Goal: Transaction & Acquisition: Purchase product/service

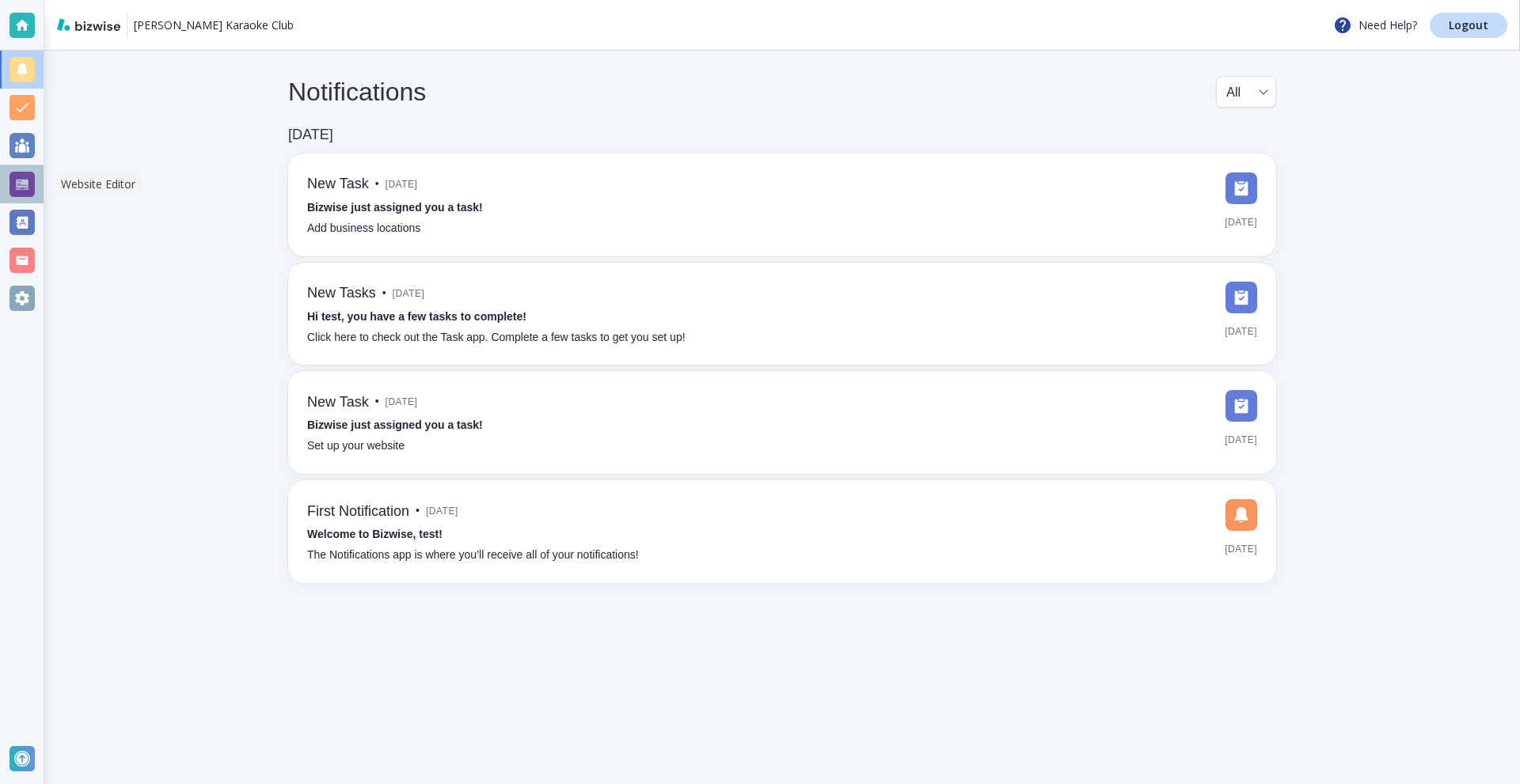
click at [20, 189] on div at bounding box center [22, 184] width 25 height 25
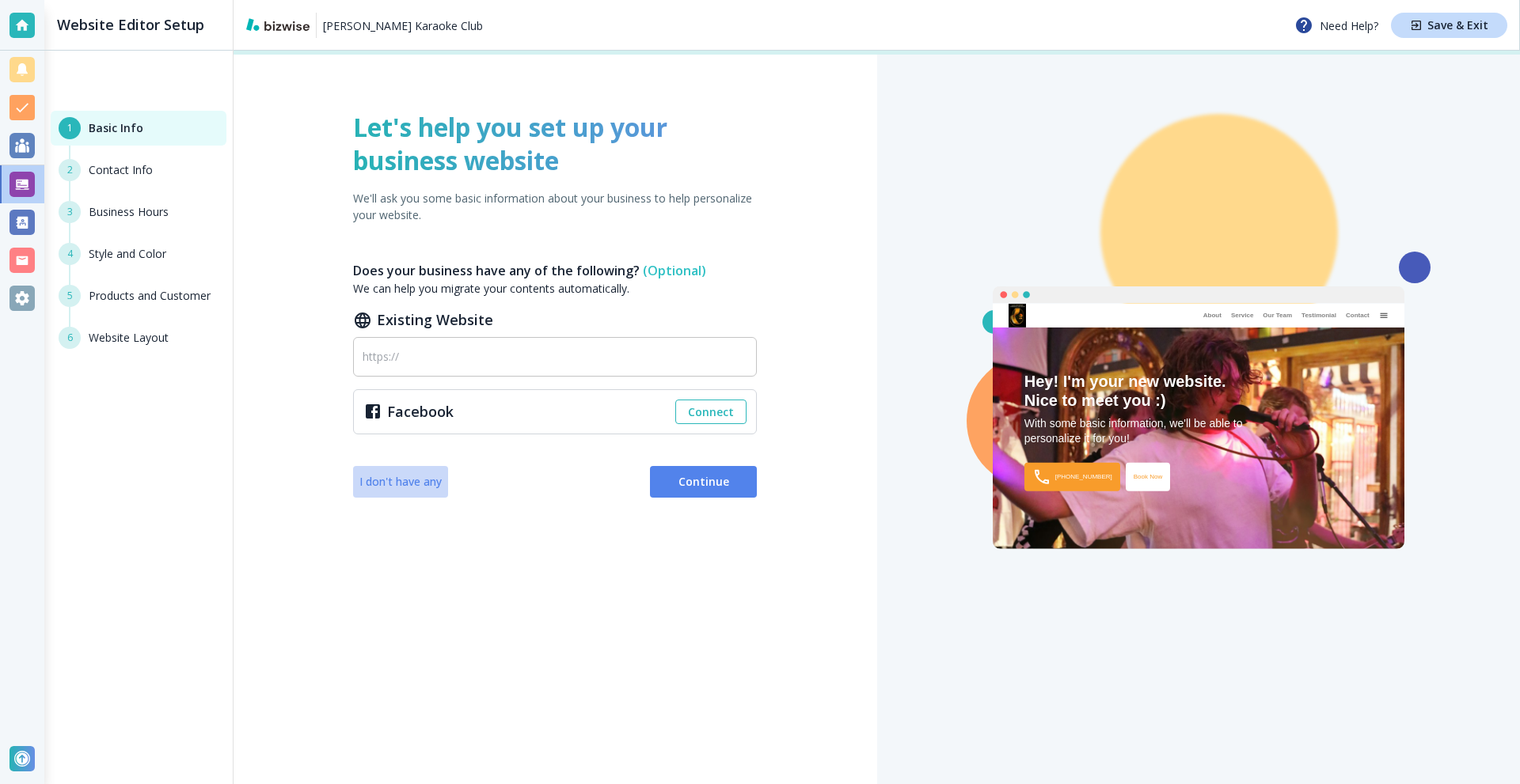
click at [397, 476] on span "I don't have any" at bounding box center [400, 482] width 82 height 15
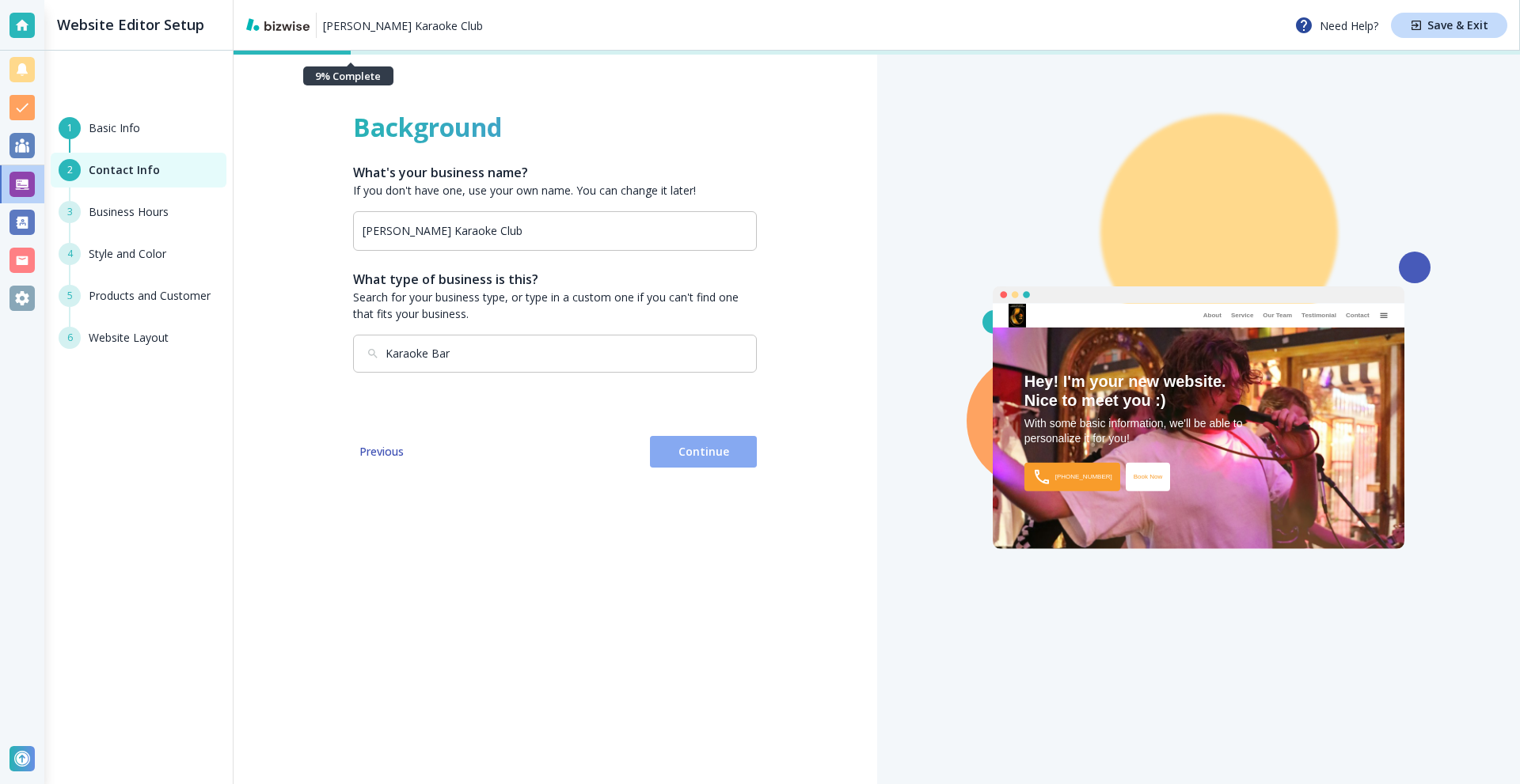
click at [686, 453] on span "Continue" at bounding box center [703, 452] width 81 height 15
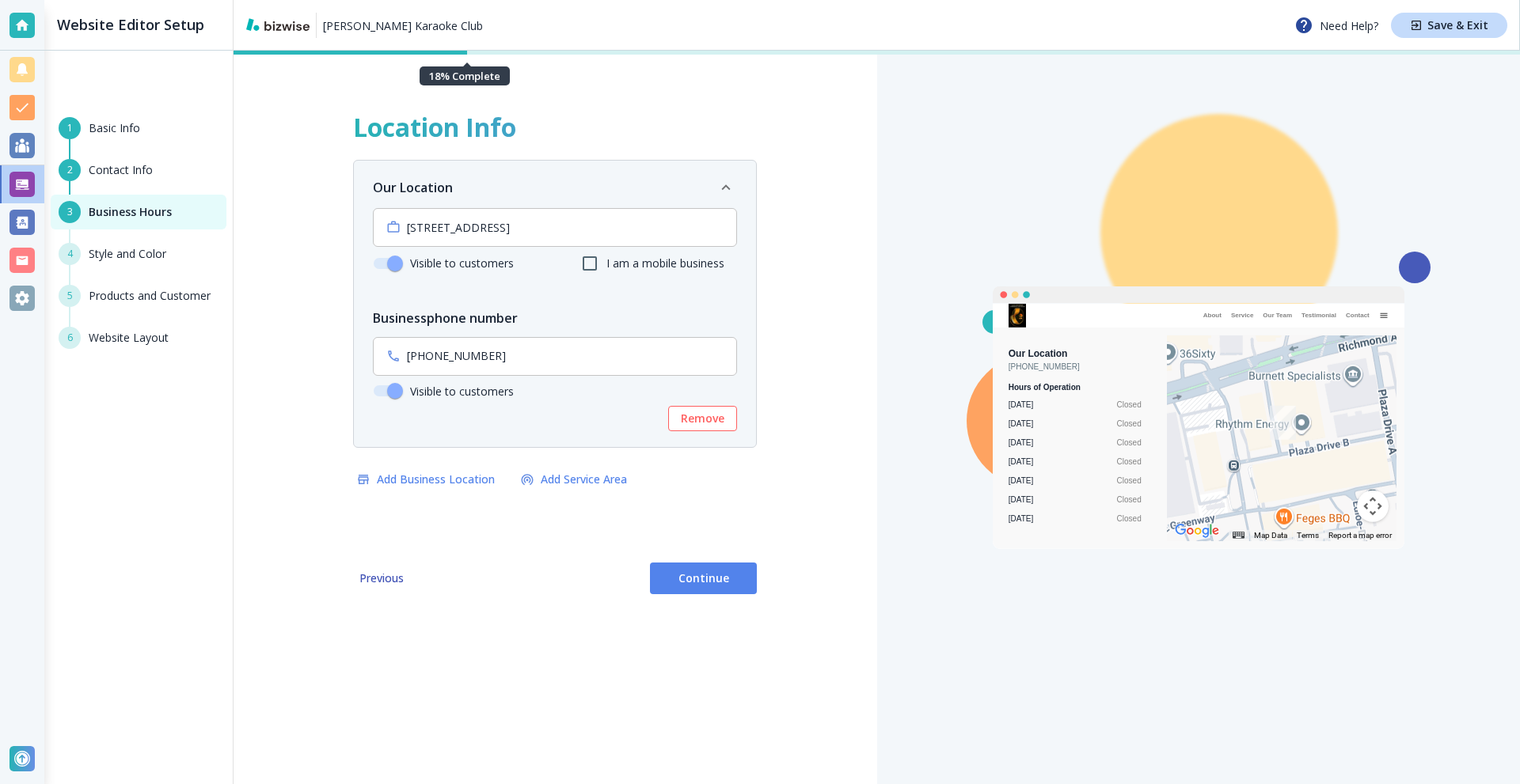
click at [667, 561] on div "Location Info Our Location 24 Greenway Plz Suite 1800, Houston, TX 77046, USA ​…" at bounding box center [555, 417] width 644 height 734
click at [680, 570] on span "Continue" at bounding box center [703, 578] width 81 height 15
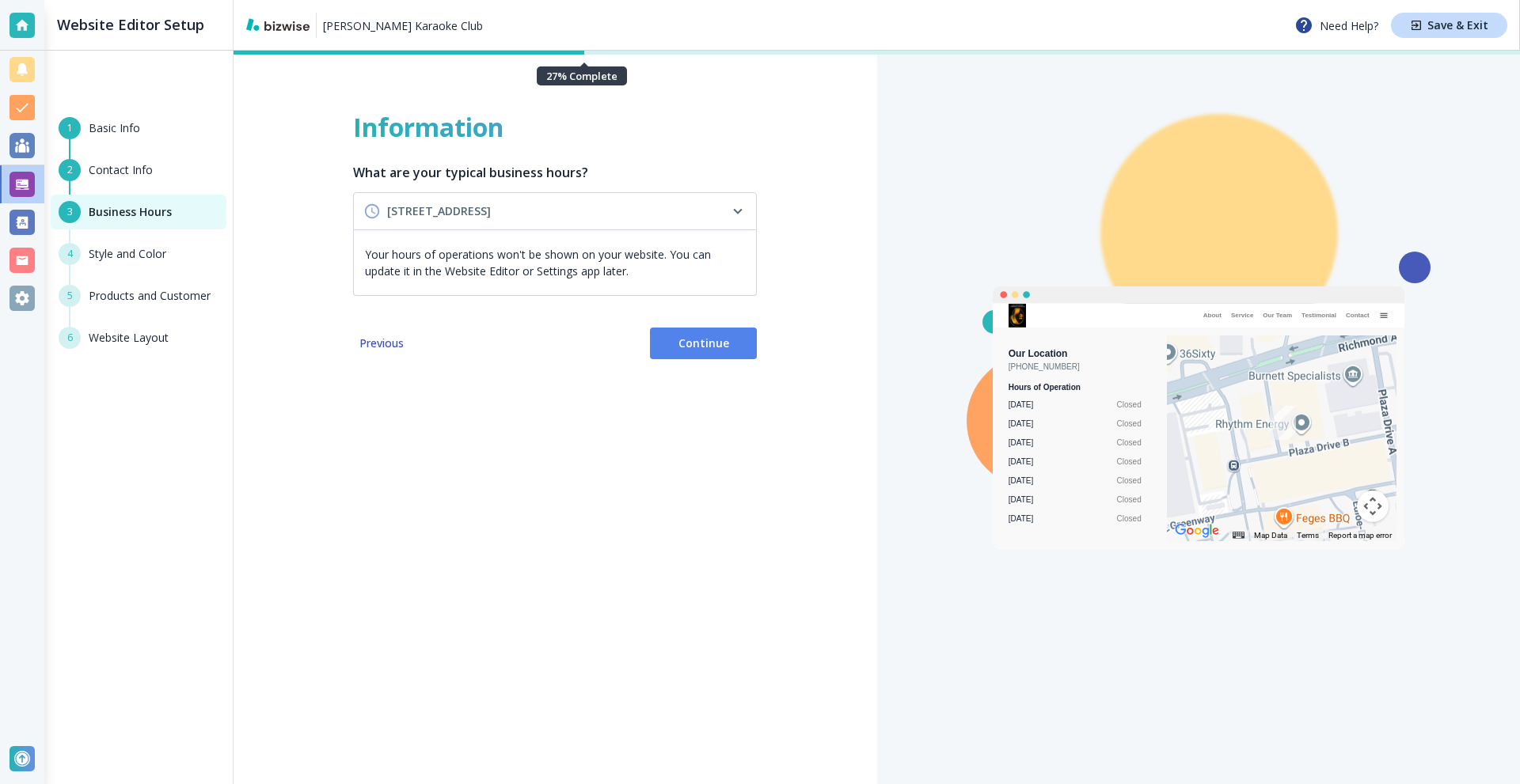
click at [682, 351] on button "Continue" at bounding box center [704, 343] width 107 height 32
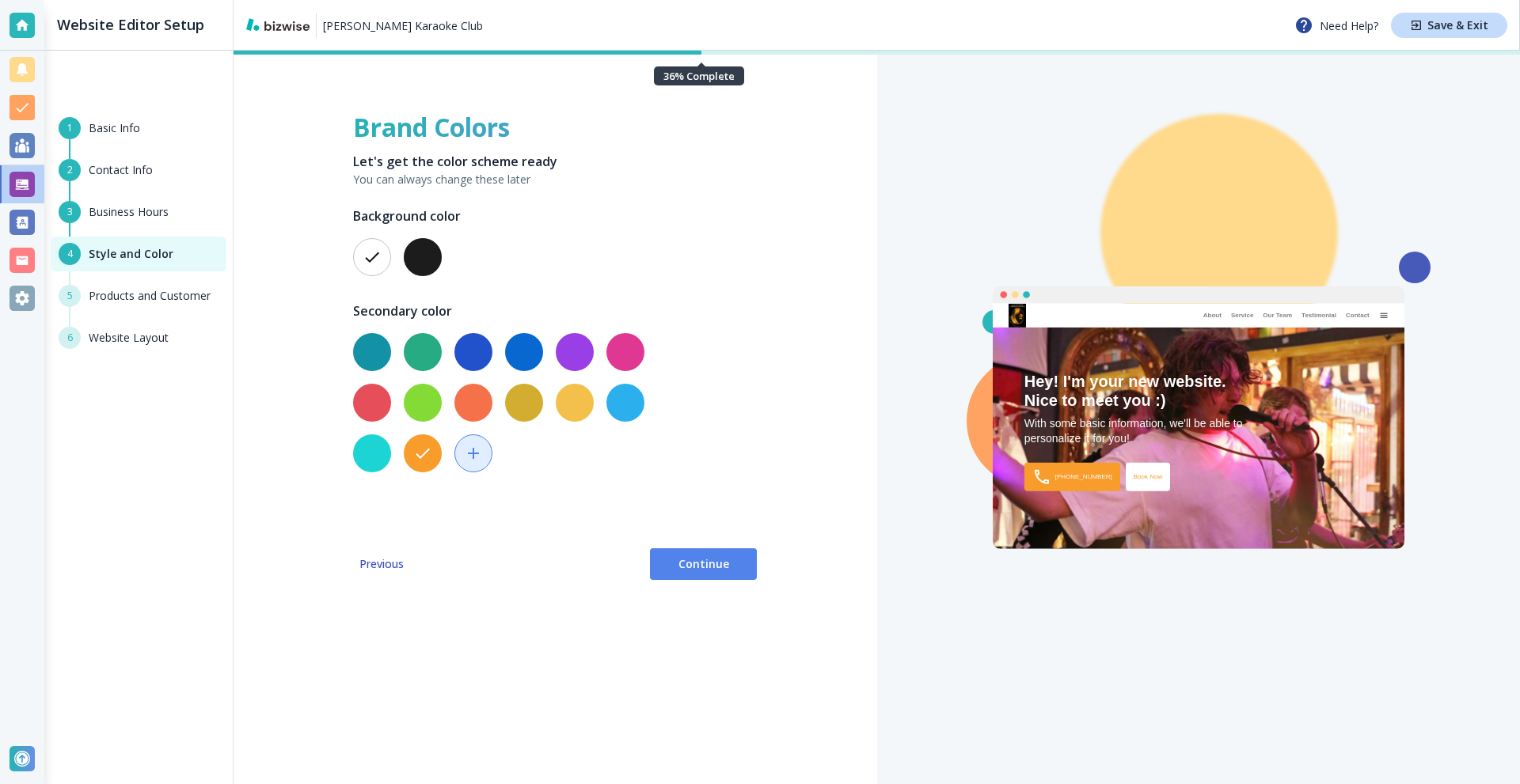
click at [423, 261] on button "button" at bounding box center [423, 257] width 38 height 38
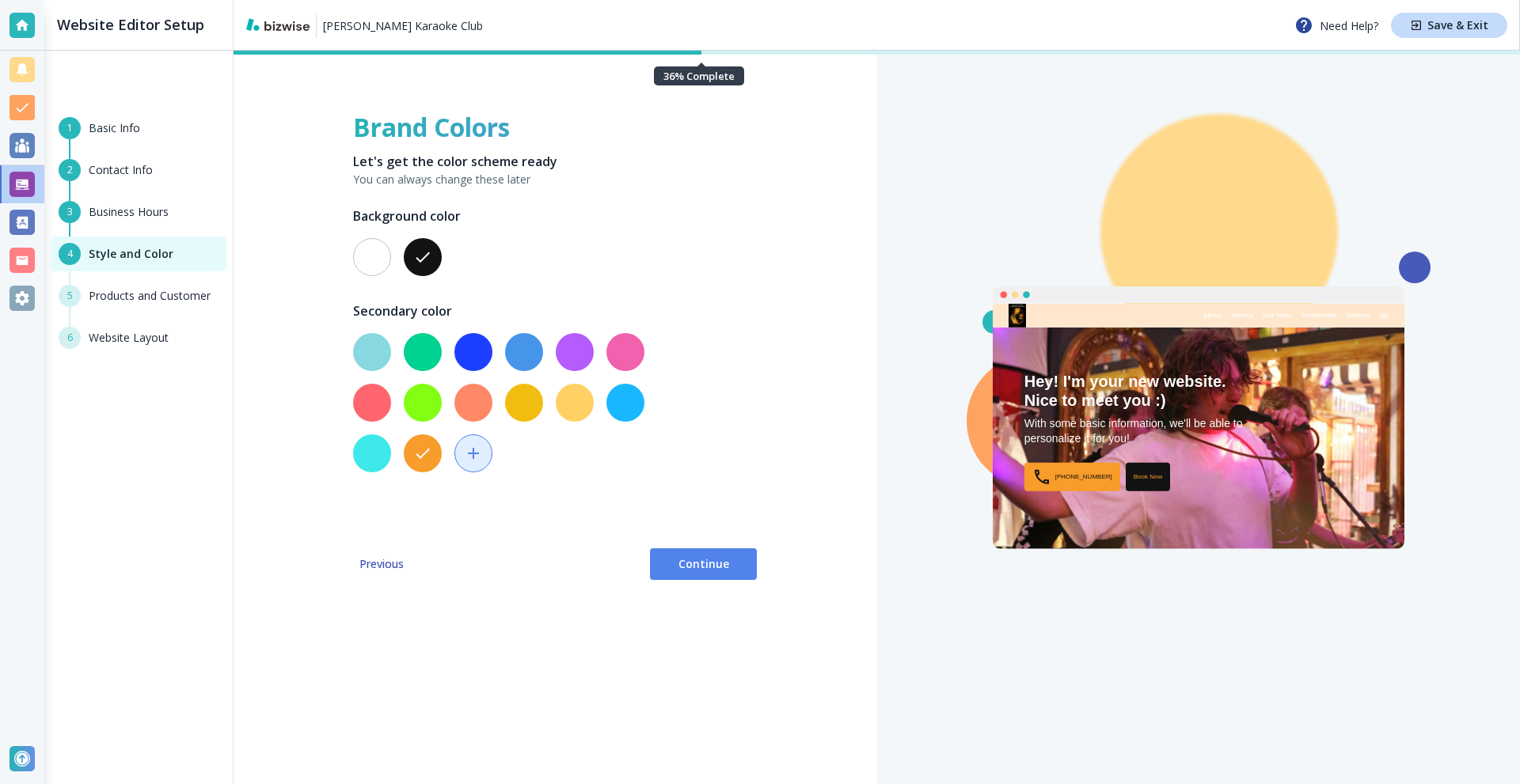
click at [363, 258] on button "button" at bounding box center [371, 257] width 38 height 38
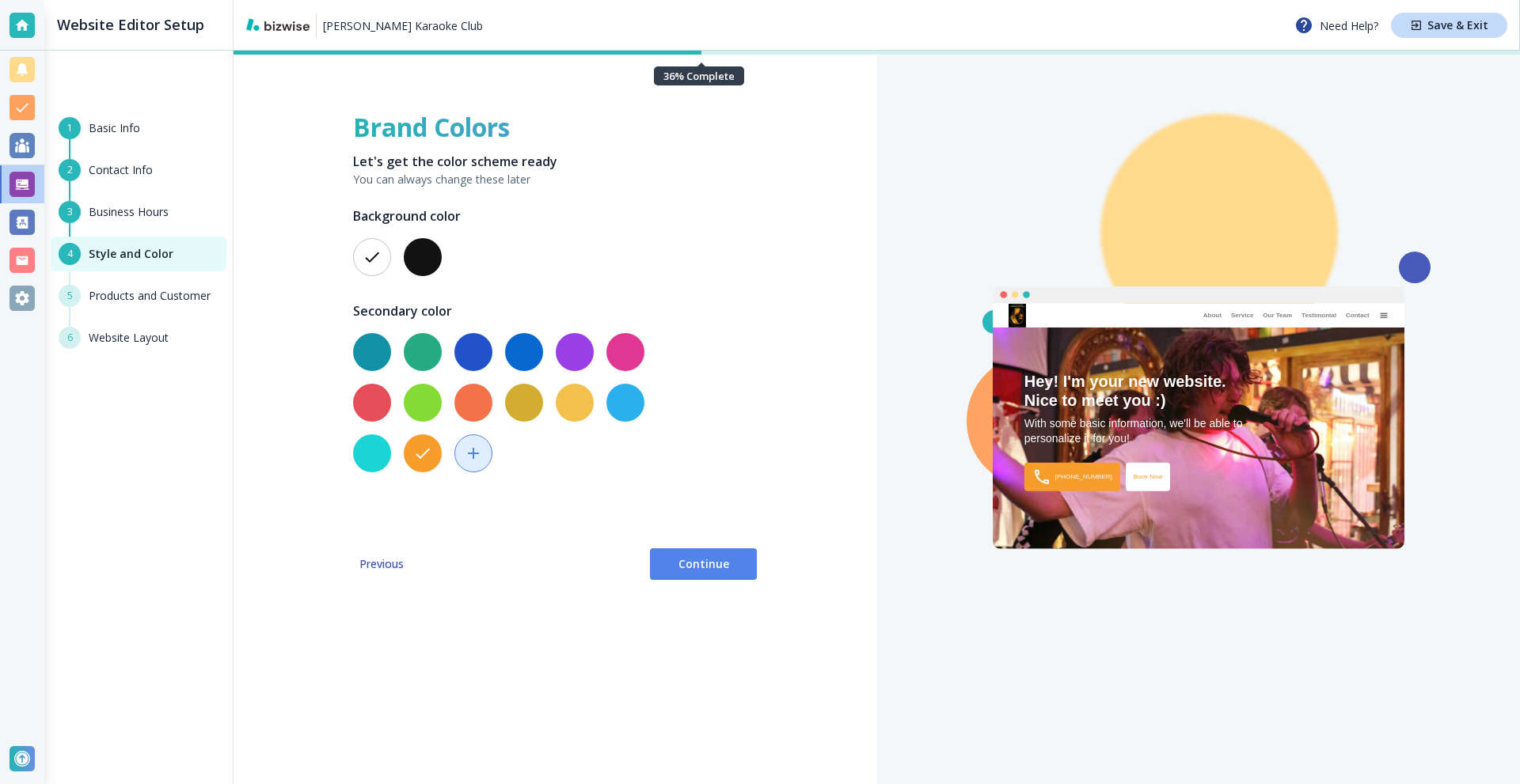
click at [444, 264] on div at bounding box center [506, 257] width 317 height 50
click at [429, 264] on button "button" at bounding box center [423, 257] width 38 height 38
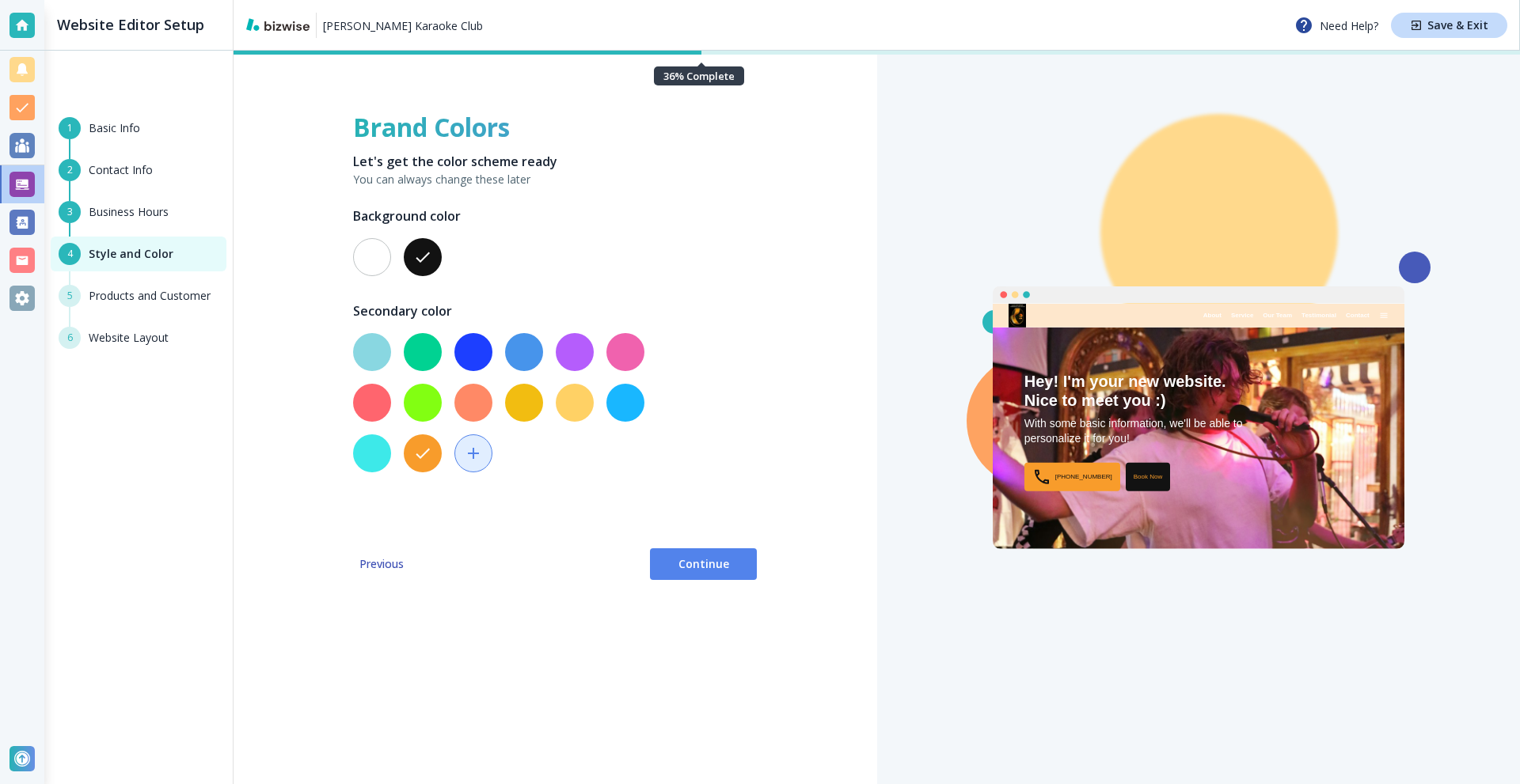
click at [484, 402] on button "button" at bounding box center [473, 402] width 38 height 38
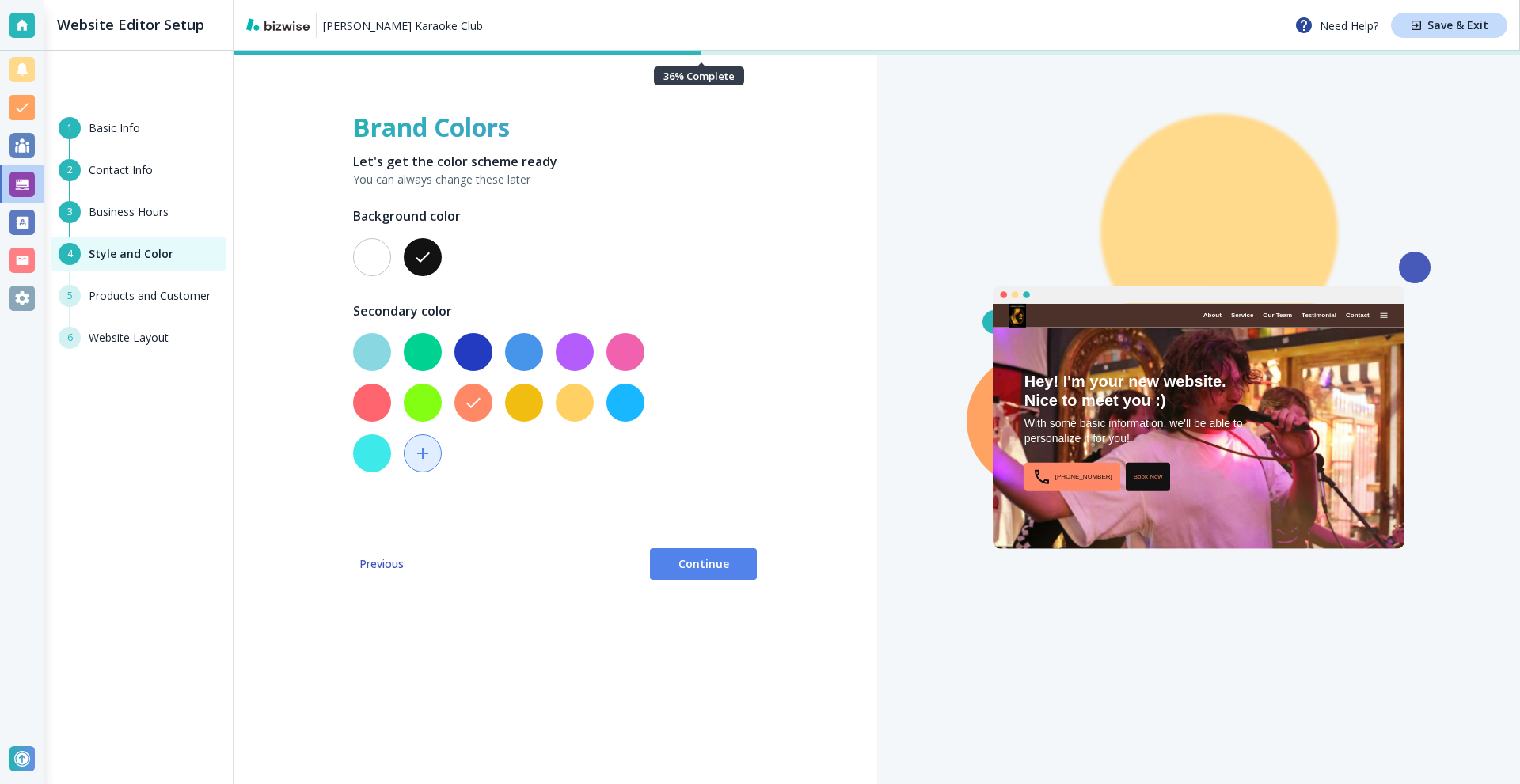
click at [480, 357] on button "button" at bounding box center [473, 352] width 38 height 38
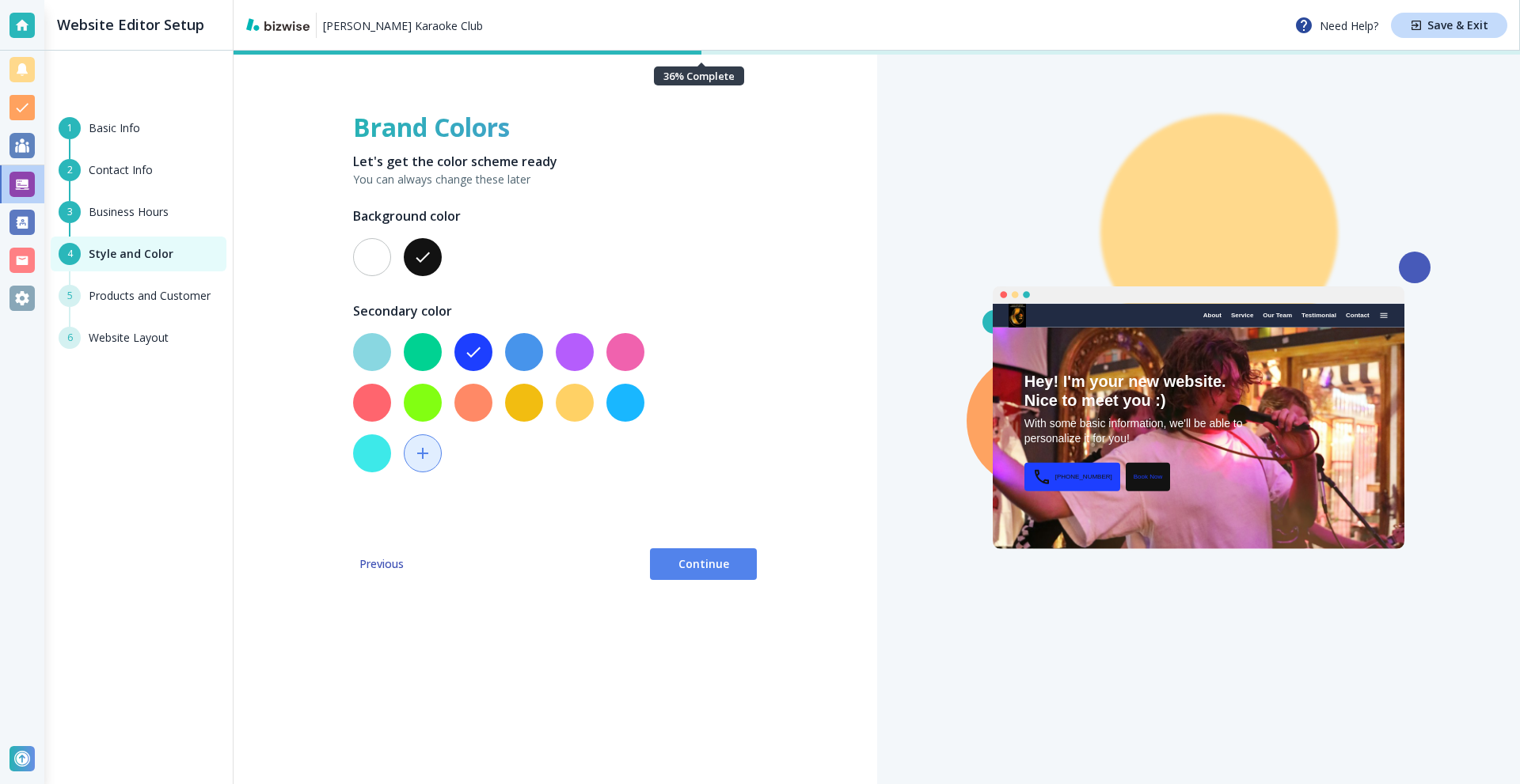
click at [424, 353] on button "button" at bounding box center [423, 352] width 38 height 38
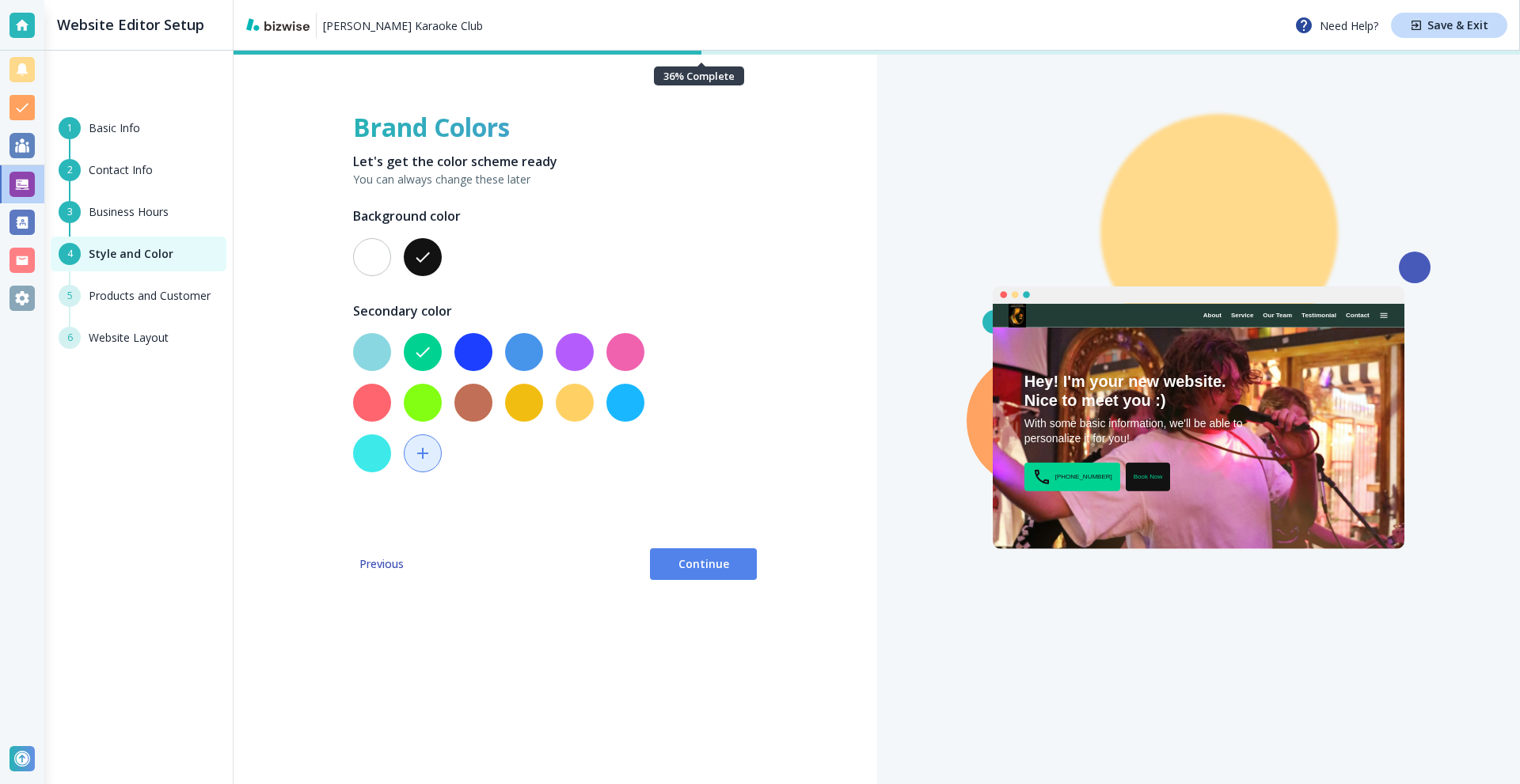
click at [485, 401] on button "button" at bounding box center [473, 402] width 38 height 38
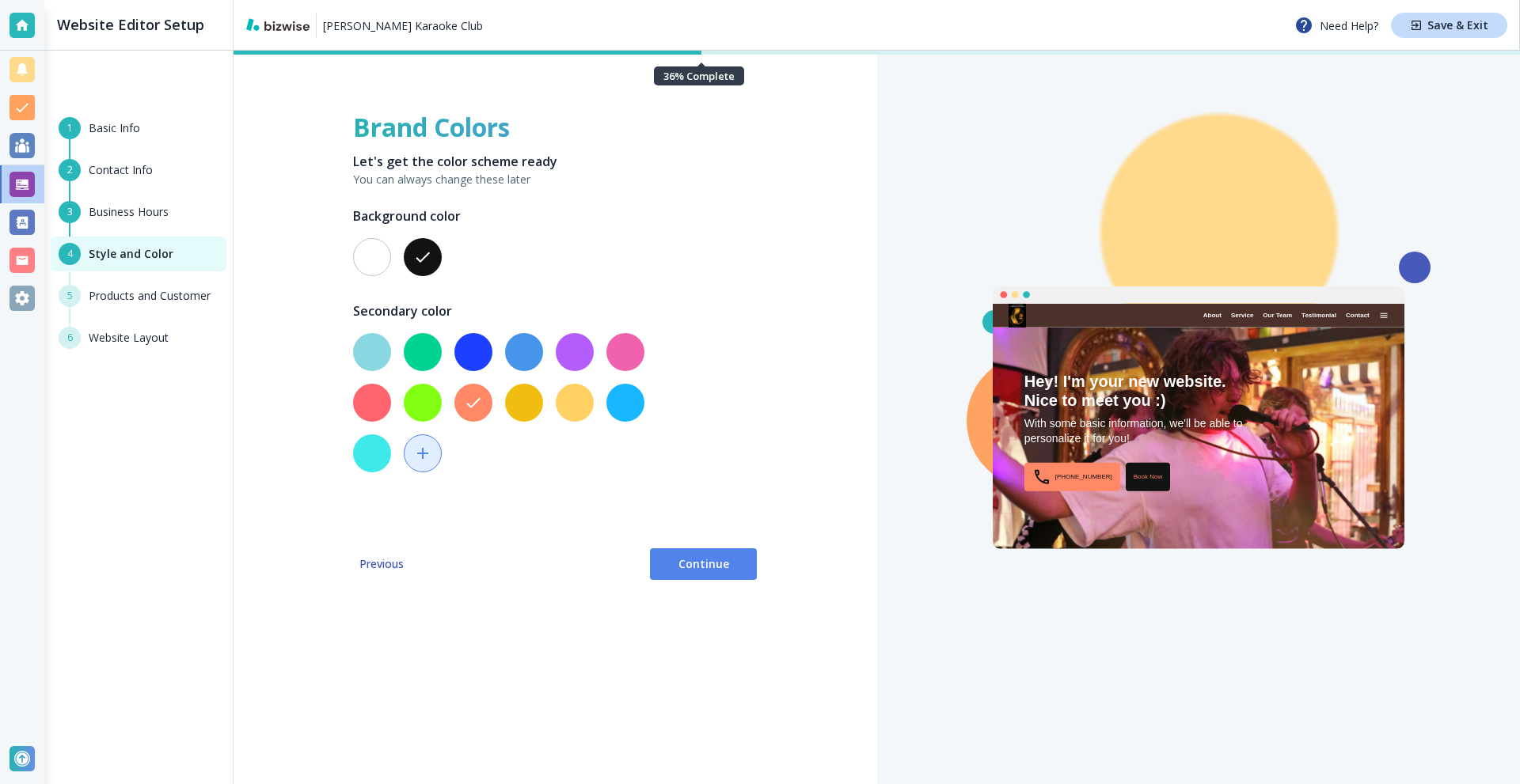
click at [545, 400] on div at bounding box center [506, 402] width 317 height 152
click at [535, 401] on button "button" at bounding box center [524, 402] width 38 height 38
click at [624, 353] on button "button" at bounding box center [625, 352] width 38 height 38
click at [510, 347] on button "button" at bounding box center [524, 352] width 38 height 38
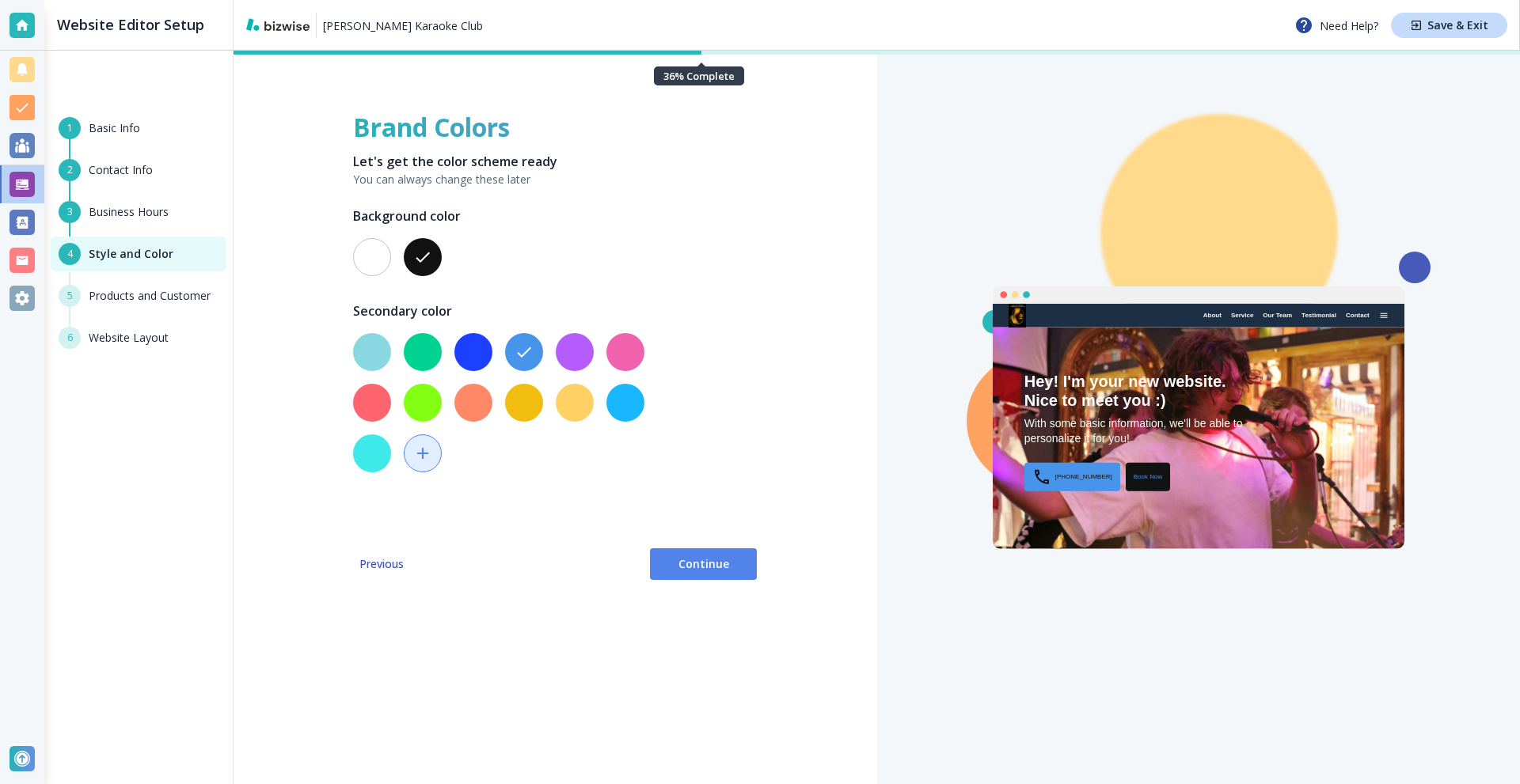
click at [506, 401] on button "button" at bounding box center [524, 402] width 38 height 38
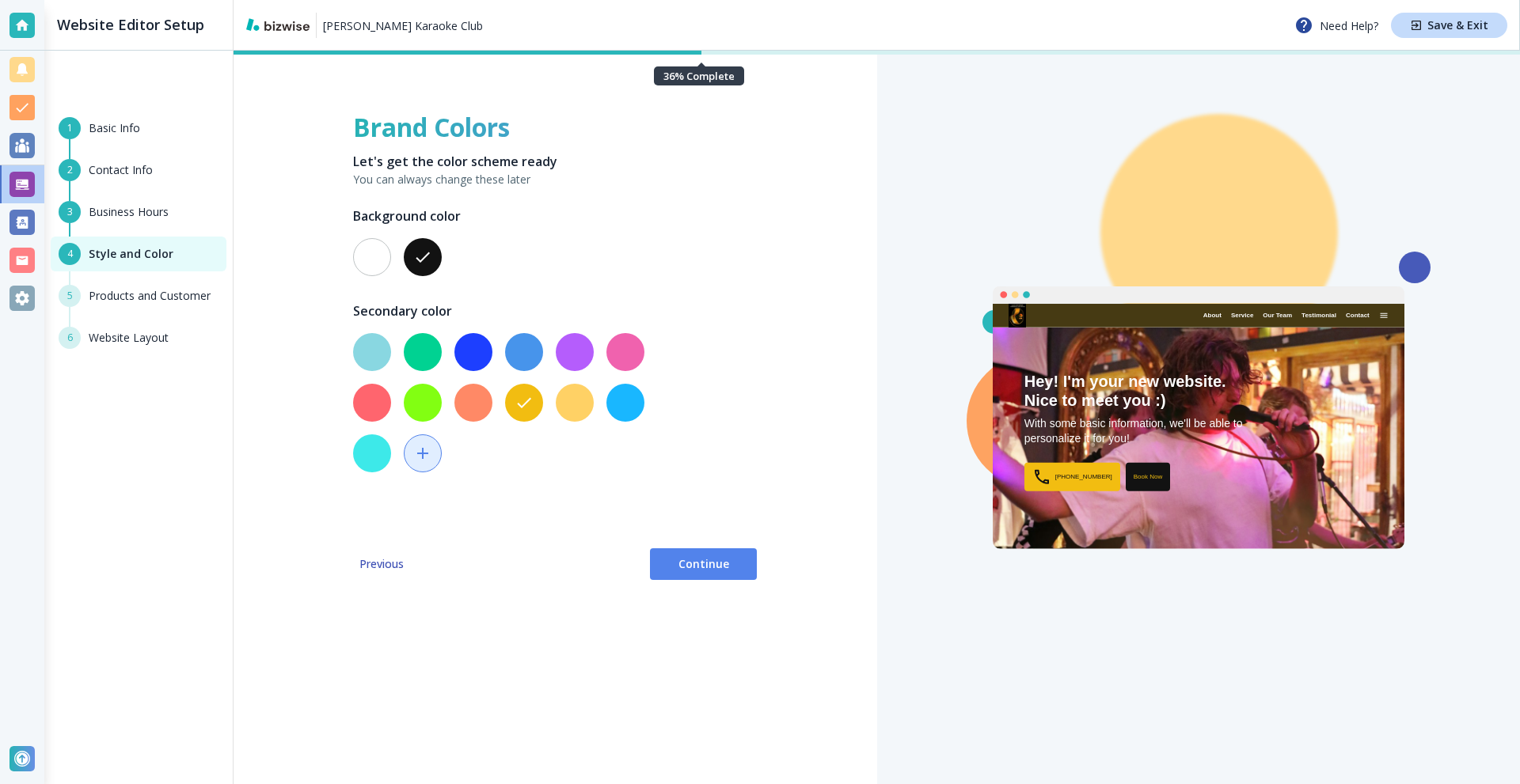
click at [692, 564] on span "Continue" at bounding box center [703, 564] width 81 height 15
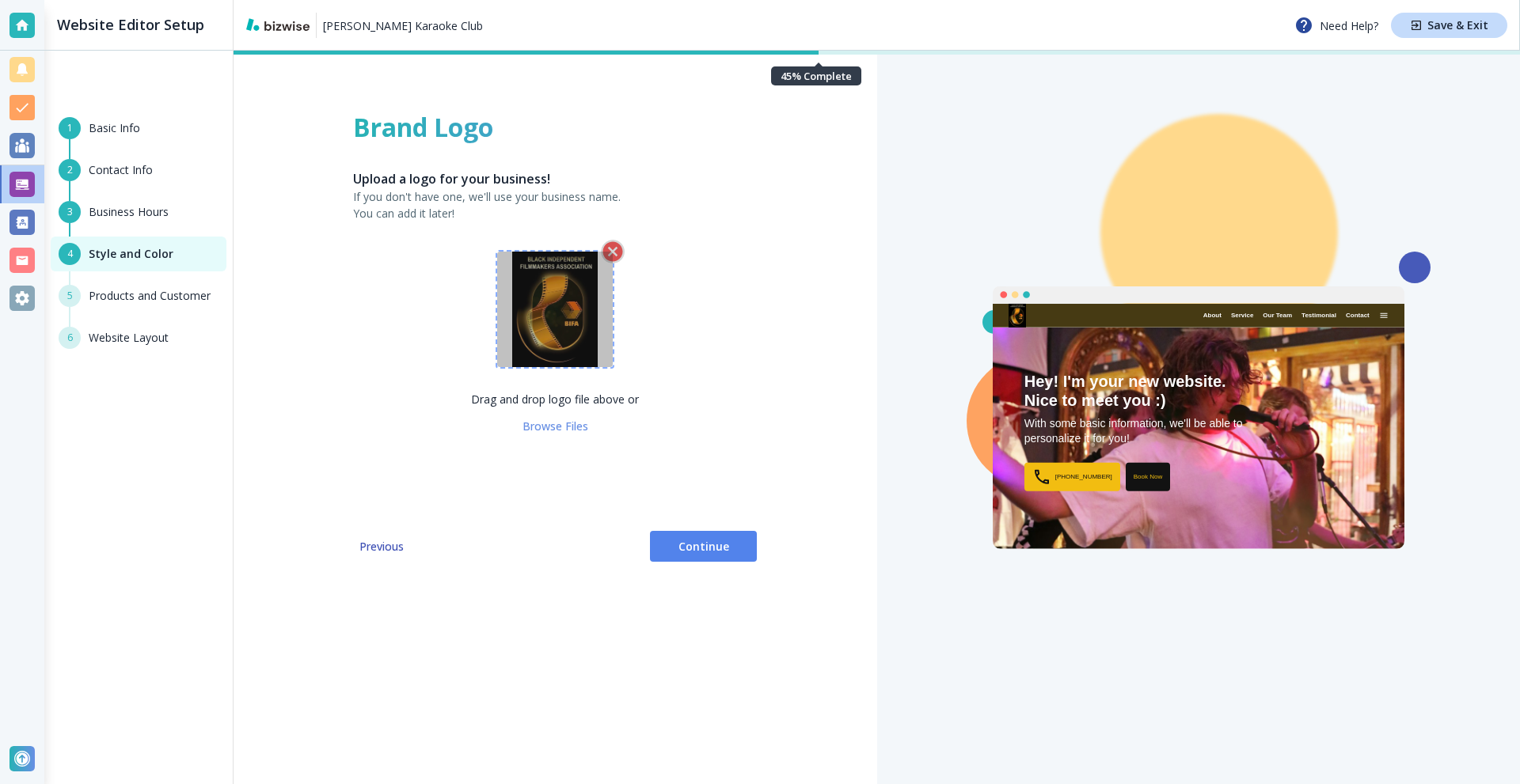
click at [616, 249] on icon "button" at bounding box center [612, 251] width 24 height 24
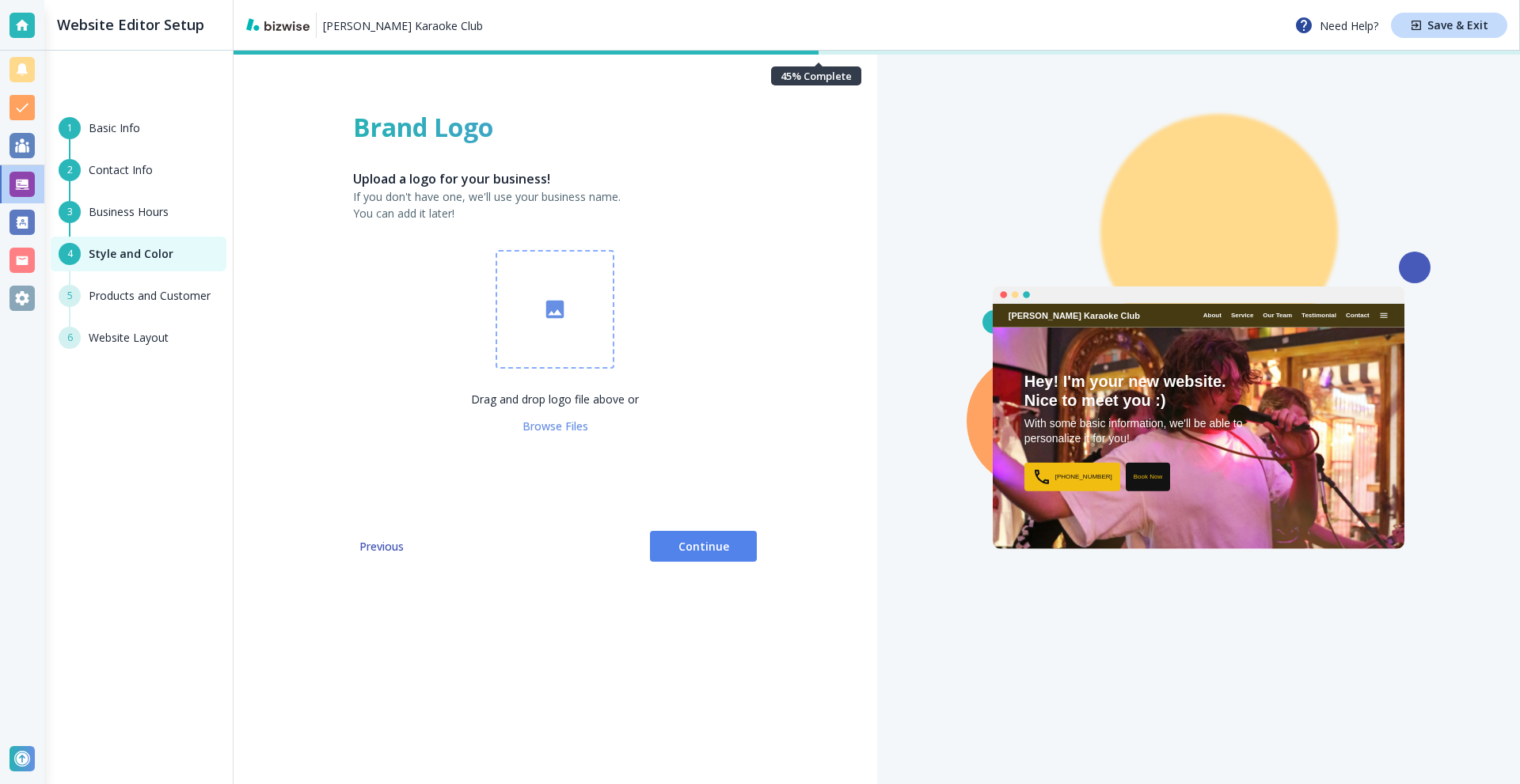
click at [727, 539] on span "Continue" at bounding box center [703, 546] width 81 height 15
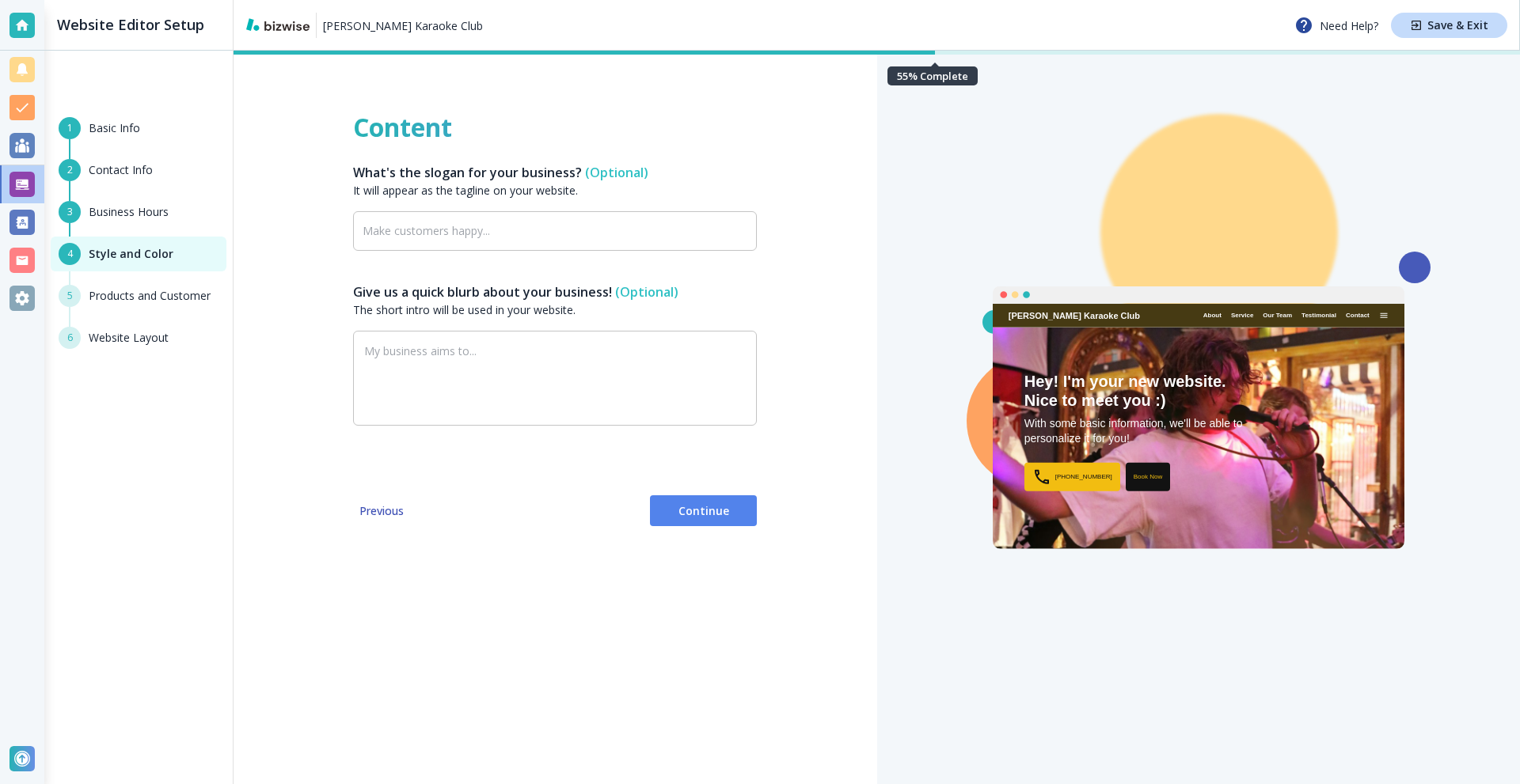
click at [709, 511] on span "Continue" at bounding box center [703, 511] width 81 height 15
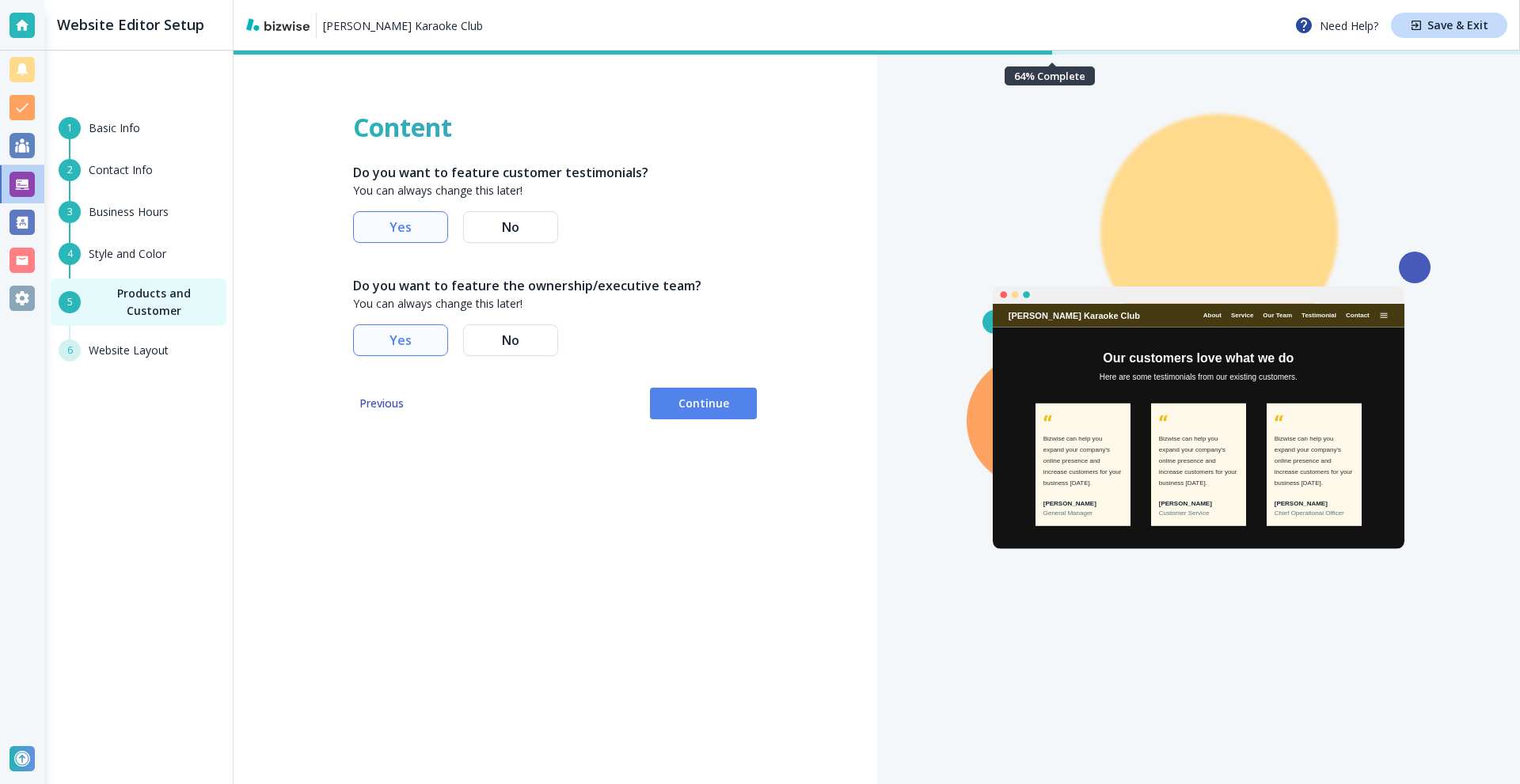
click at [701, 408] on span "Continue" at bounding box center [703, 403] width 81 height 15
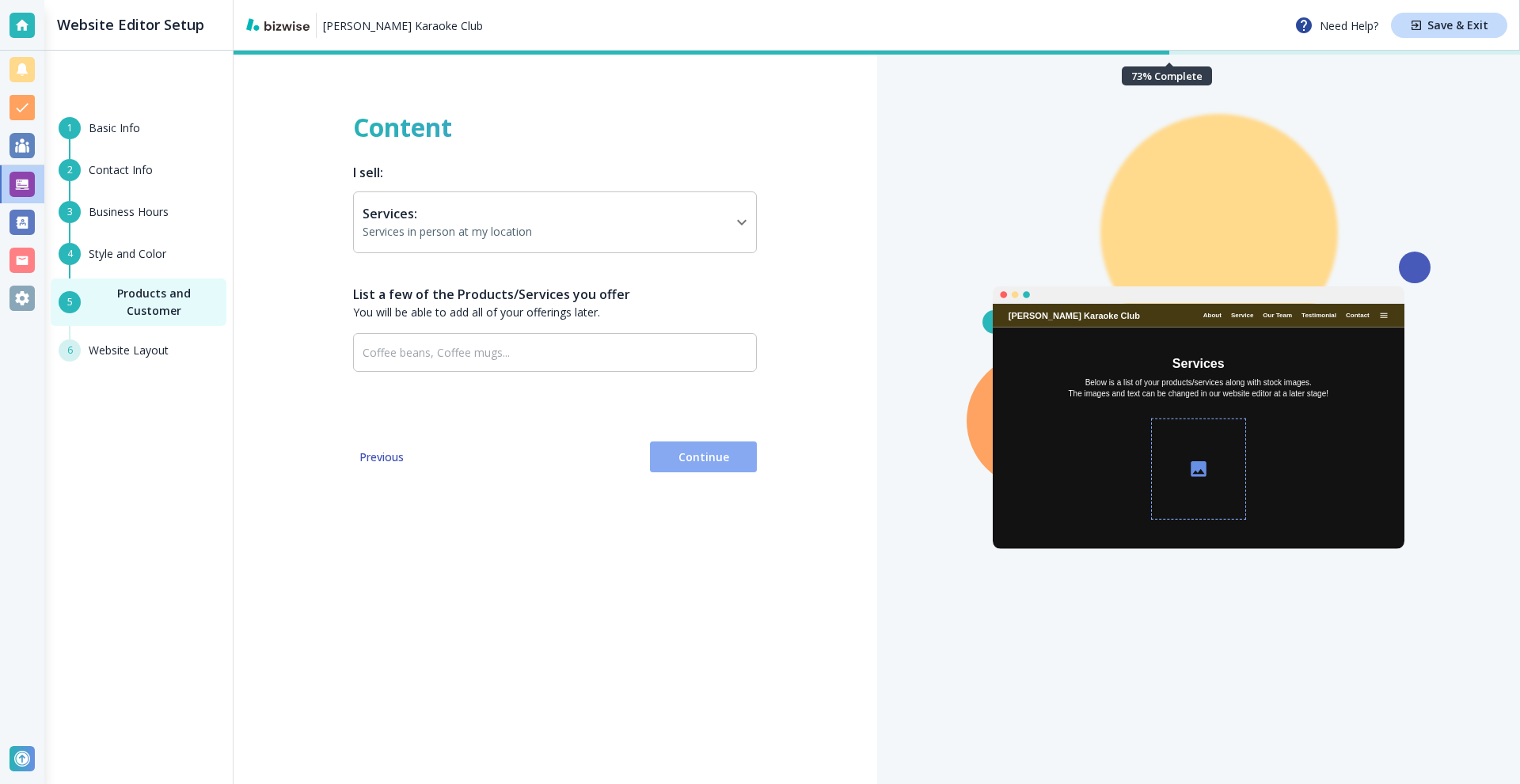
click at [719, 450] on span "Continue" at bounding box center [703, 457] width 81 height 15
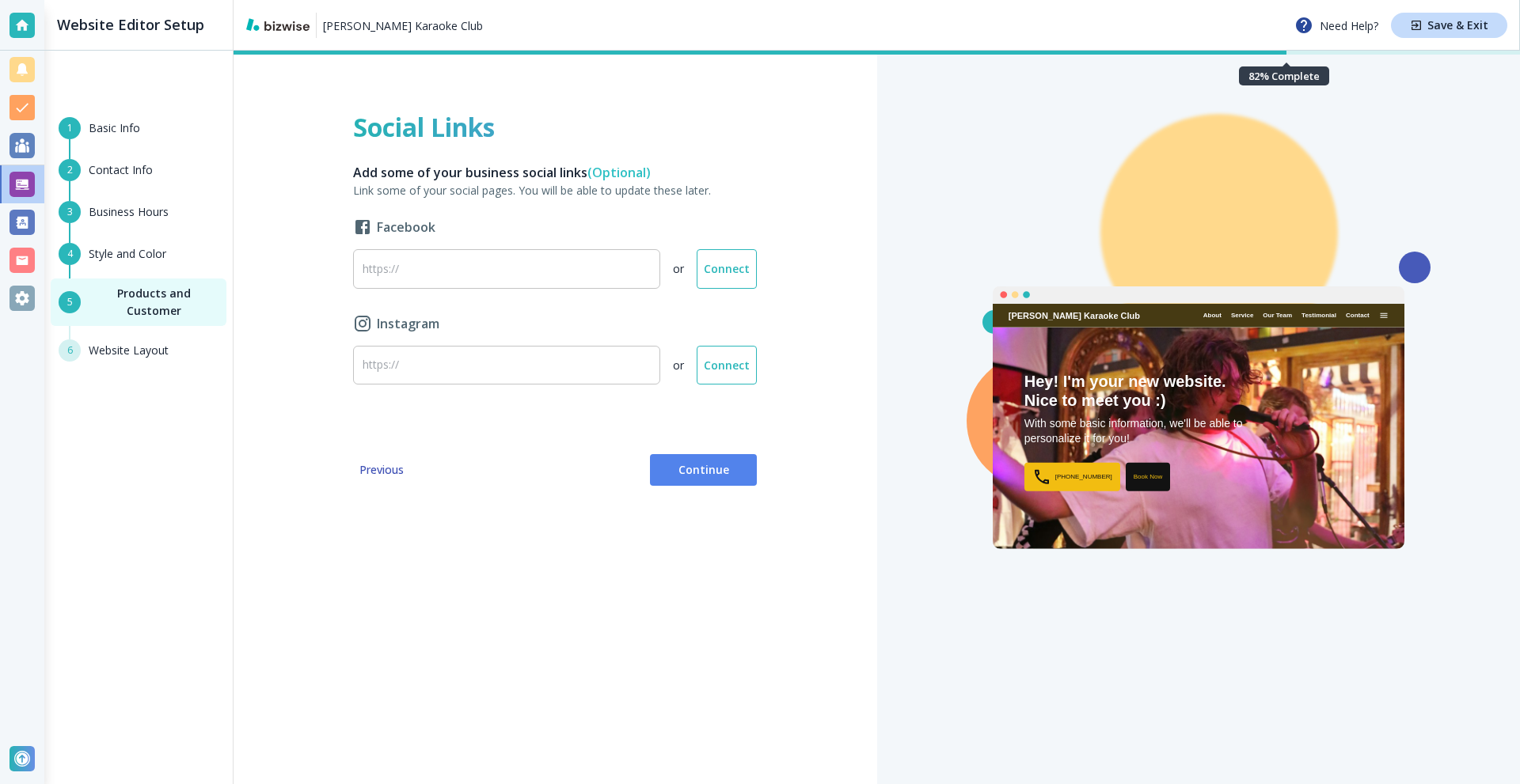
click at [706, 460] on button "Continue" at bounding box center [704, 470] width 107 height 32
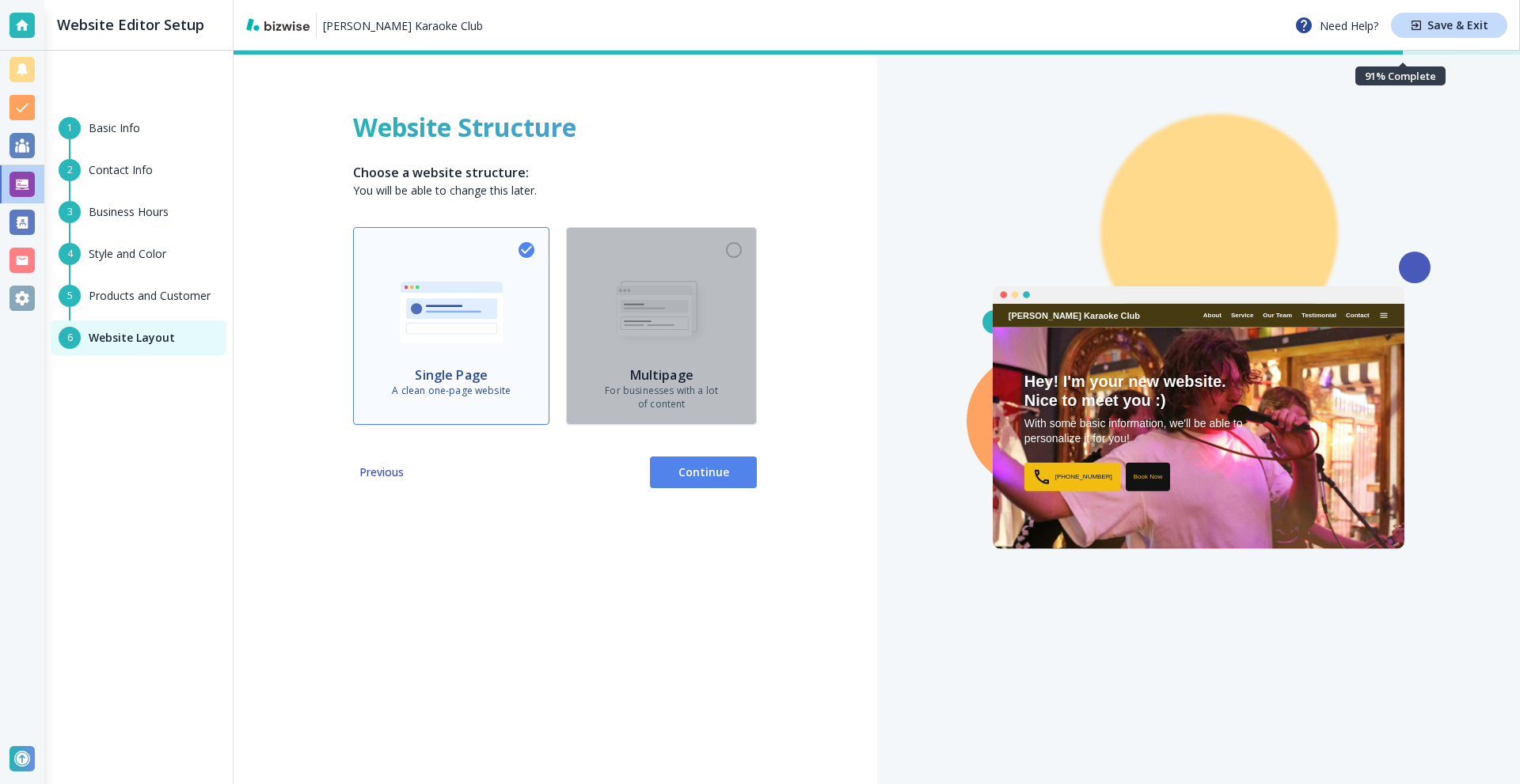
click at [652, 319] on img "button" at bounding box center [661, 313] width 108 height 75
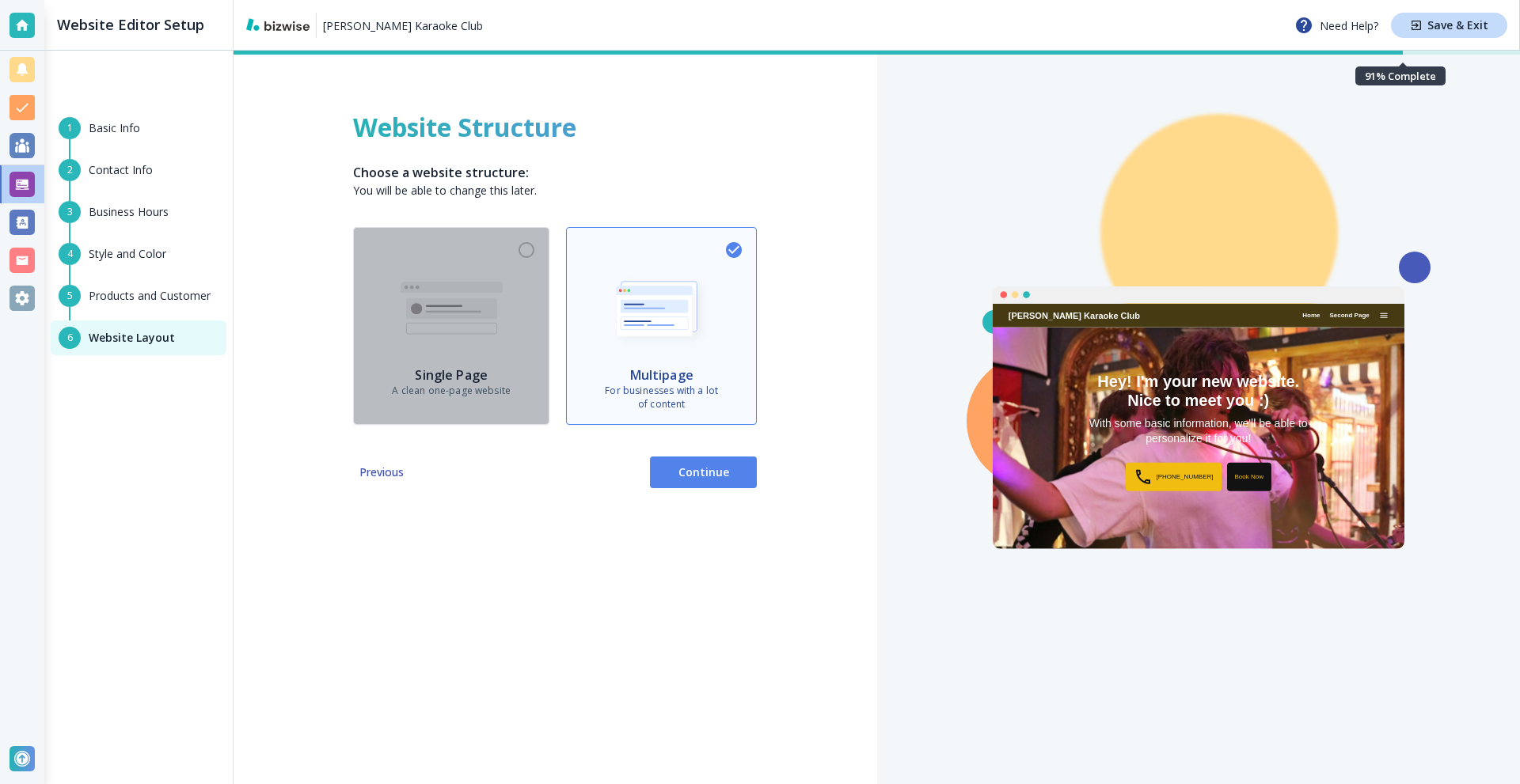
click at [477, 297] on img "button" at bounding box center [452, 313] width 102 height 68
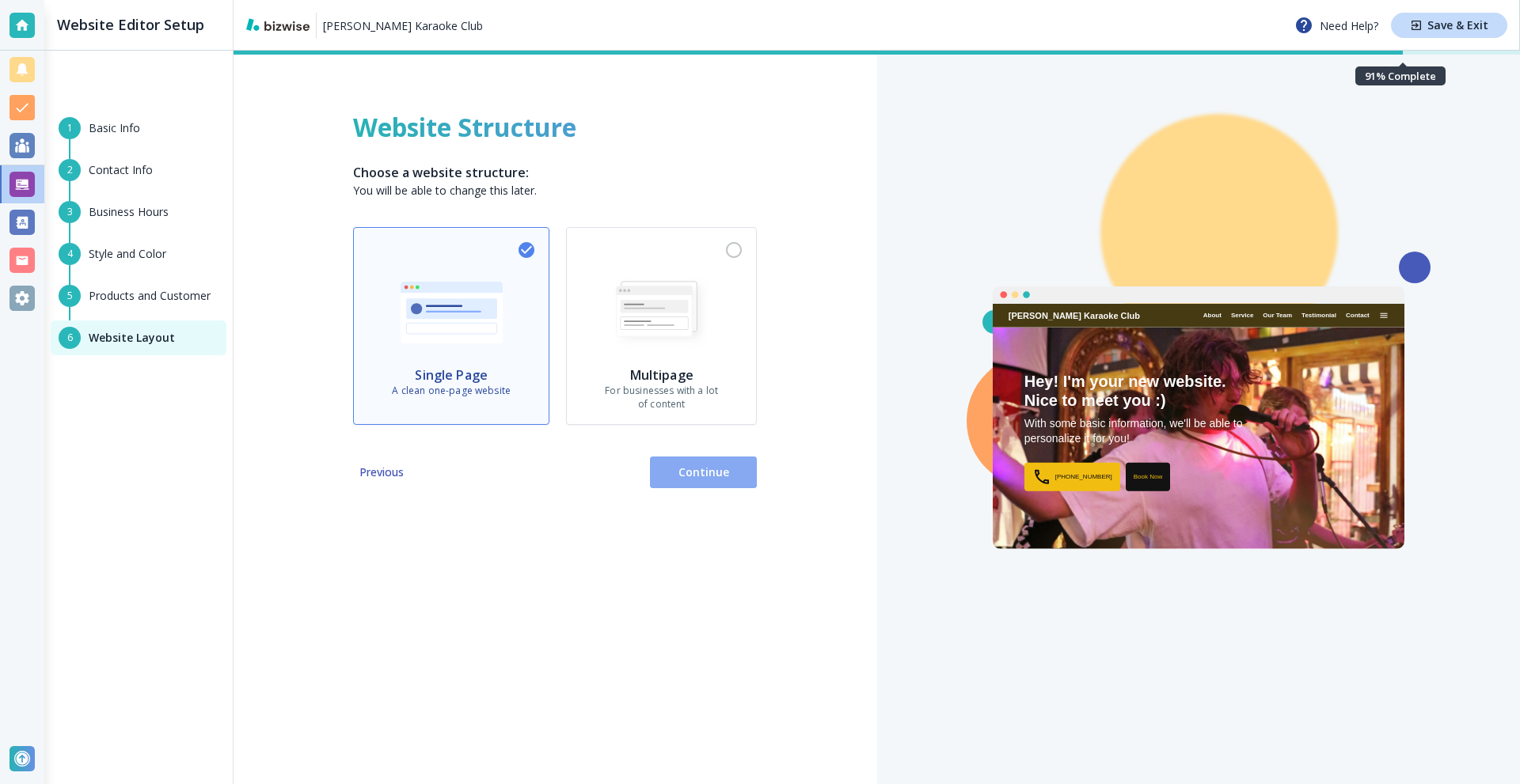
click at [699, 467] on span "Continue" at bounding box center [703, 472] width 81 height 15
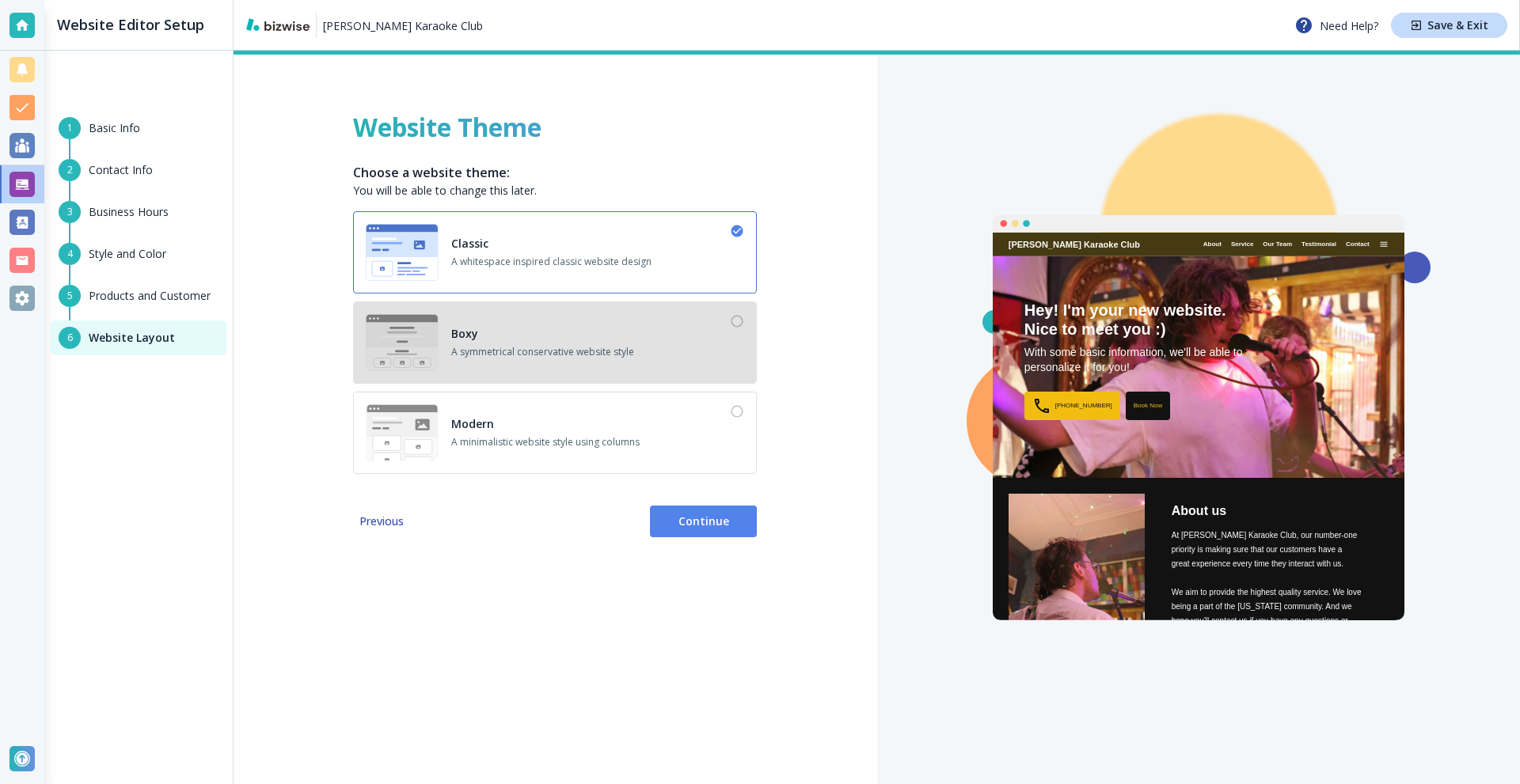
click at [591, 358] on span "A symmetrical conservative website style" at bounding box center [542, 353] width 183 height 15
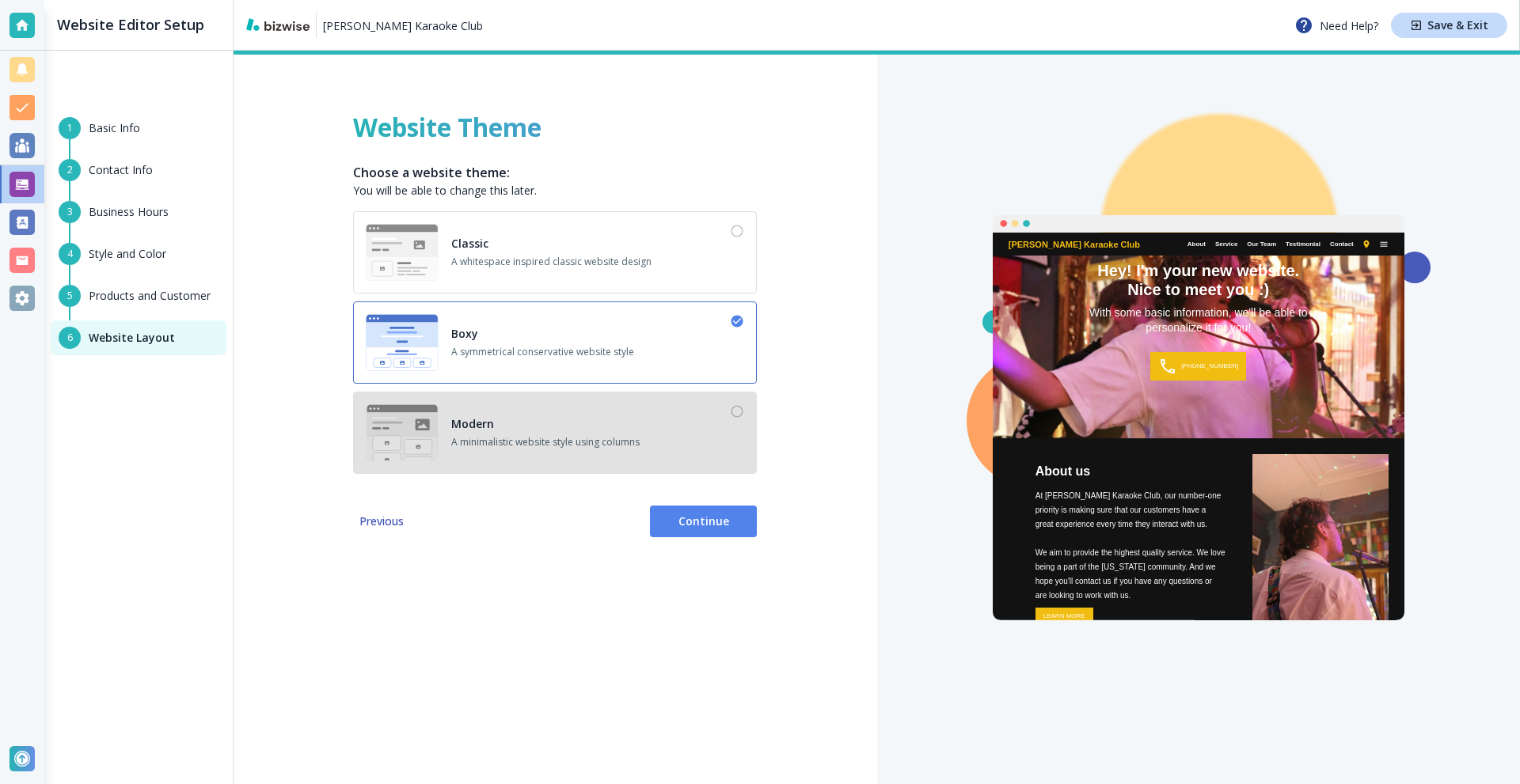
click at [536, 419] on div "Modern A minimalistic website style using columns" at bounding box center [545, 433] width 189 height 57
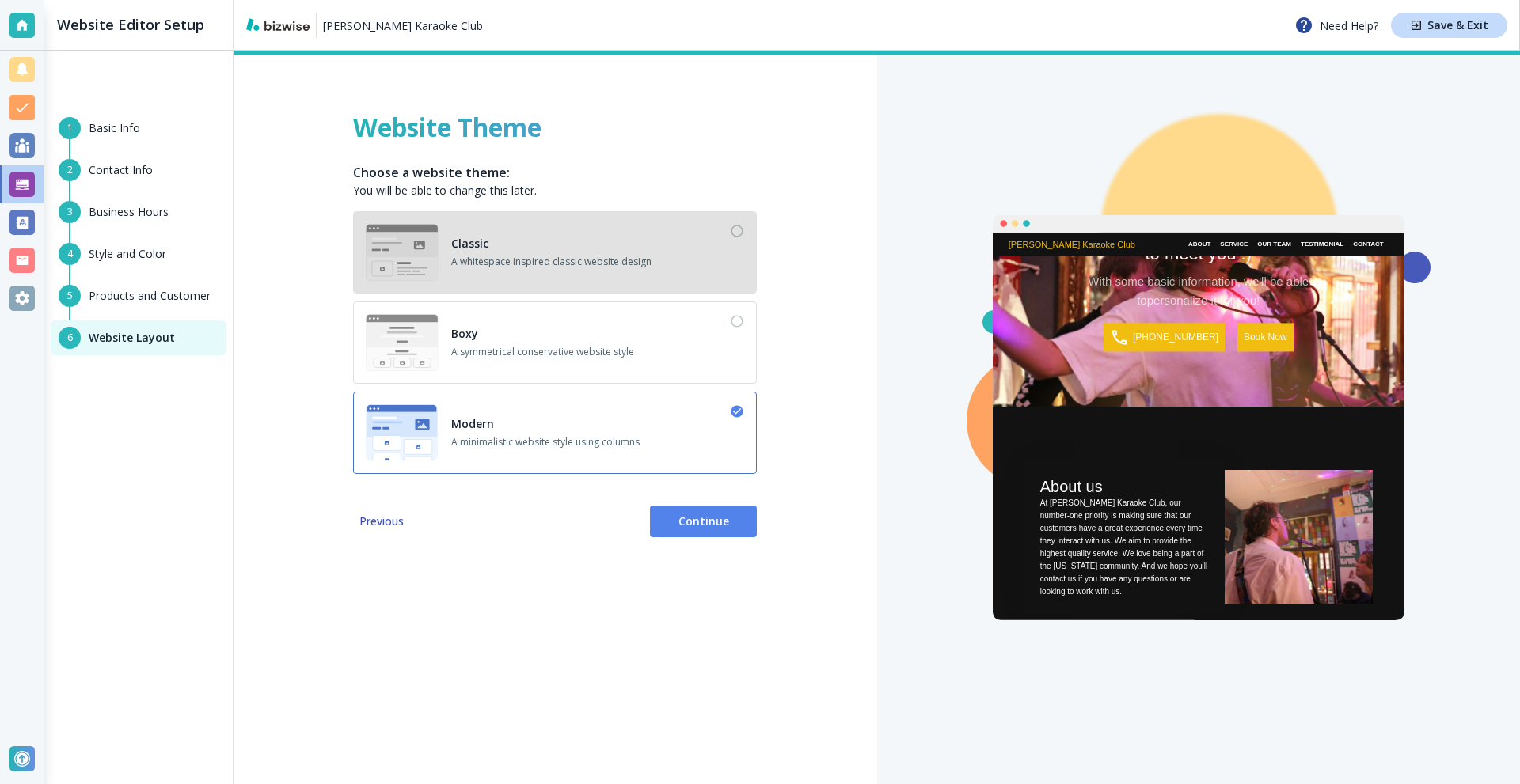
click at [515, 255] on span "A whitespace inspired classic website design" at bounding box center [551, 262] width 200 height 15
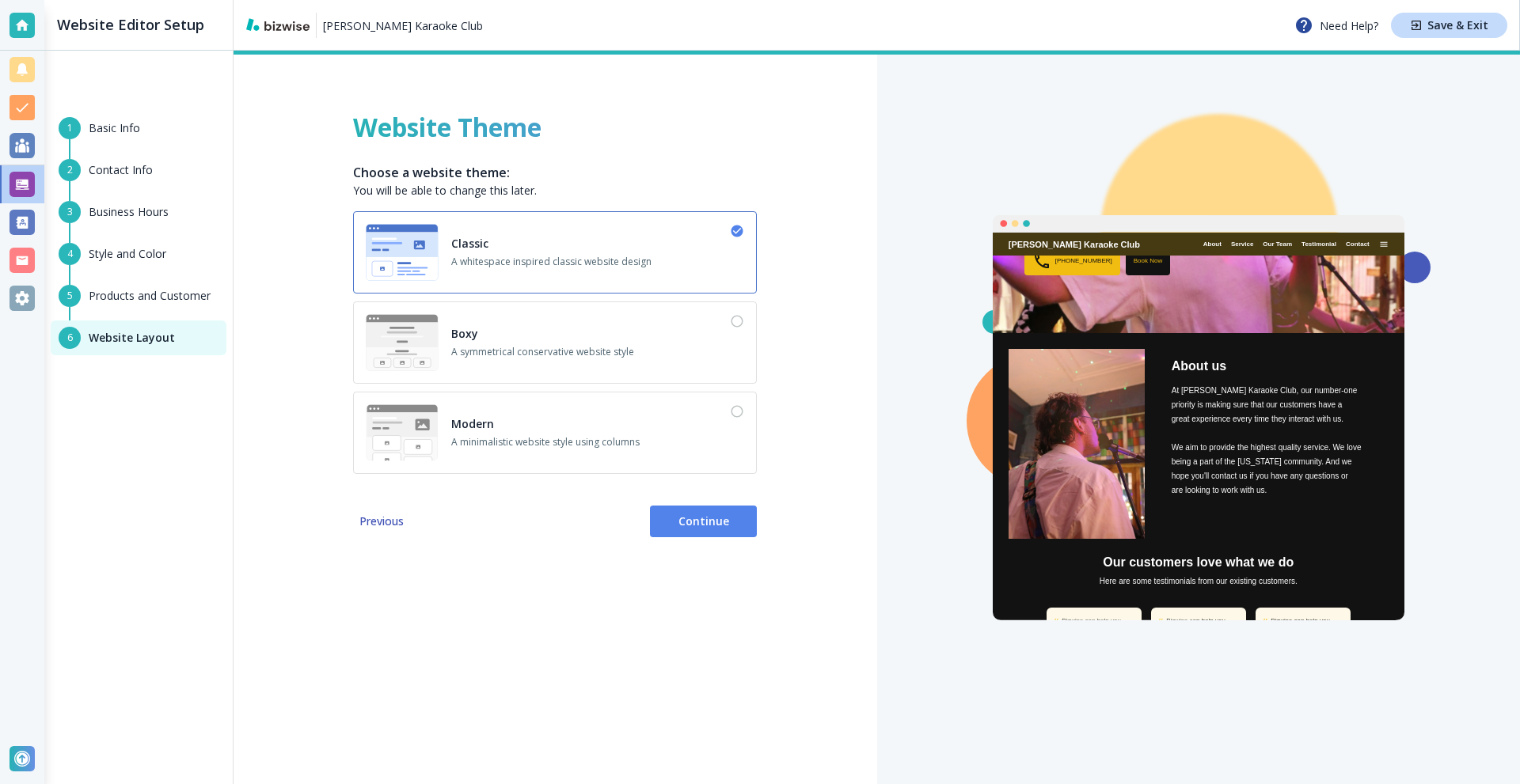
click at [687, 506] on div "Website Theme Choose a website theme: You will be able to change this later. Cl…" at bounding box center [555, 417] width 644 height 734
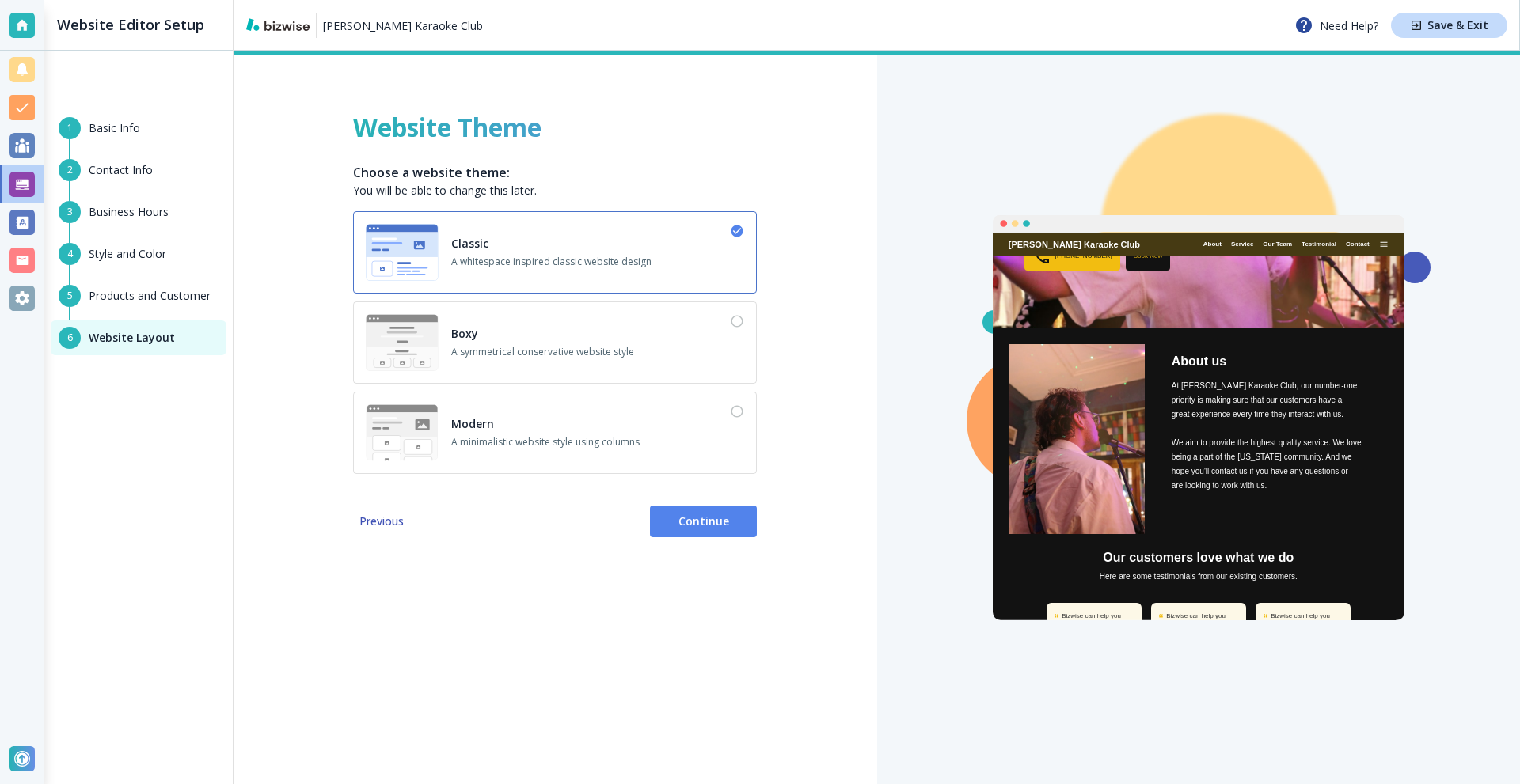
scroll to position [158, 0]
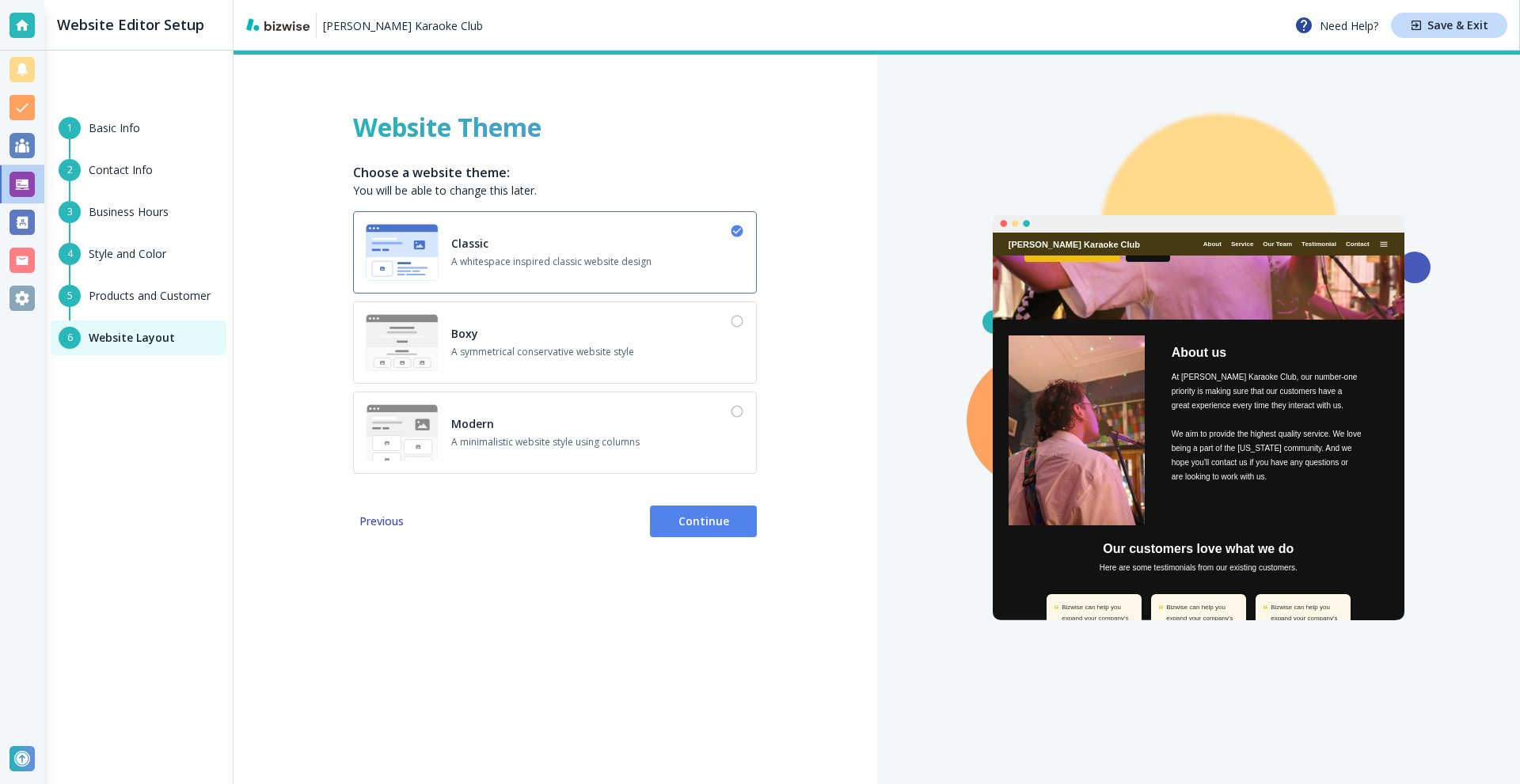
click at [693, 513] on span "Continue" at bounding box center [703, 521] width 81 height 15
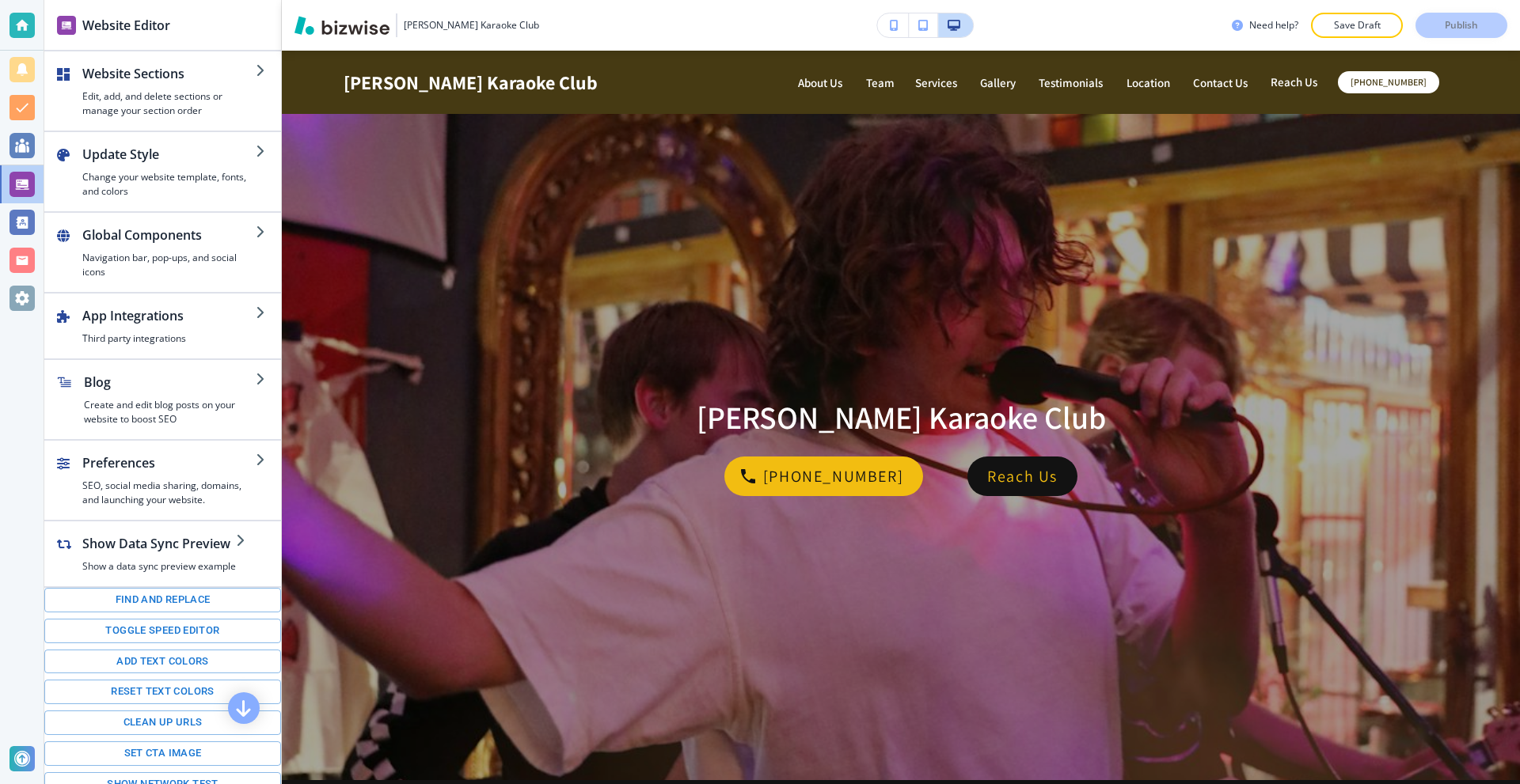
click at [15, 318] on div at bounding box center [22, 392] width 44 height 784
click at [15, 301] on div at bounding box center [22, 298] width 25 height 25
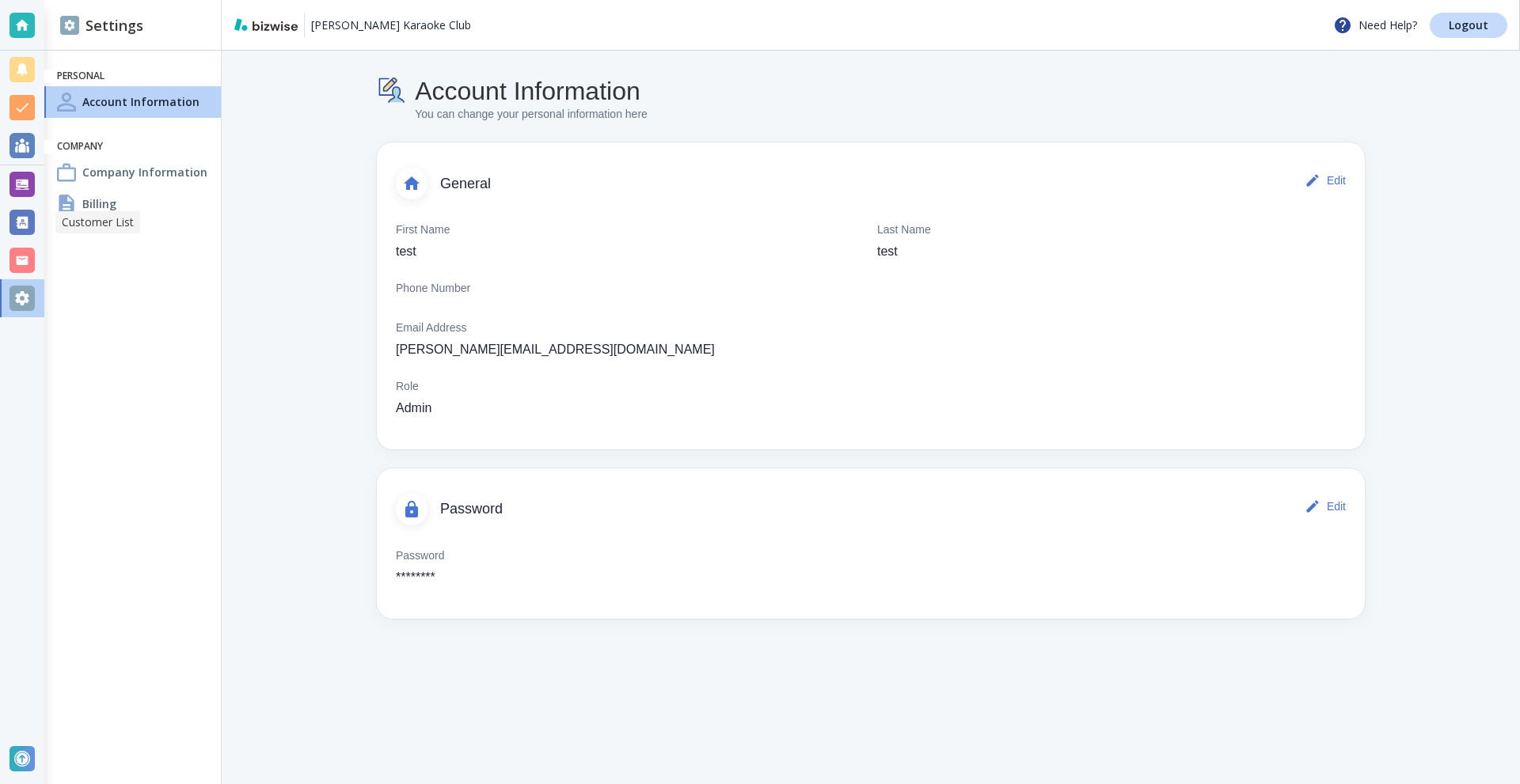
click at [26, 217] on div at bounding box center [22, 222] width 25 height 25
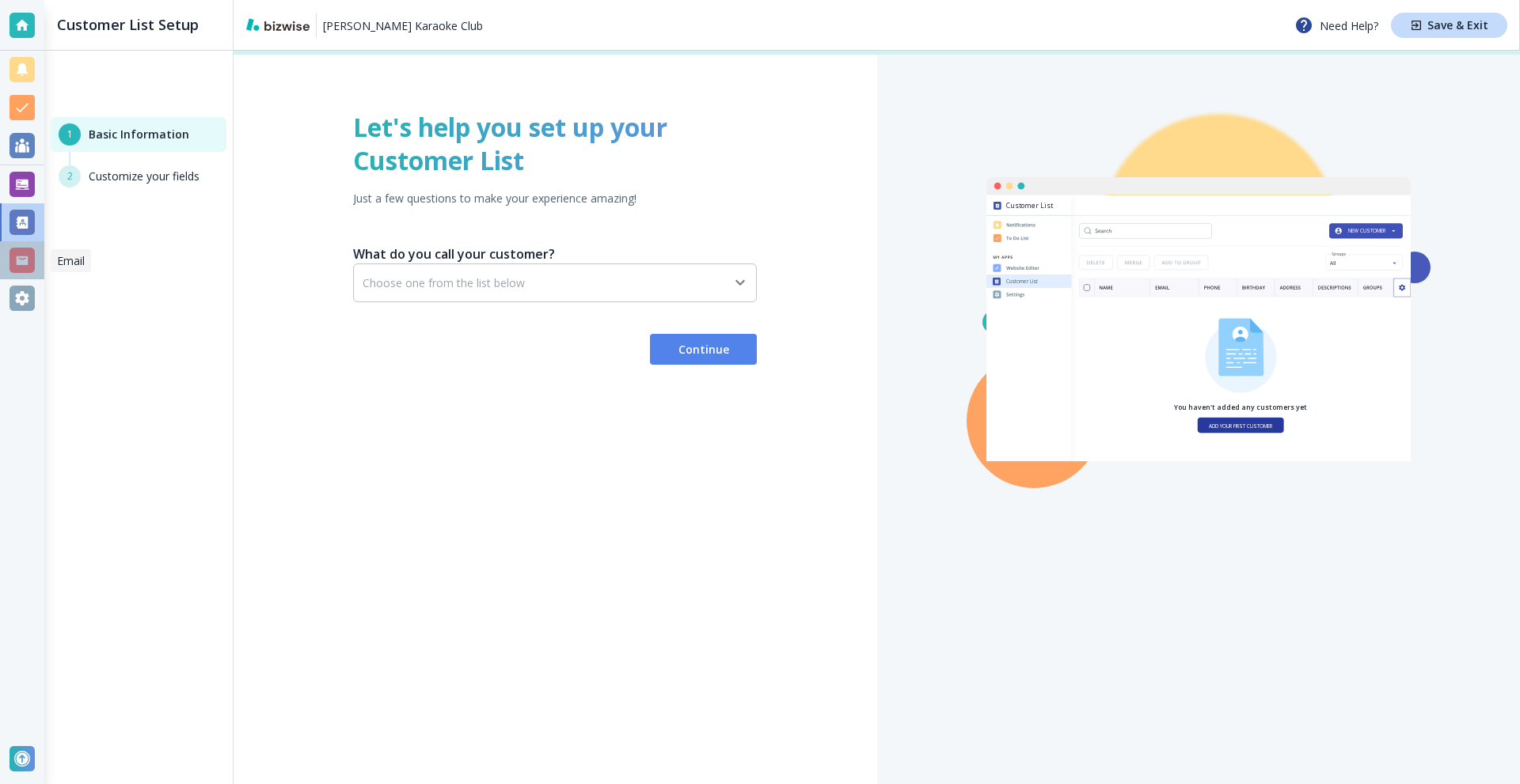
click at [28, 269] on div at bounding box center [22, 260] width 25 height 25
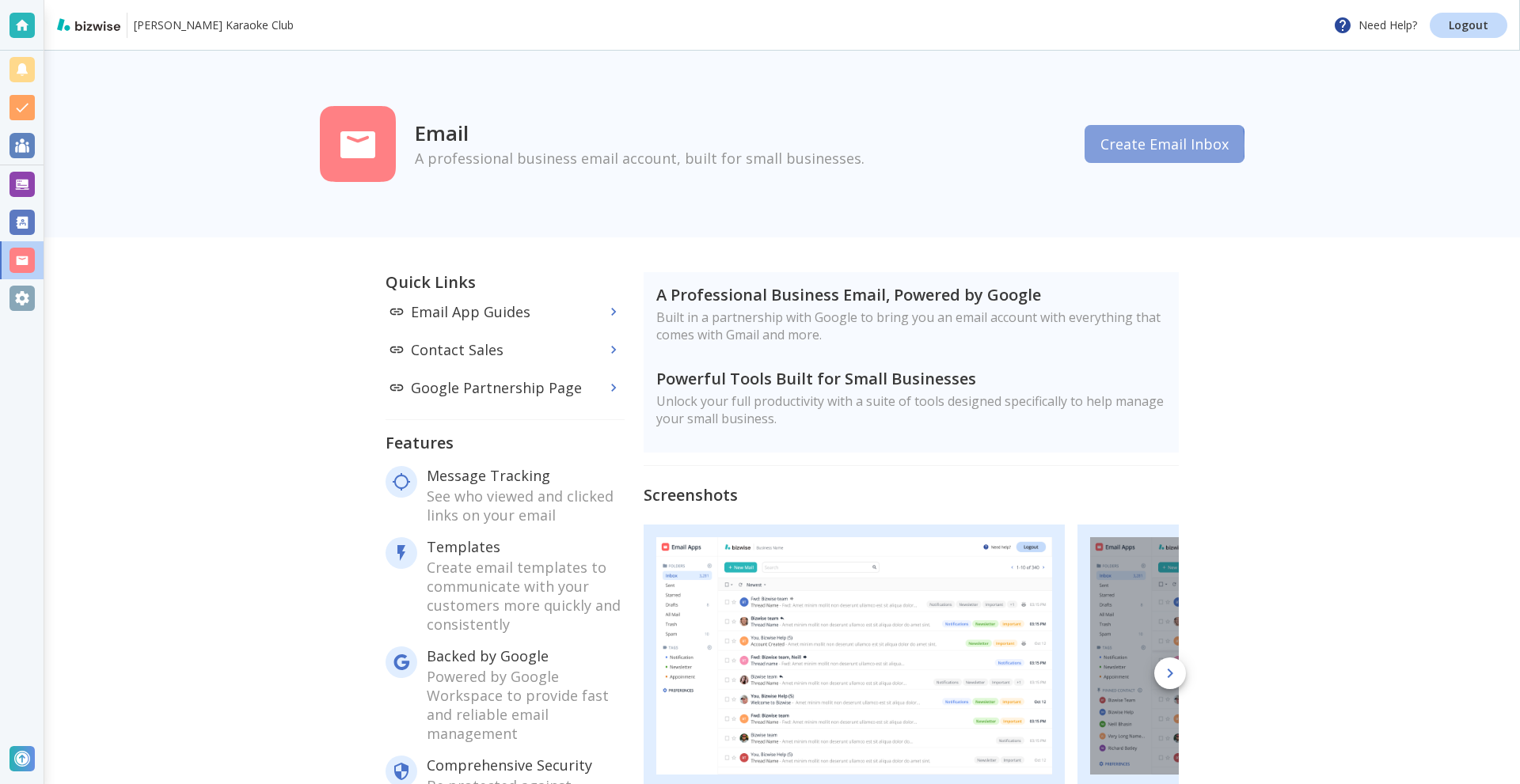
click at [1129, 145] on button "Create Email Inbox" at bounding box center [1165, 144] width 160 height 38
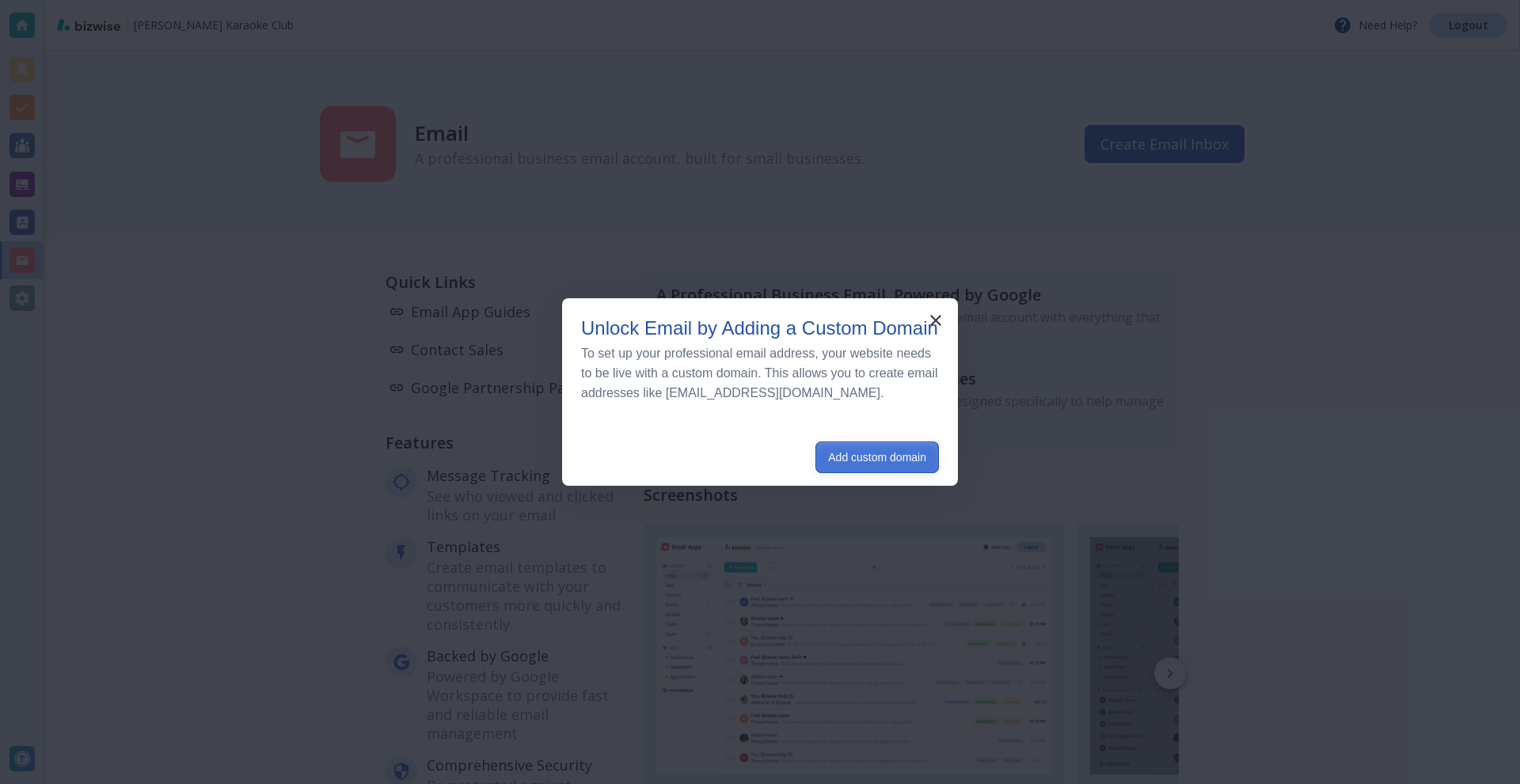
click at [881, 474] on button "Add custom domain" at bounding box center [877, 457] width 124 height 32
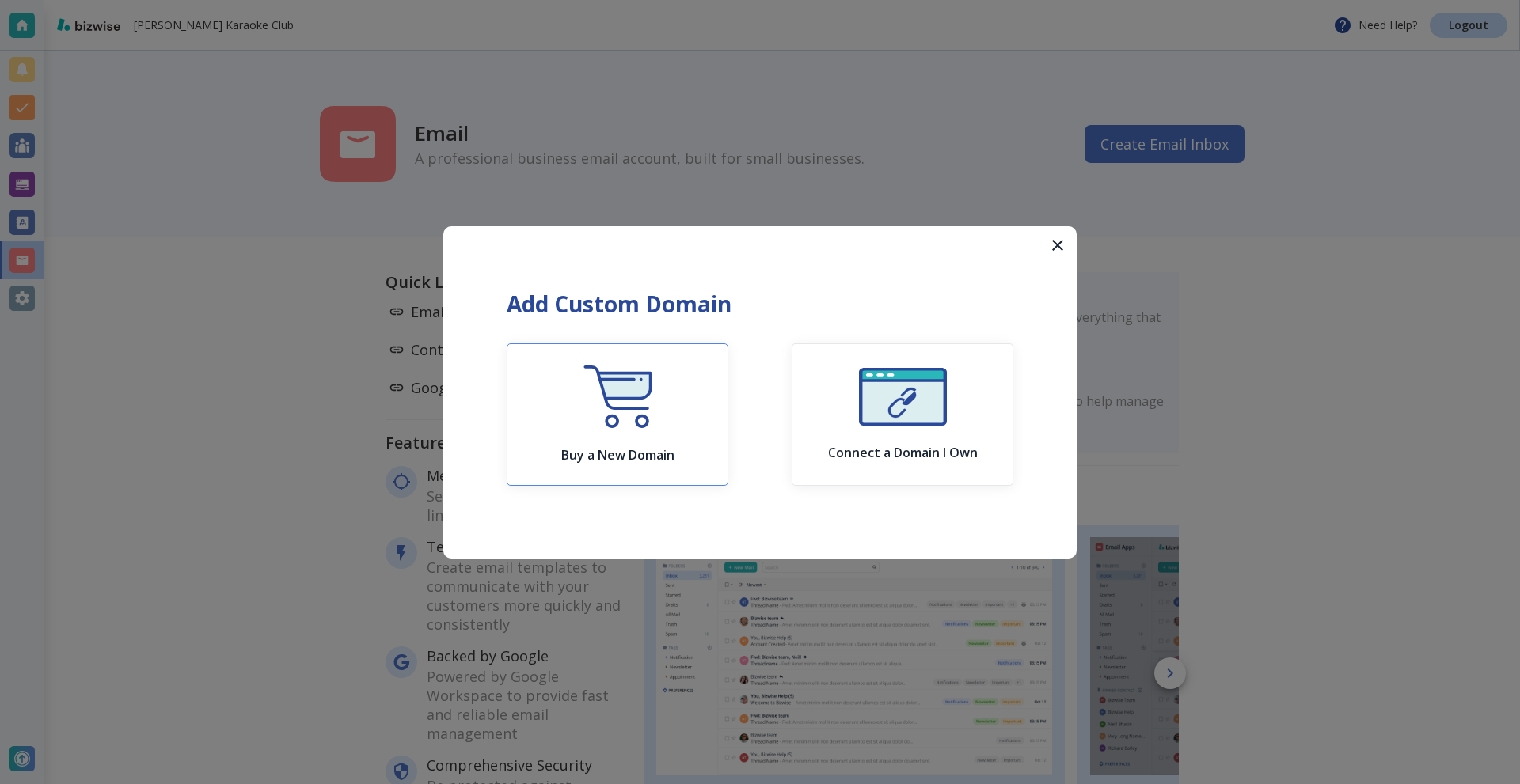
click at [629, 405] on img "button" at bounding box center [618, 396] width 69 height 63
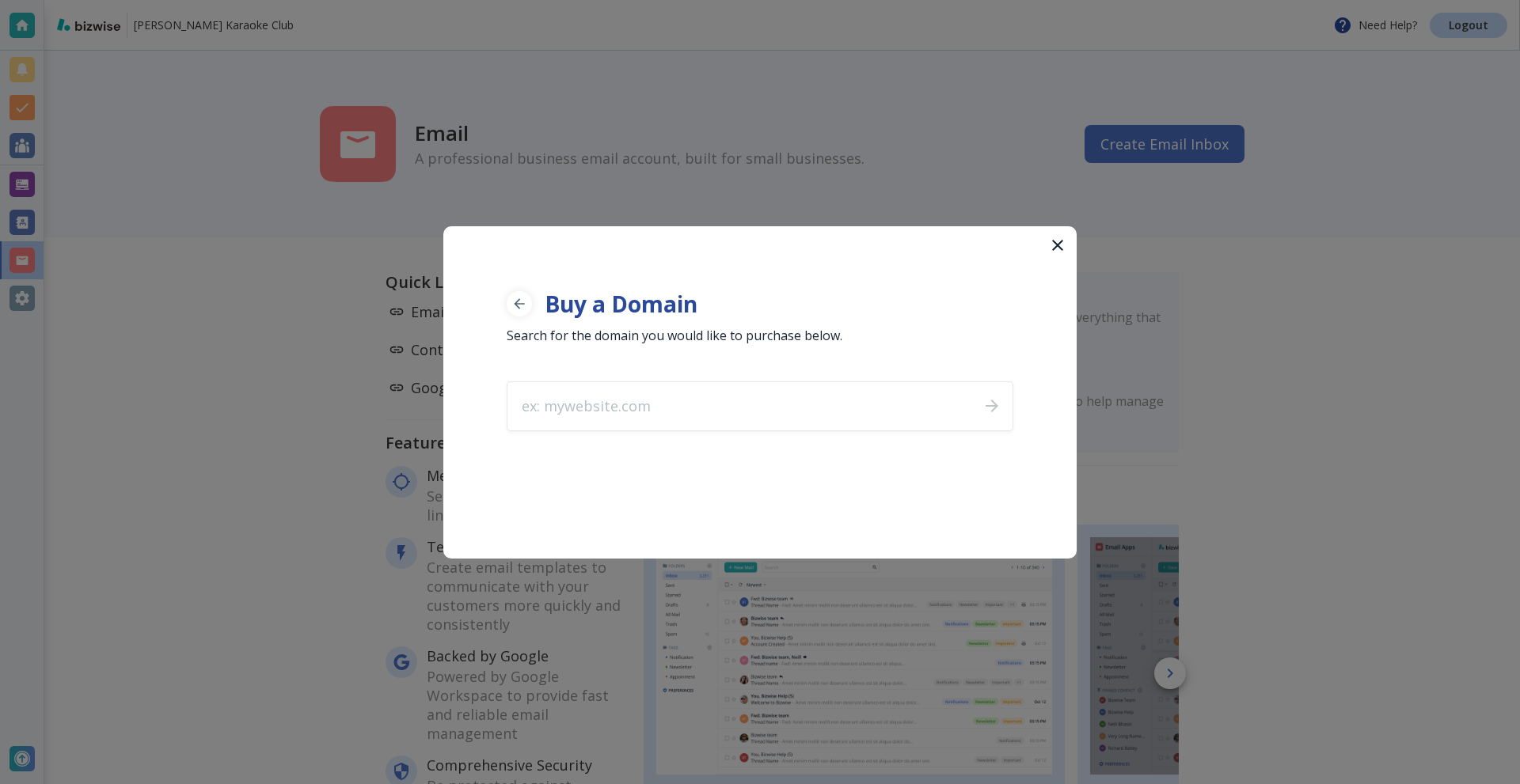
click at [1059, 252] on icon "button" at bounding box center [1057, 245] width 19 height 19
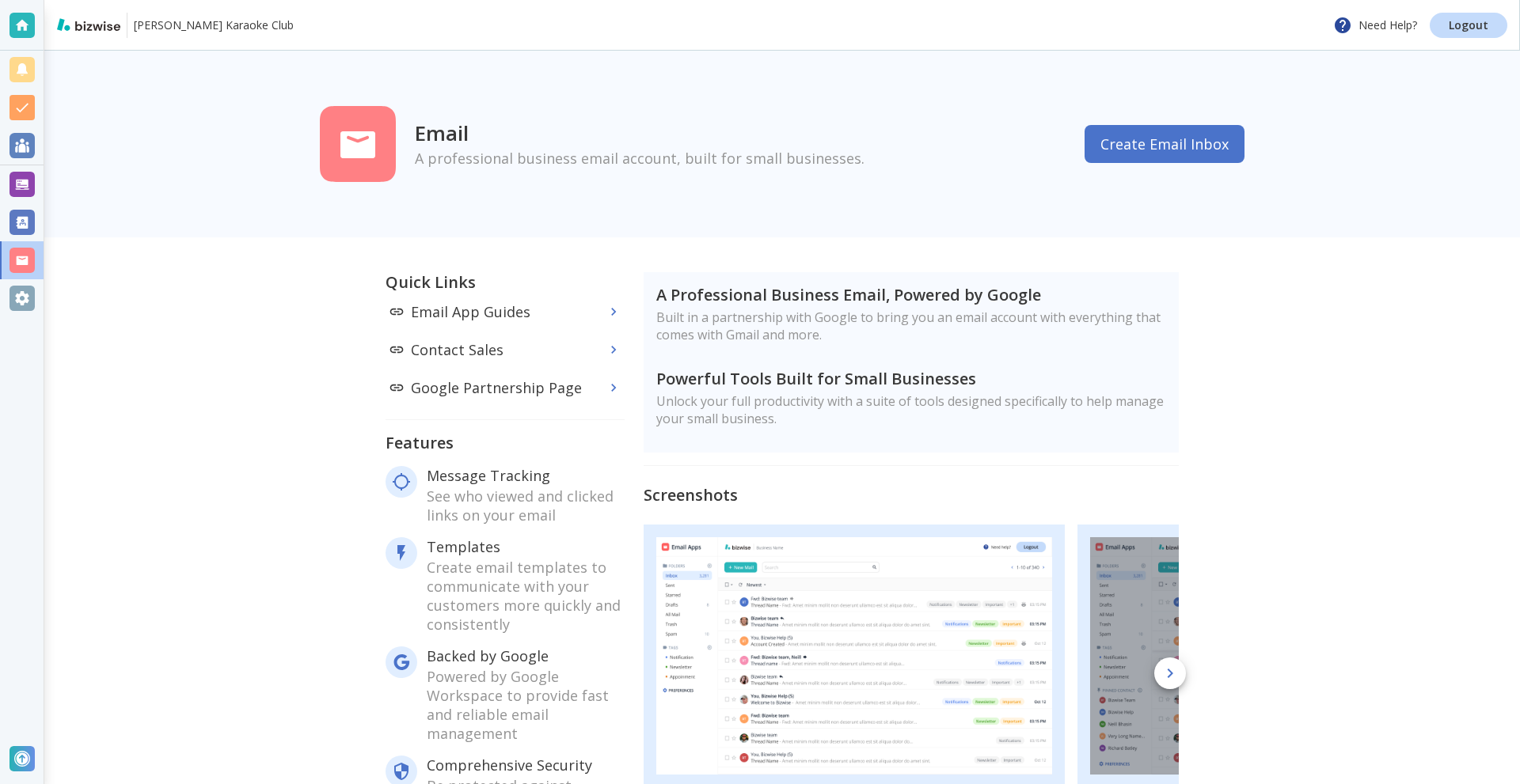
click at [13, 188] on div at bounding box center [22, 184] width 25 height 25
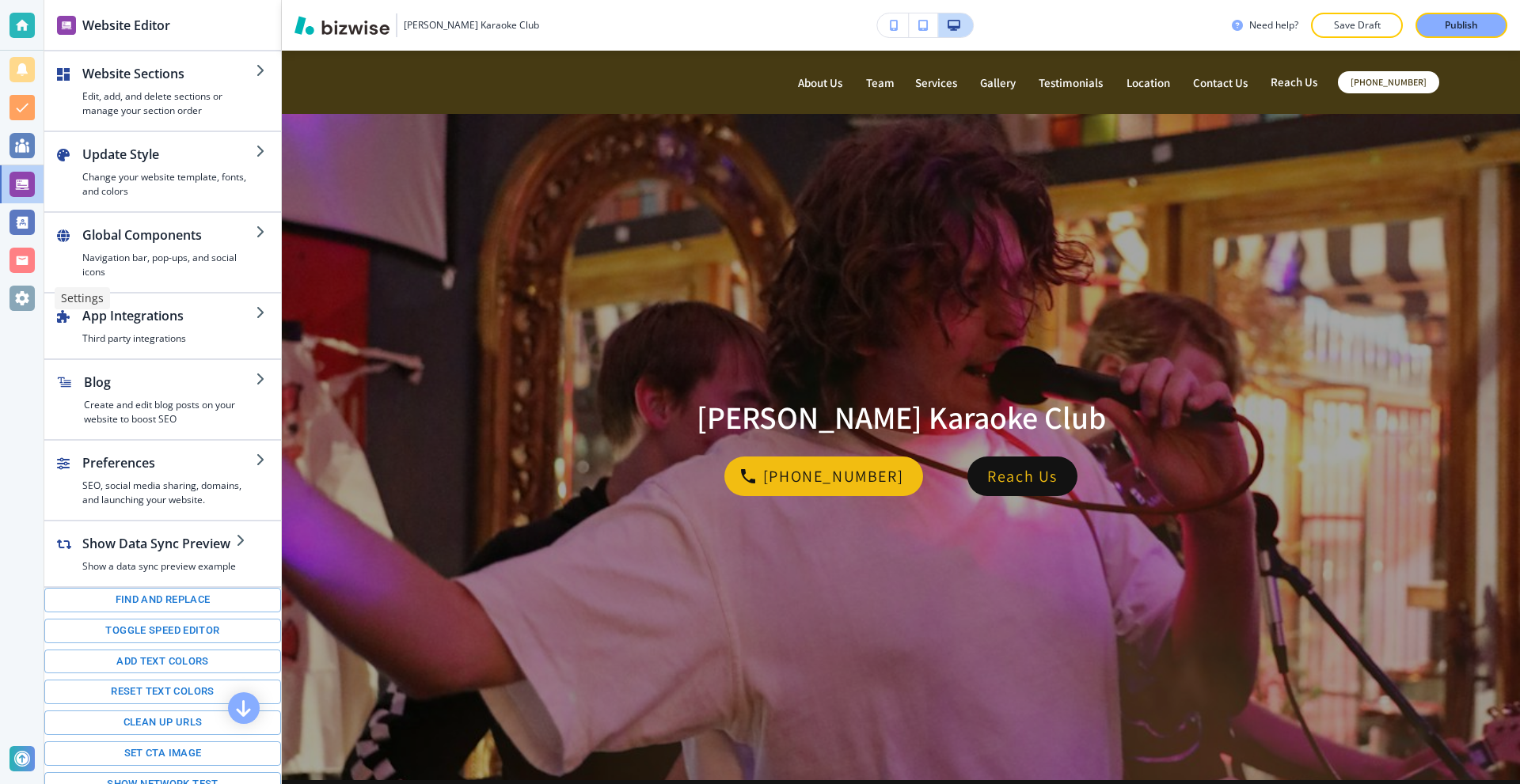
click at [20, 299] on div at bounding box center [22, 298] width 25 height 25
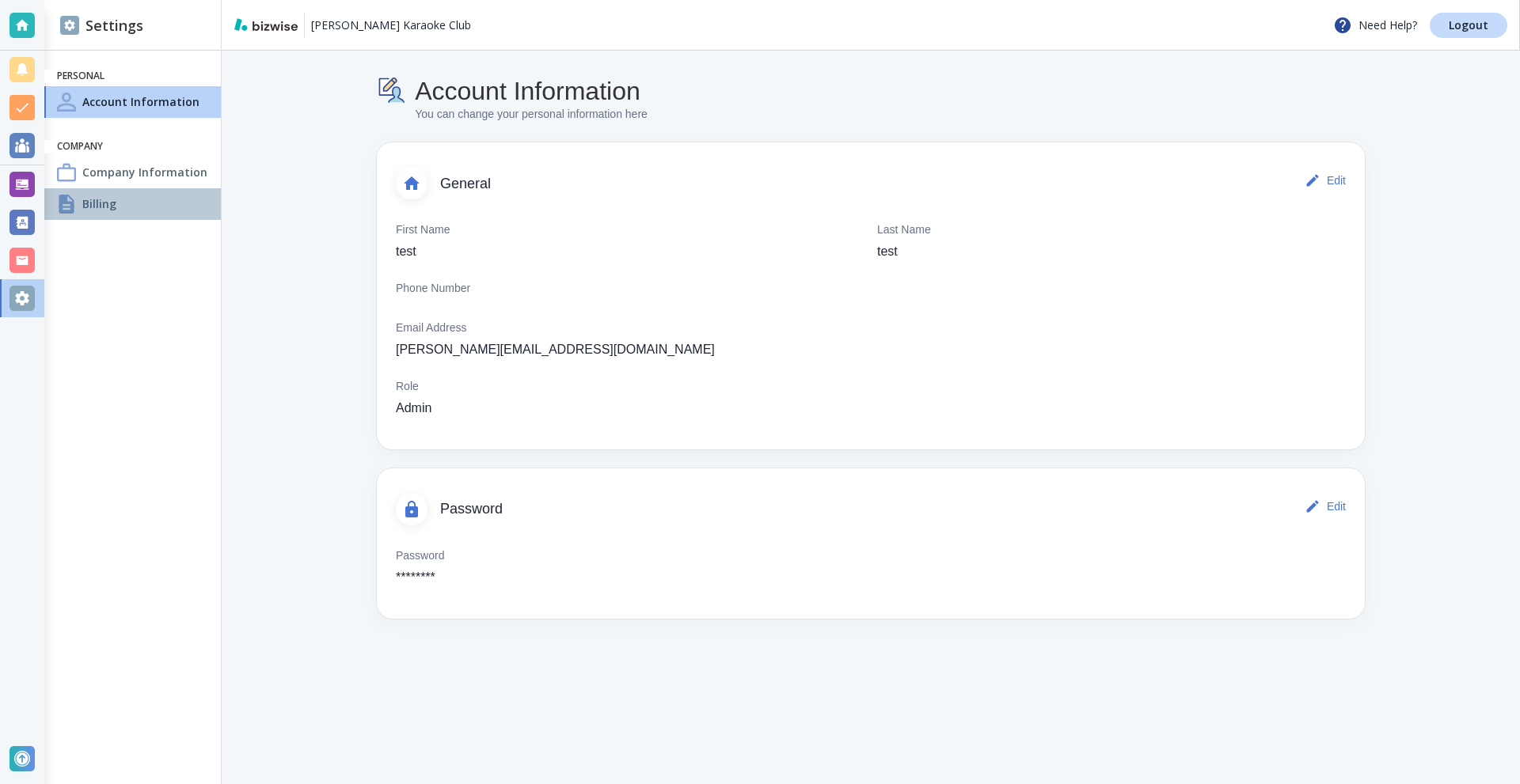
click at [125, 206] on div "Billing" at bounding box center [132, 204] width 176 height 32
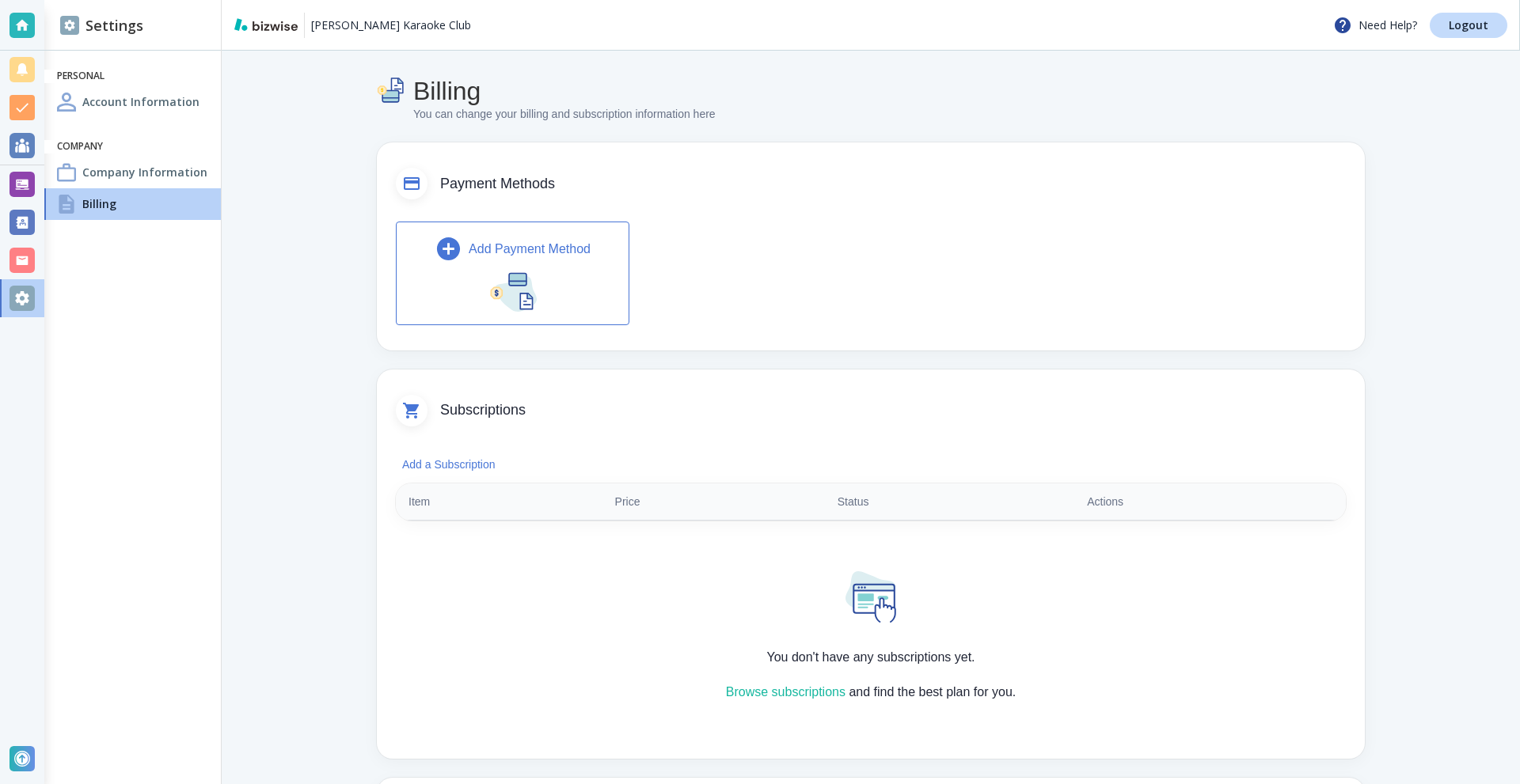
click at [487, 261] on div "Add Payment Method" at bounding box center [513, 249] width 156 height 28
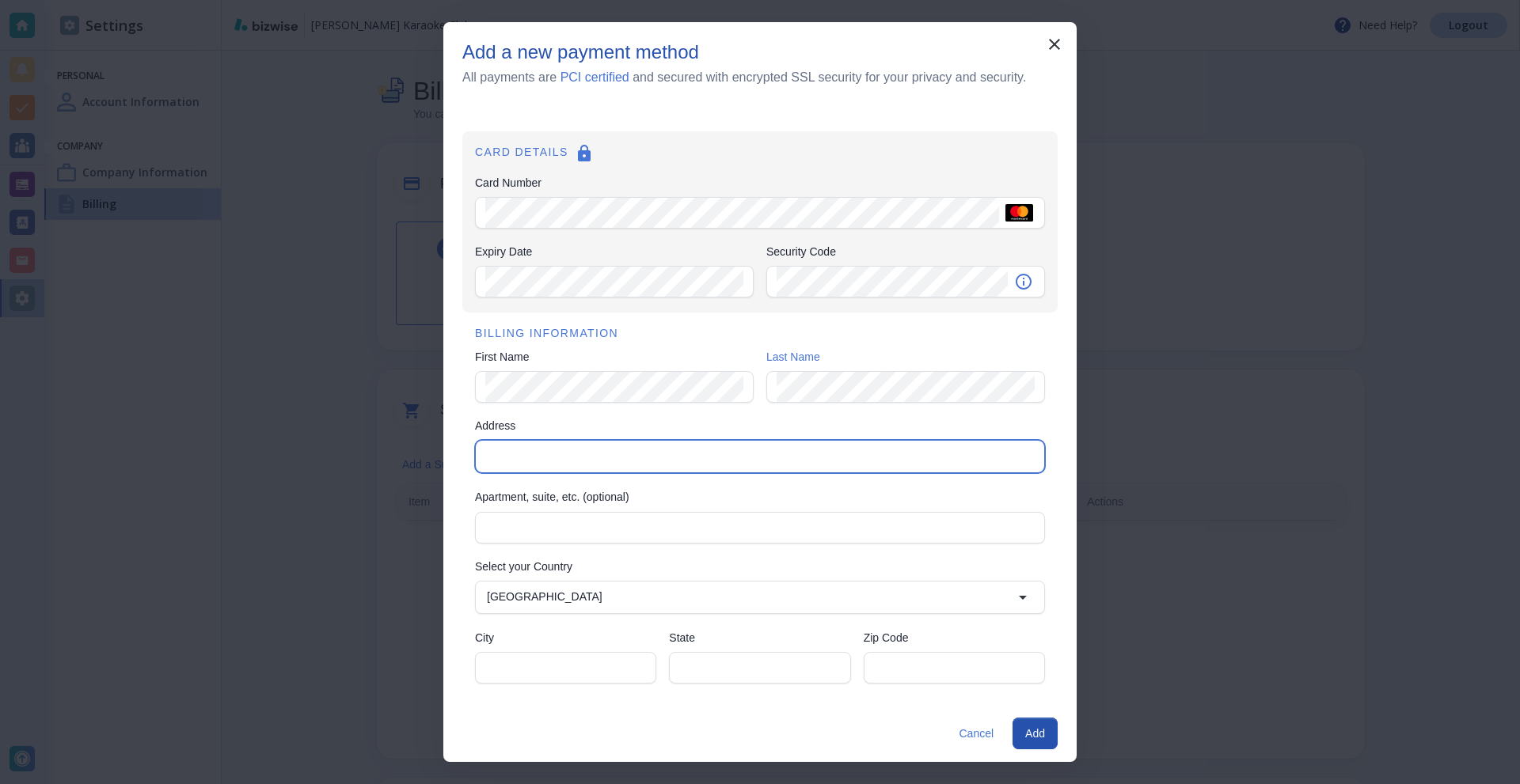
click at [629, 456] on input "Address" at bounding box center [758, 456] width 557 height 22
click at [585, 502] on li "44 Tehama Street, San Francisco, CA, USA" at bounding box center [759, 493] width 568 height 28
type input "44 Tehama Street"
type input "United States"
type input "San Francisco"
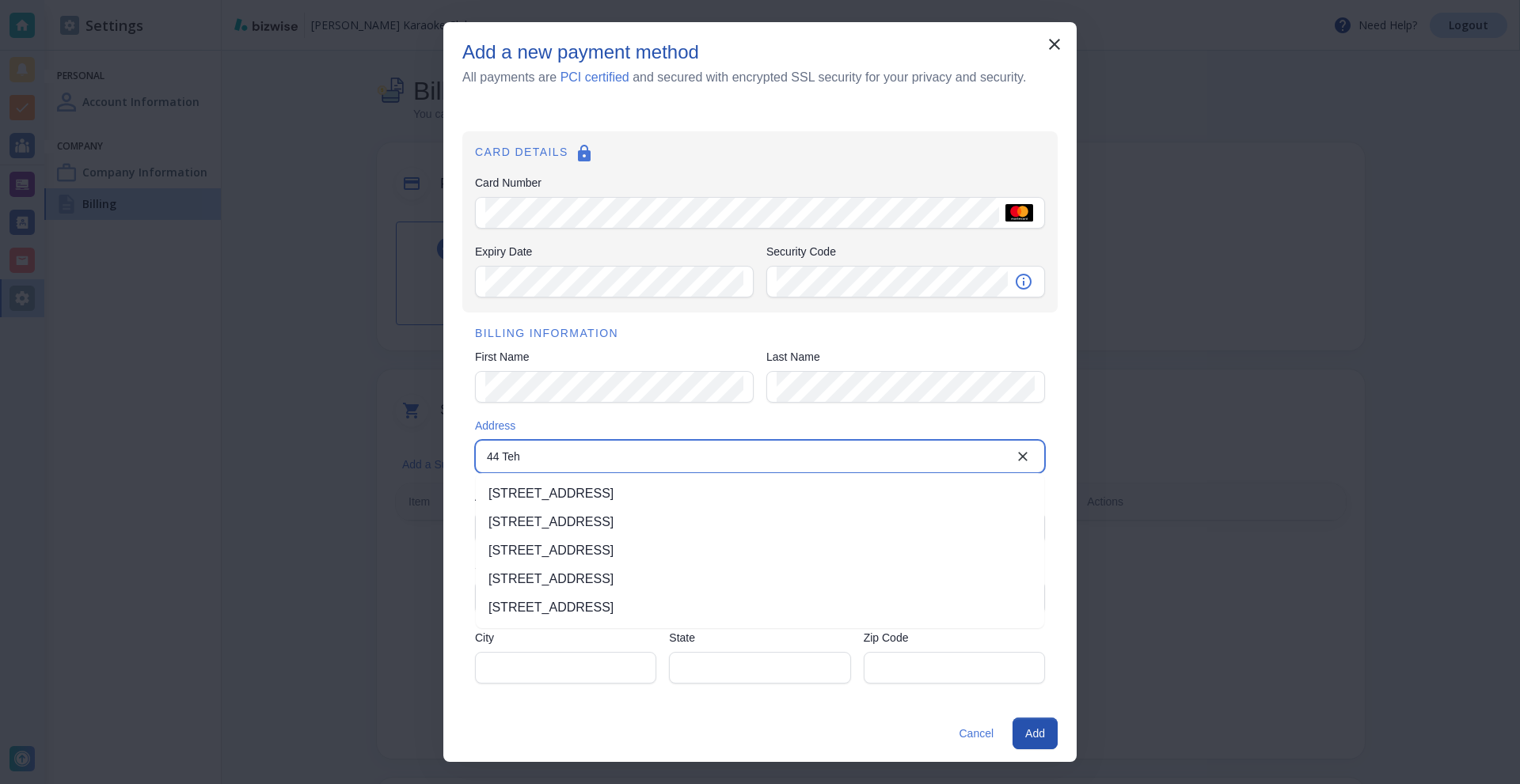
type input "CA"
type input "94105"
type input "44 Tehama Street"
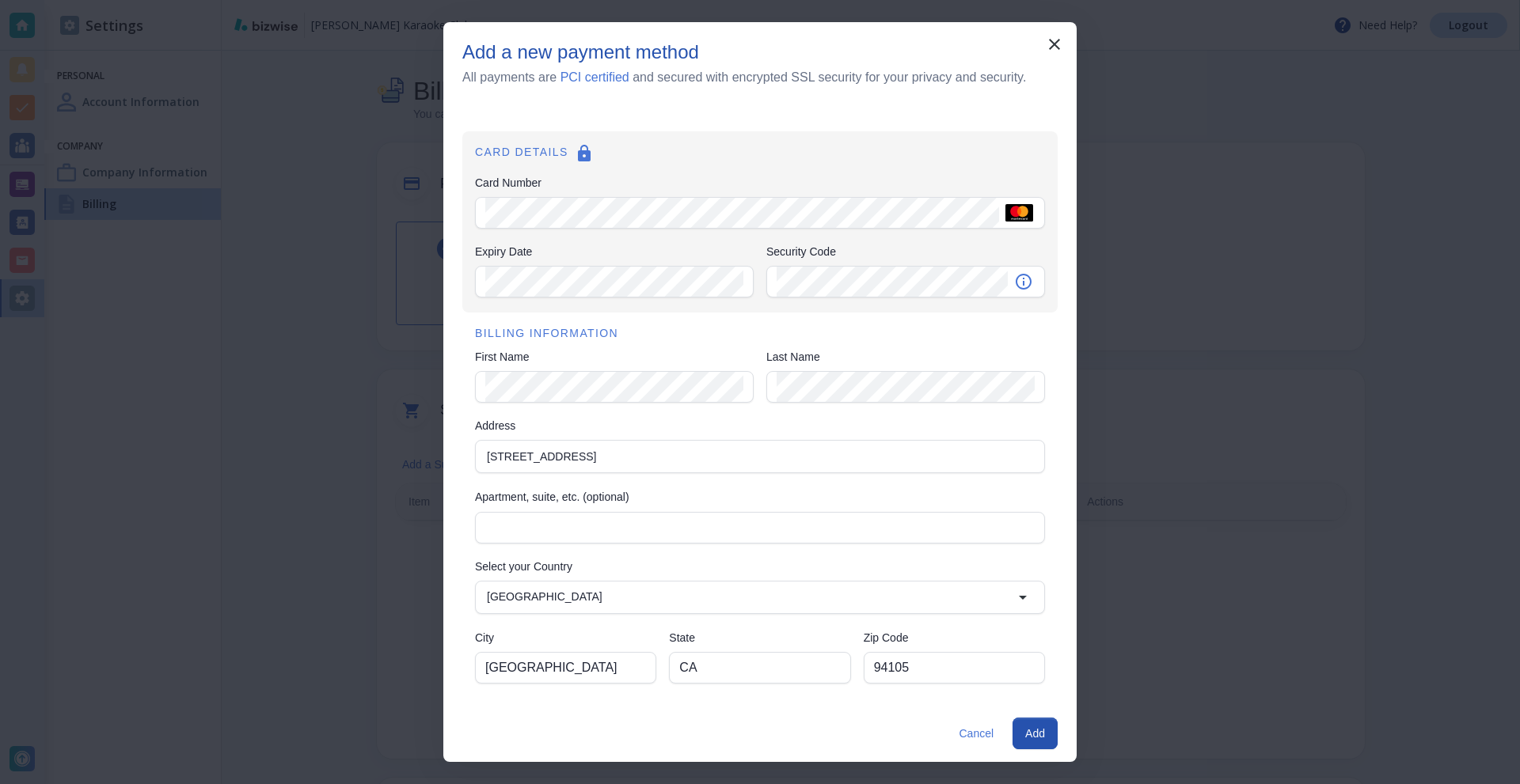
click at [1021, 751] on div "Cancel Add" at bounding box center [760, 734] width 633 height 57
click at [1030, 734] on button "Add" at bounding box center [1036, 734] width 46 height 32
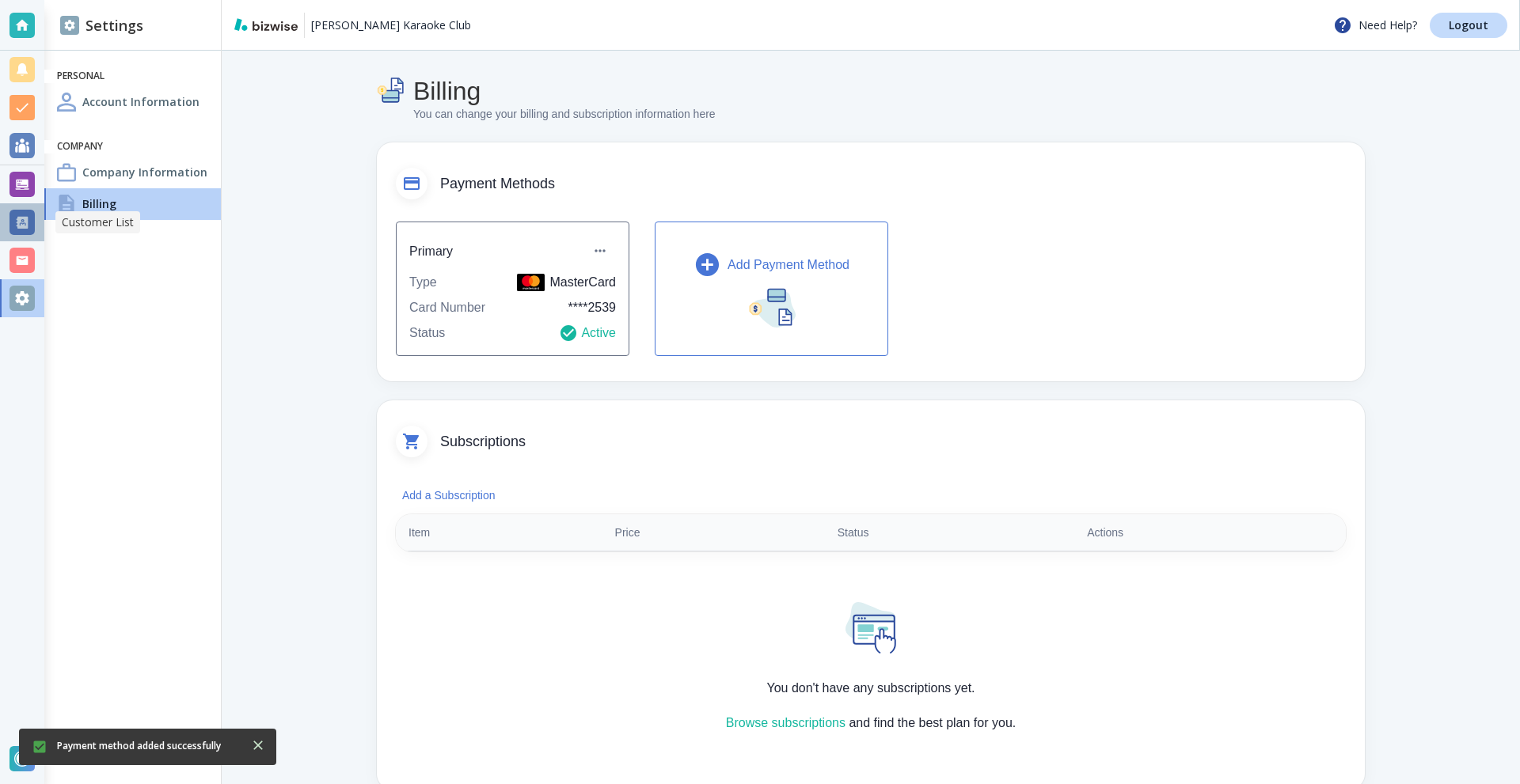
click at [13, 213] on div at bounding box center [22, 222] width 25 height 25
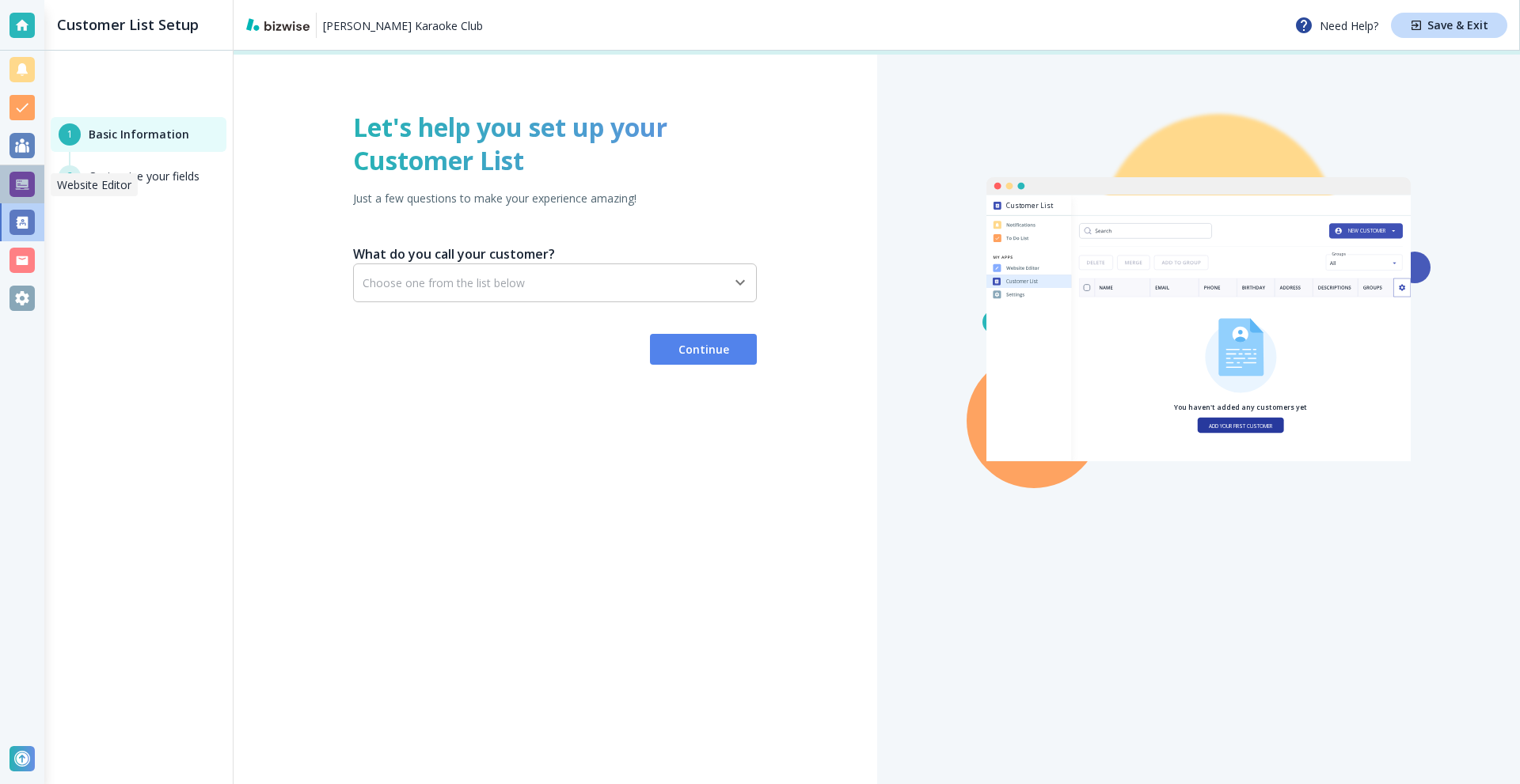
click at [18, 180] on div at bounding box center [22, 184] width 25 height 25
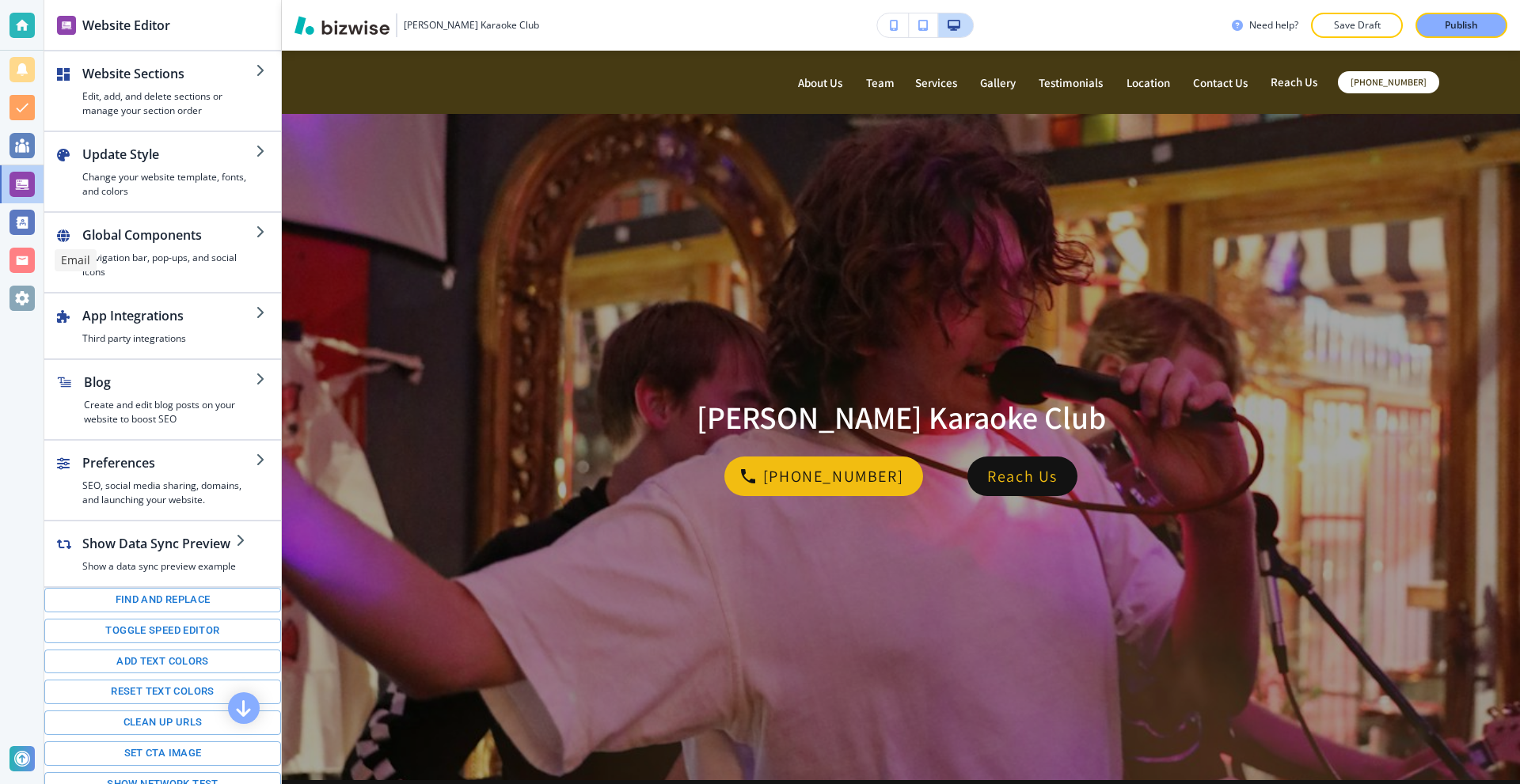
click at [25, 249] on div at bounding box center [22, 260] width 25 height 25
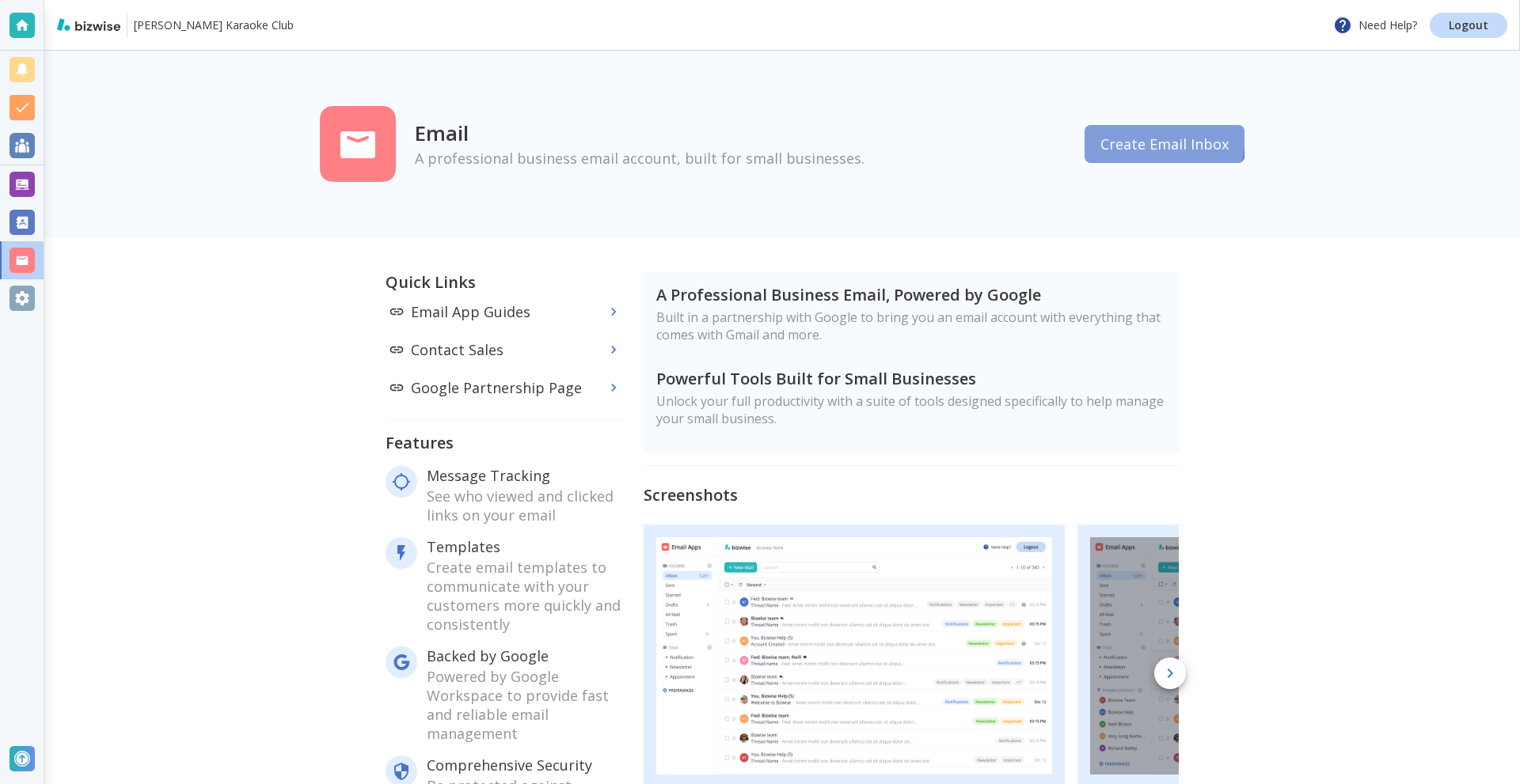
click at [1096, 132] on button "Create Email Inbox" at bounding box center [1165, 144] width 160 height 38
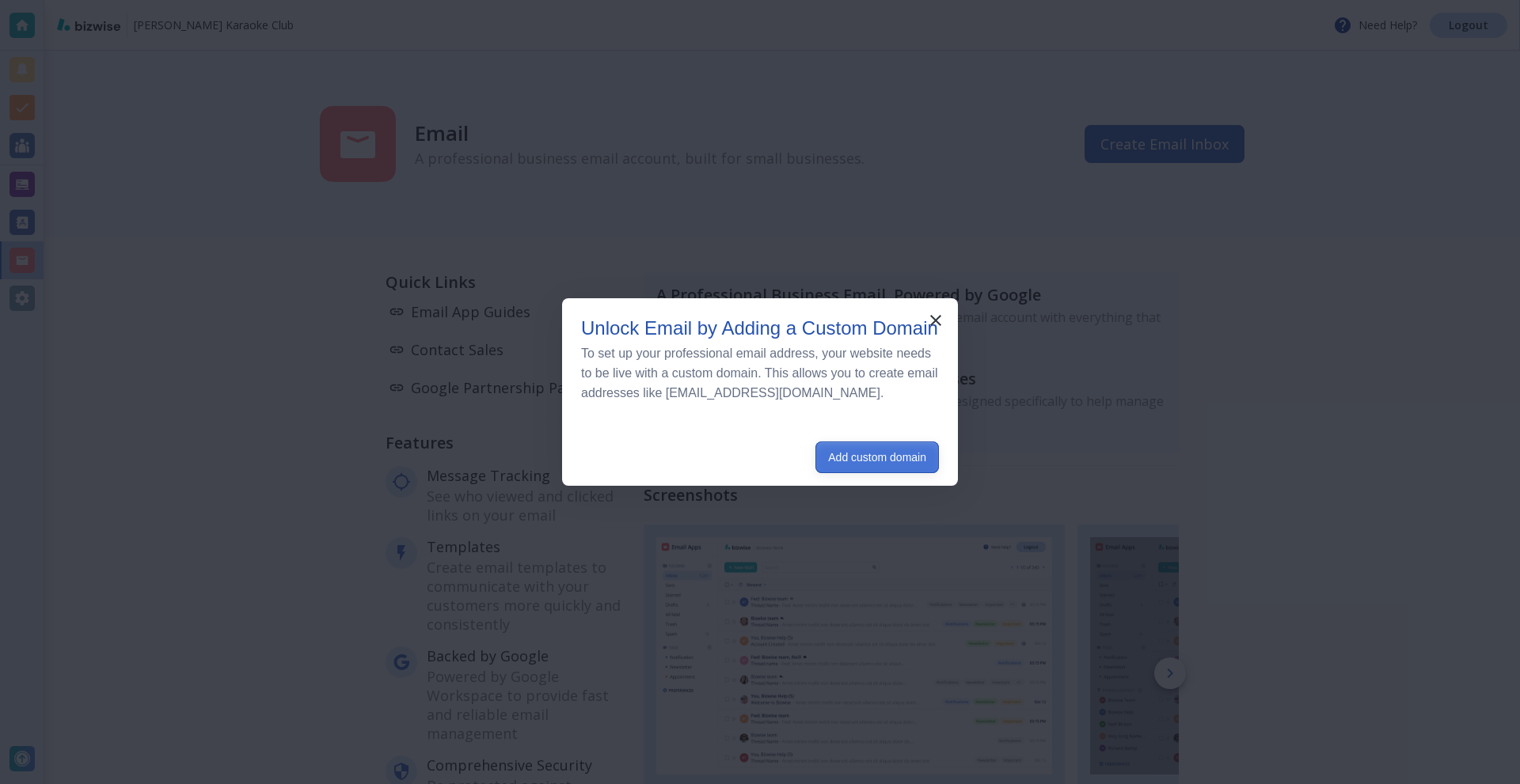
click at [849, 467] on button "Add custom domain" at bounding box center [877, 457] width 124 height 32
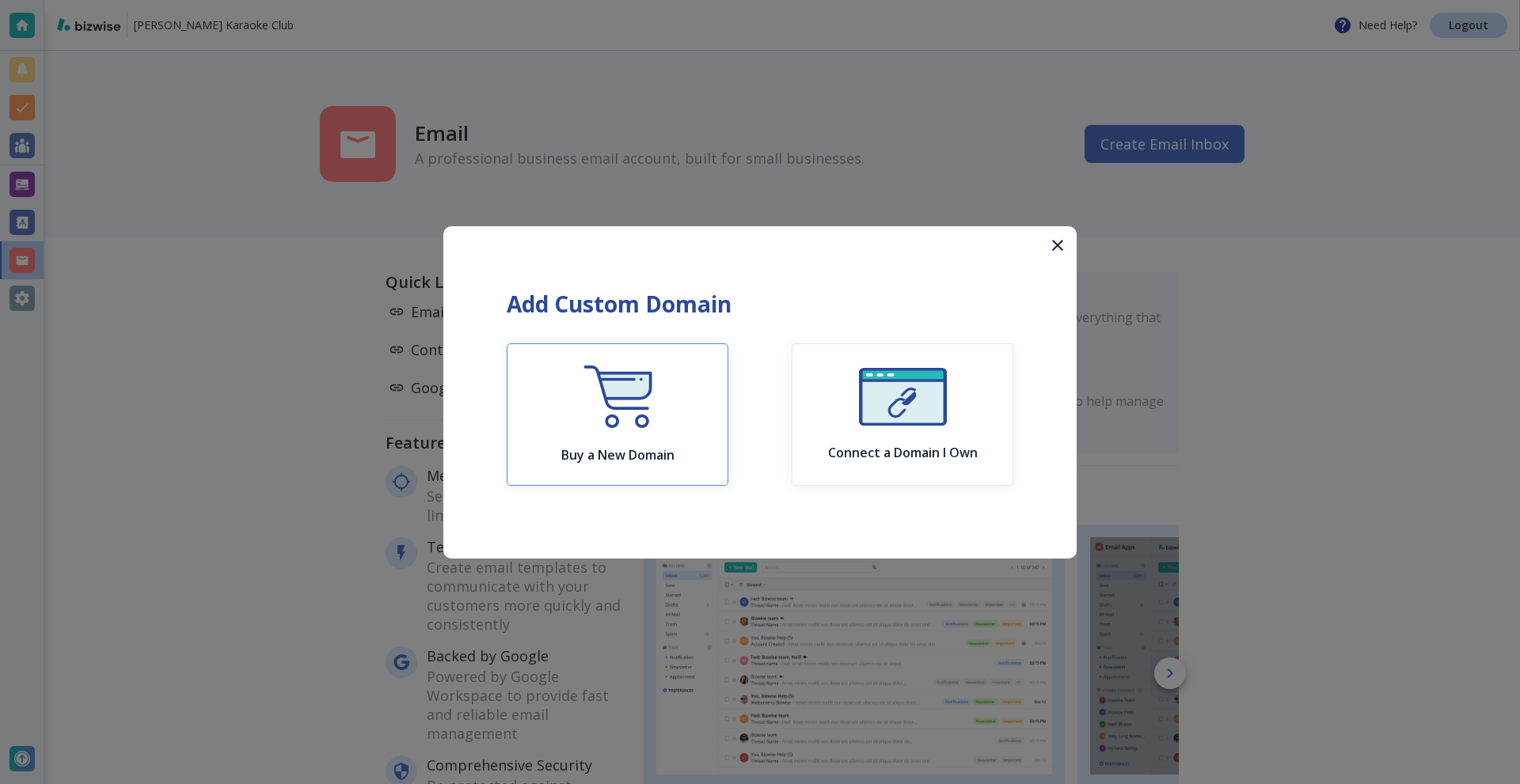
click at [643, 465] on button "Buy a New Domain" at bounding box center [617, 414] width 222 height 142
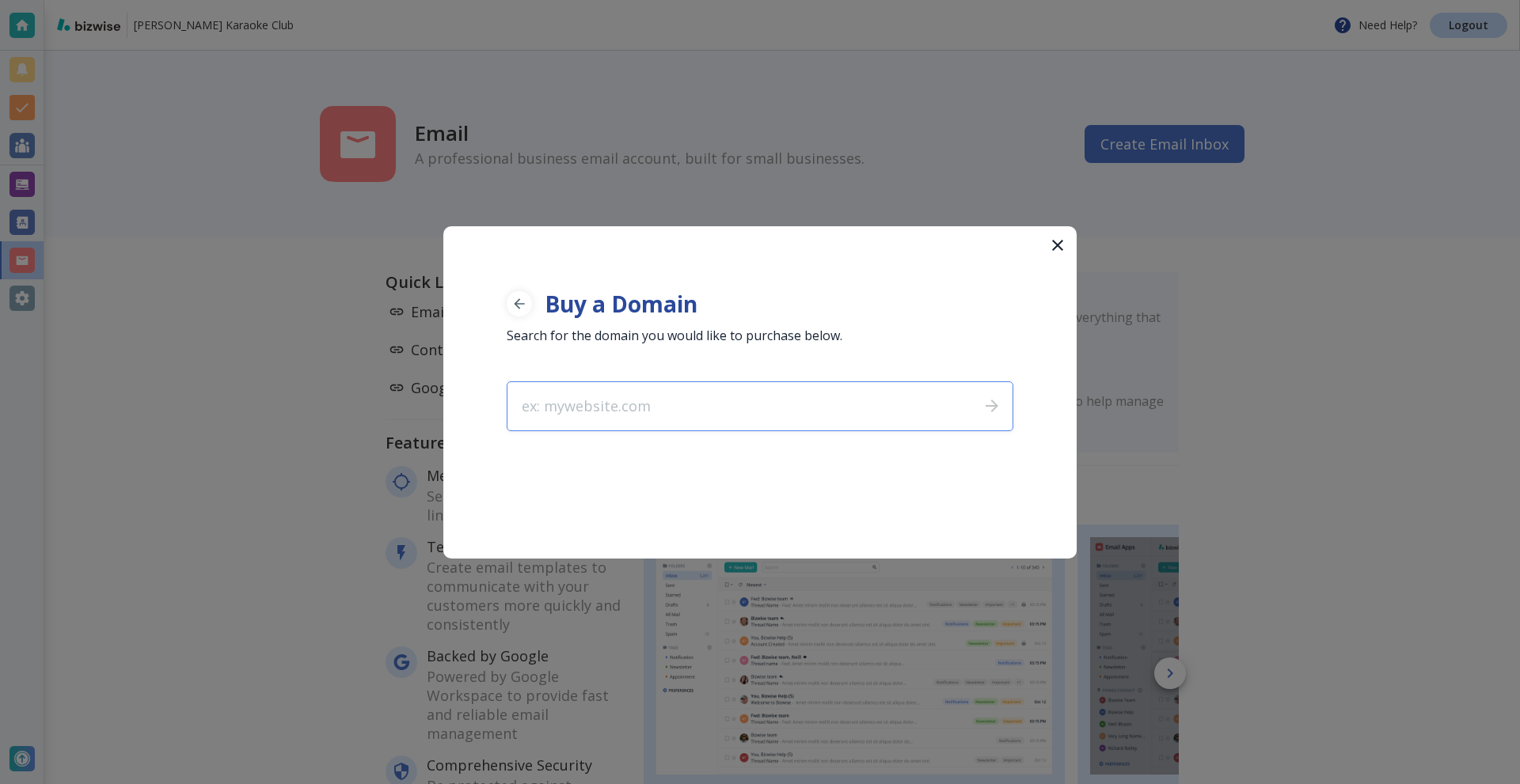
click at [618, 412] on input "text" at bounding box center [736, 406] width 459 height 48
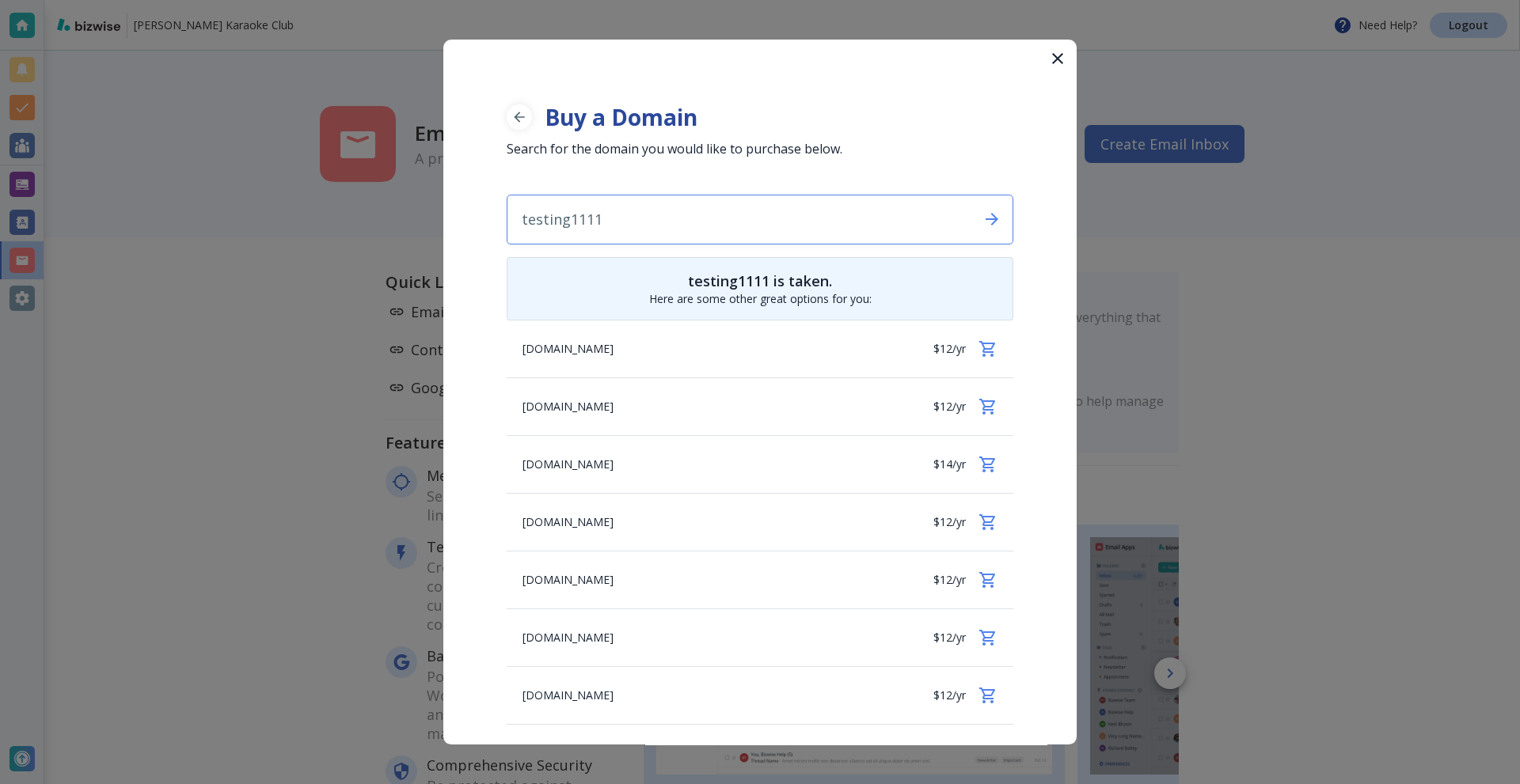
click at [653, 214] on input "testing1111" at bounding box center [736, 219] width 459 height 48
type input "kara"
click at [680, 218] on input "karaoketest123" at bounding box center [736, 219] width 459 height 48
type input "karaoketest1234"
type input "testing3030"
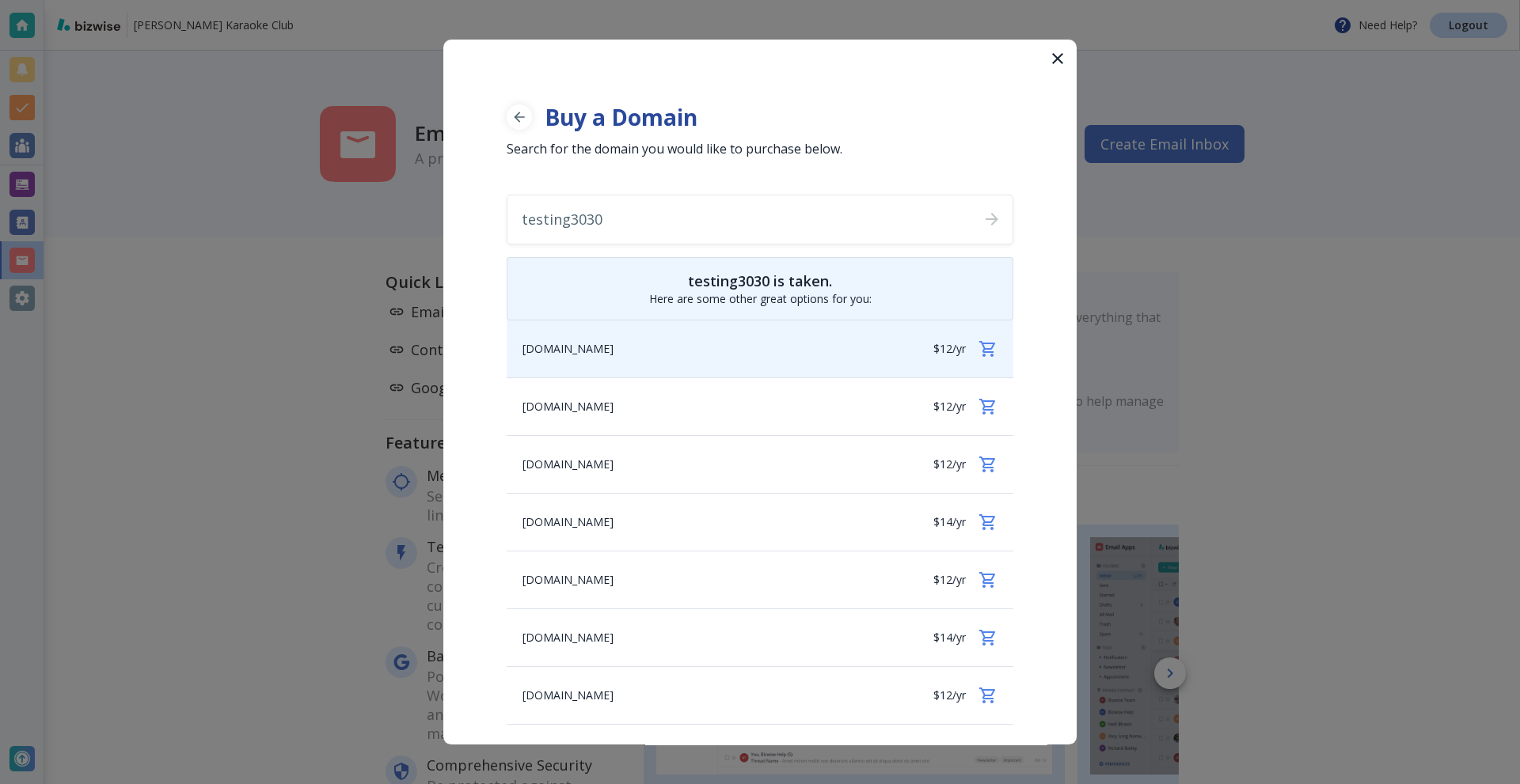
click at [634, 349] on div "testing3030.com $12/yr" at bounding box center [759, 349] width 506 height 57
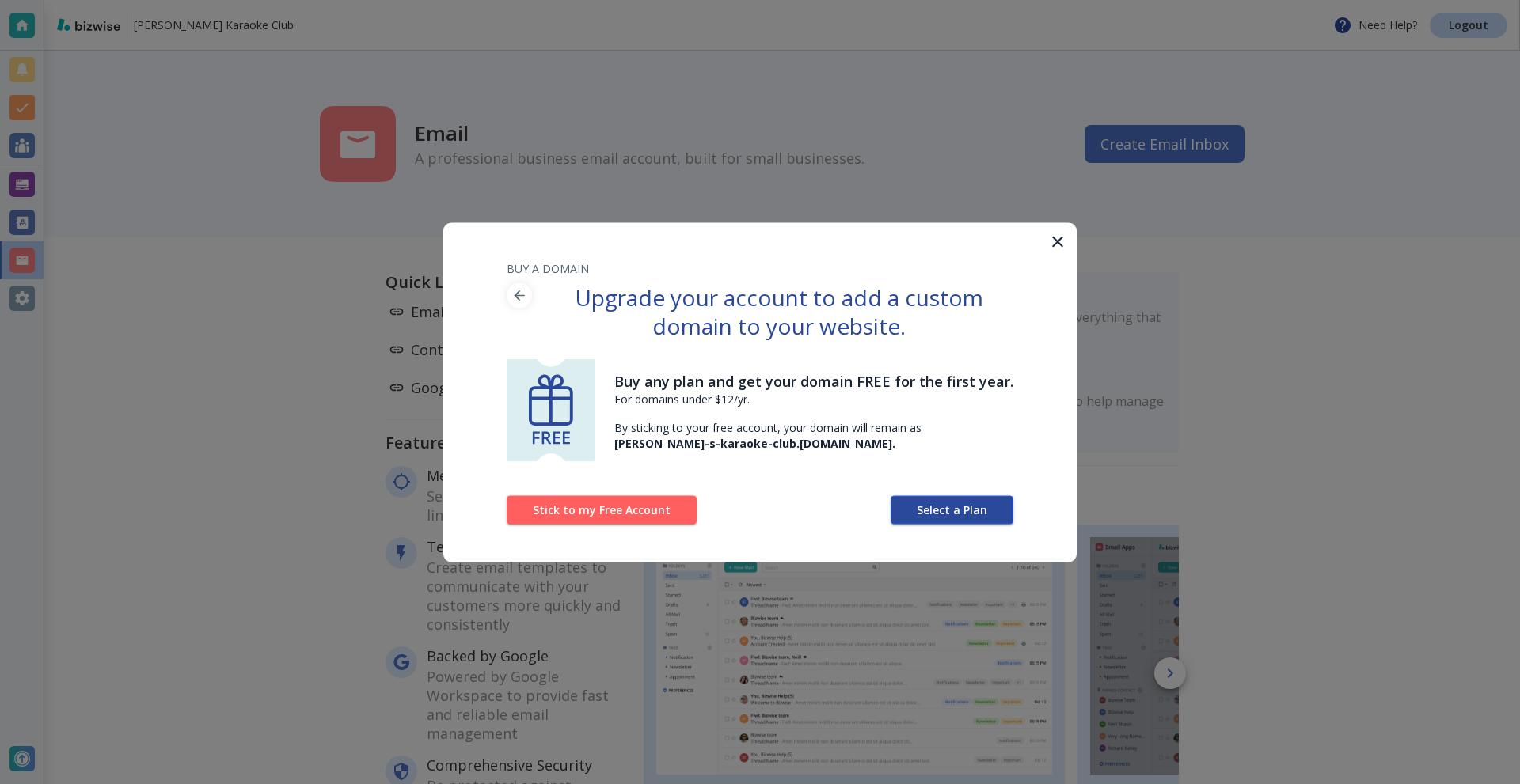
click at [950, 501] on button "Select a Plan" at bounding box center [952, 509] width 123 height 28
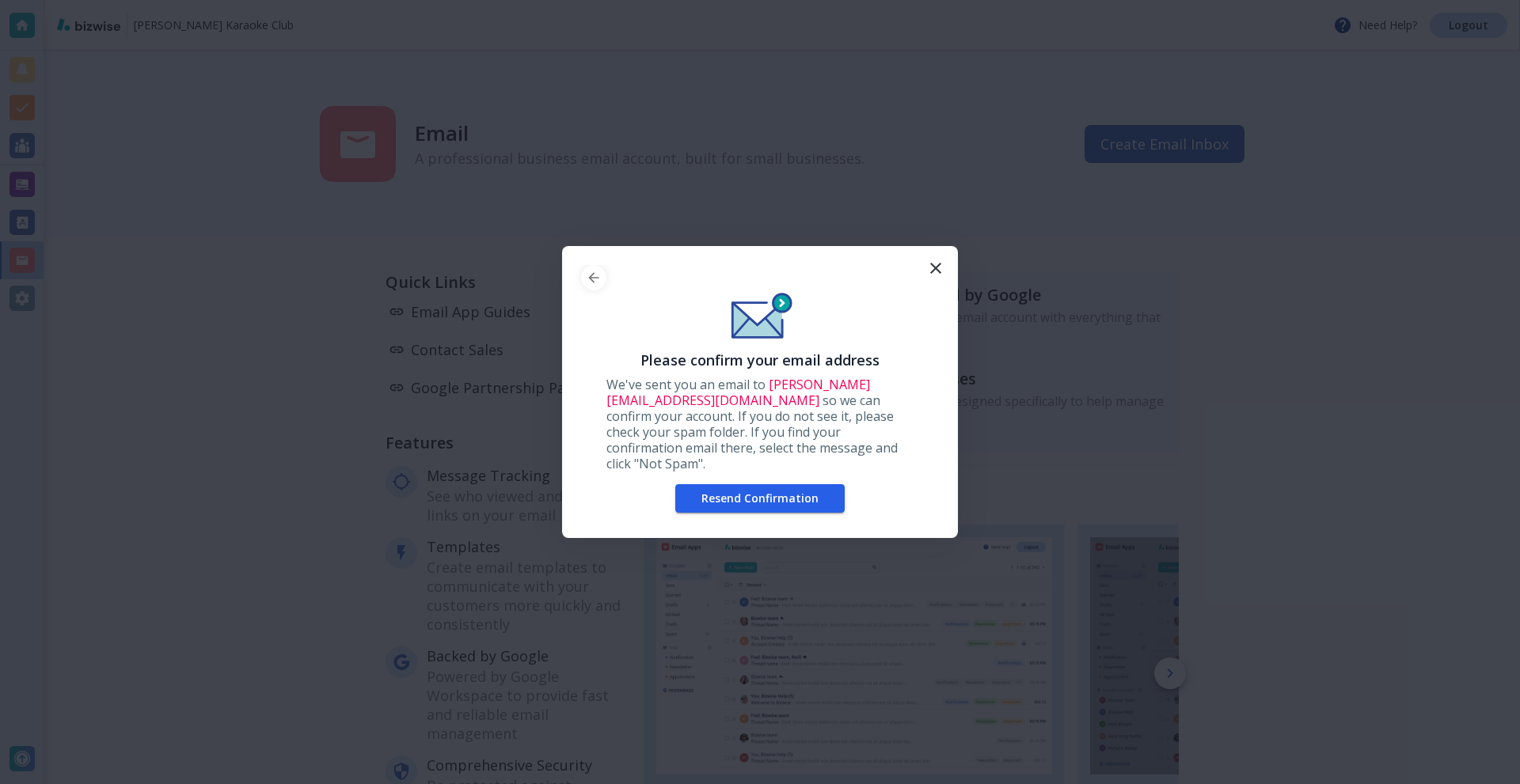
drag, startPoint x: 797, startPoint y: 484, endPoint x: 1007, endPoint y: 244, distance: 318.9
click at [1007, 244] on div "Please confirm your email address We've sent you an email to kier+email@bizwise…" at bounding box center [760, 392] width 1520 height 784
drag, startPoint x: 919, startPoint y: 391, endPoint x: 769, endPoint y: 395, distance: 150.1
click at [769, 395] on div "Please confirm your email address We've sent you an email to kier+email@bizwise…" at bounding box center [760, 395] width 358 height 261
copy span "kier+email@bizwise.com"
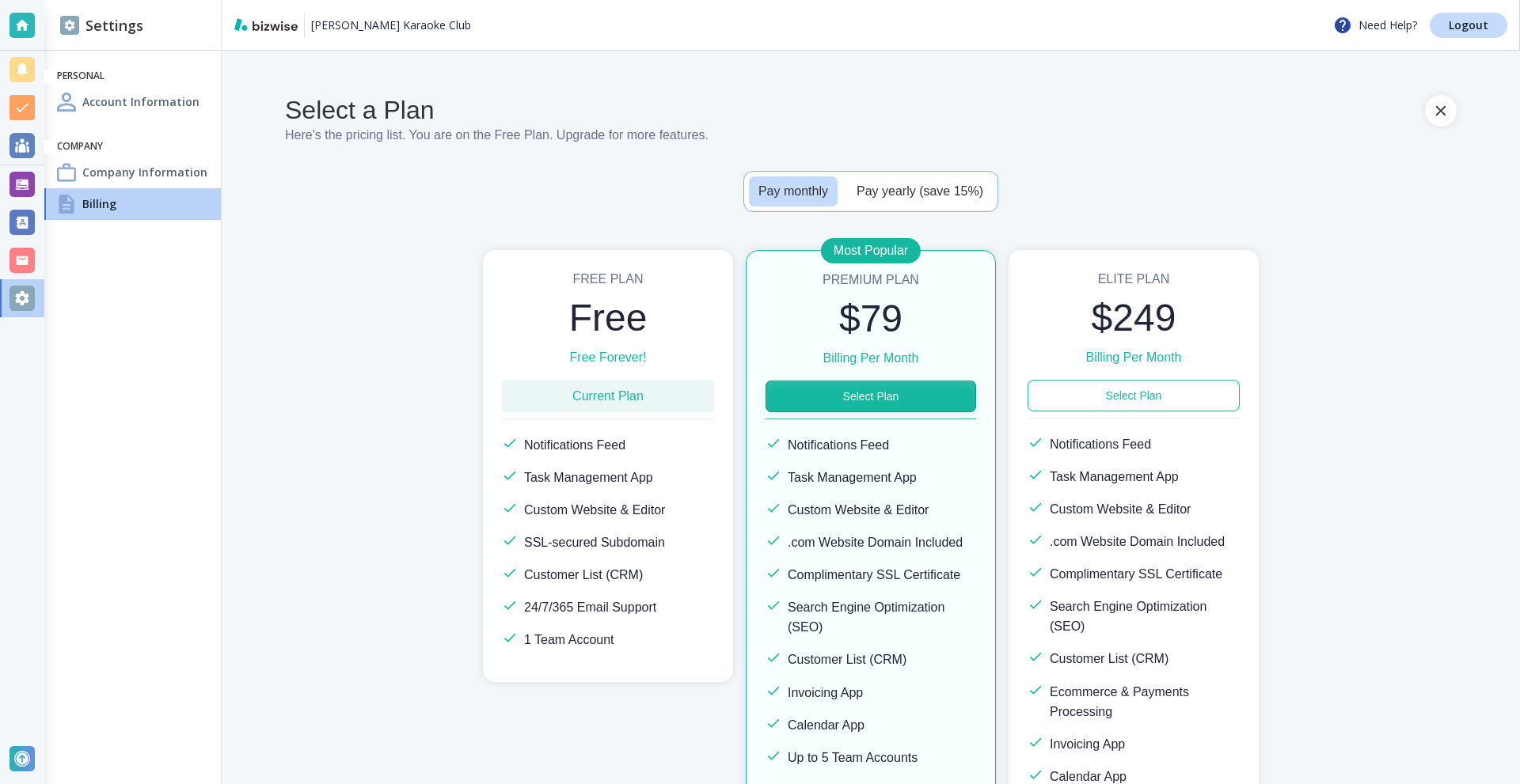
click at [850, 397] on button "Select Plan" at bounding box center [871, 396] width 211 height 32
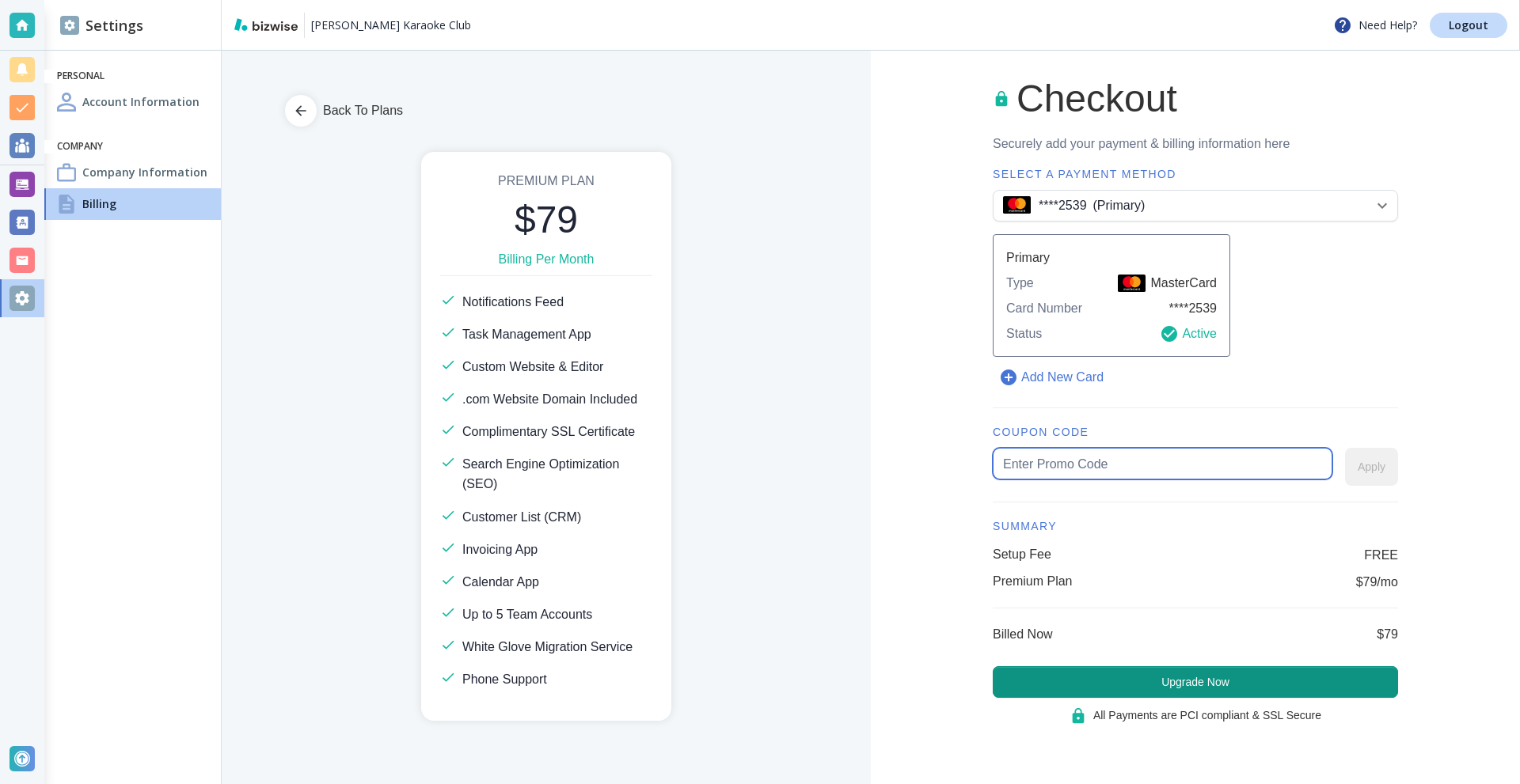
click at [1098, 455] on input "text" at bounding box center [1162, 463] width 319 height 30
type input "free"
click at [1393, 474] on button "Apply" at bounding box center [1371, 466] width 53 height 38
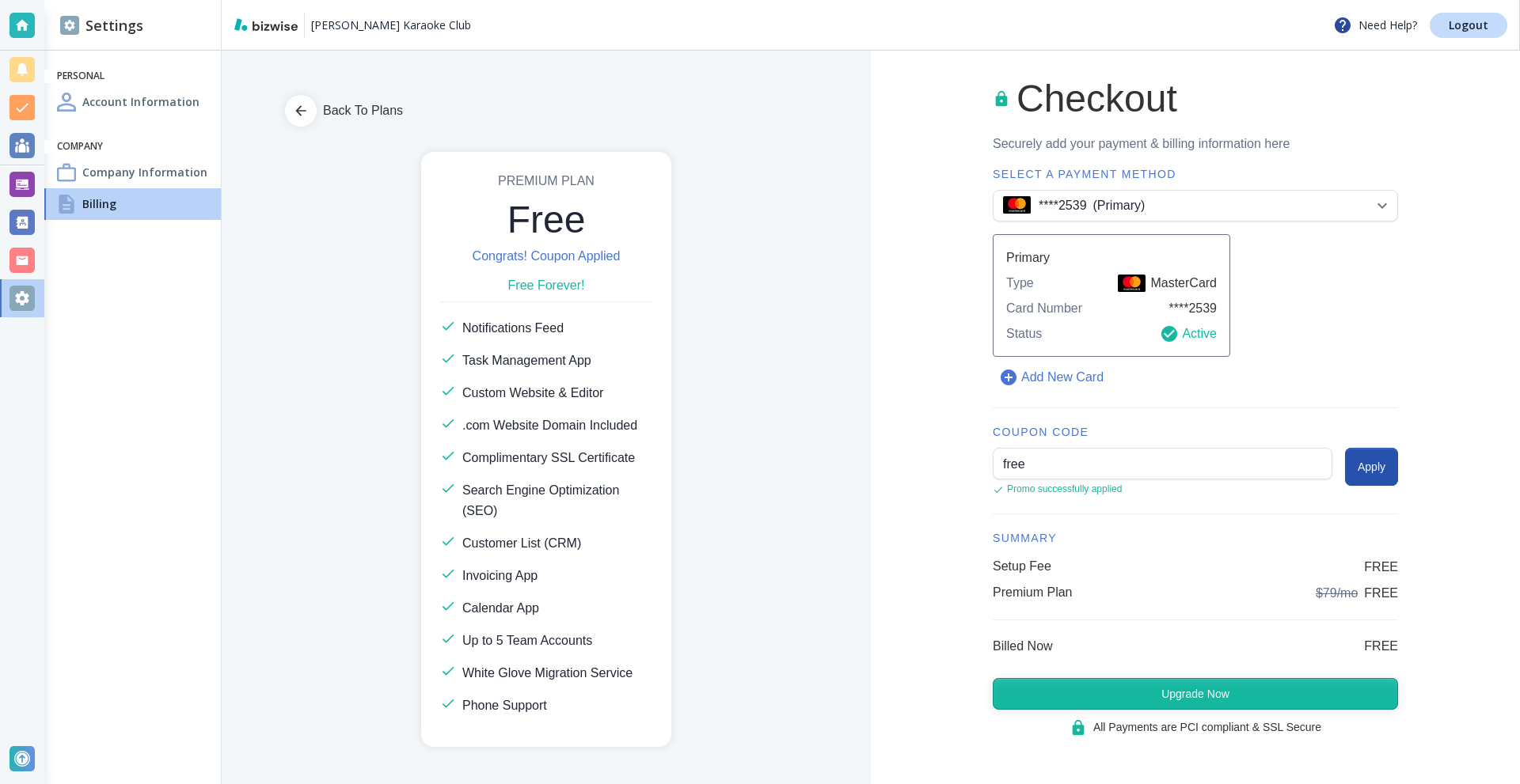
click at [1196, 691] on button "Upgrade Now" at bounding box center [1196, 694] width 406 height 32
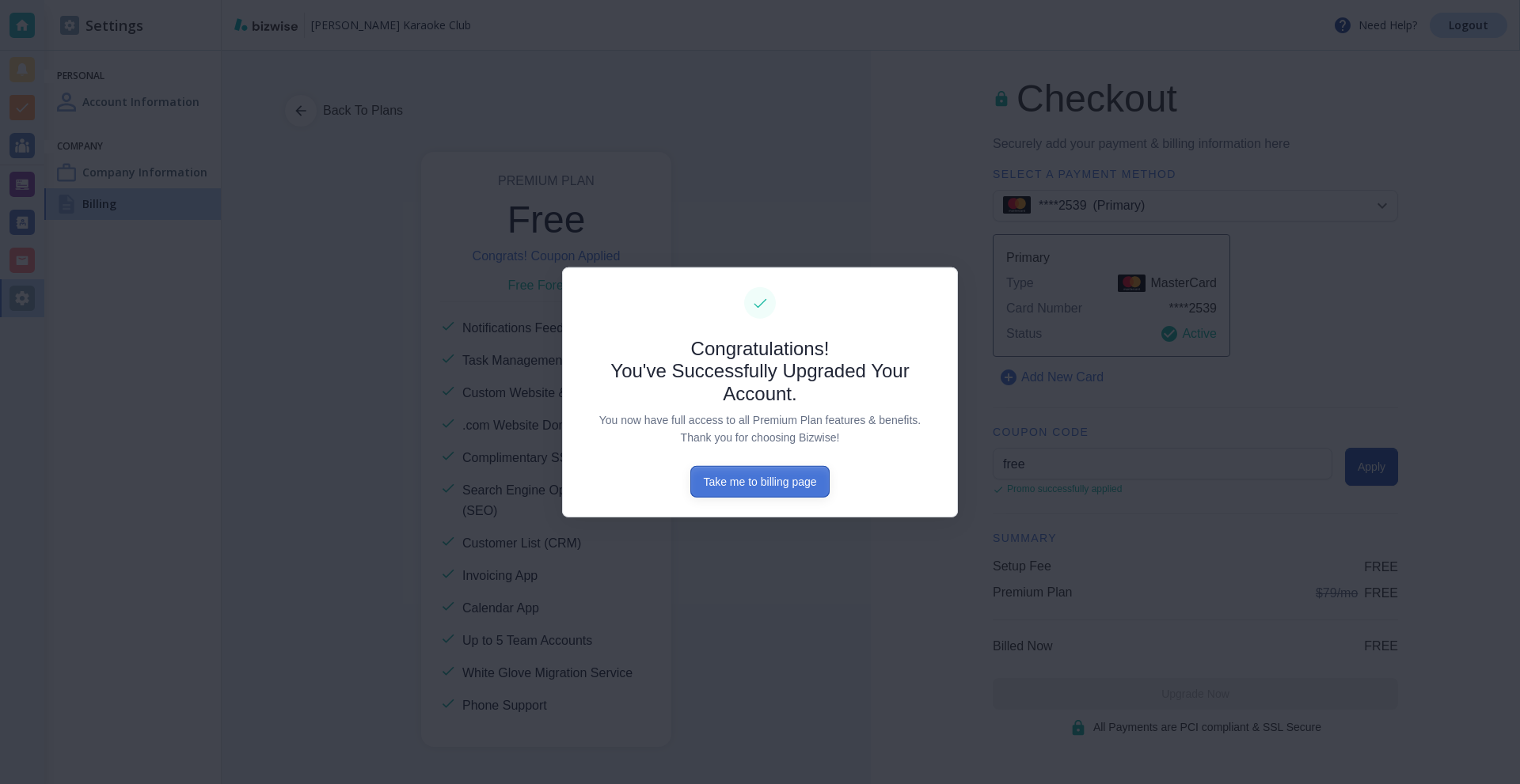
click at [778, 483] on button "Take me to billing page" at bounding box center [760, 482] width 138 height 32
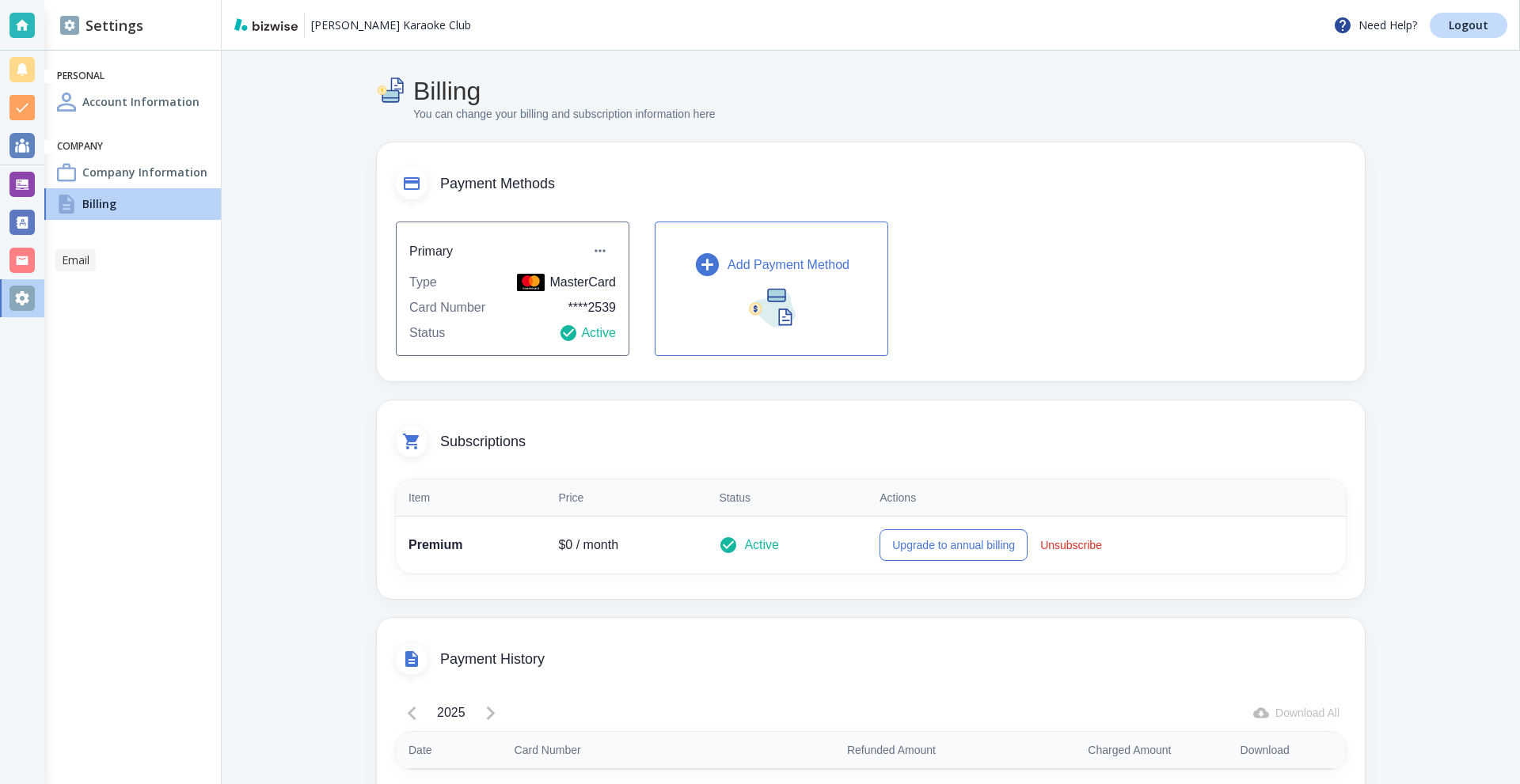
click at [20, 262] on div at bounding box center [22, 260] width 25 height 25
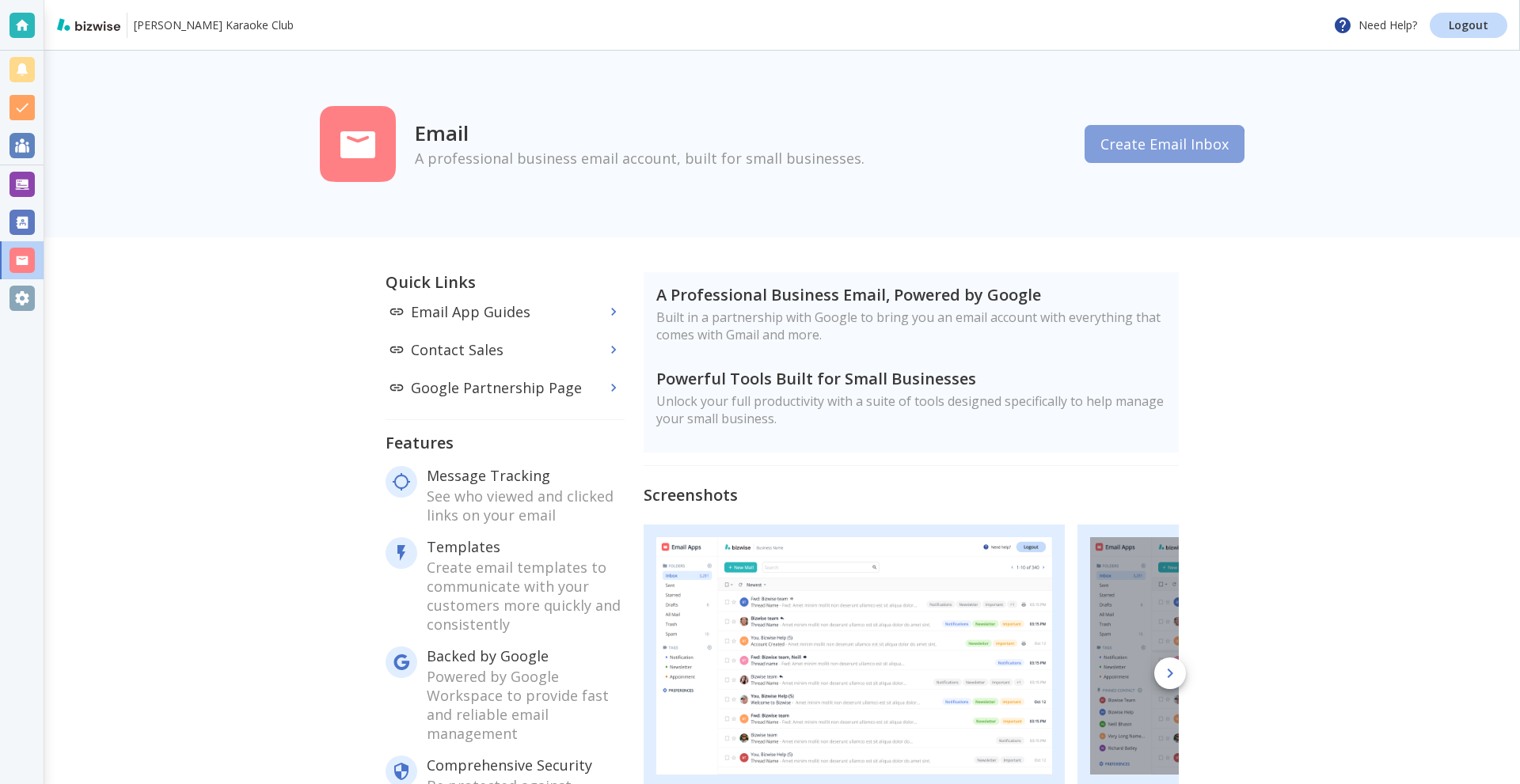
click at [1157, 149] on button "Create Email Inbox" at bounding box center [1165, 144] width 160 height 38
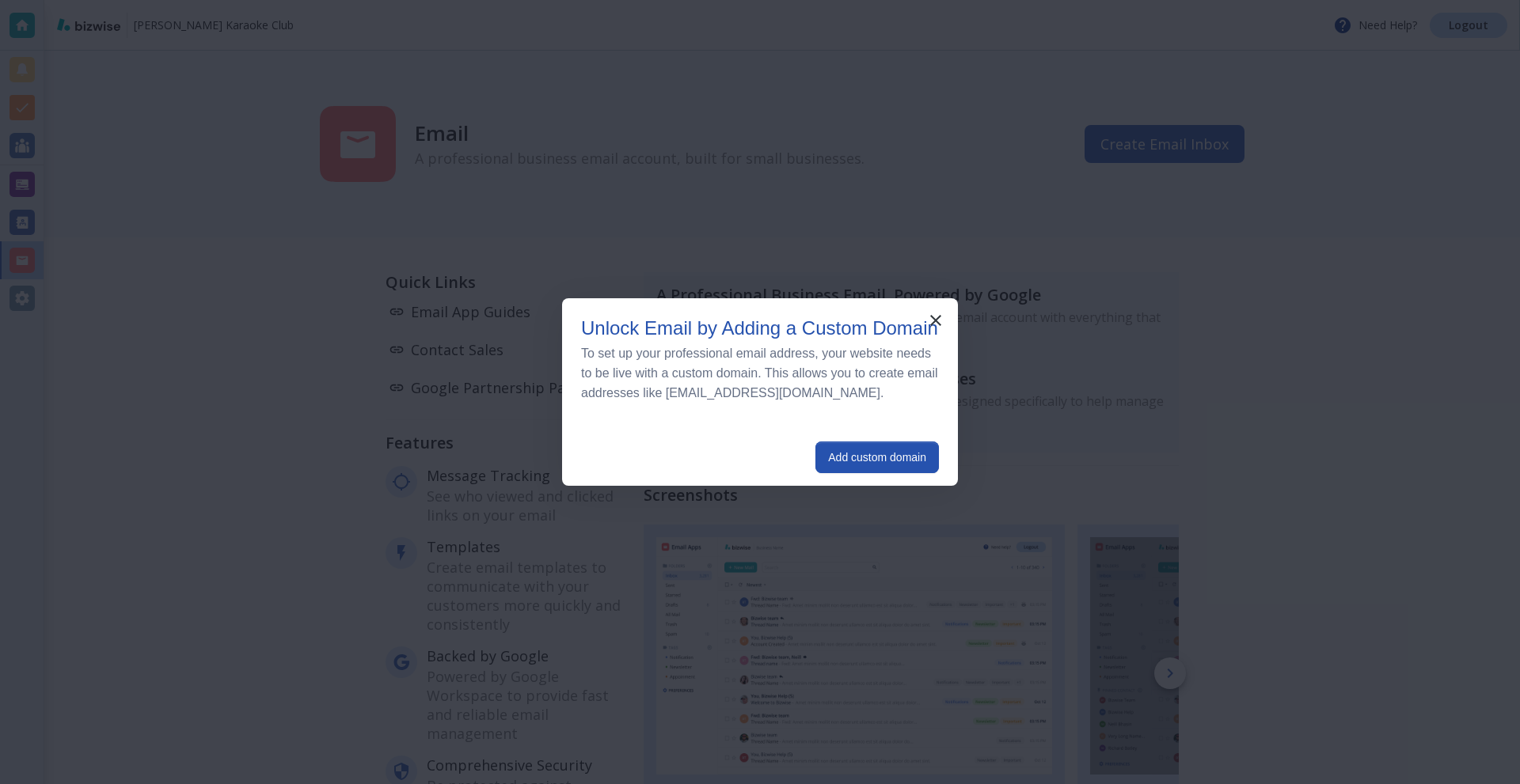
click at [884, 447] on div "Add custom domain" at bounding box center [760, 457] width 396 height 57
click at [887, 461] on button "Add custom domain" at bounding box center [877, 457] width 124 height 32
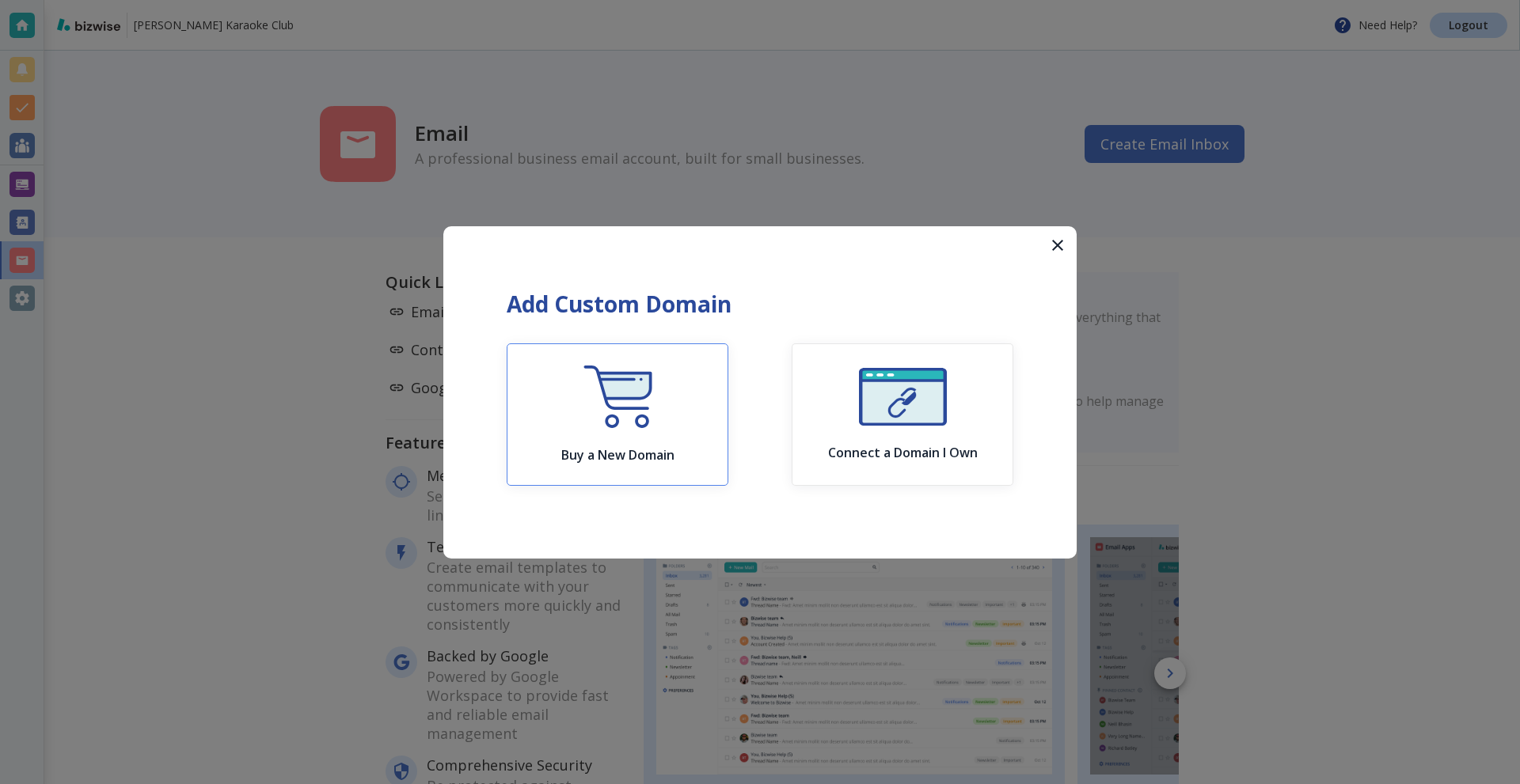
click at [680, 413] on button "Buy a New Domain" at bounding box center [617, 414] width 222 height 142
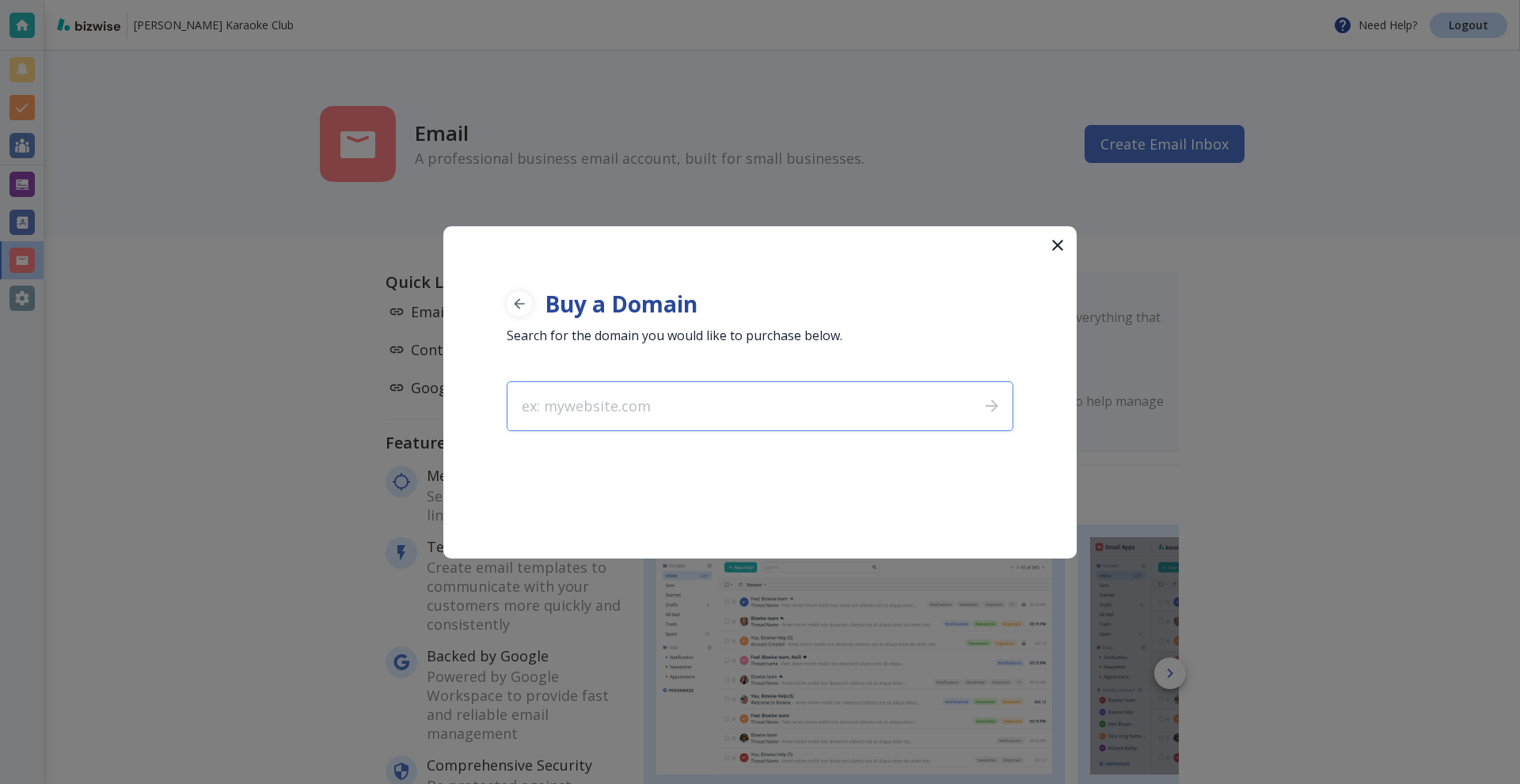
click at [664, 410] on input "text" at bounding box center [736, 406] width 459 height 48
type input "testg"
type input "sit"
type input "r"
drag, startPoint x: 705, startPoint y: 2, endPoint x: 632, endPoint y: 269, distance: 276.8
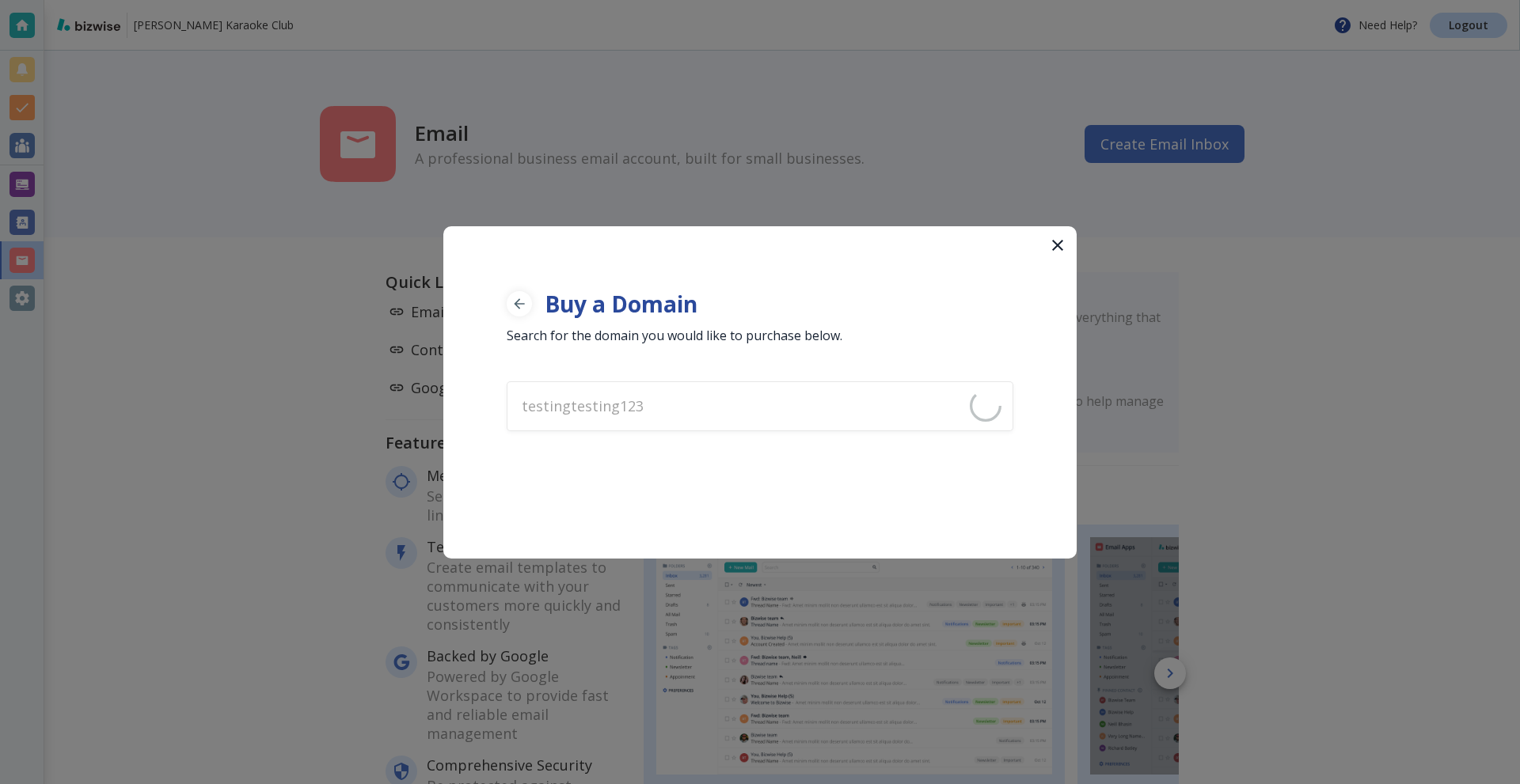
click at [632, 269] on div "Buy a Domain Search for the domain you would like to purchase below. testingtes…" at bounding box center [760, 392] width 633 height 332
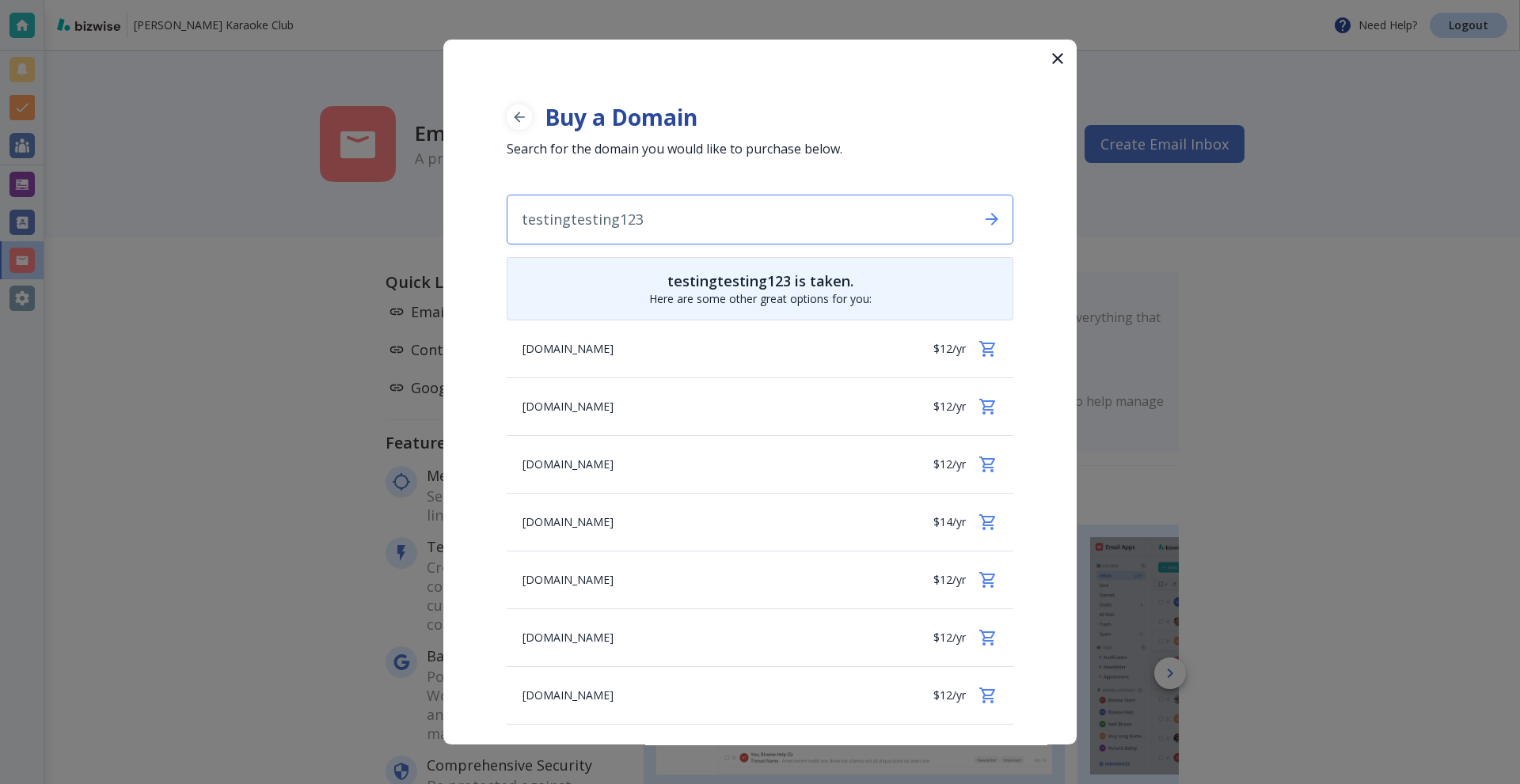
click at [680, 230] on input "testingtesting123" at bounding box center [736, 219] width 459 height 48
type input "="
type input "t"
type input "w"
type input "kptesting_1"
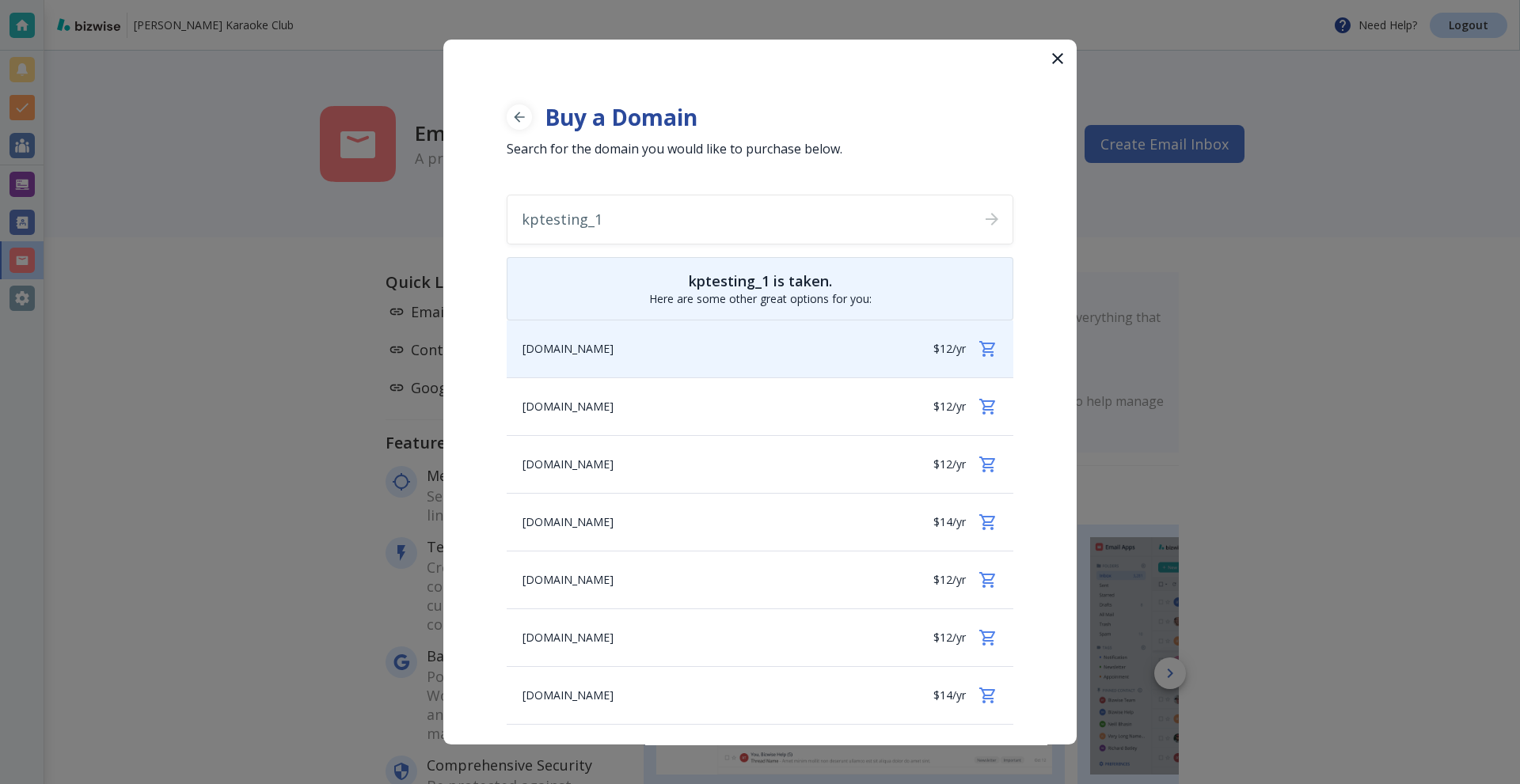
click at [711, 349] on div "kptesting1.com $12/yr" at bounding box center [759, 349] width 506 height 57
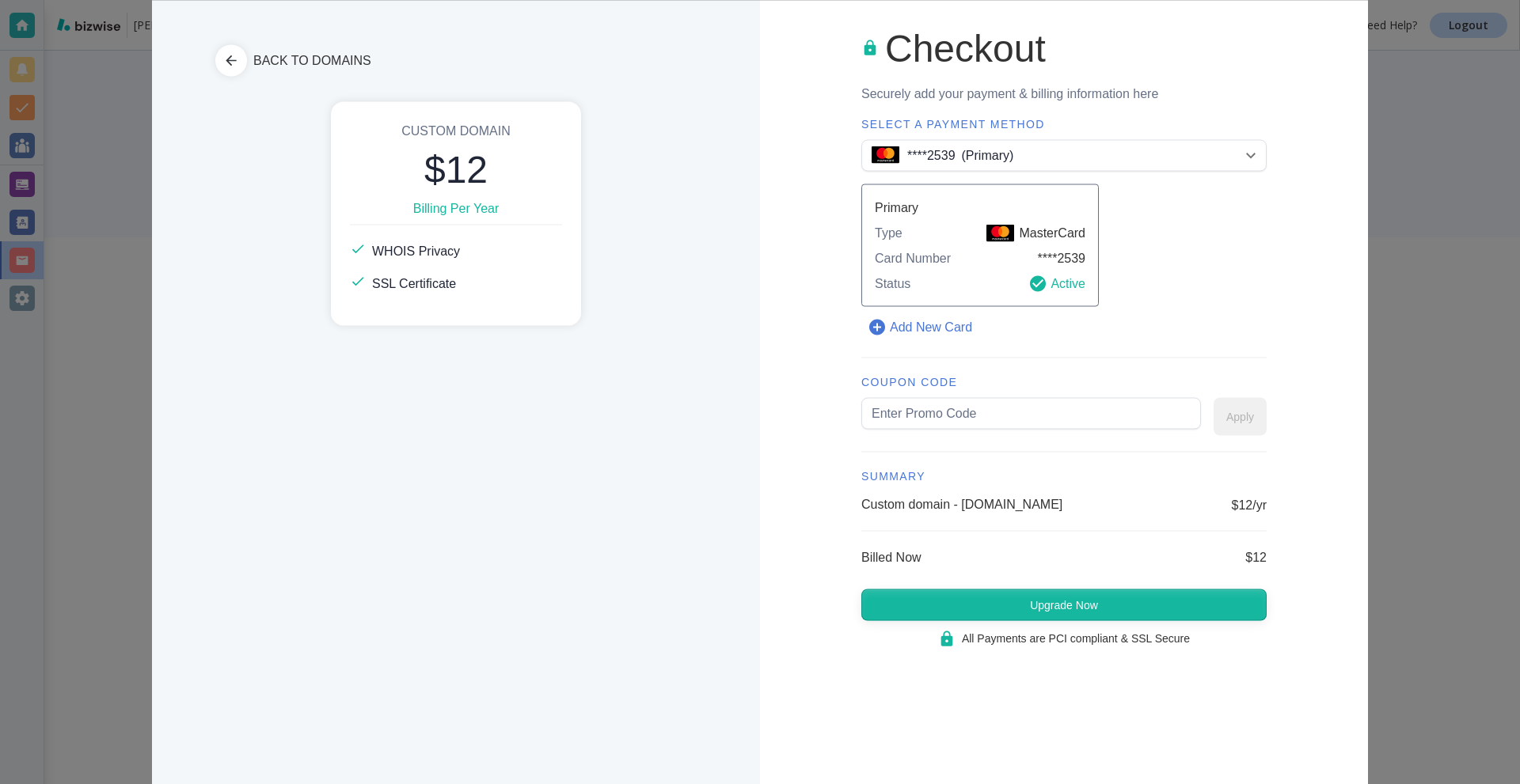
click at [977, 613] on button "Upgrade Now" at bounding box center [1064, 605] width 406 height 32
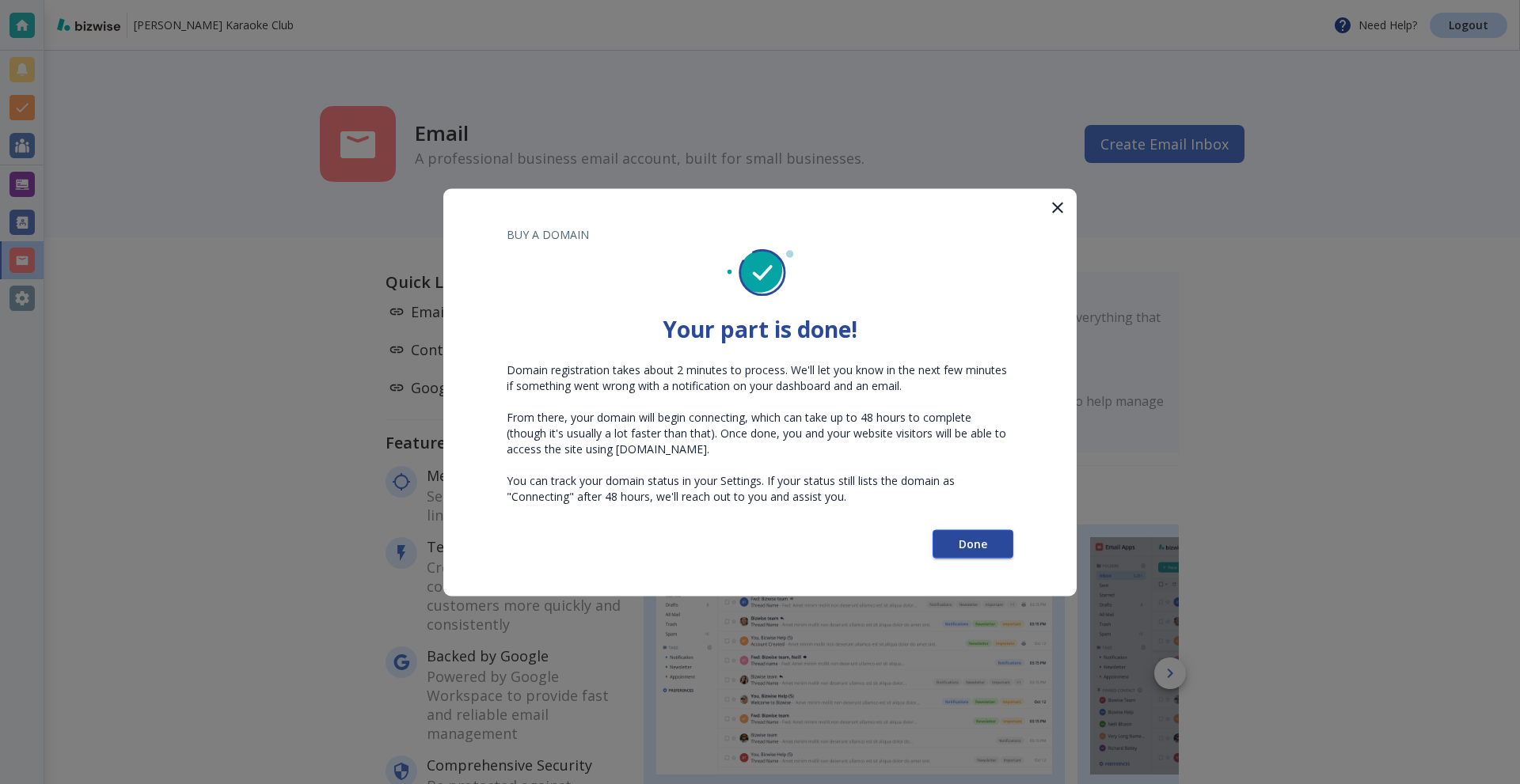
click at [975, 546] on span "Done" at bounding box center [973, 544] width 28 height 11
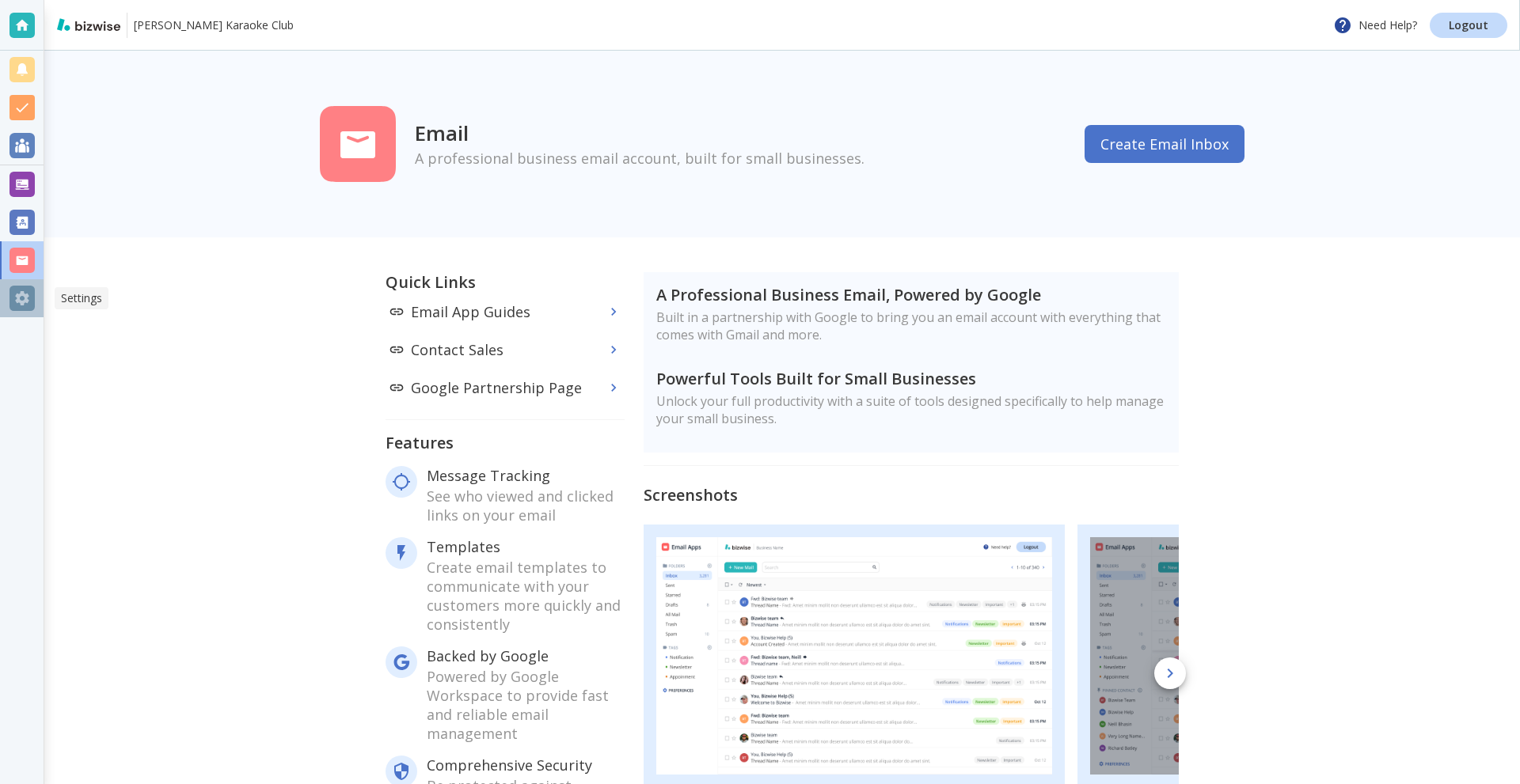
click at [24, 291] on div at bounding box center [22, 298] width 25 height 25
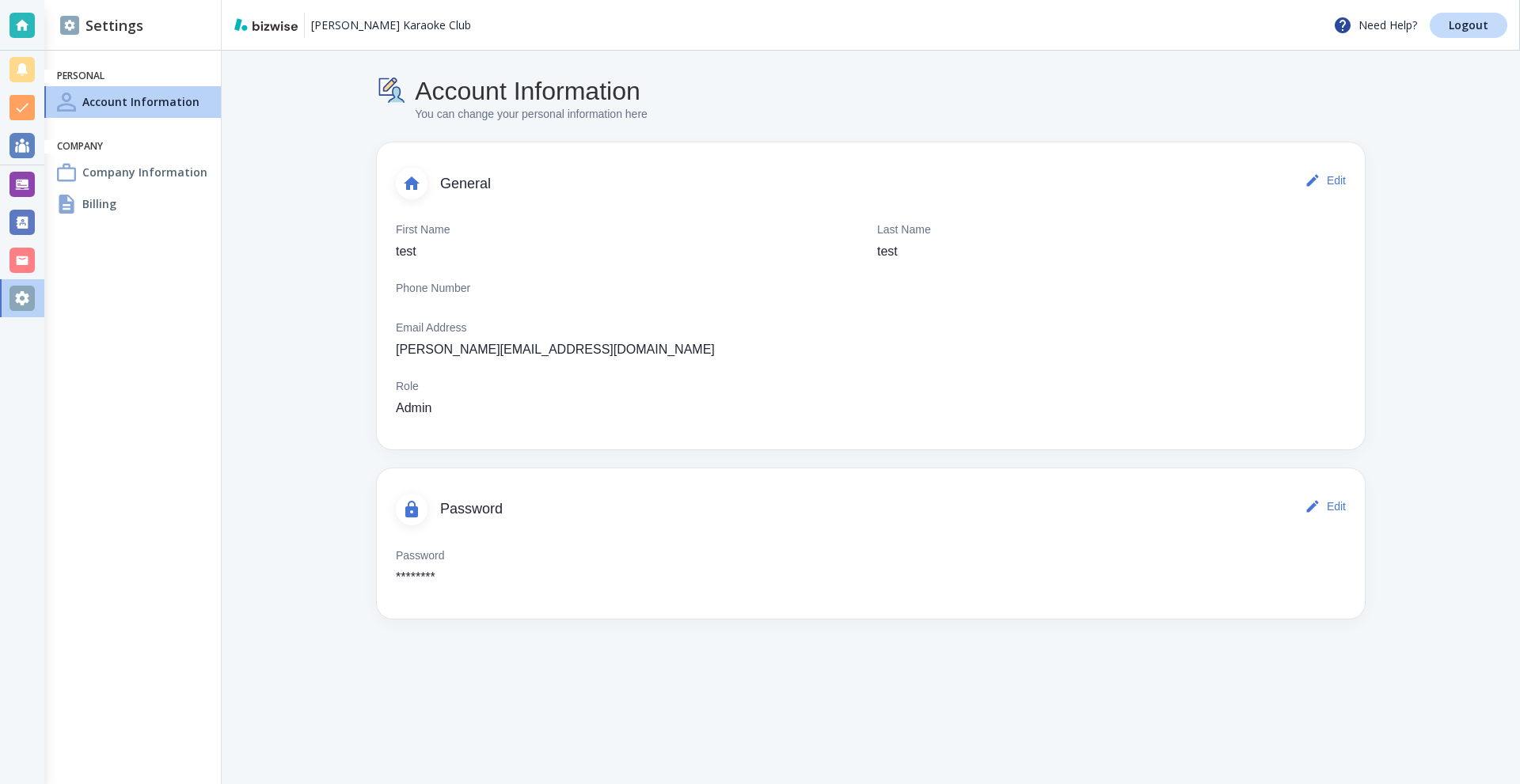
click at [115, 176] on h4 "Company Information" at bounding box center [145, 172] width 125 height 16
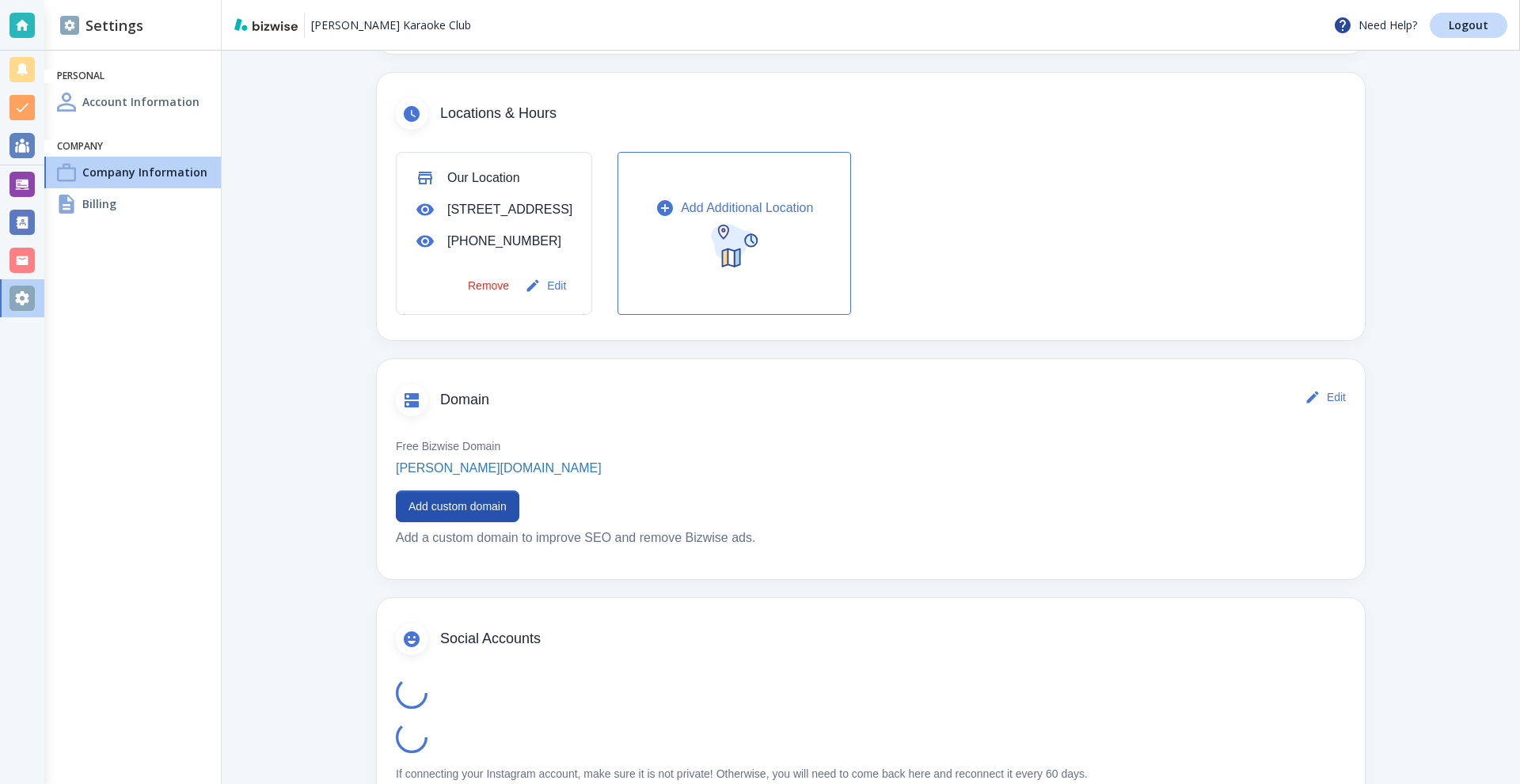
scroll to position [554, 0]
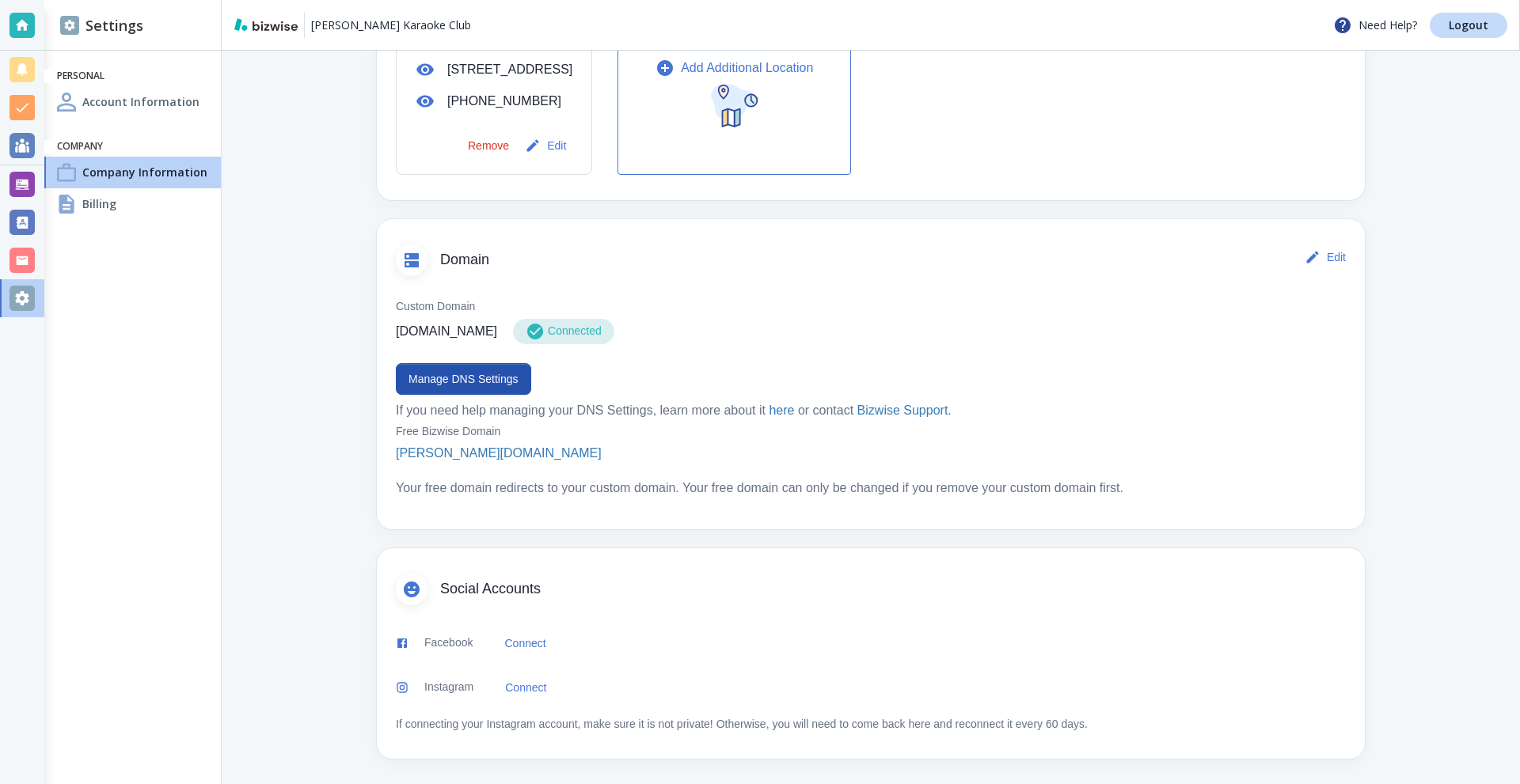
scroll to position [652, 0]
click at [22, 256] on div at bounding box center [22, 260] width 25 height 25
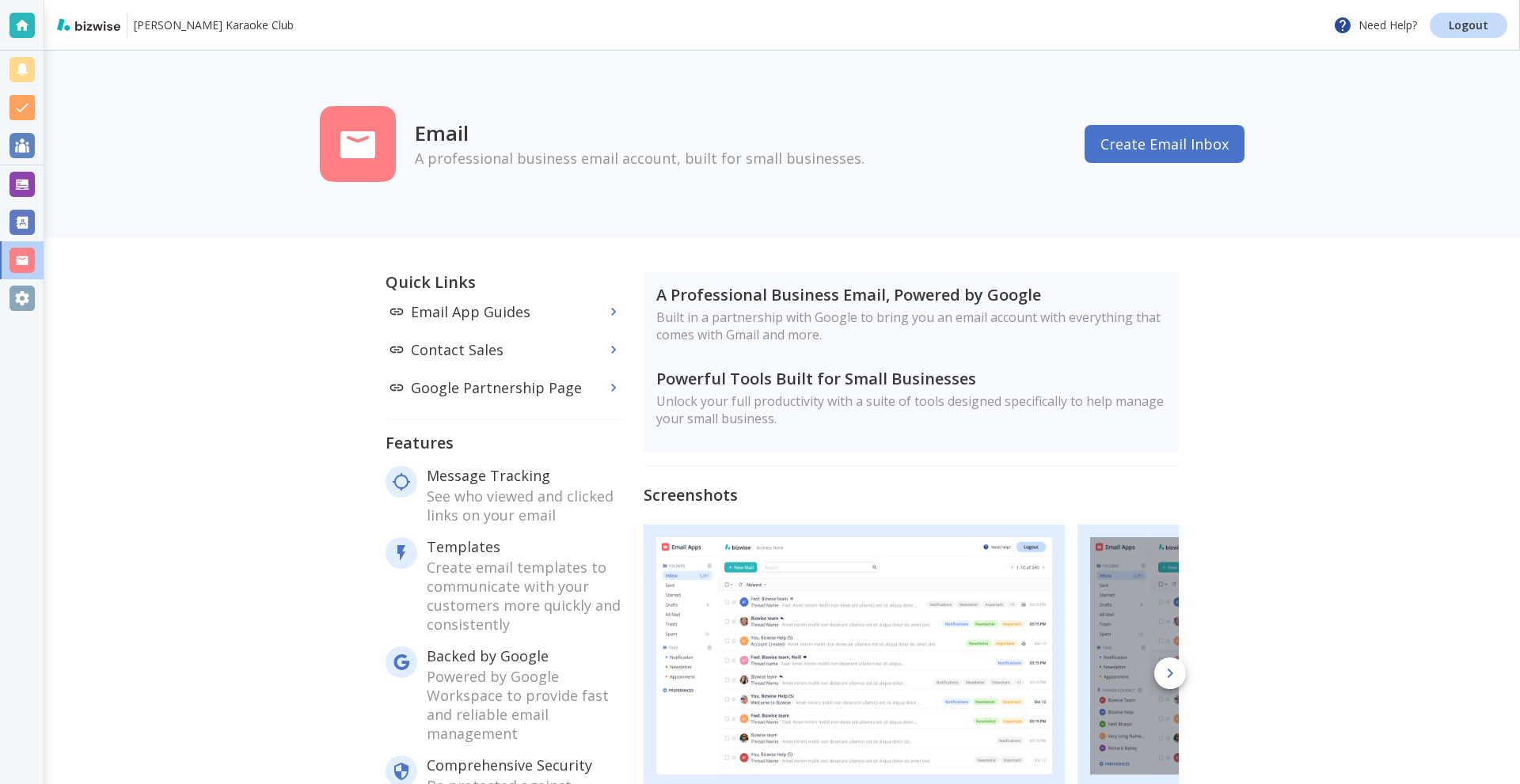
click at [1123, 138] on button "Create Email Inbox" at bounding box center [1165, 144] width 160 height 38
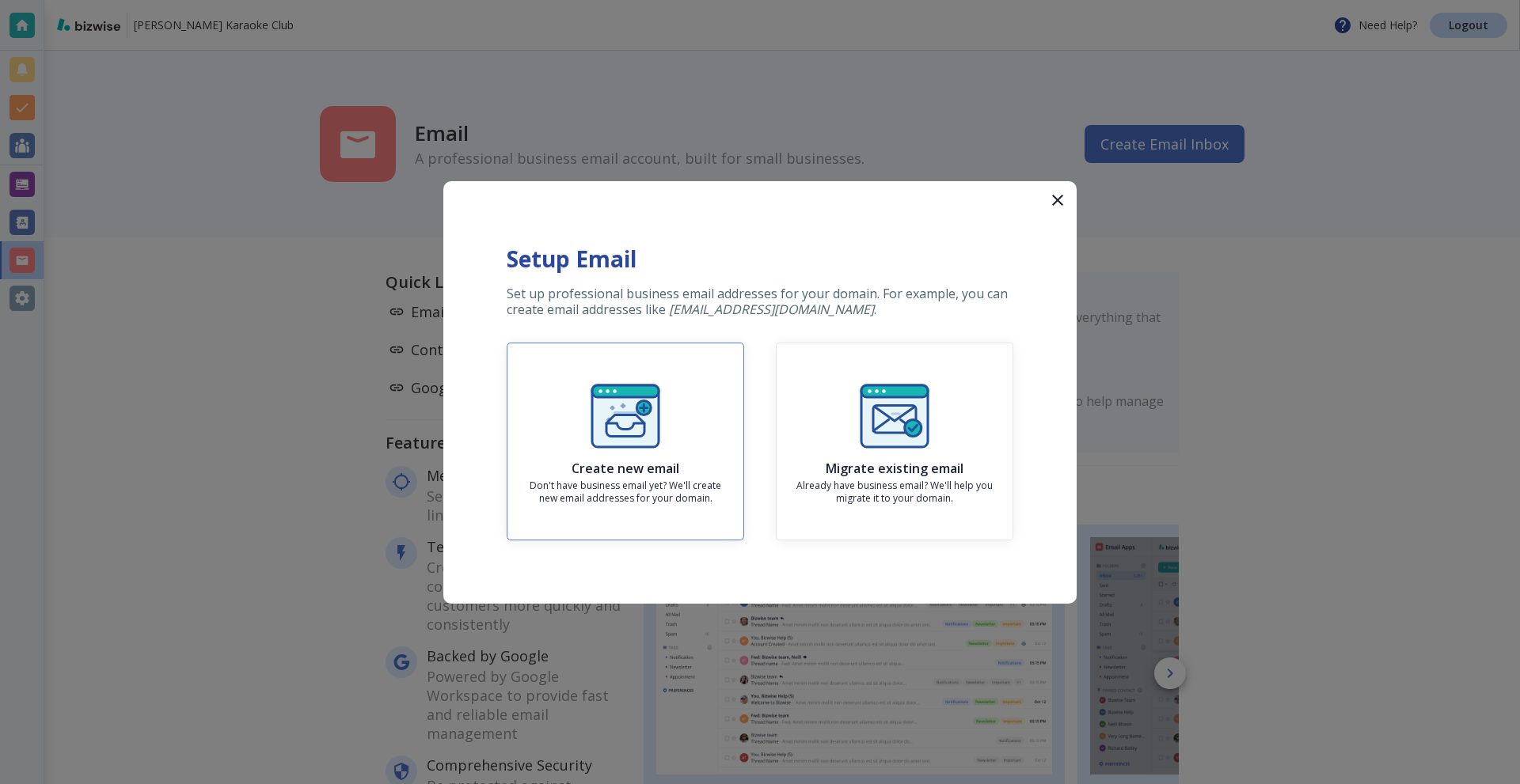
click at [617, 414] on img "button" at bounding box center [626, 417] width 76 height 76
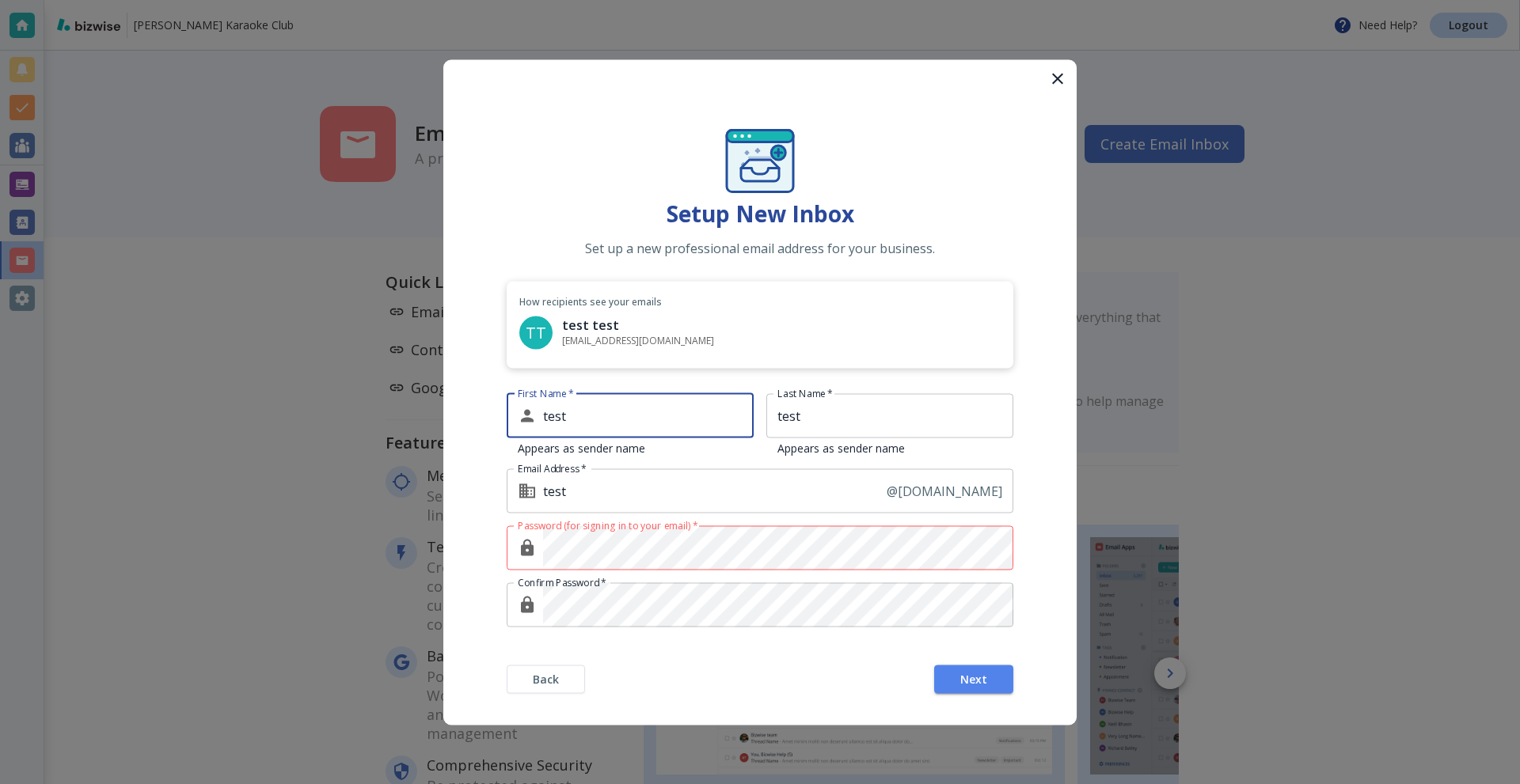
drag, startPoint x: 660, startPoint y: 411, endPoint x: 509, endPoint y: 414, distance: 151.0
click at [507, 414] on div "test First Name *" at bounding box center [630, 415] width 247 height 45
type input "kier"
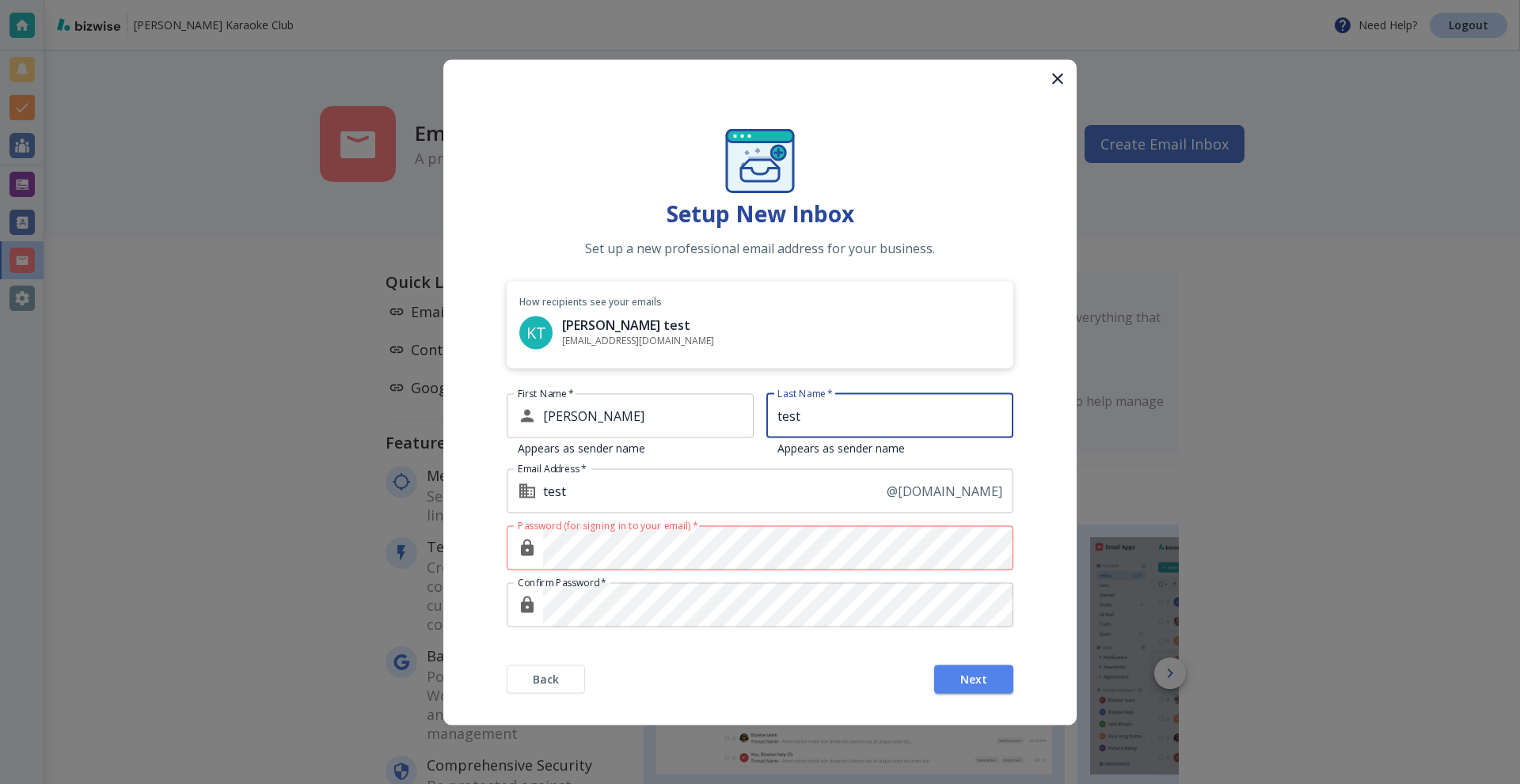
drag, startPoint x: 835, startPoint y: 421, endPoint x: 768, endPoint y: 415, distance: 67.3
click at [768, 415] on input "test" at bounding box center [890, 415] width 247 height 45
type input "patawaran"
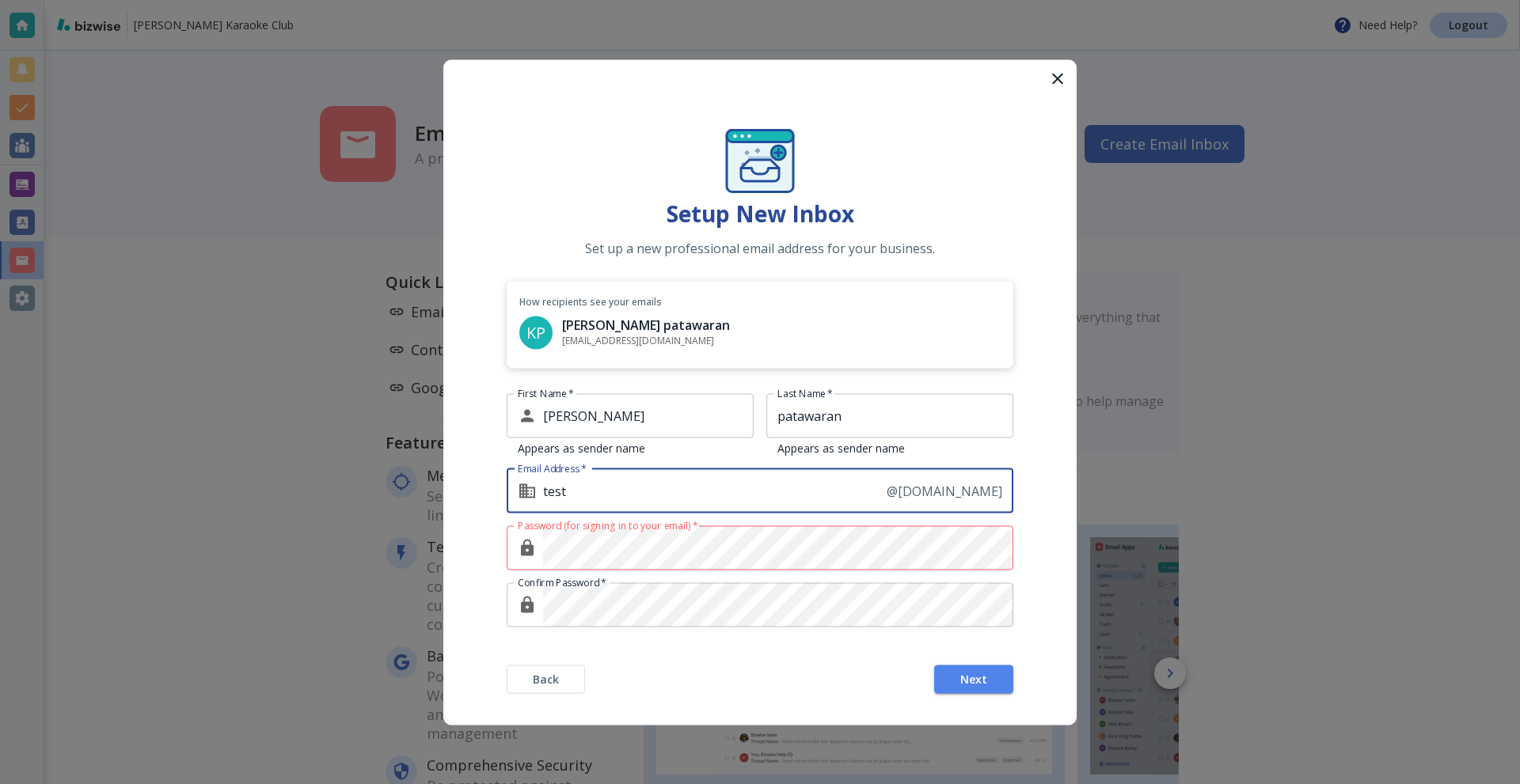
drag, startPoint x: 600, startPoint y: 493, endPoint x: 444, endPoint y: 482, distance: 156.4
click at [448, 482] on form "Setup New Inbox Set up a new professional email address for your business. How …" at bounding box center [760, 392] width 633 height 665
type input "kier"
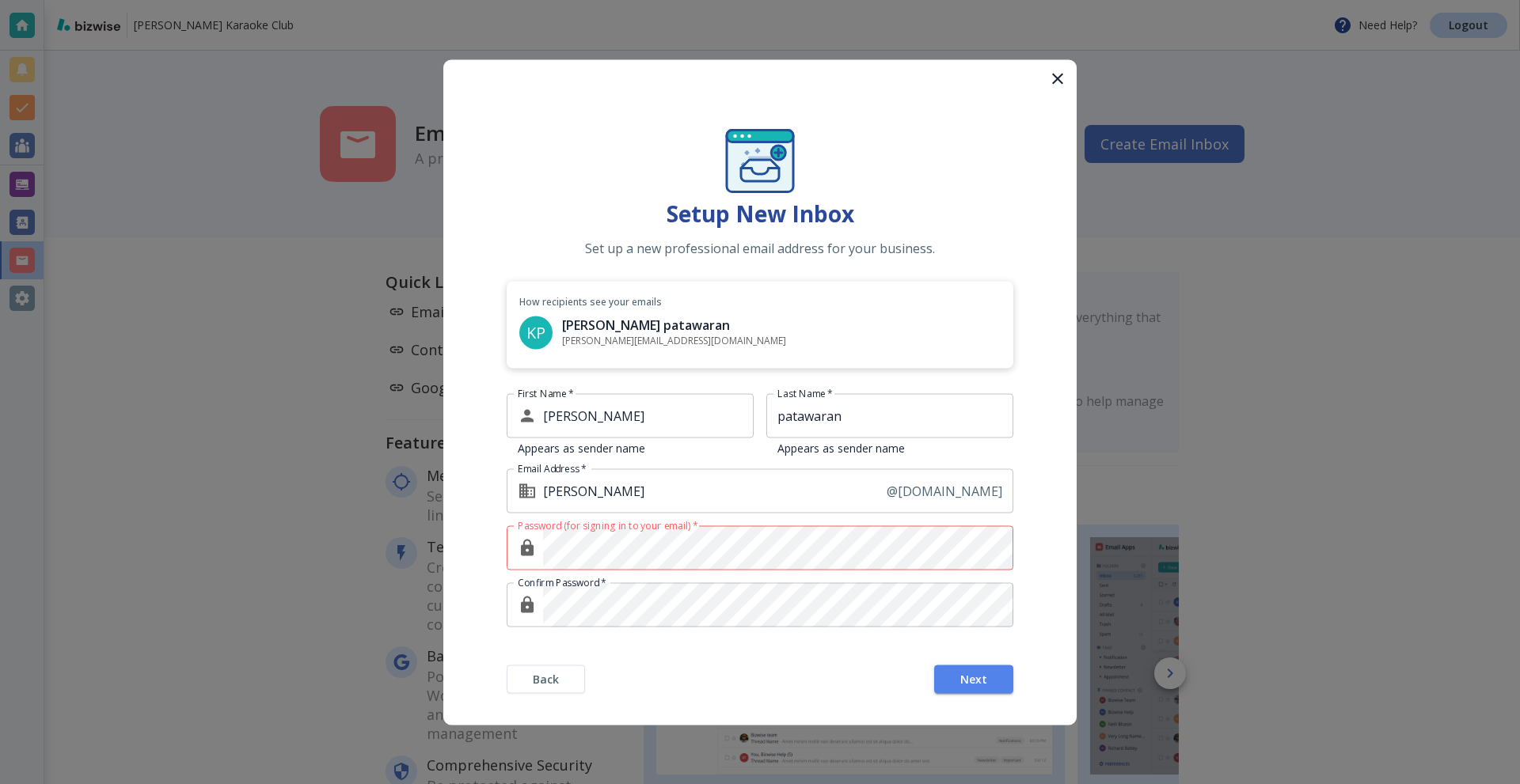
click at [482, 384] on form "Setup New Inbox Set up a new professional email address for your business. How …" at bounding box center [760, 392] width 633 height 665
click at [489, 466] on form "Setup New Inbox Set up a new professional email address for your business. How …" at bounding box center [760, 392] width 633 height 665
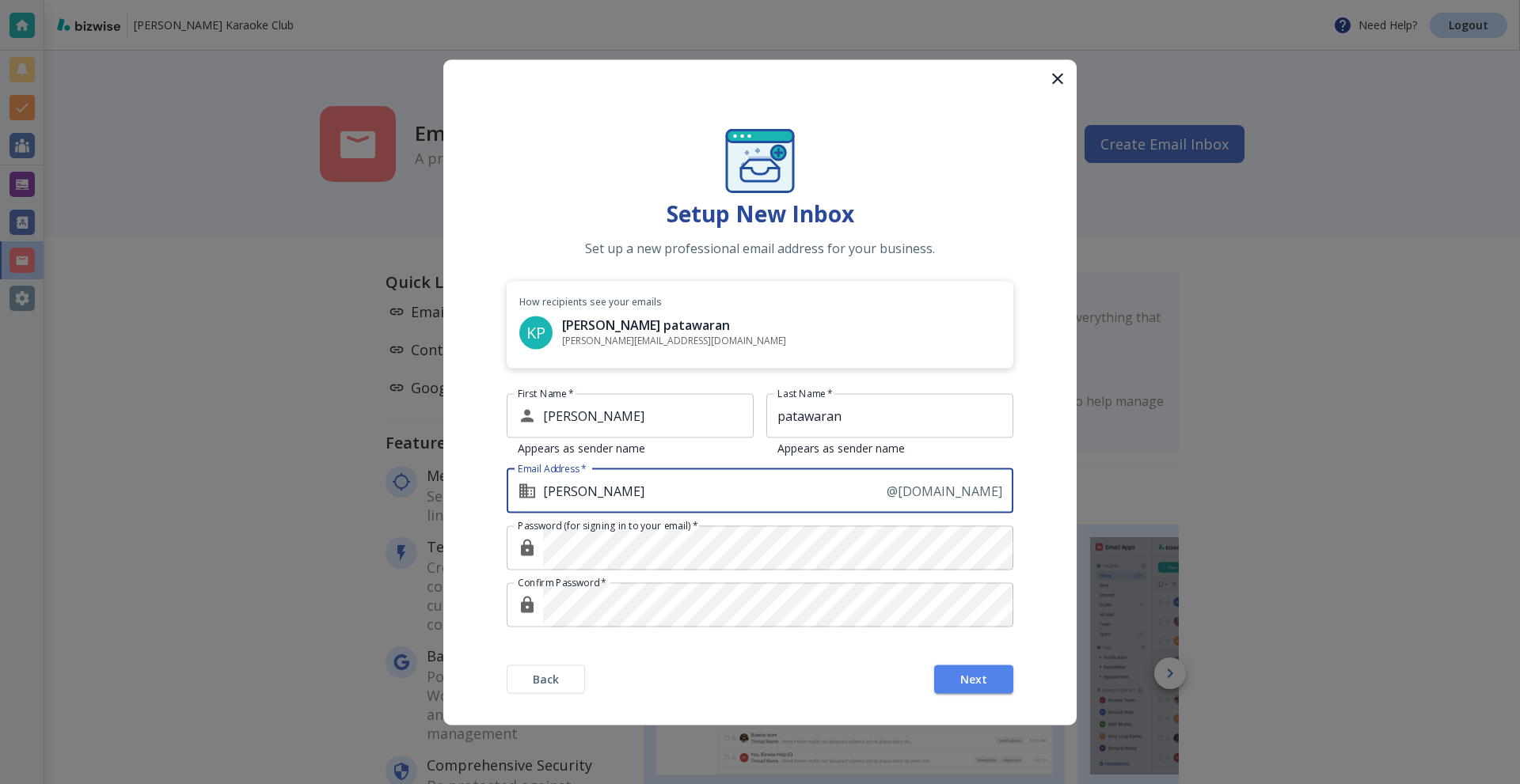
drag, startPoint x: 546, startPoint y: 489, endPoint x: 1165, endPoint y: 558, distance: 622.8
click at [967, 490] on div "kier @ kptesting1.com Email Address *" at bounding box center [759, 491] width 506 height 45
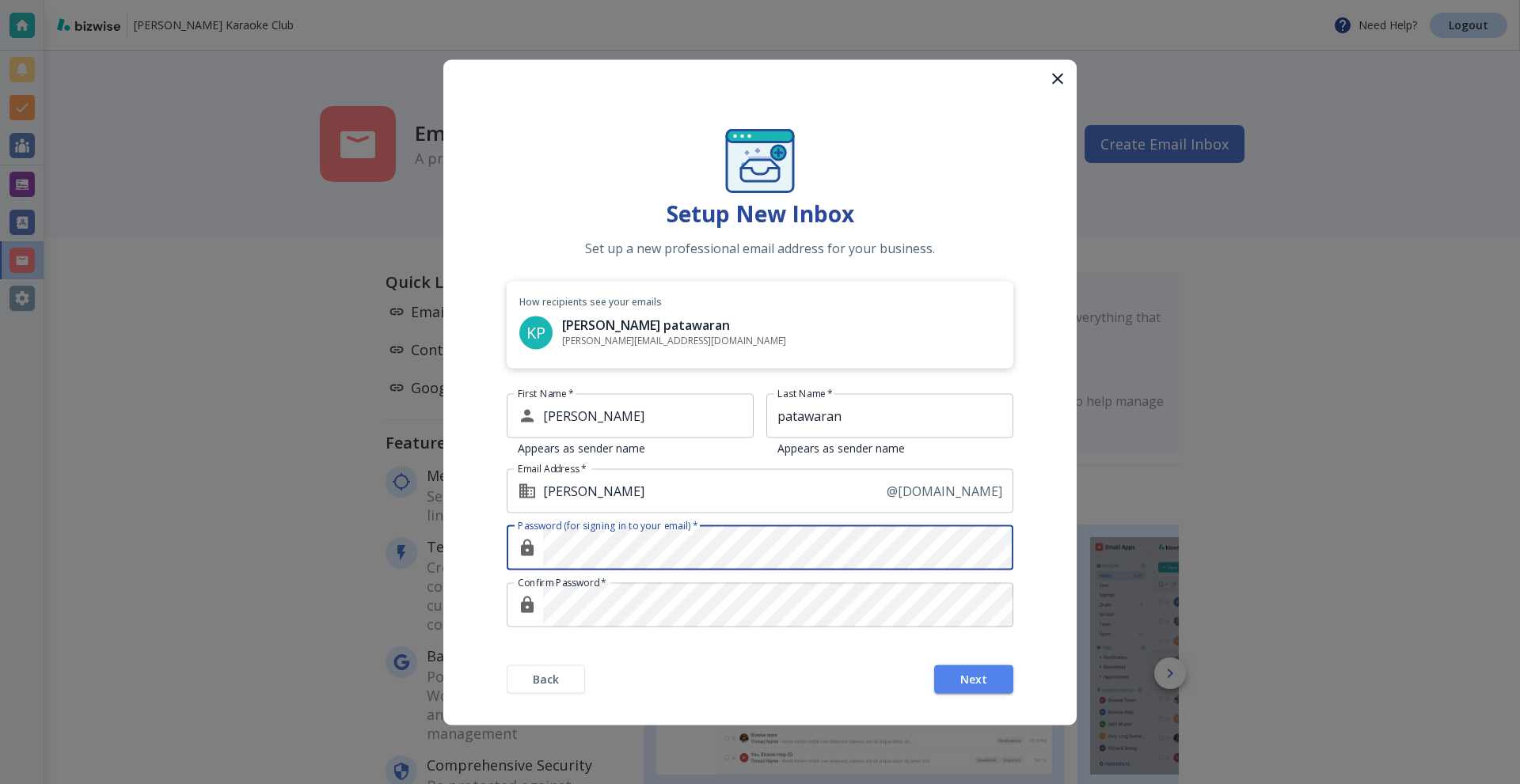
click at [449, 548] on form "Setup New Inbox Set up a new professional email address for your business. How …" at bounding box center [760, 392] width 633 height 665
click at [0, 0] on com-1password-button at bounding box center [0, 0] width 0 height 0
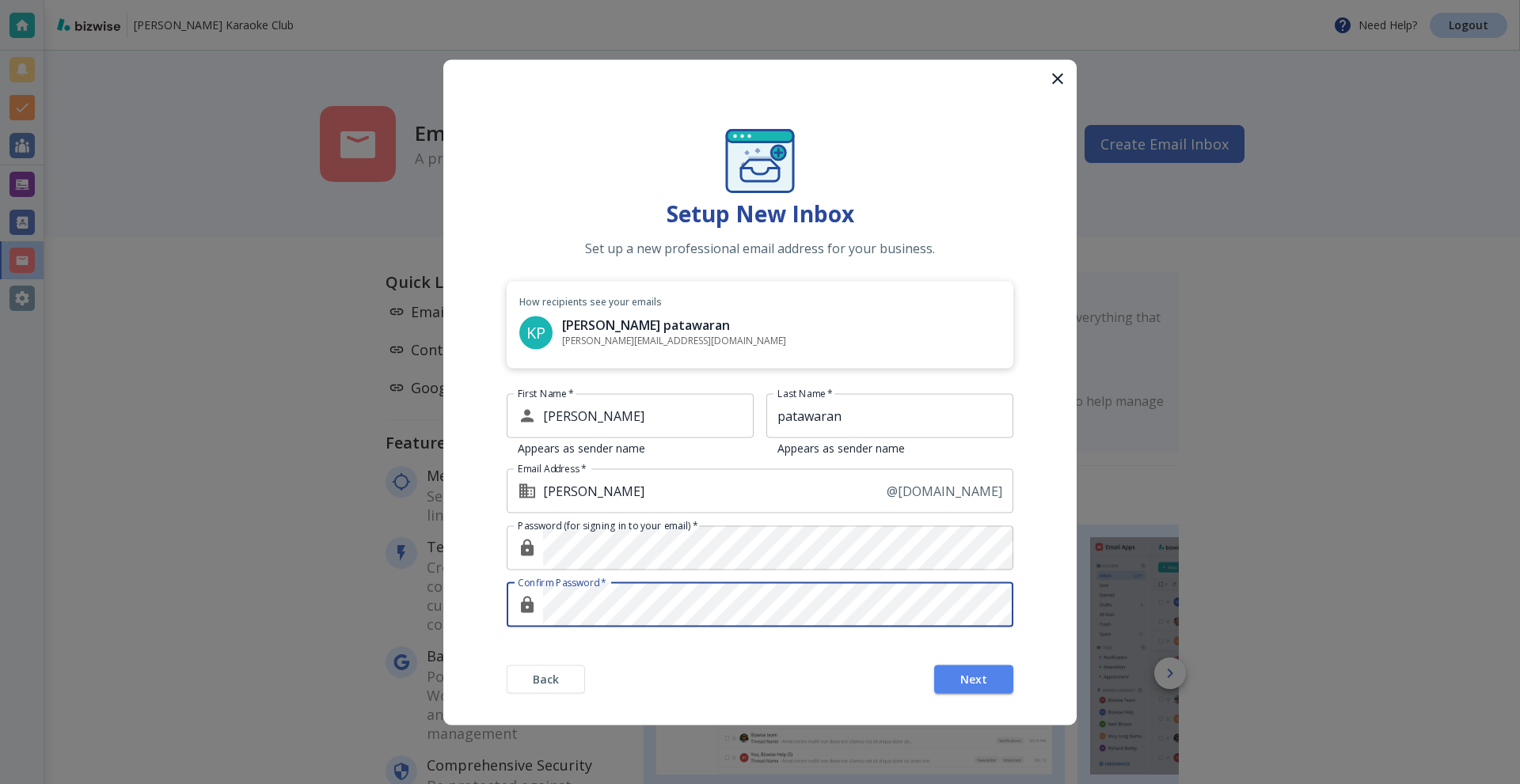
click at [0, 0] on com-1password-button at bounding box center [0, 0] width 0 height 0
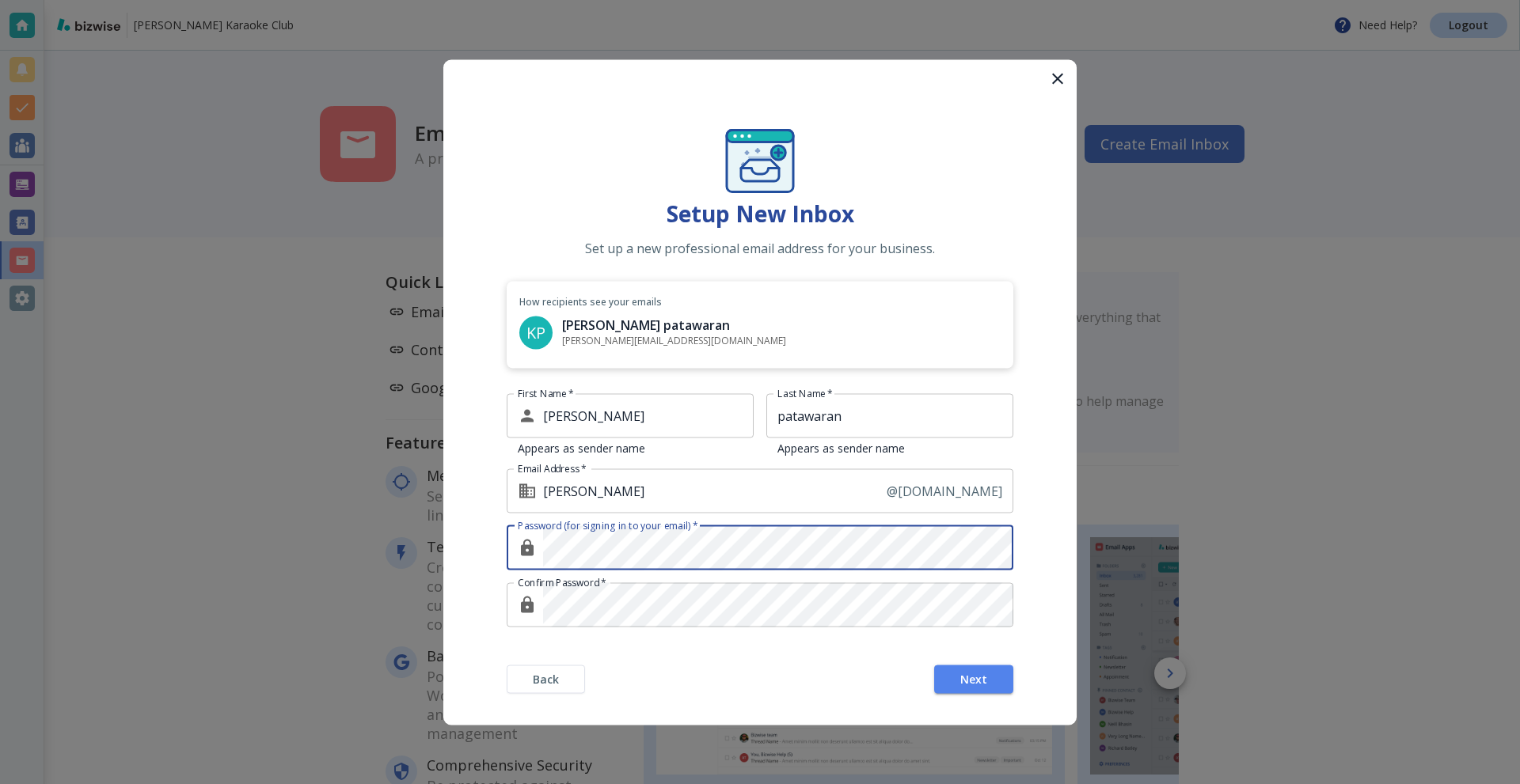
click at [0, 0] on com-1password-button at bounding box center [0, 0] width 0 height 0
click at [497, 551] on form "Setup New Inbox Set up a new professional email address for your business. How …" at bounding box center [760, 392] width 633 height 665
click at [0, 0] on com-1password-button at bounding box center [0, 0] width 0 height 0
click at [506, 537] on form "Setup New Inbox Set up a new professional email address for your business. How …" at bounding box center [760, 392] width 633 height 665
click at [355, 535] on div "Setup New Inbox Set up a new professional email address for your business. How …" at bounding box center [760, 392] width 1520 height 784
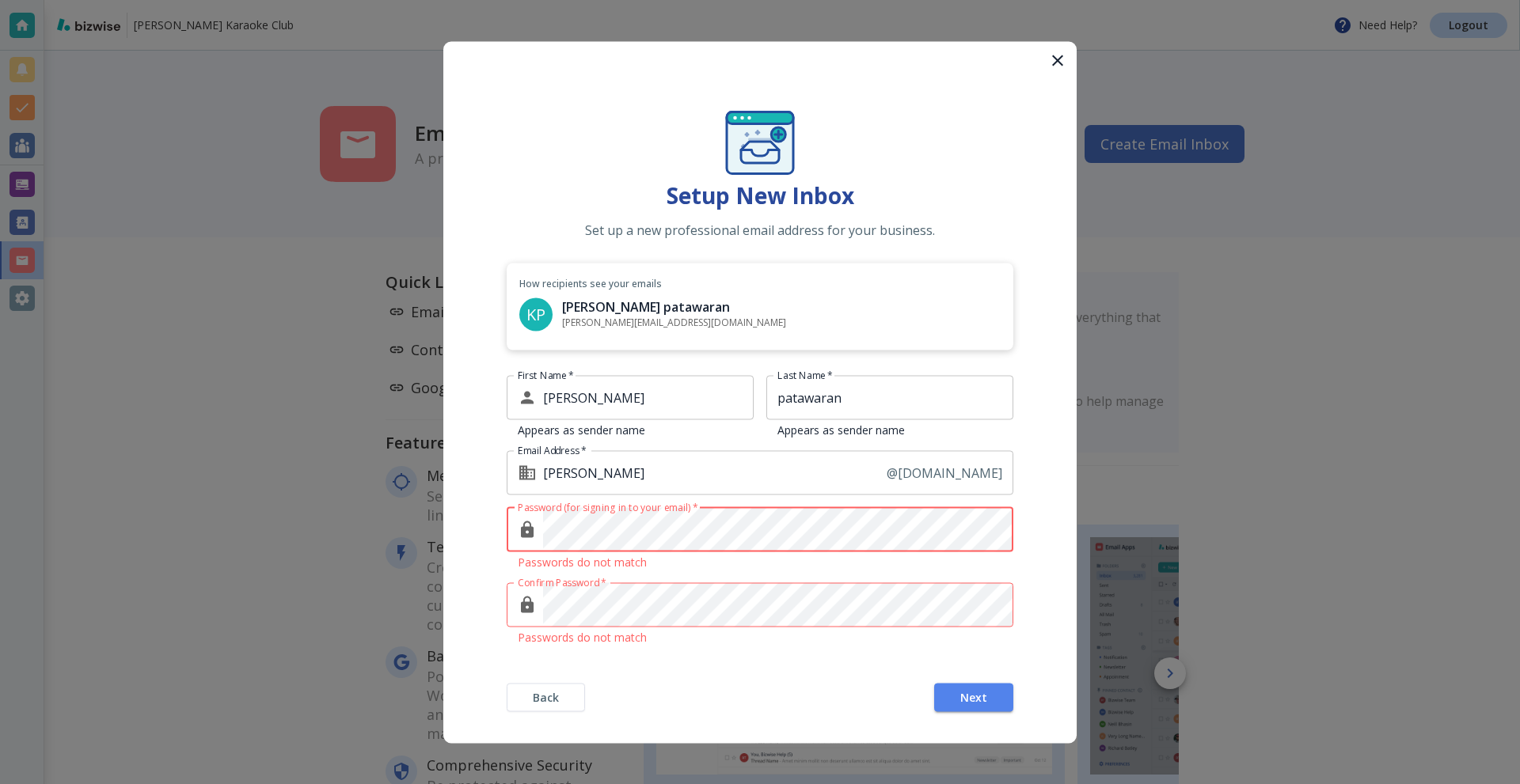
click at [492, 505] on form "Setup New Inbox Set up a new professional email address for your business. How …" at bounding box center [760, 392] width 633 height 702
click at [513, 604] on div "Confirm Password *" at bounding box center [759, 604] width 506 height 45
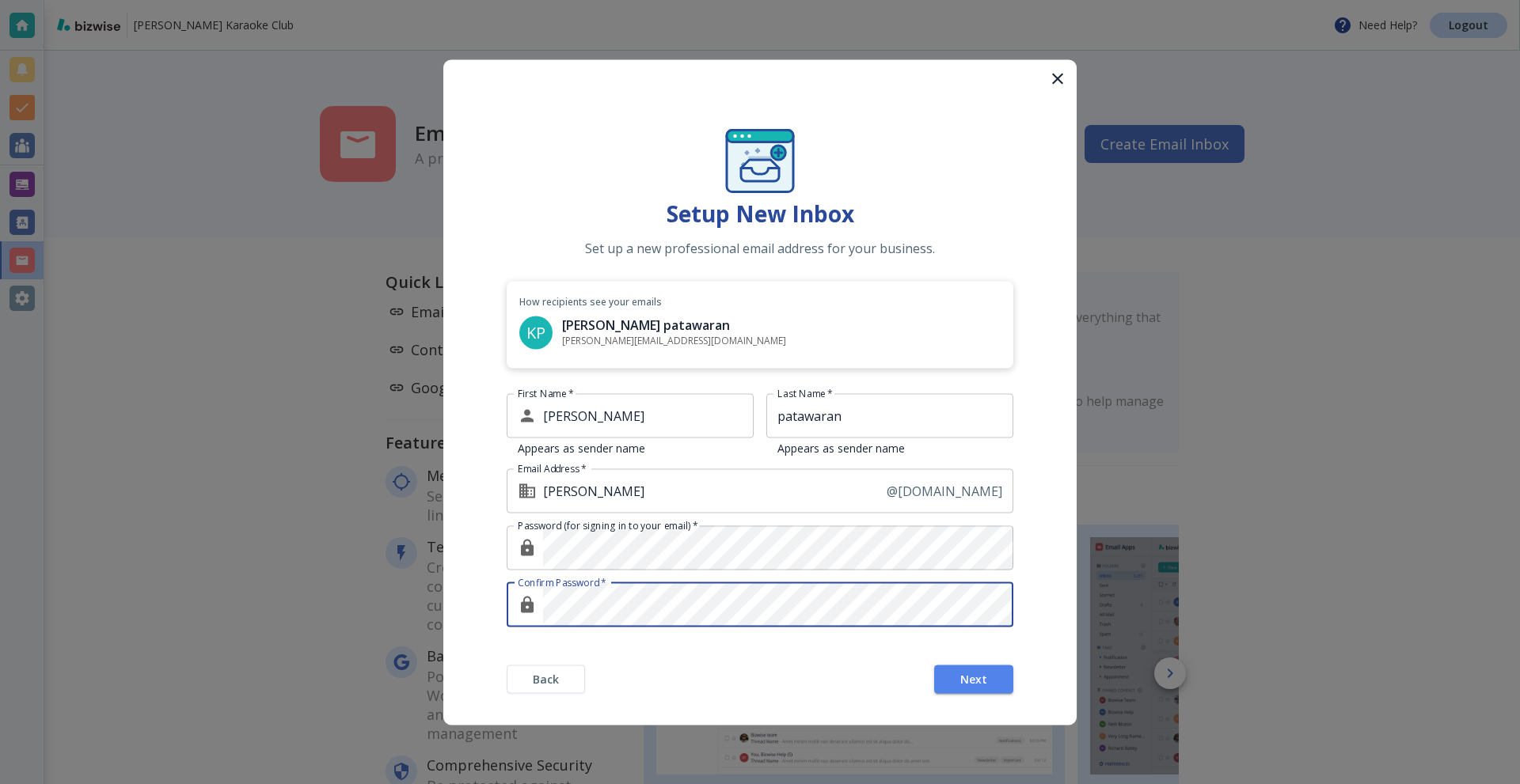
click at [882, 643] on div "First Name   * kier First Name * Appears as sender name Last Name   * patawaran…" at bounding box center [759, 519] width 506 height 253
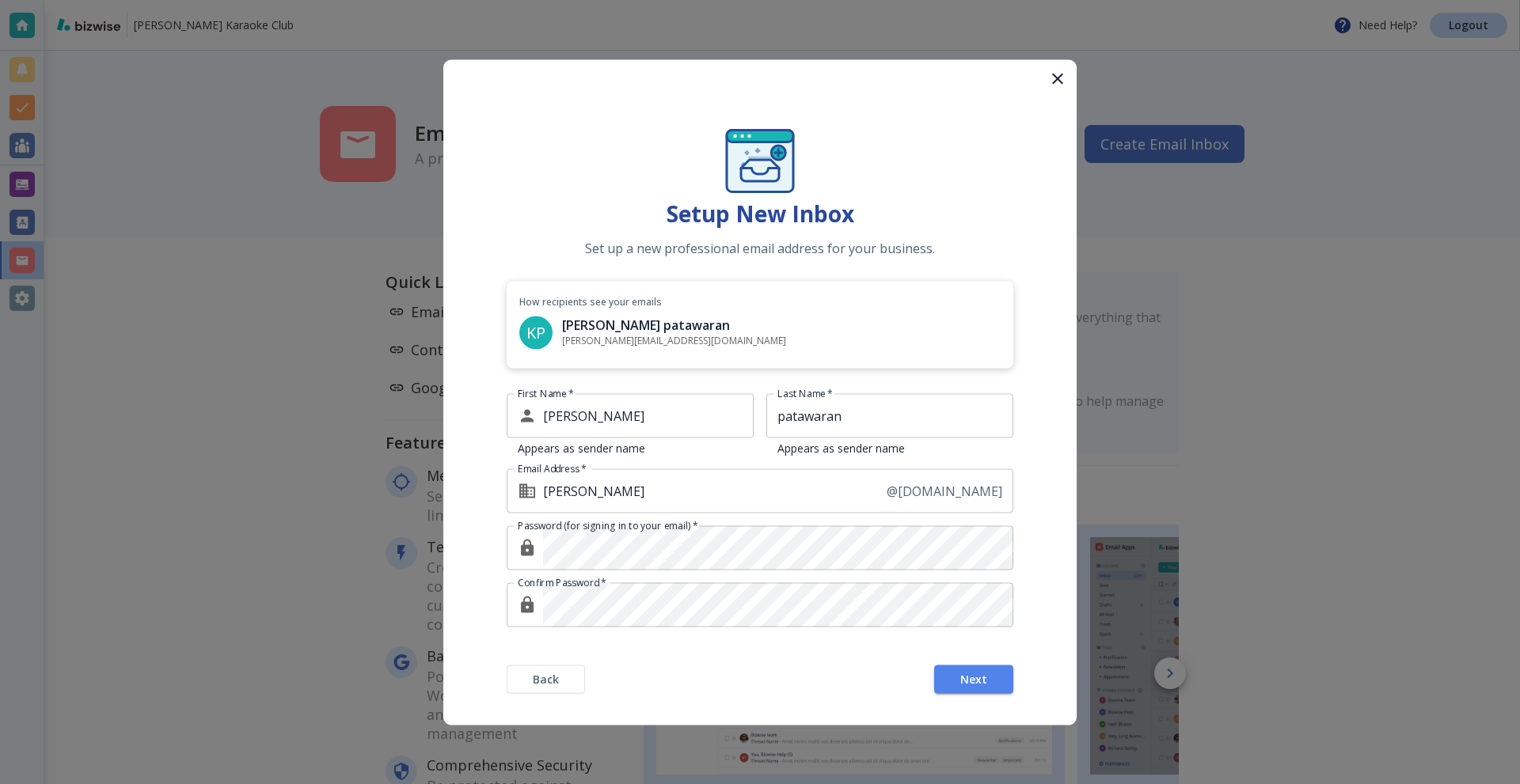
click at [891, 659] on form "Setup New Inbox Set up a new professional email address for your business. How …" at bounding box center [760, 392] width 633 height 665
click at [701, 537] on form "Setup New Inbox Set up a new professional email address for your business. How …" at bounding box center [760, 392] width 633 height 665
click at [954, 674] on button "Next" at bounding box center [974, 678] width 79 height 28
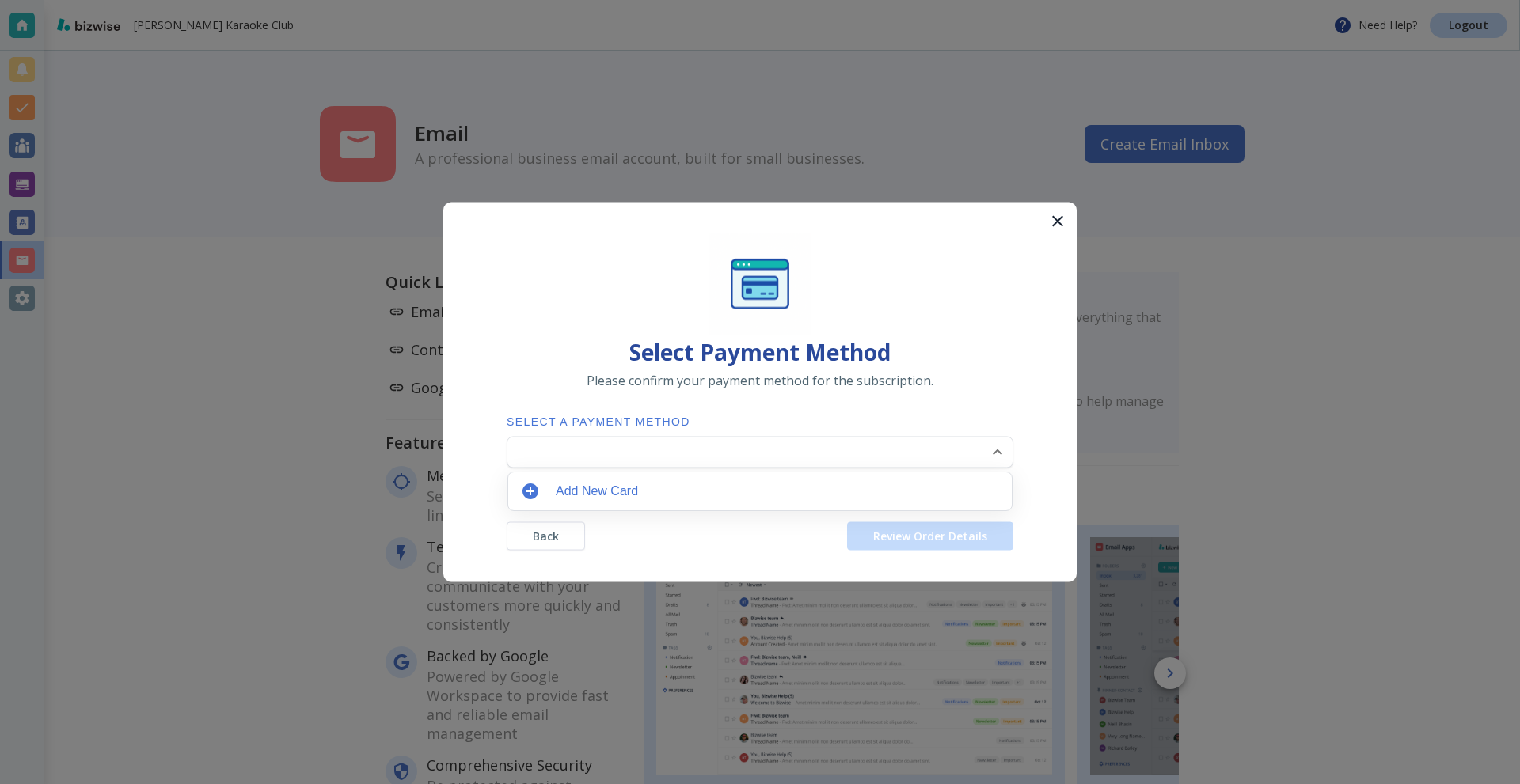
click at [651, 0] on body "Kier's Karaoke Club Need Help? Logout Email A professional business email accou…" at bounding box center [760, 0] width 1520 height 0
click at [606, 487] on p "**** 2539" at bounding box center [593, 491] width 48 height 19
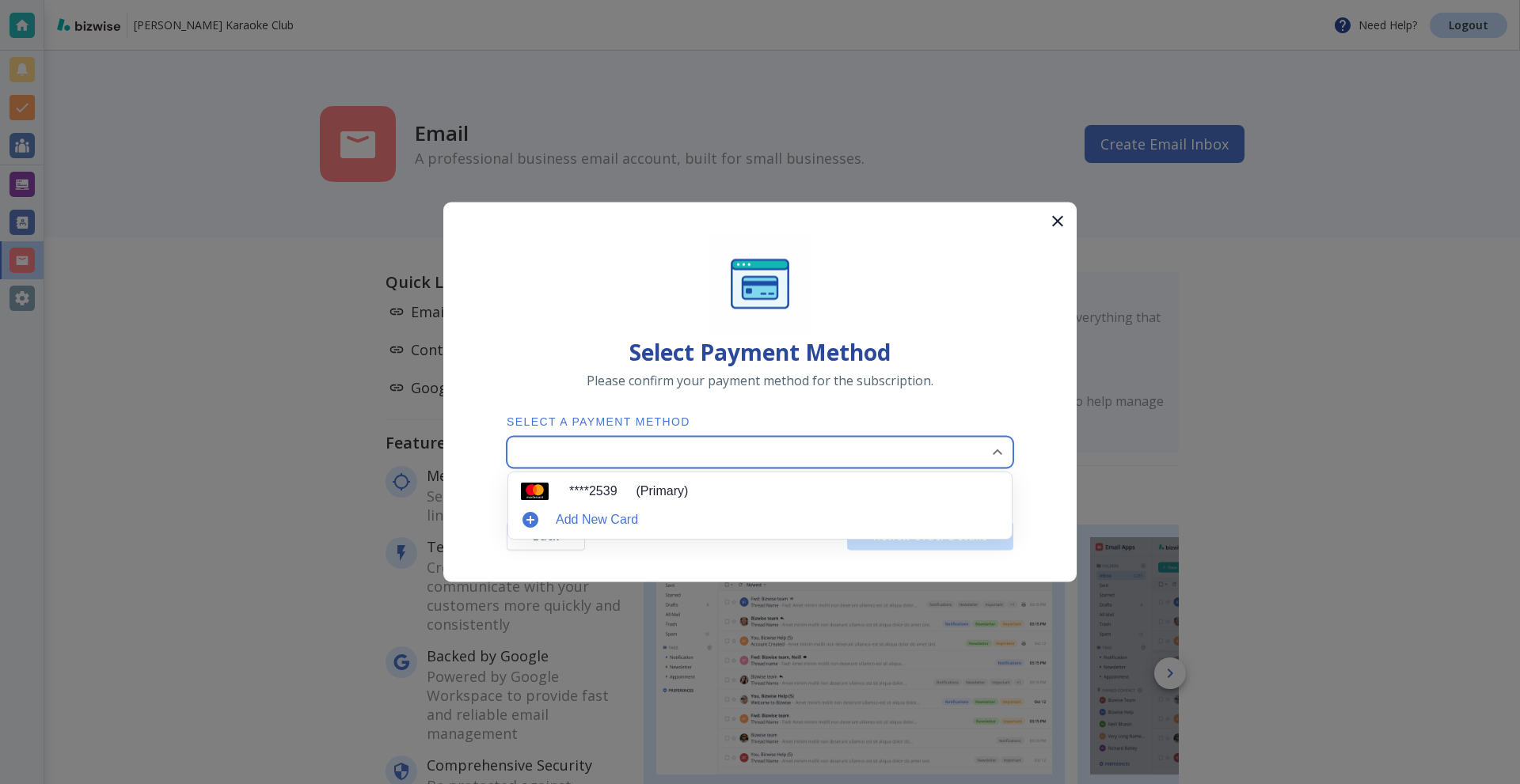
type input "0"
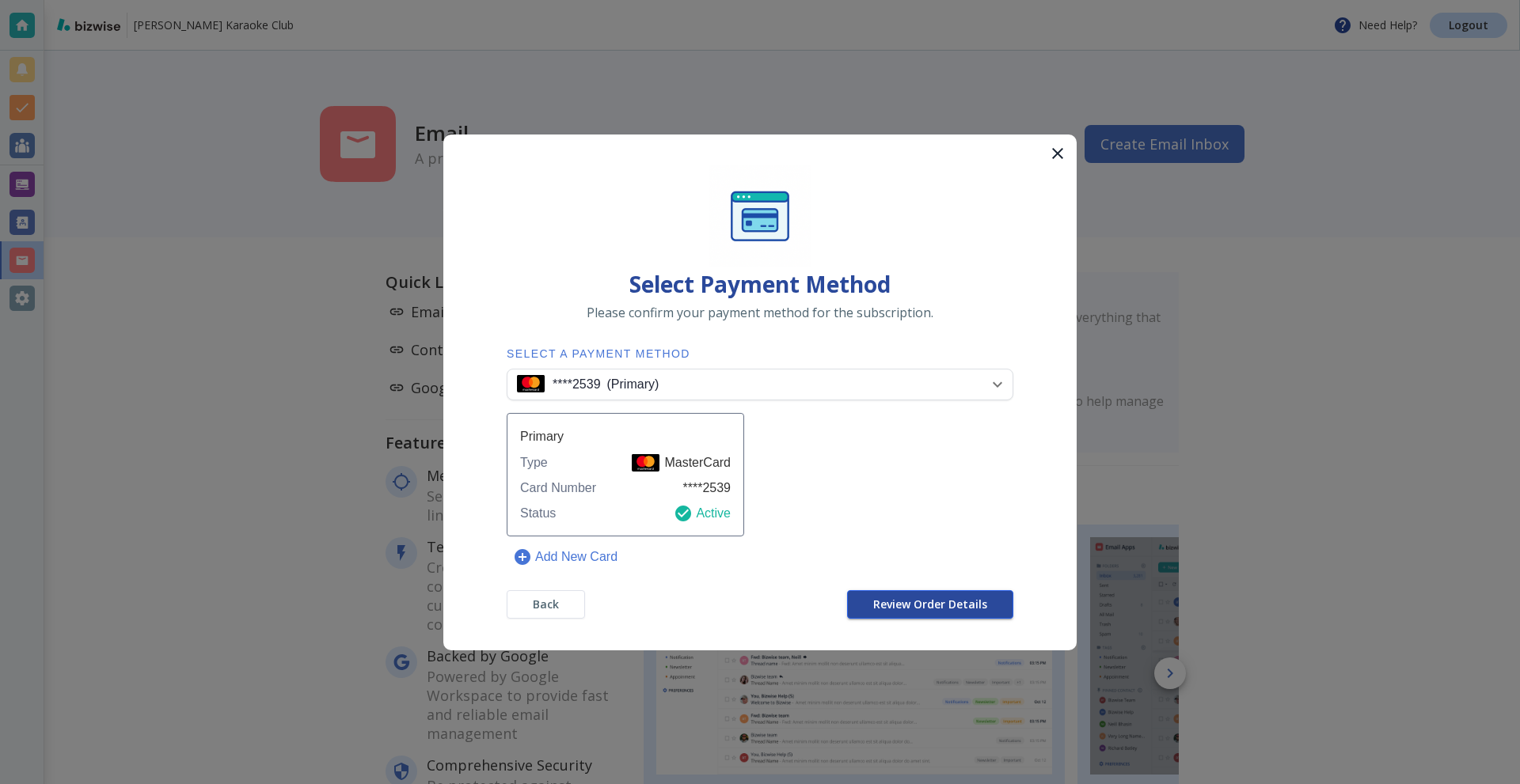
click at [908, 599] on span "Review Order Details" at bounding box center [931, 604] width 114 height 11
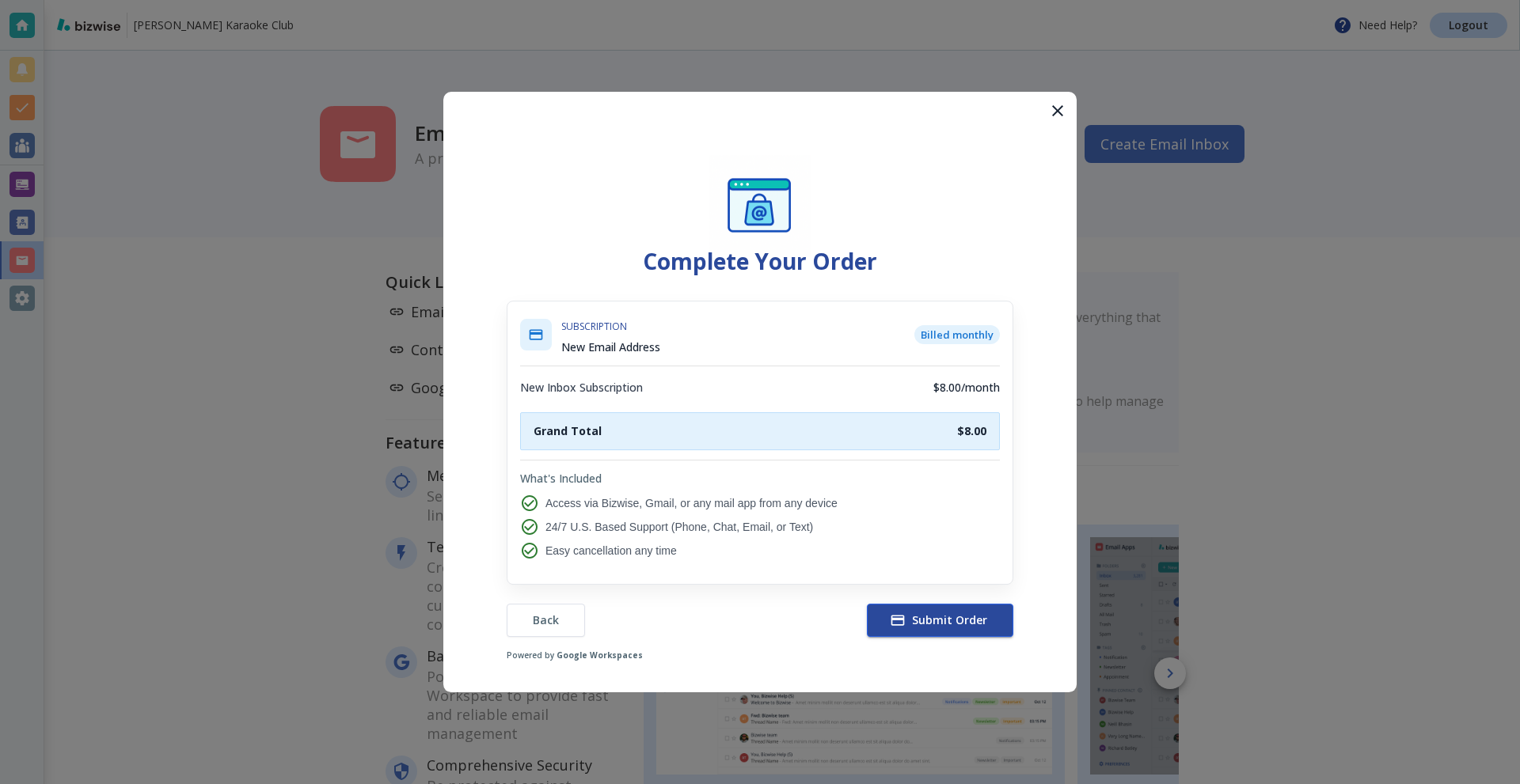
click at [942, 627] on span "Submit Order" at bounding box center [940, 620] width 94 height 15
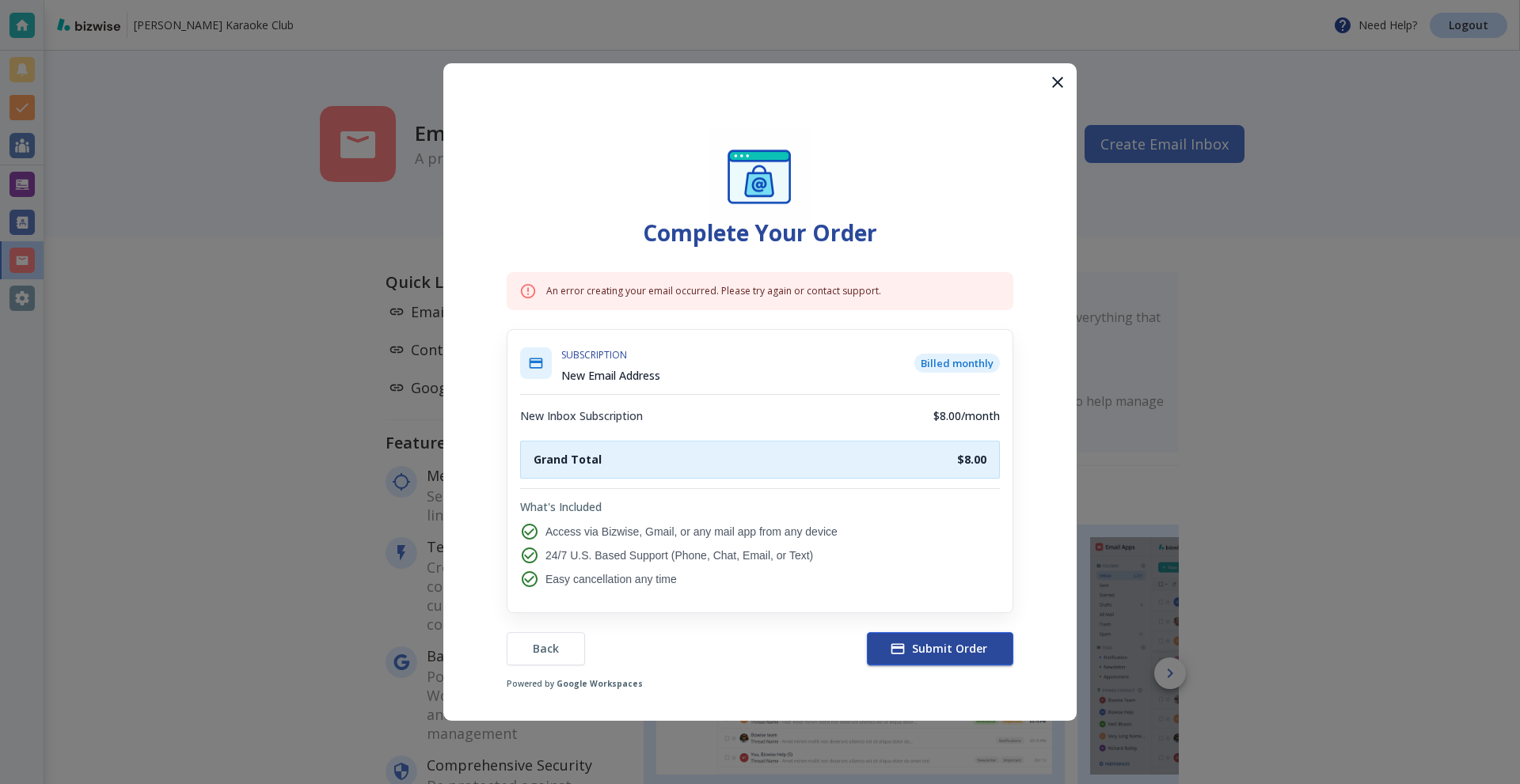
click at [961, 648] on span "Submit Order" at bounding box center [940, 648] width 94 height 15
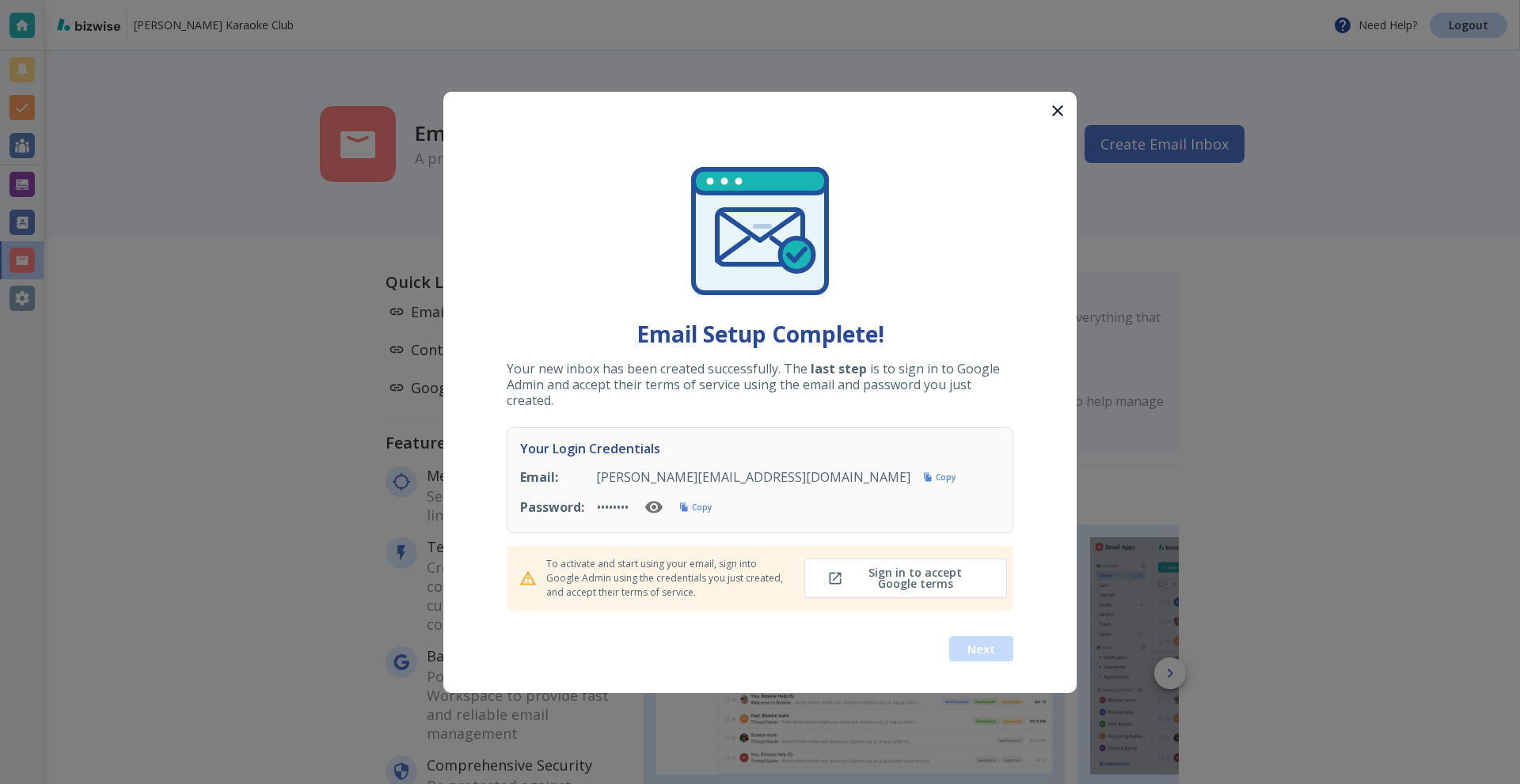
click at [660, 508] on icon "button" at bounding box center [654, 507] width 17 height 12
click at [934, 575] on span "Sign in to accept Google terms" at bounding box center [905, 578] width 150 height 22
click at [997, 643] on button "Next" at bounding box center [981, 648] width 64 height 25
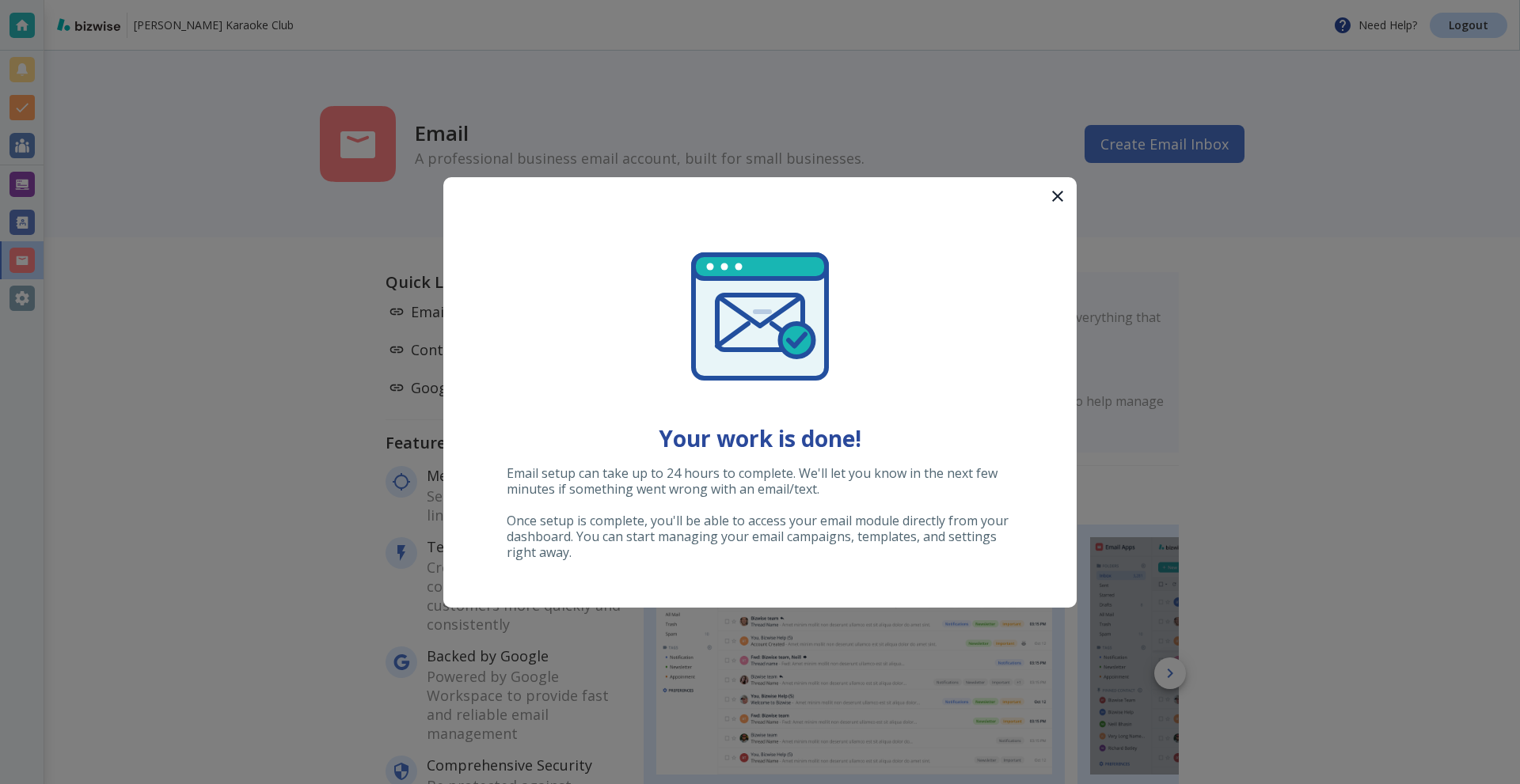
drag, startPoint x: 1058, startPoint y: 194, endPoint x: 1182, endPoint y: 374, distance: 218.6
click at [1182, 374] on div "Your work is done! Email setup can take up to 24 hours to complete. We'll let y…" at bounding box center [760, 392] width 1520 height 784
click at [1048, 193] on button "button" at bounding box center [1057, 196] width 38 height 38
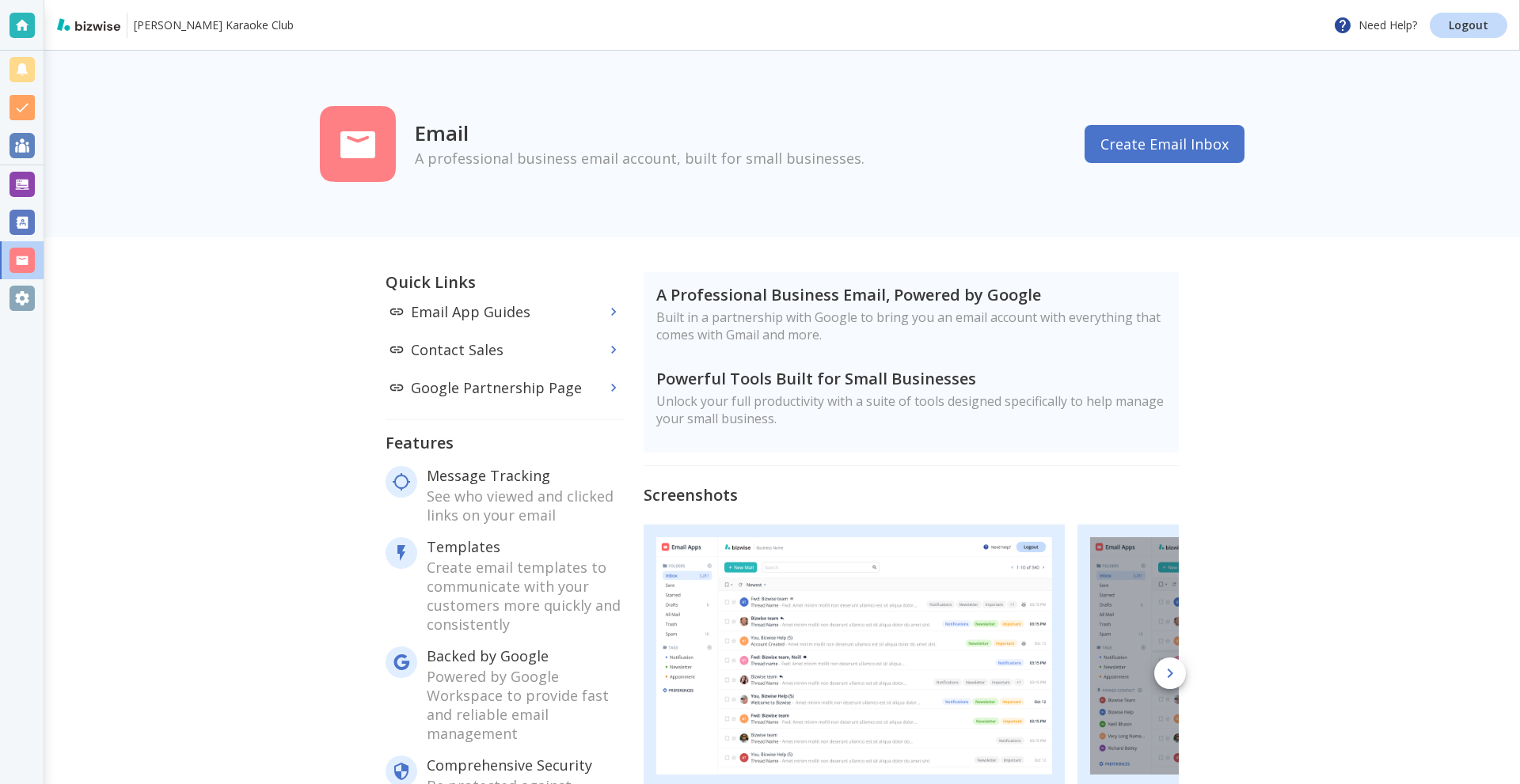
click at [15, 297] on div at bounding box center [22, 298] width 25 height 25
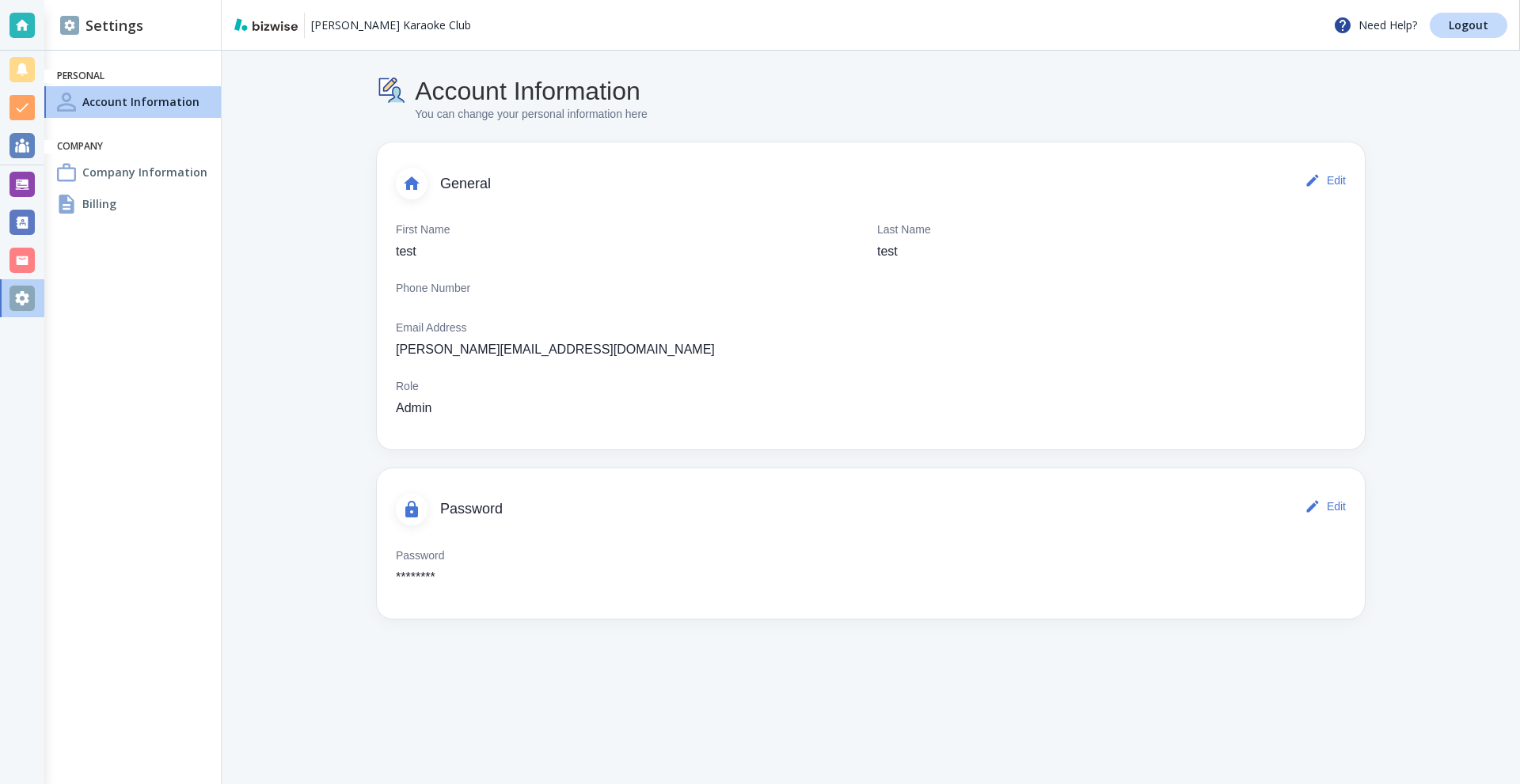
click at [126, 176] on h4 "Company Information" at bounding box center [145, 172] width 125 height 16
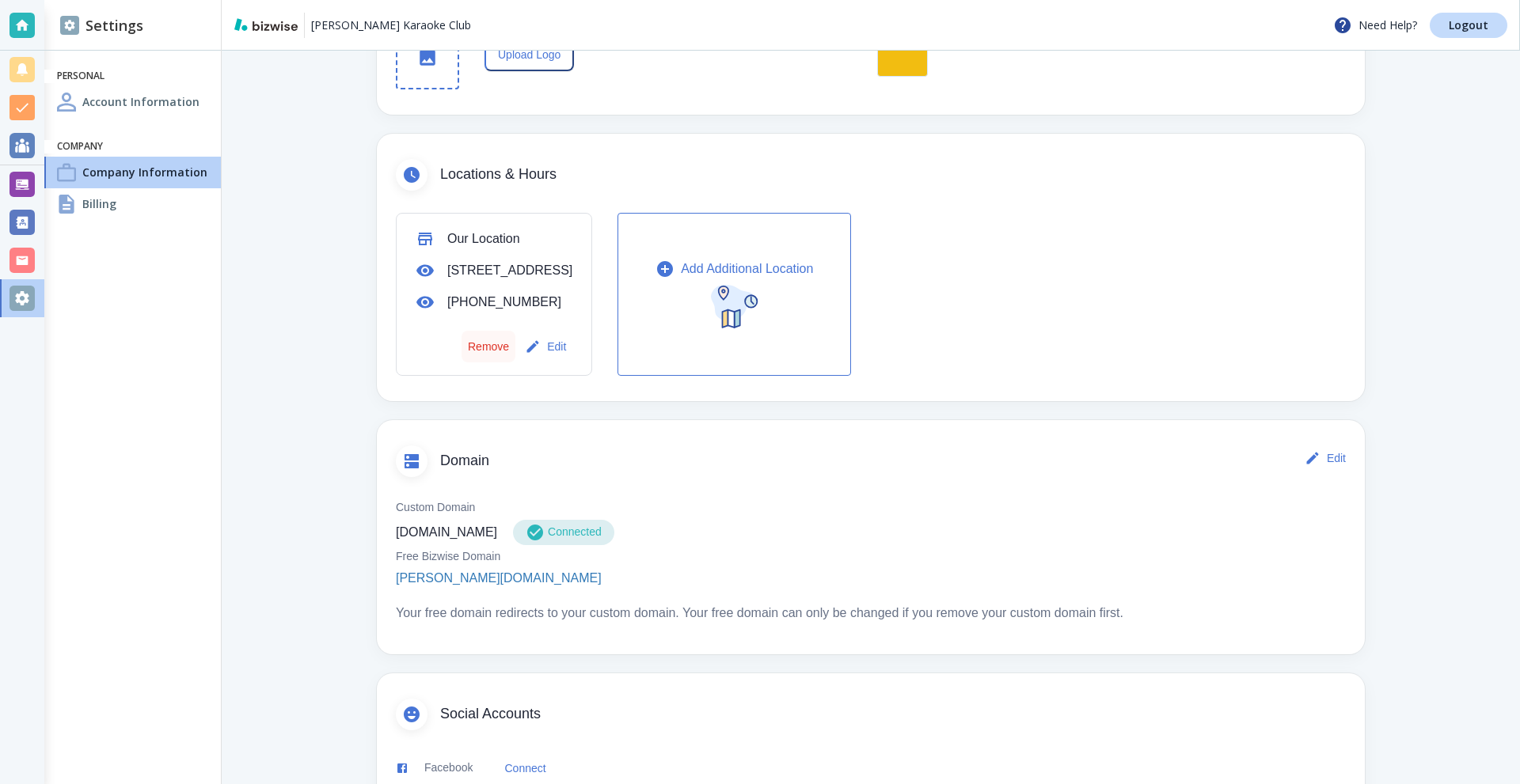
scroll to position [575, 0]
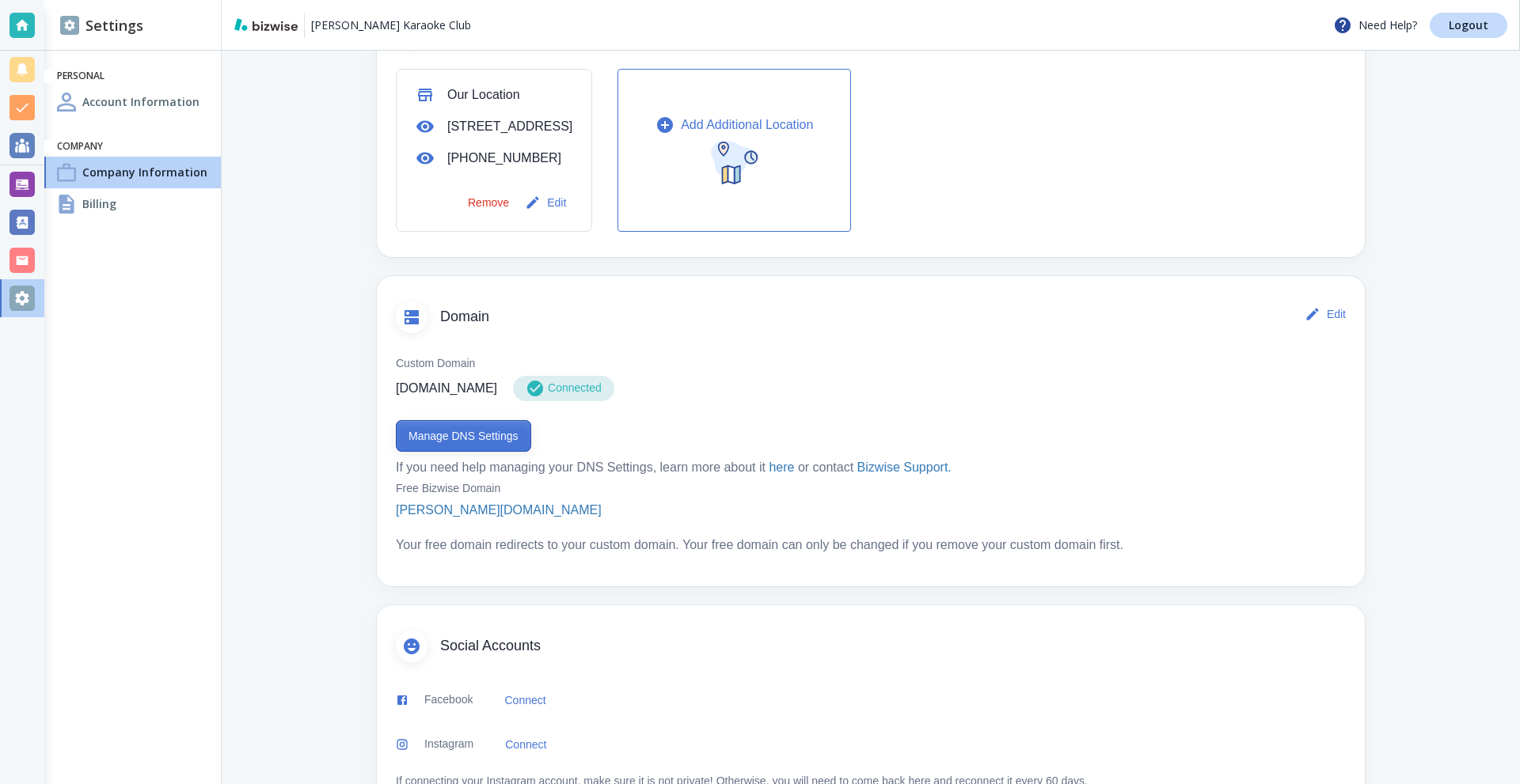
click at [484, 452] on button "Manage DNS Settings" at bounding box center [463, 435] width 136 height 32
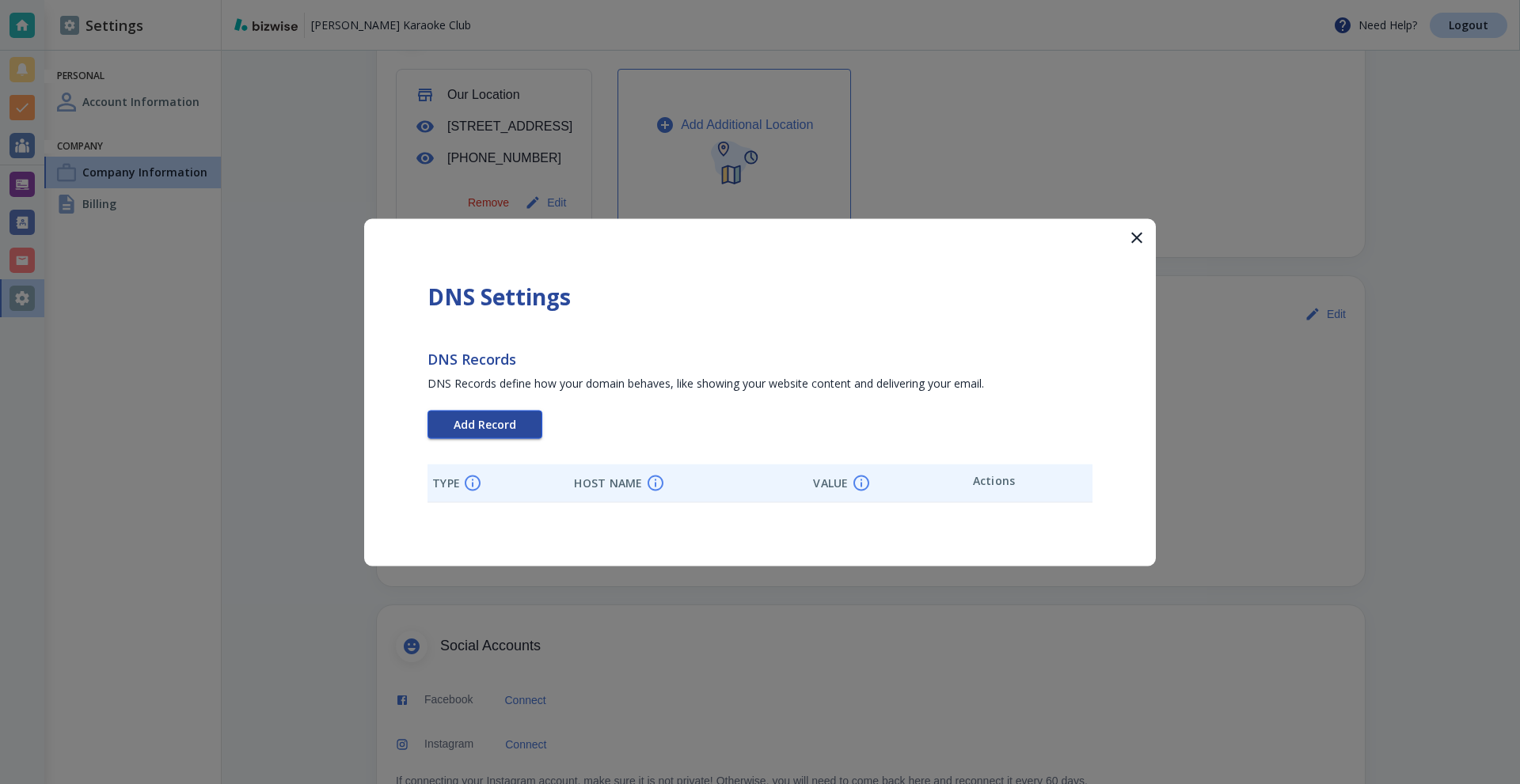
click at [493, 425] on span "Add Record" at bounding box center [484, 424] width 63 height 11
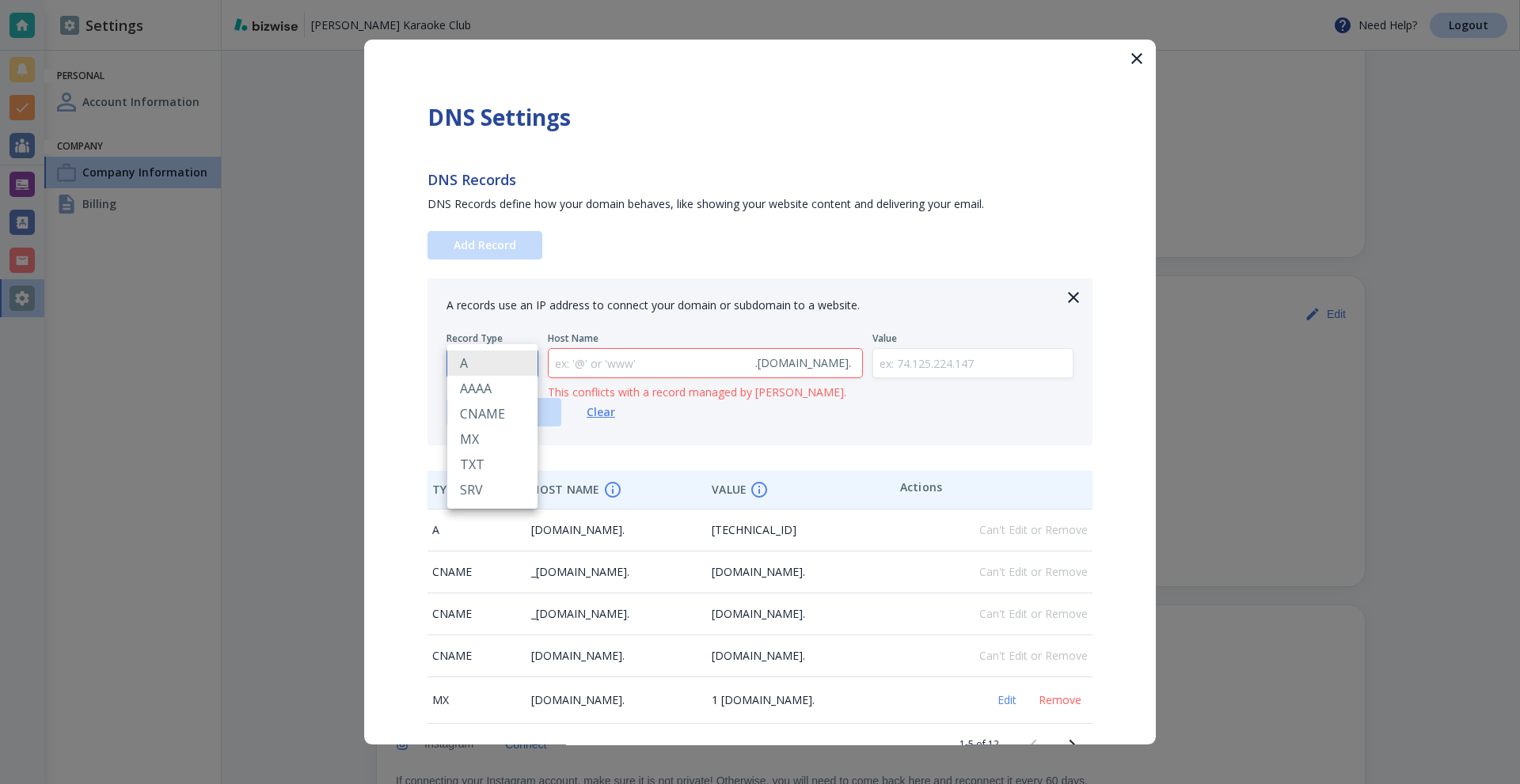
click at [503, 0] on body "Kier's Karaoke Club Need Help? Logout Settings Personal Account Information Com…" at bounding box center [760, 0] width 1520 height 0
click at [487, 459] on li "TXT" at bounding box center [492, 464] width 90 height 25
type input "TXT"
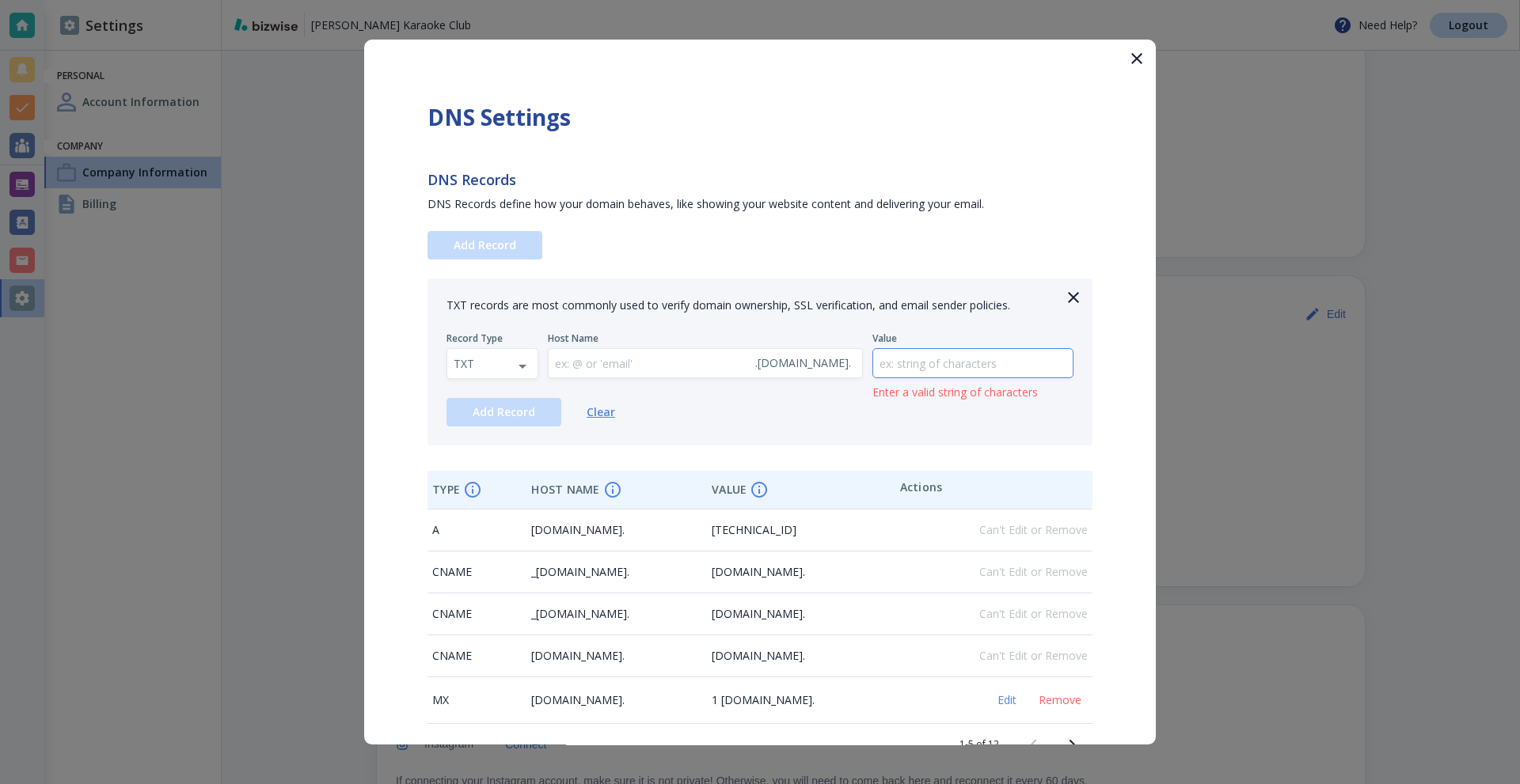
click at [923, 365] on input "text" at bounding box center [974, 364] width 200 height 29
paste input "google-site-verification=8EcfqWHRa1g5WczIjbawbZ-OXU8BXh0vxcCbP2XQ69Y"
type input "google-site-verification=8EcfqWHRa1g5WczIjbawbZ-OXU8BXh0vxcCbP2XQ69Y"
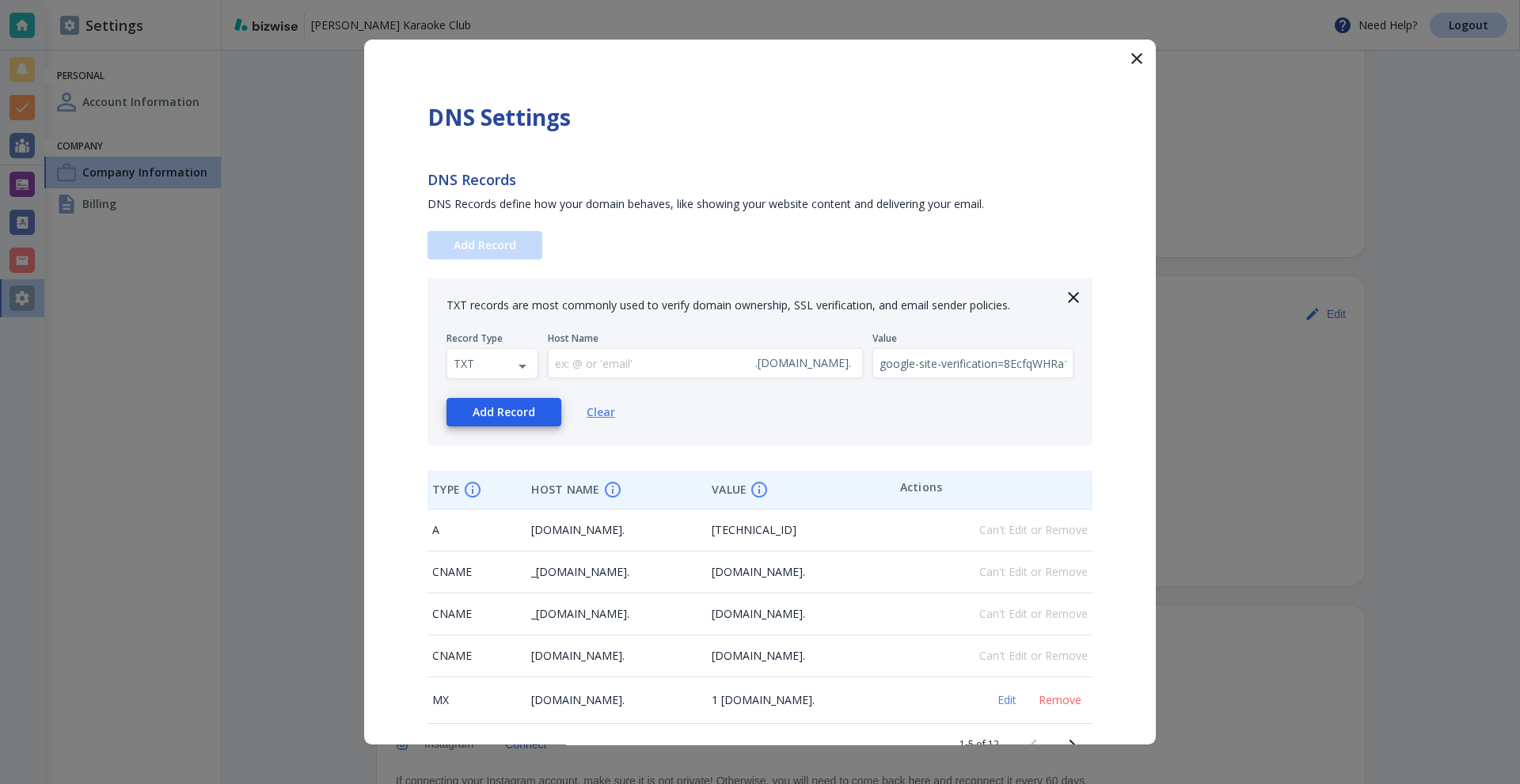
click at [515, 418] on span "Add Record" at bounding box center [504, 413] width 63 height 11
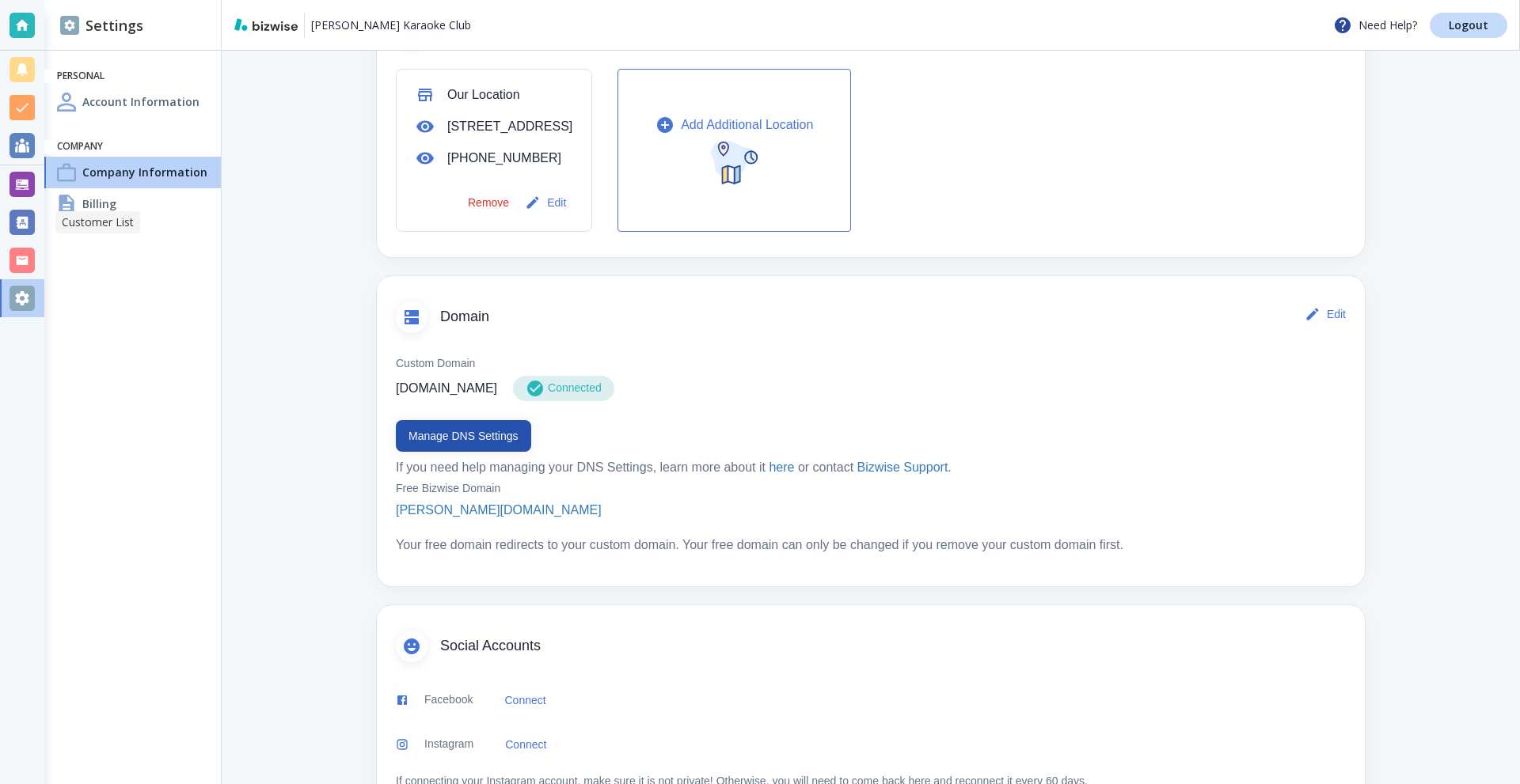
click at [23, 259] on div at bounding box center [22, 260] width 25 height 25
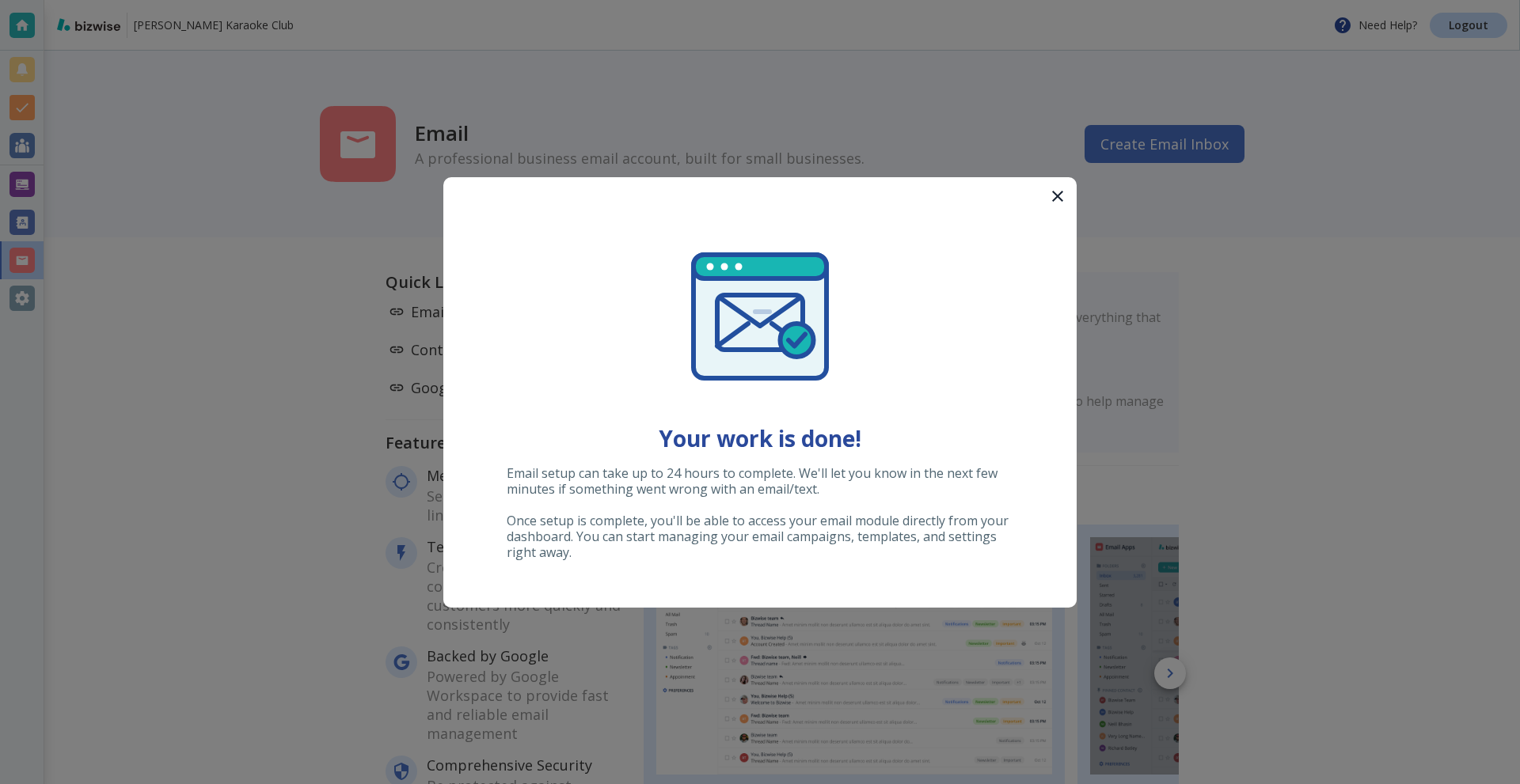
click at [1062, 197] on icon "button" at bounding box center [1057, 196] width 19 height 19
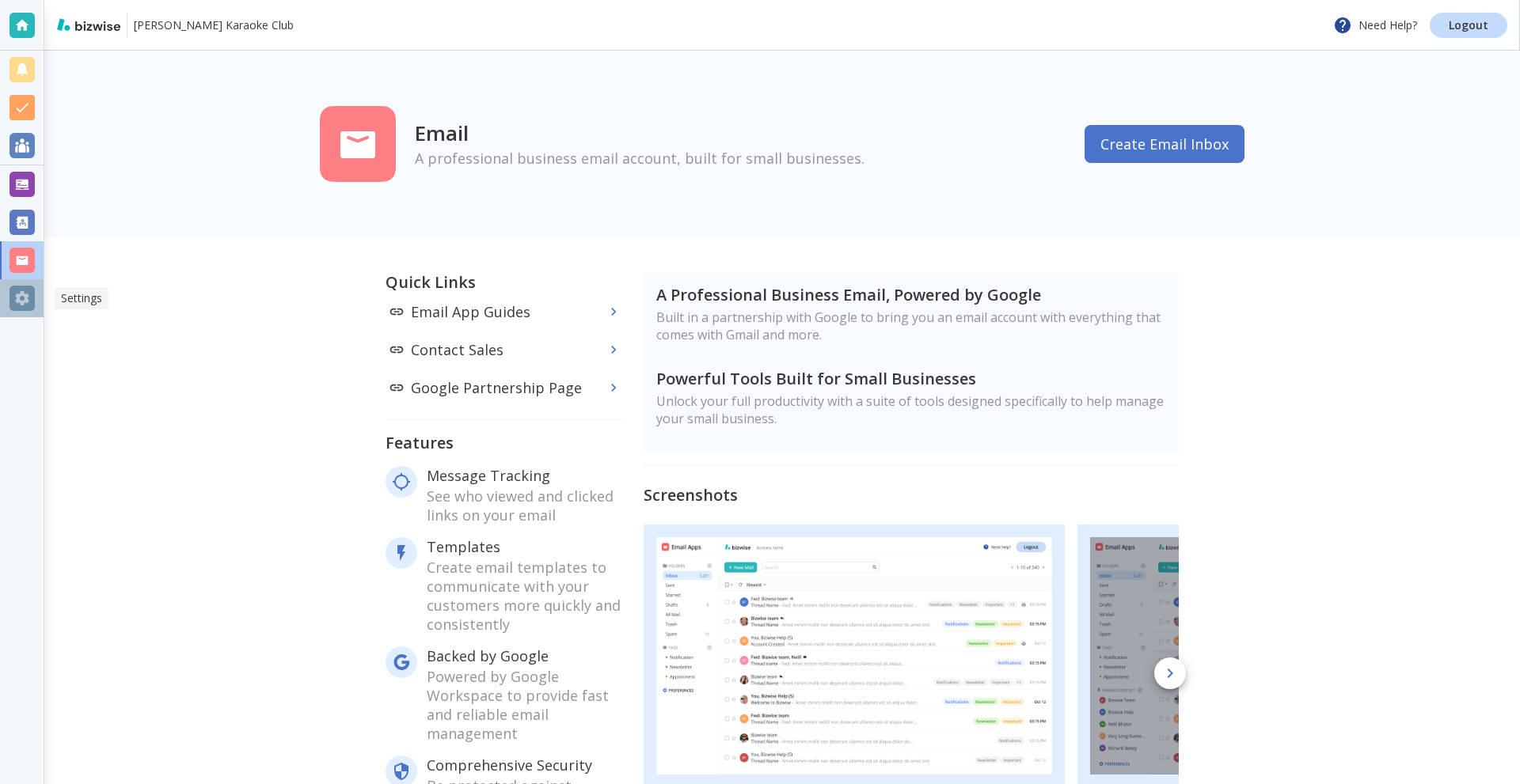
click at [18, 296] on div at bounding box center [22, 298] width 25 height 25
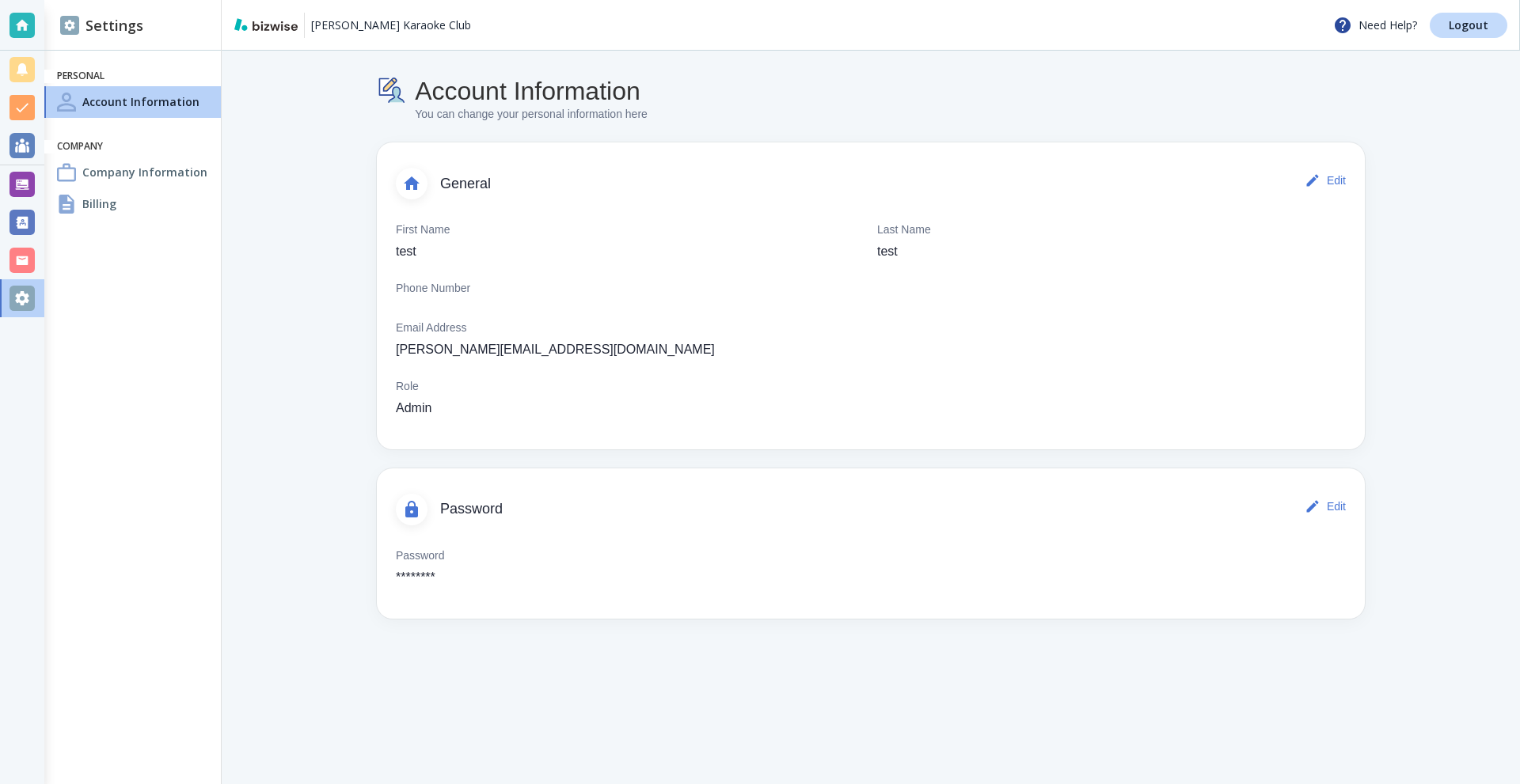
click at [115, 178] on h4 "Company Information" at bounding box center [145, 172] width 125 height 16
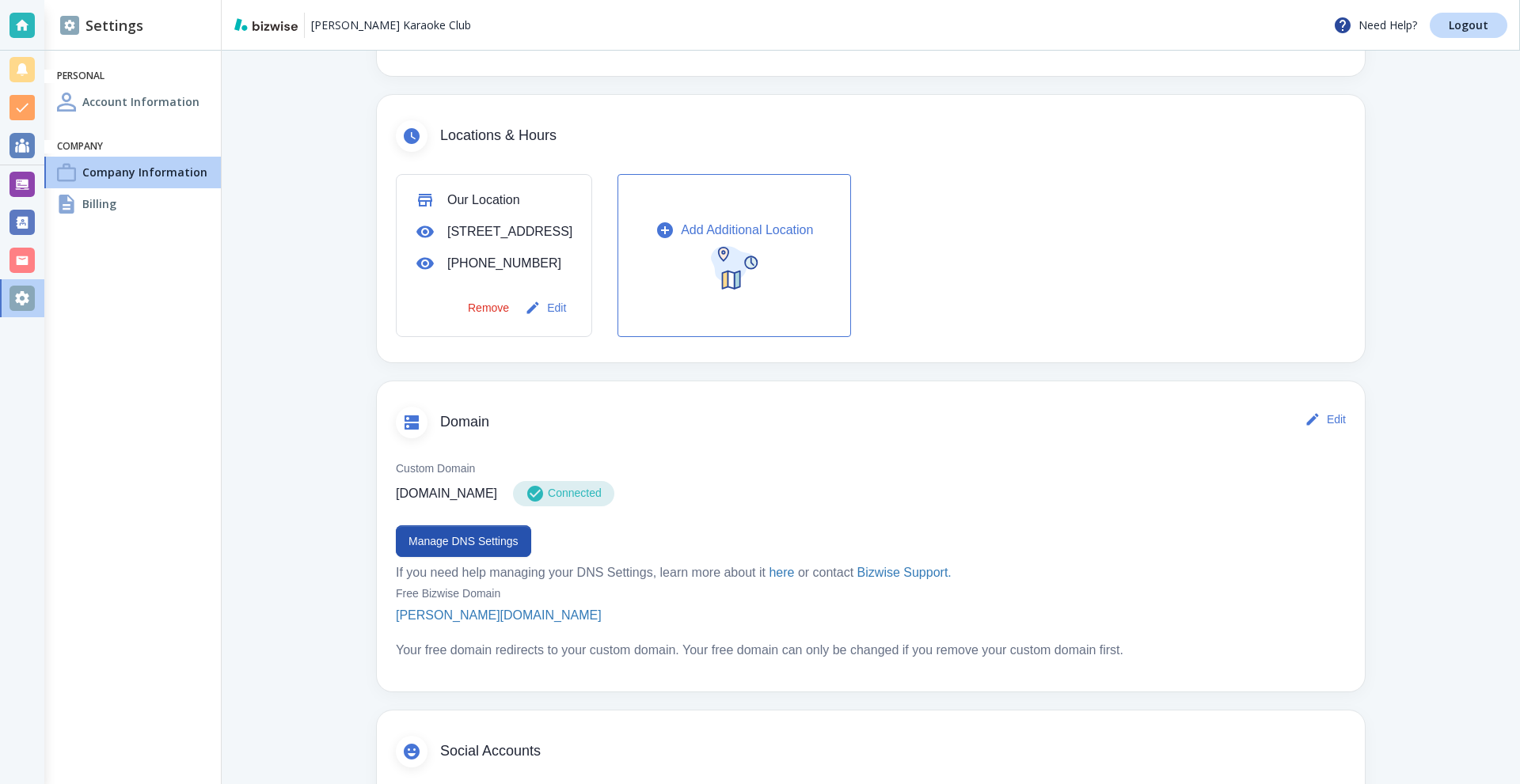
scroll to position [475, 0]
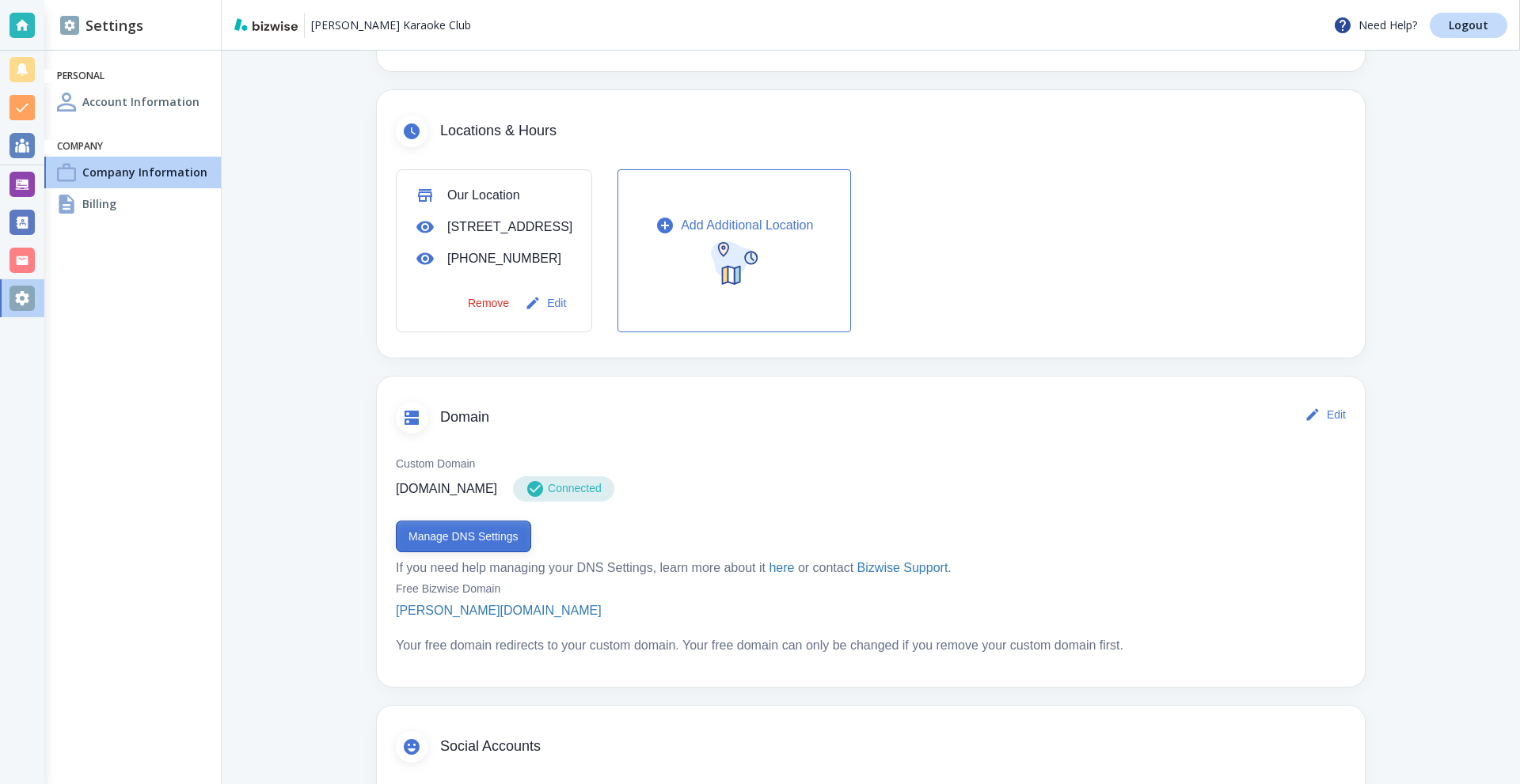
click at [455, 552] on button "Manage DNS Settings" at bounding box center [463, 536] width 136 height 32
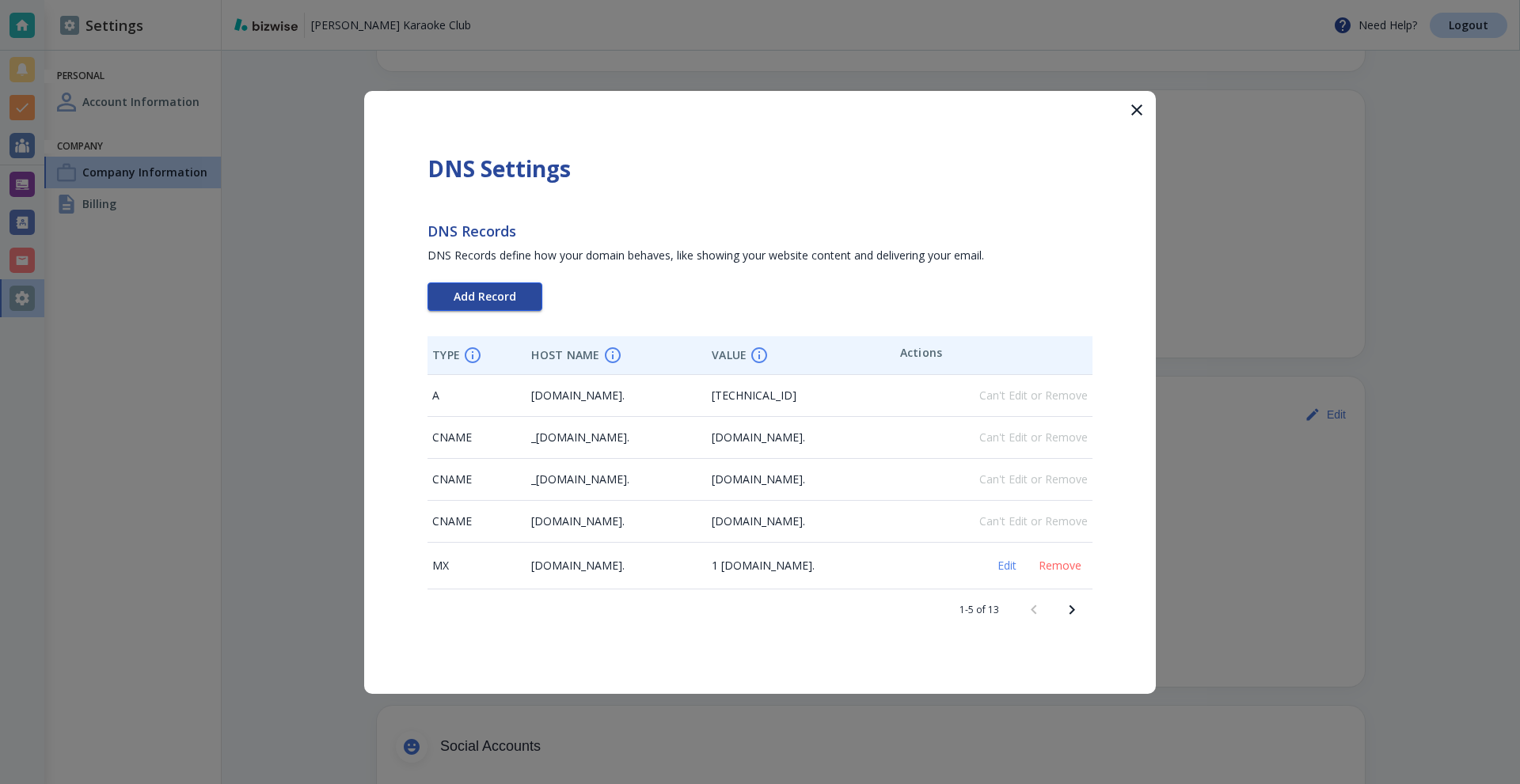
click at [511, 292] on span "Add Record" at bounding box center [484, 297] width 63 height 11
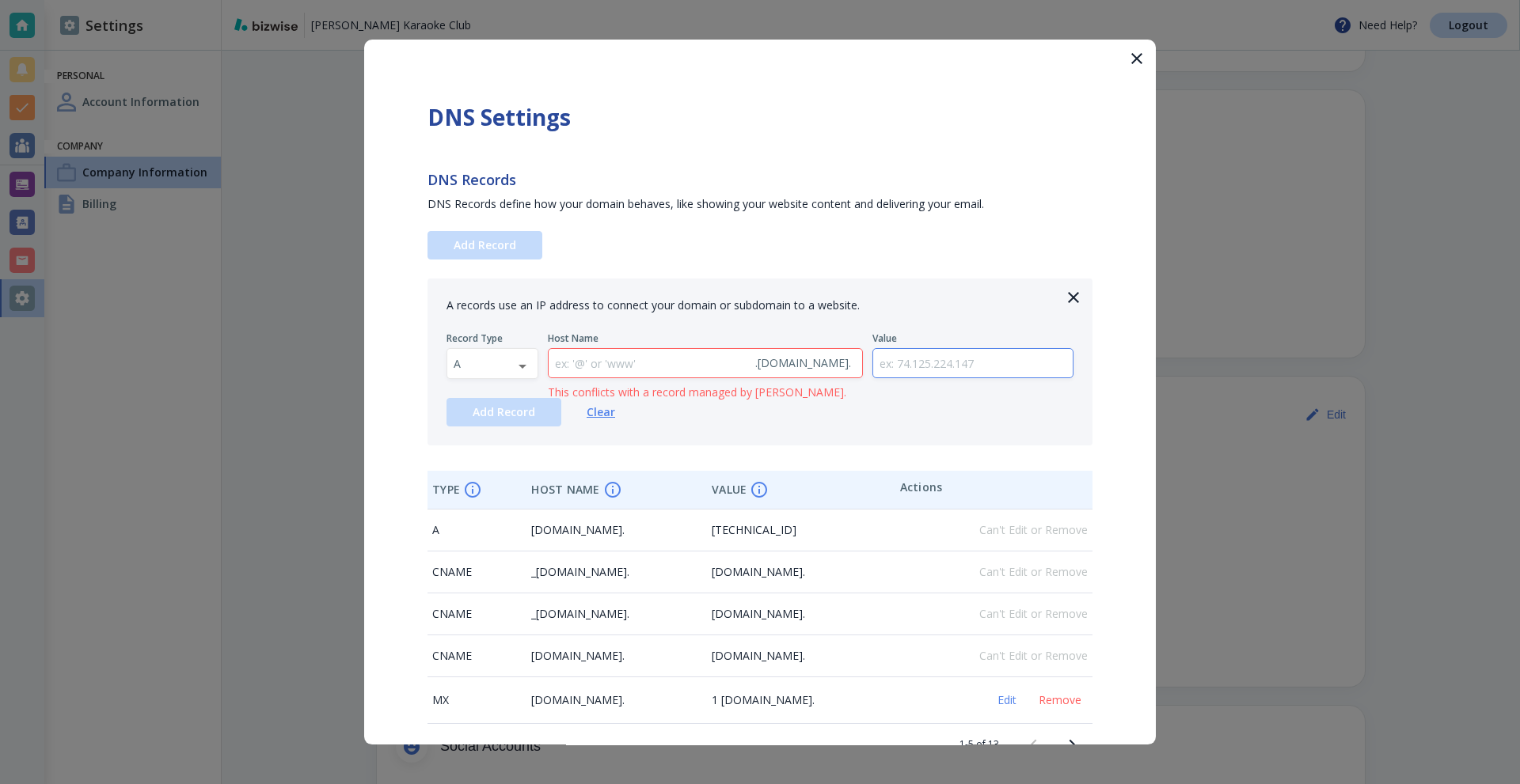
click at [939, 370] on input "text" at bounding box center [974, 364] width 200 height 29
click at [498, 0] on body "Kier's Karaoke Club Need Help? Logout Settings Personal Account Information Com…" at bounding box center [760, 0] width 1520 height 0
click at [481, 461] on li "TXT" at bounding box center [492, 464] width 90 height 25
type input "TXT"
click at [950, 361] on input "text" at bounding box center [974, 364] width 200 height 29
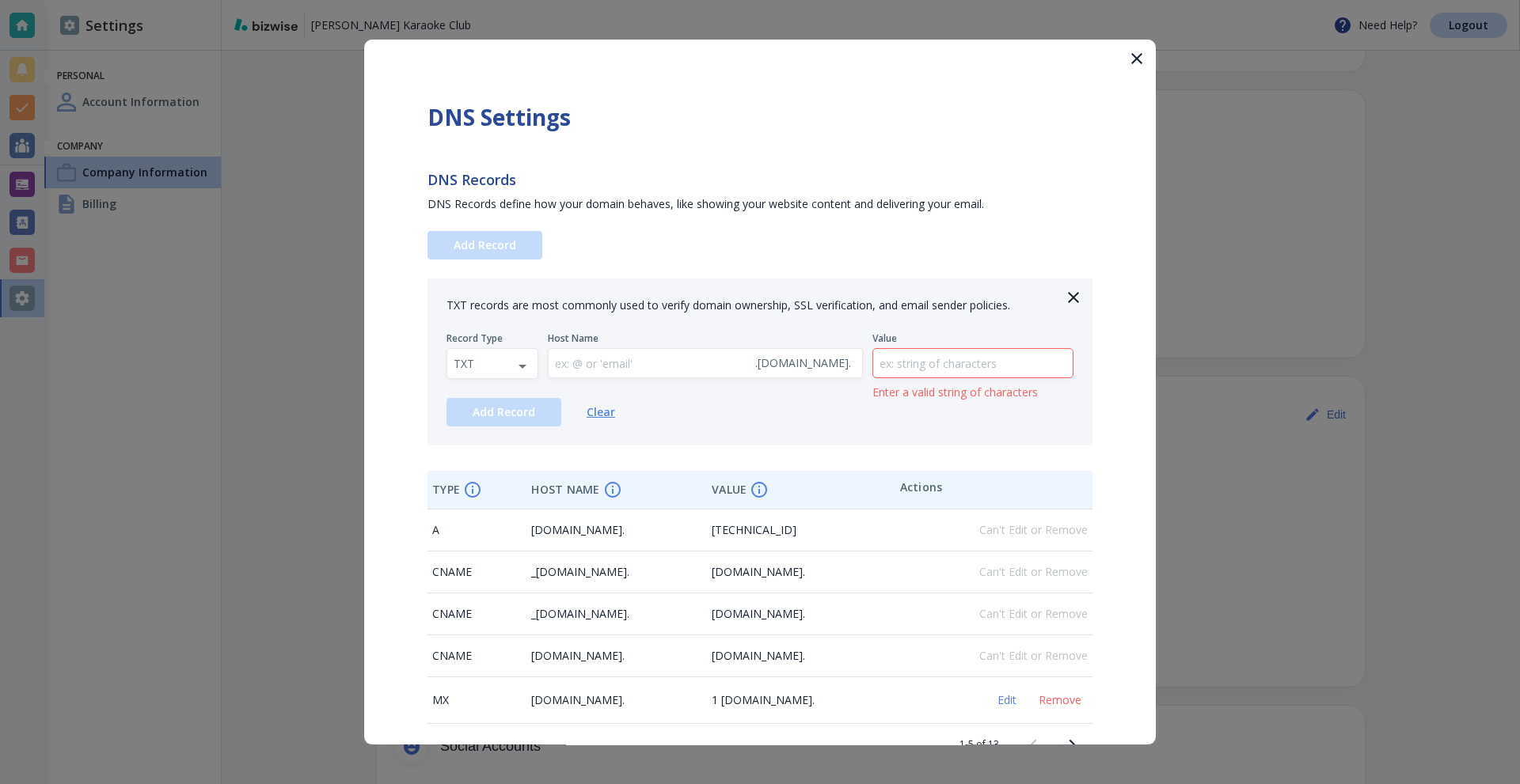
paste input "v=spf1 include:_spf.google.com ~all"
type input "v=spf1 include:_spf.google.com ~all"
click at [676, 360] on input "text" at bounding box center [649, 364] width 200 height 29
type input "@"
click at [731, 399] on div "Add Record Clear" at bounding box center [760, 412] width 628 height 28
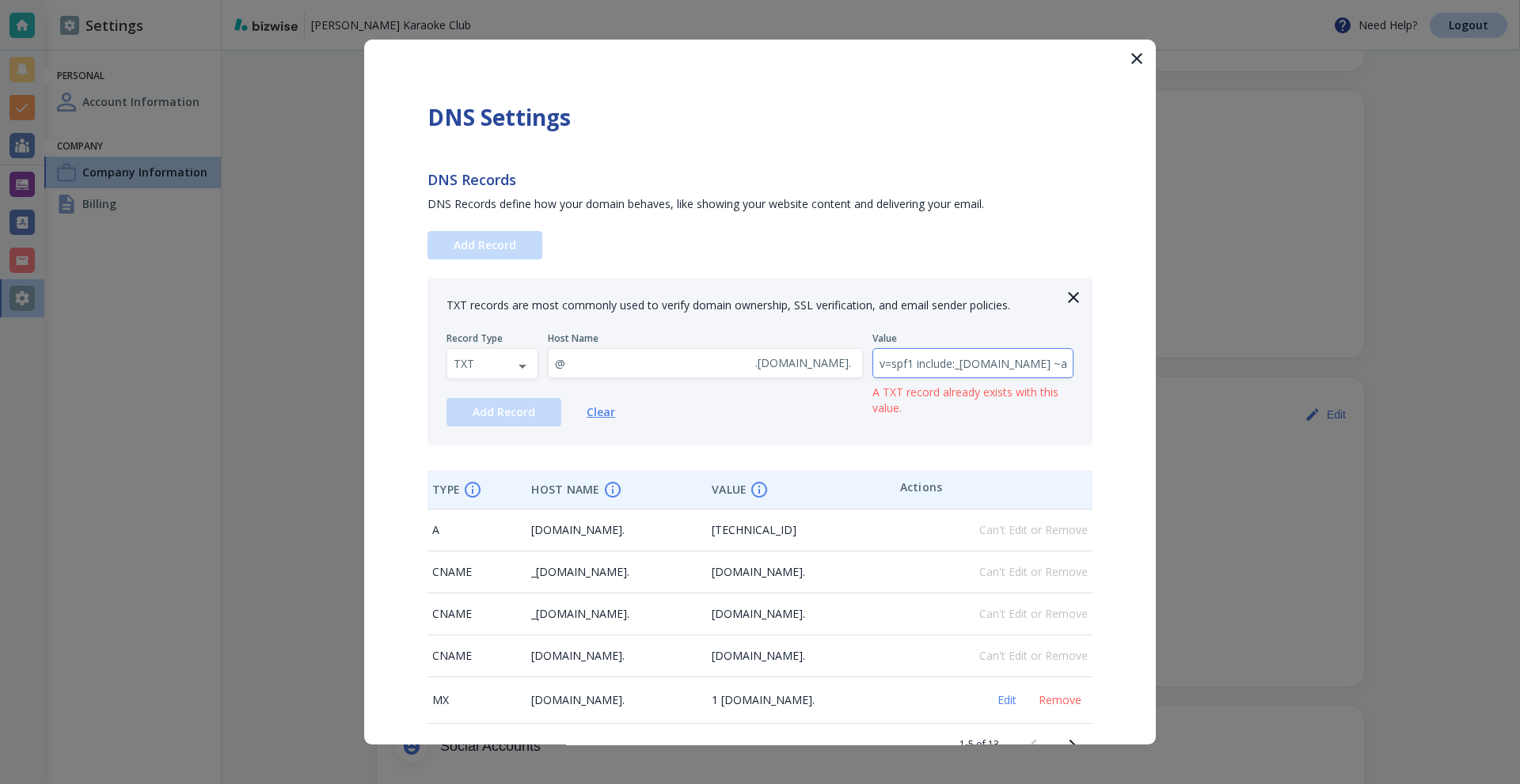
drag, startPoint x: 950, startPoint y: 367, endPoint x: 981, endPoint y: 365, distance: 31.1
click at [953, 367] on input "v=spf1 include:_spf.google.com ~all" at bounding box center [974, 364] width 200 height 29
drag, startPoint x: 983, startPoint y: 365, endPoint x: 1057, endPoint y: 368, distance: 74.1
click at [1057, 366] on input "v=spf1 include:_spf.google.com ~all" at bounding box center [974, 364] width 200 height 29
click at [940, 375] on input "v=spf1 include:_spf.google.com ~all" at bounding box center [974, 364] width 200 height 29
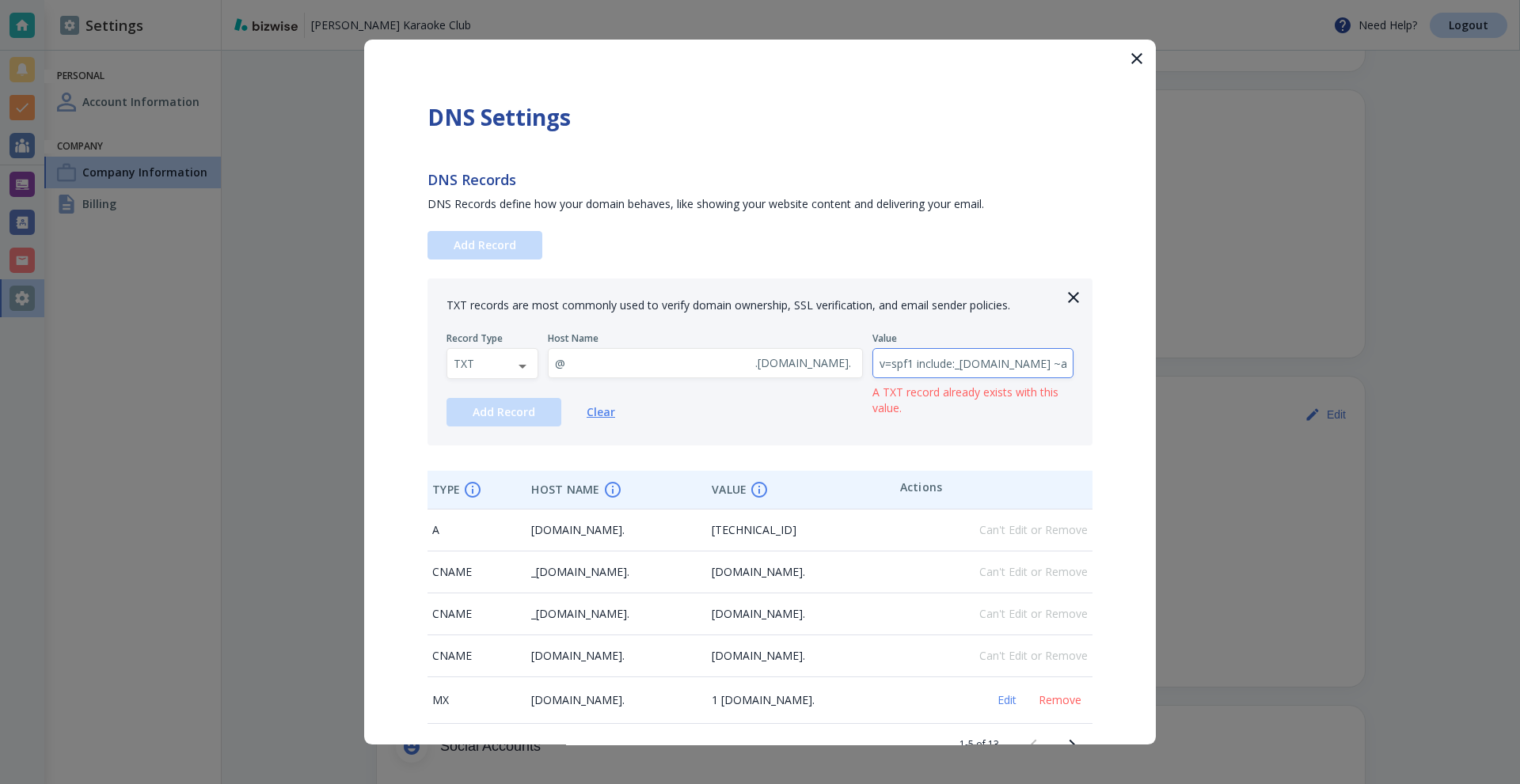
click at [920, 361] on input "v=spf1 include:_spf.google.com ~all" at bounding box center [974, 364] width 200 height 29
click at [1003, 407] on span "A TXT record already exists with this value." at bounding box center [974, 400] width 202 height 32
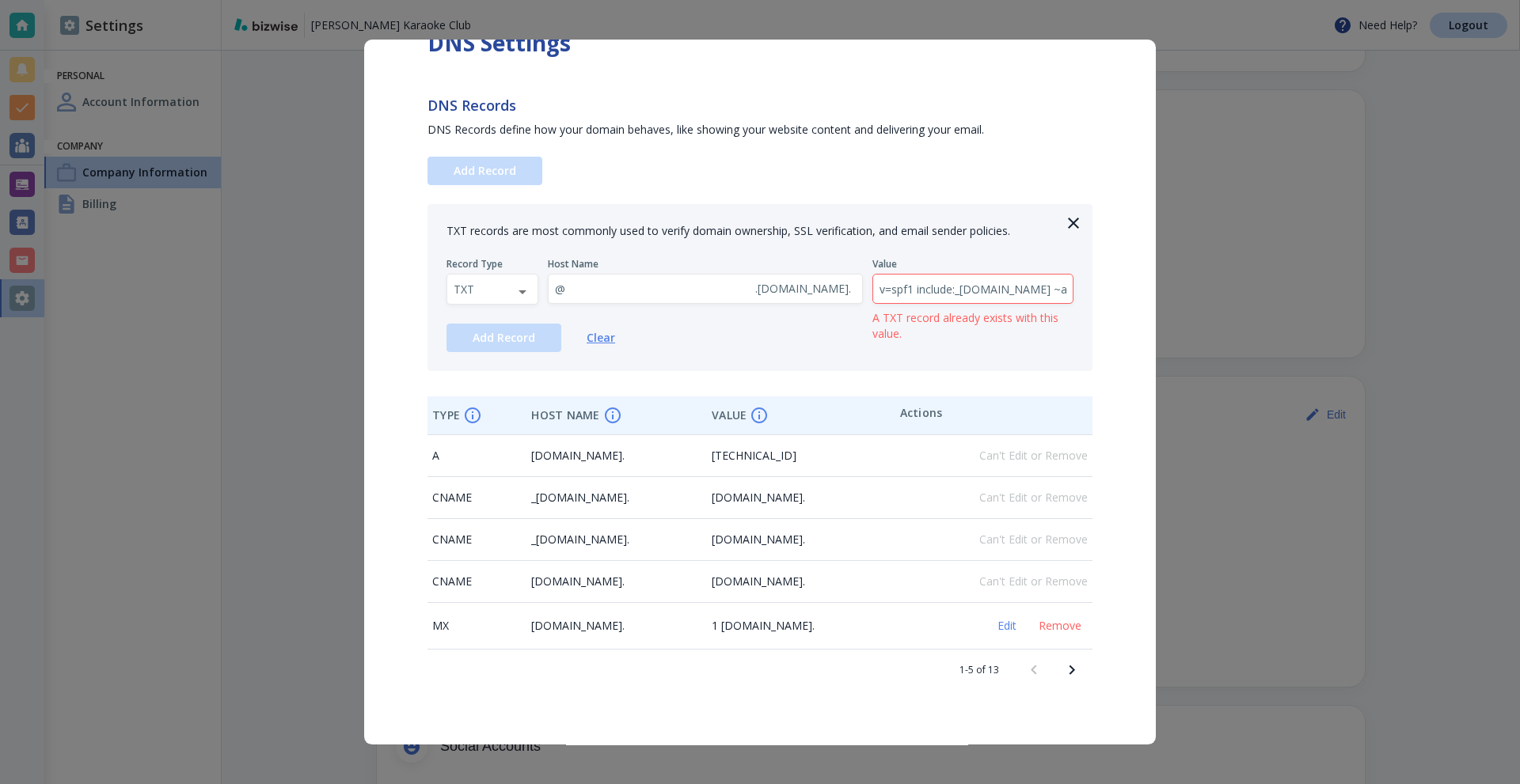
scroll to position [79, 0]
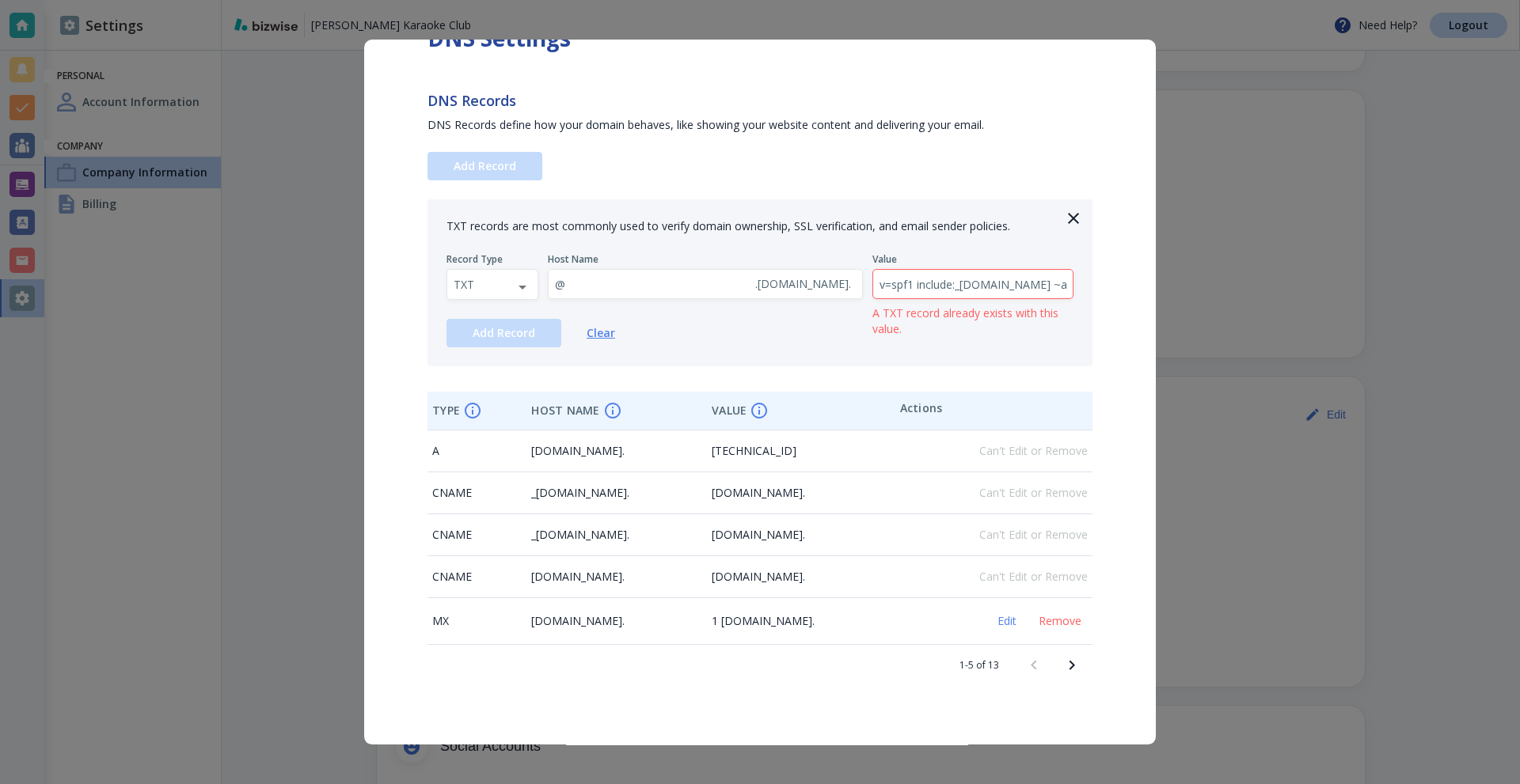
click at [1062, 660] on icon "Next page" at bounding box center [1071, 665] width 19 height 19
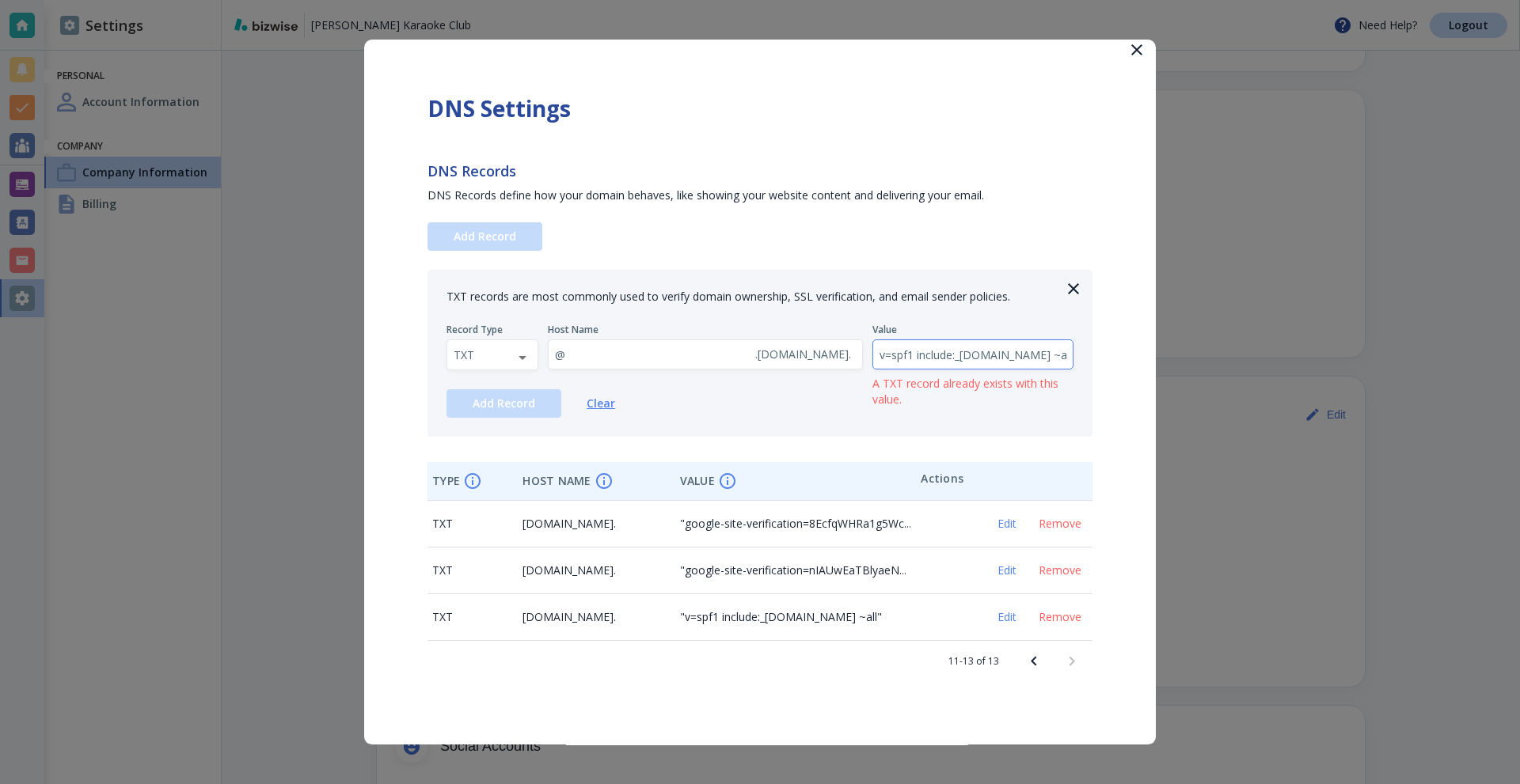
click at [975, 353] on input "v=spf1 include:_spf.google.com ~all" at bounding box center [974, 355] width 200 height 29
paste input "DMARC1; p=none; rua=mailto:dmarc-reports@bizwise.com"
type input "v=DMARC1; p=none; rua=mailto:dmarc-reports@bizwise.com"
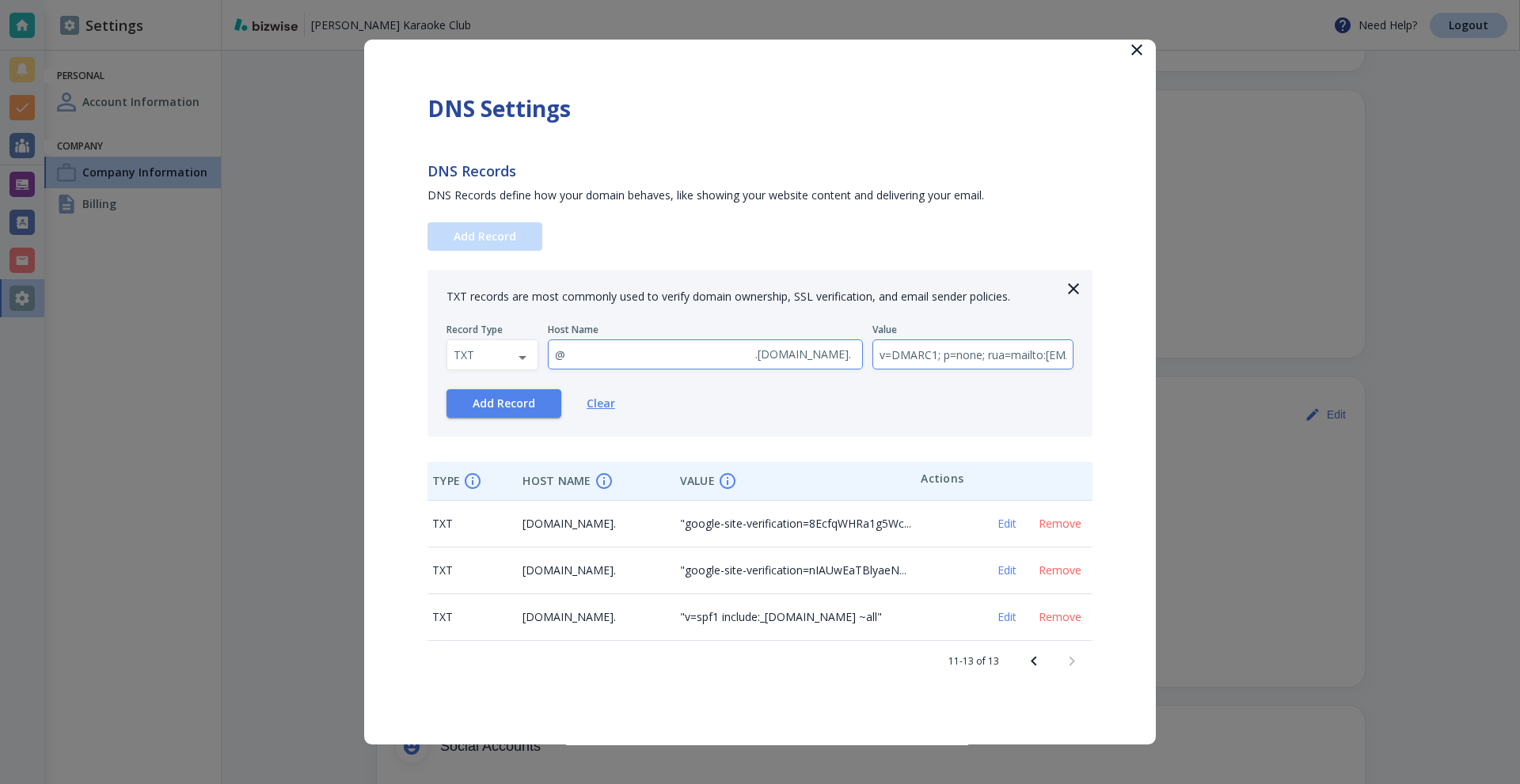
click at [694, 358] on input "@" at bounding box center [649, 355] width 200 height 29
paste input "_dmarc"
type input "_dmarc"
click at [523, 403] on span "Add Record" at bounding box center [504, 404] width 63 height 11
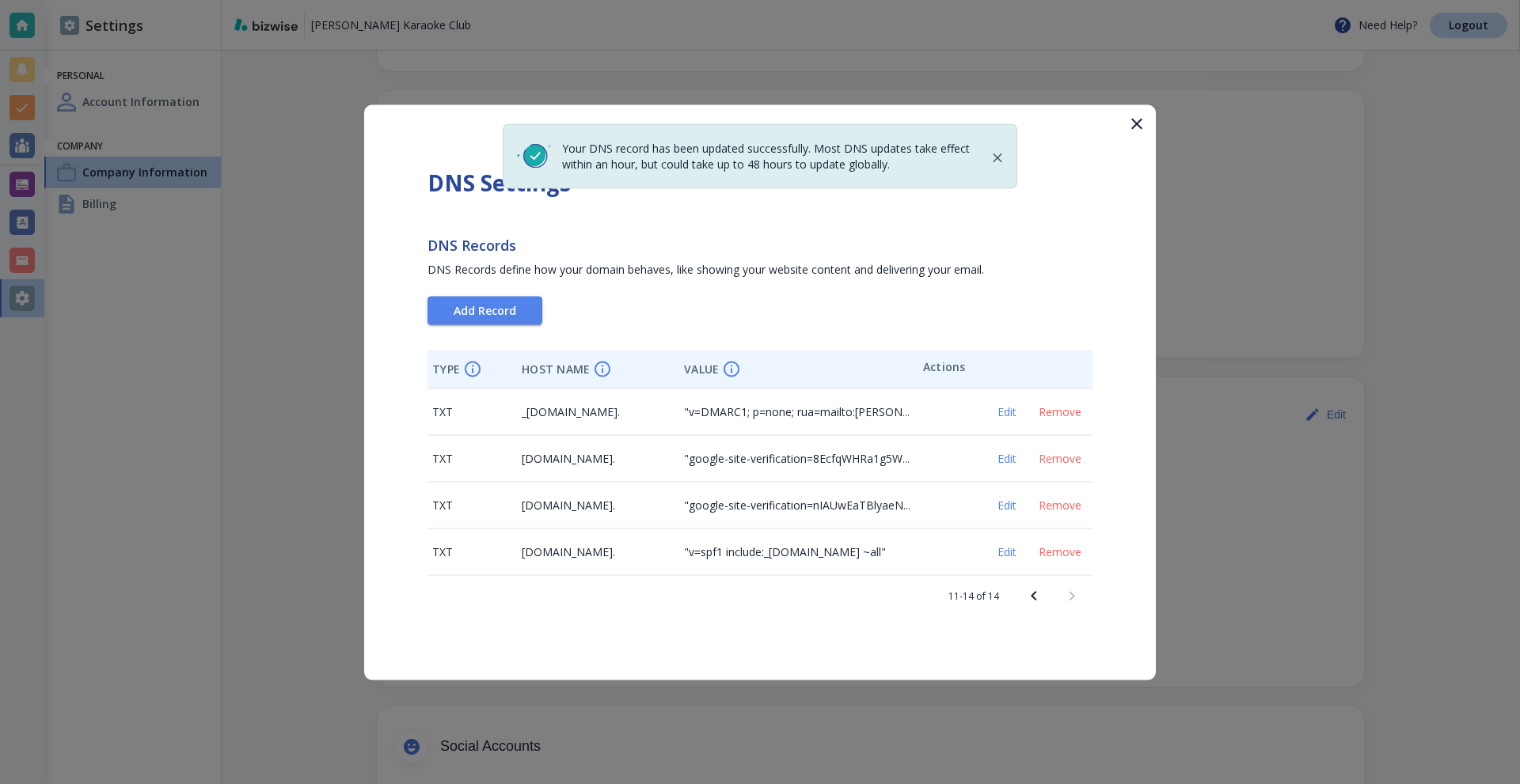
click at [518, 324] on div "Your DNS record has been updated successfully. Most DNS updates take effect wit…" at bounding box center [760, 392] width 792 height 575
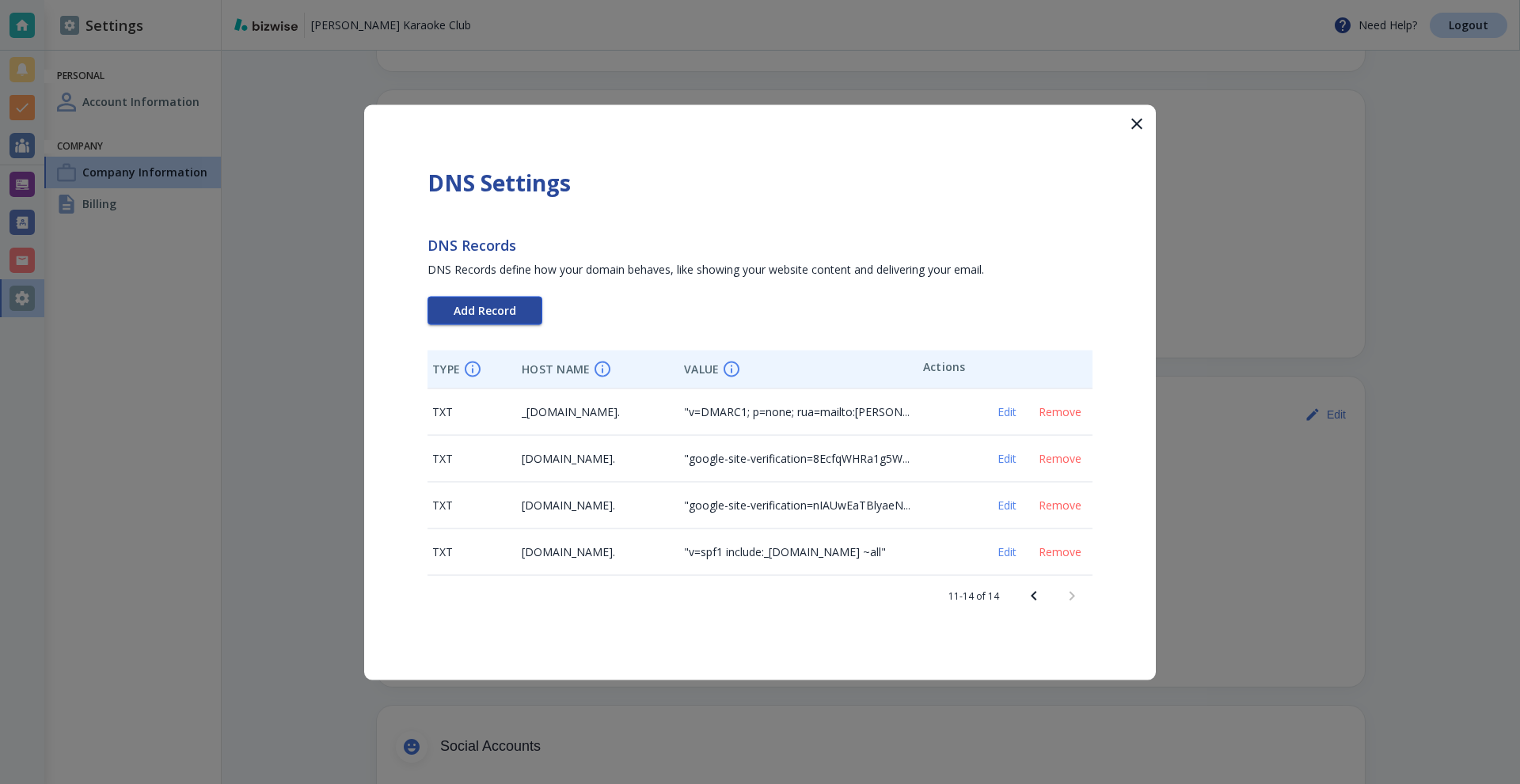
click at [515, 317] on button "Add Record" at bounding box center [484, 310] width 115 height 28
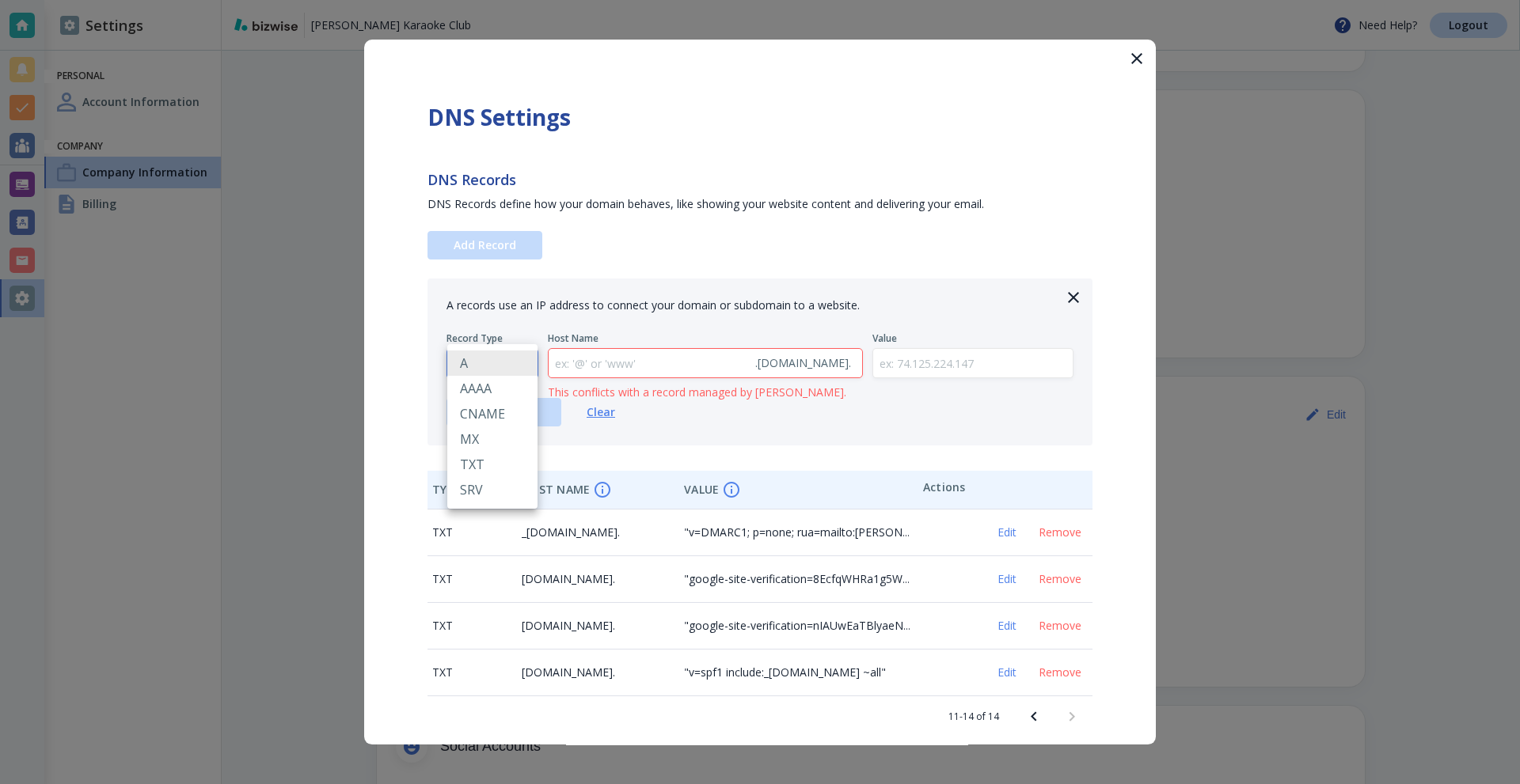
click at [470, 0] on body "Kier's Karaoke Club Need Help? Logout Settings Personal Account Information Com…" at bounding box center [760, 0] width 1520 height 0
click at [480, 464] on li "TXT" at bounding box center [492, 464] width 90 height 25
type input "TXT"
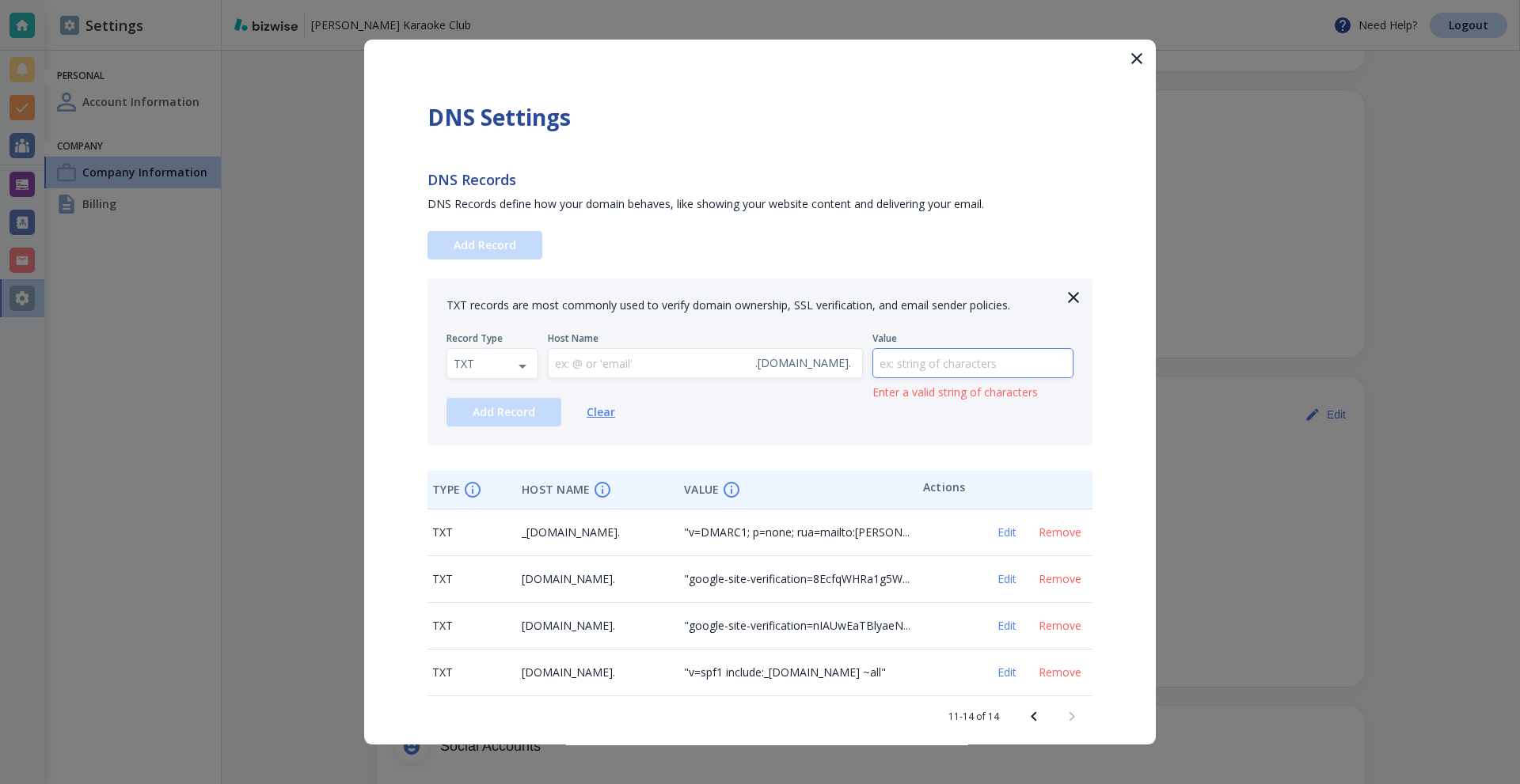
click at [927, 370] on input "text" at bounding box center [974, 364] width 200 height 29
paste input "v=DKIM1; k=rsa; p=MIGfMA0GCSqGSIb3DQEBAQUAA4GNADCBiQKBgQCA9/VnDZb9xTTu+sj5IZi+K…"
type input "v=DKIM1; k=rsa; p=MIGfMA0GCSqGSIb3DQEBAQUAA4GNADCBiQKBgQCA9/VnDZb9xTTu+sj5IZi+K…"
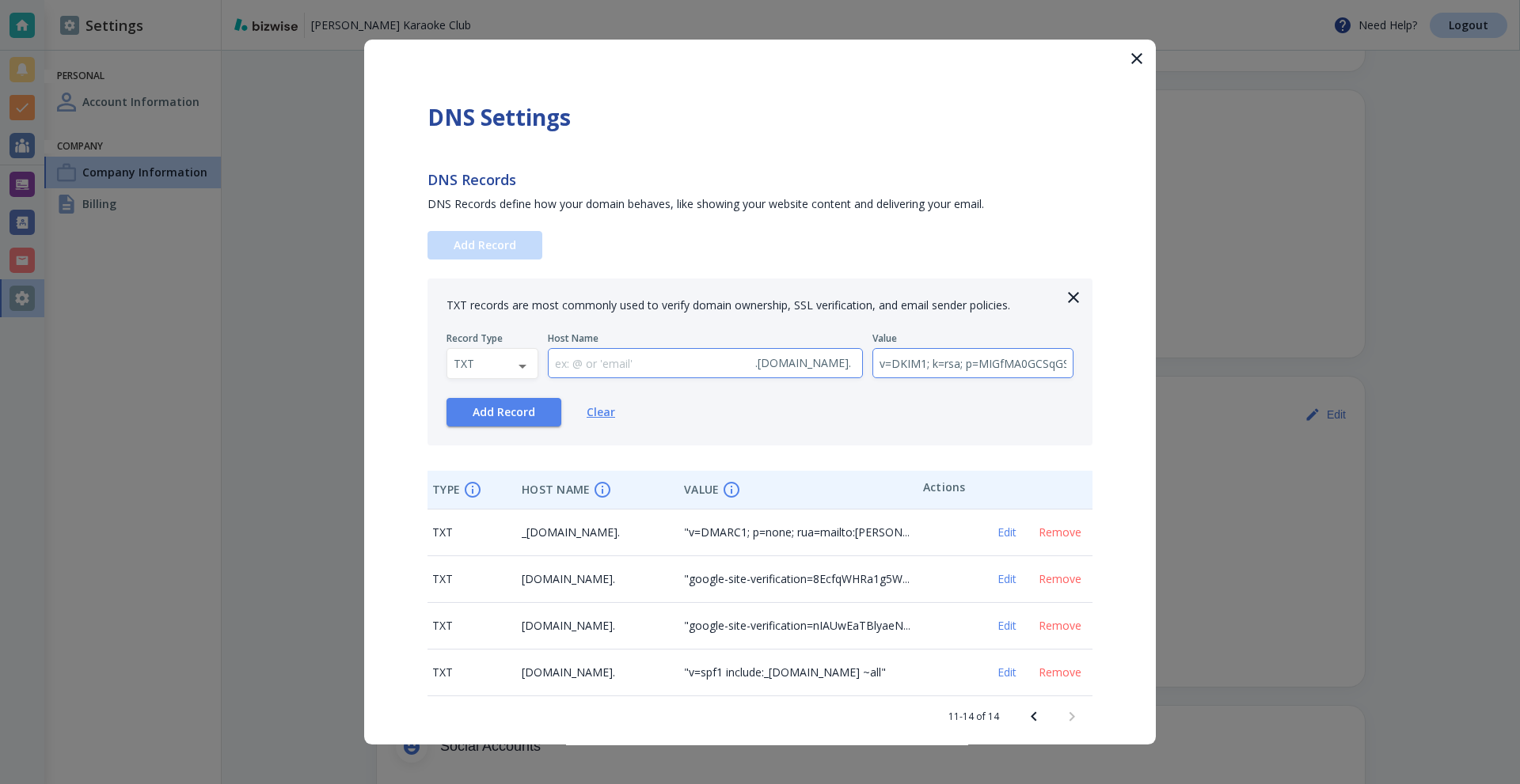
click at [667, 378] on input "text" at bounding box center [649, 364] width 200 height 29
paste input "google._domainkey"
type input "google._domainkey"
click at [489, 422] on button "Add Record" at bounding box center [503, 412] width 115 height 28
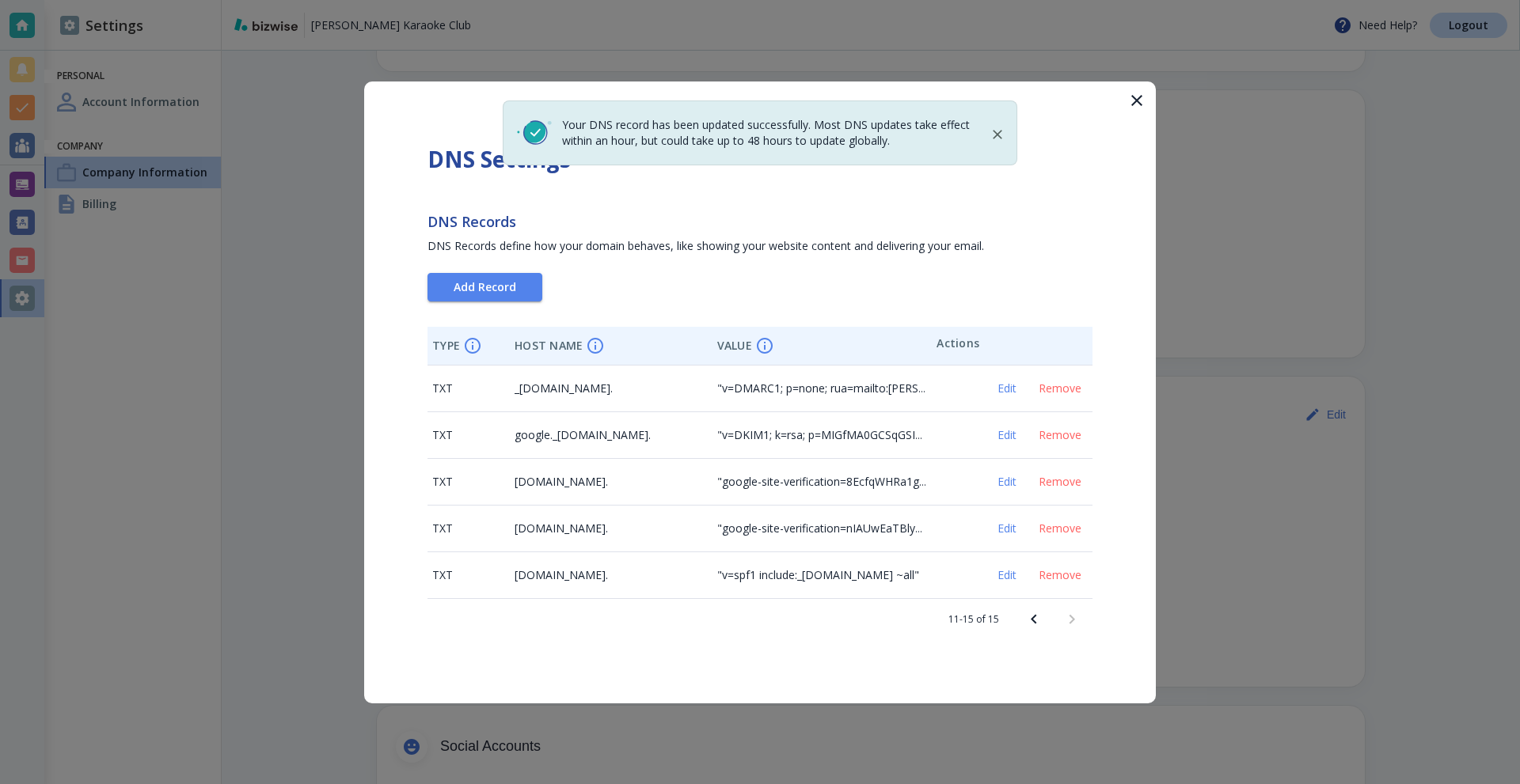
drag, startPoint x: 267, startPoint y: 197, endPoint x: 214, endPoint y: 201, distance: 53.2
click at [267, 197] on div at bounding box center [760, 392] width 1520 height 784
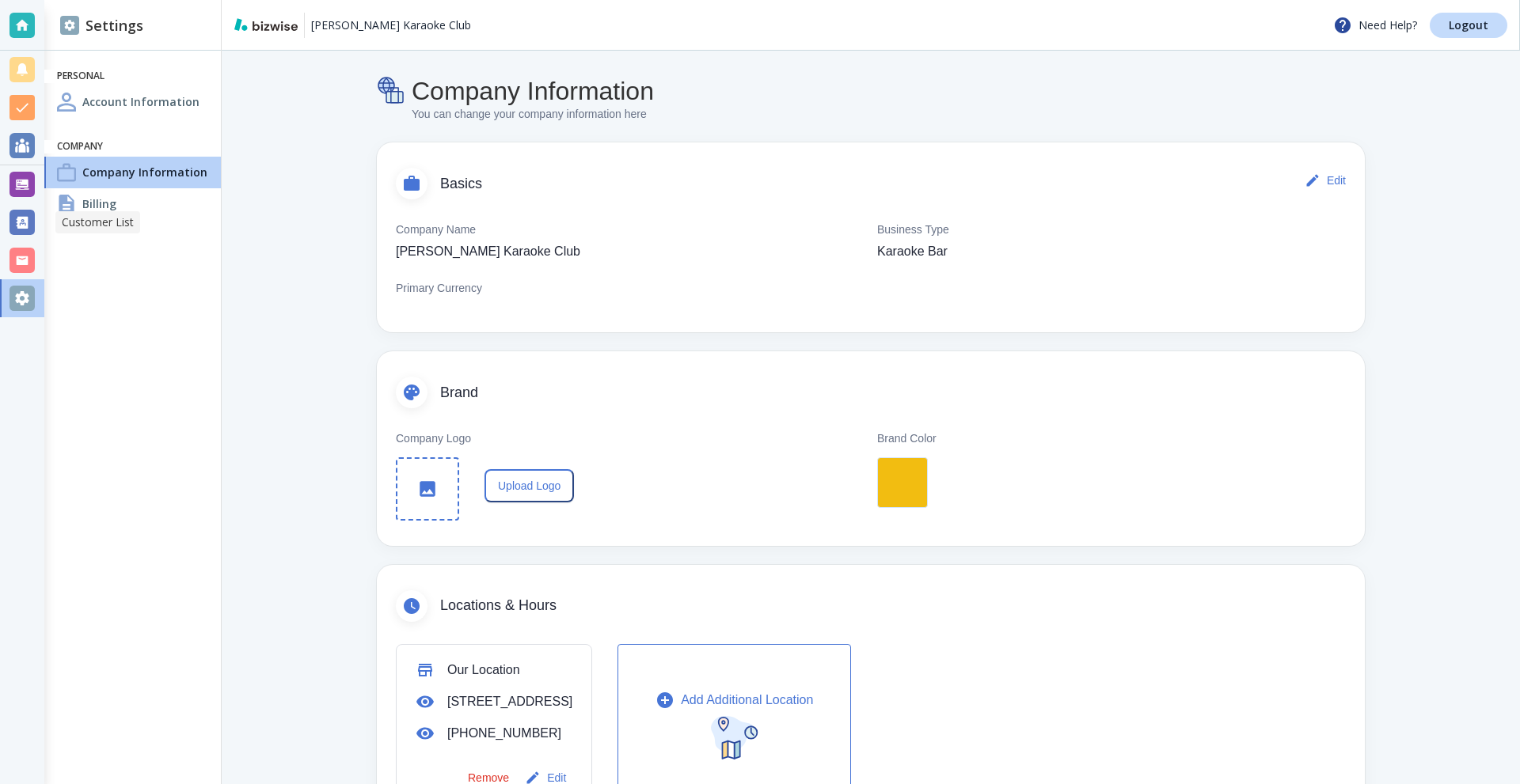
click at [20, 217] on div at bounding box center [22, 222] width 25 height 25
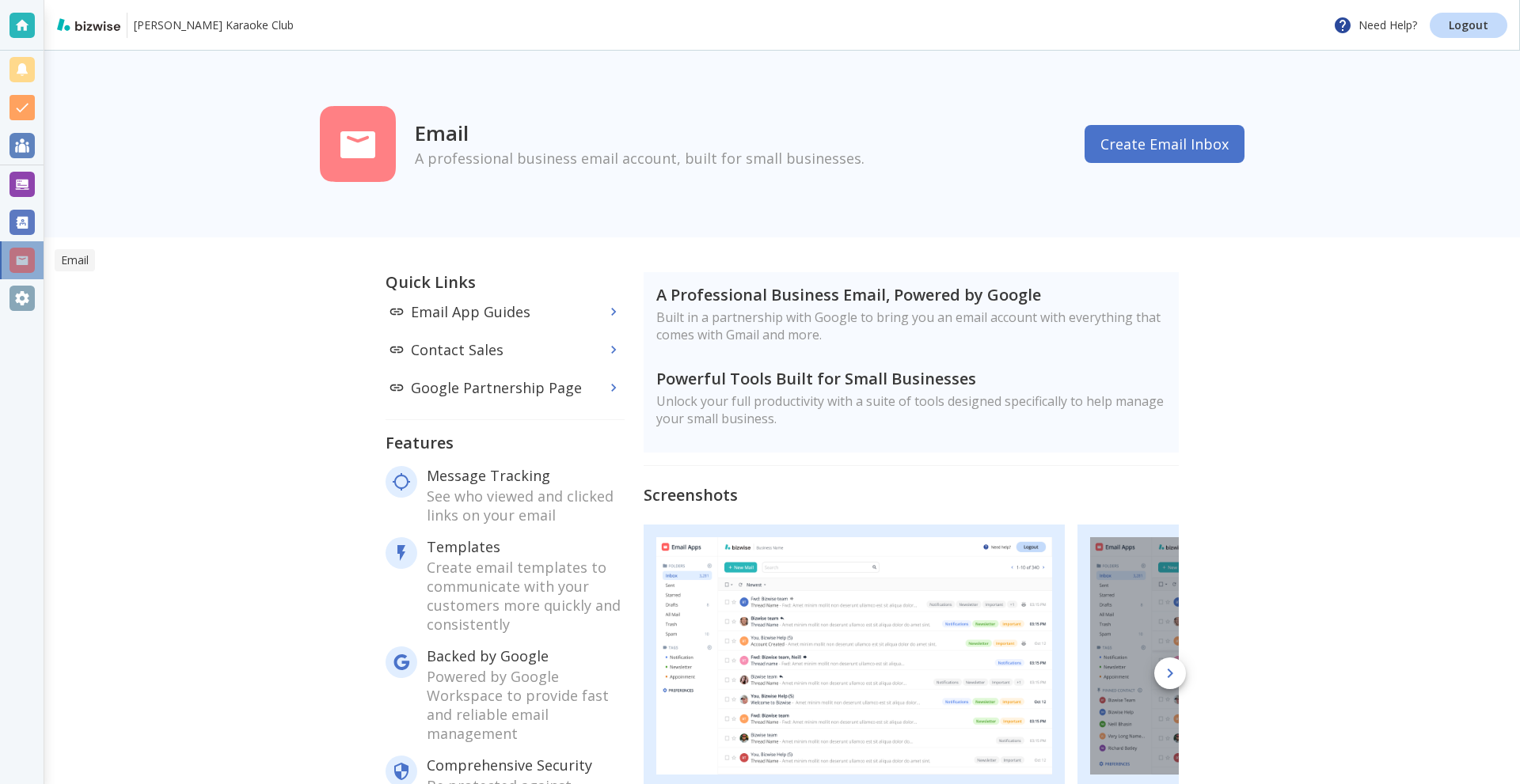
click at [17, 258] on div at bounding box center [22, 260] width 25 height 25
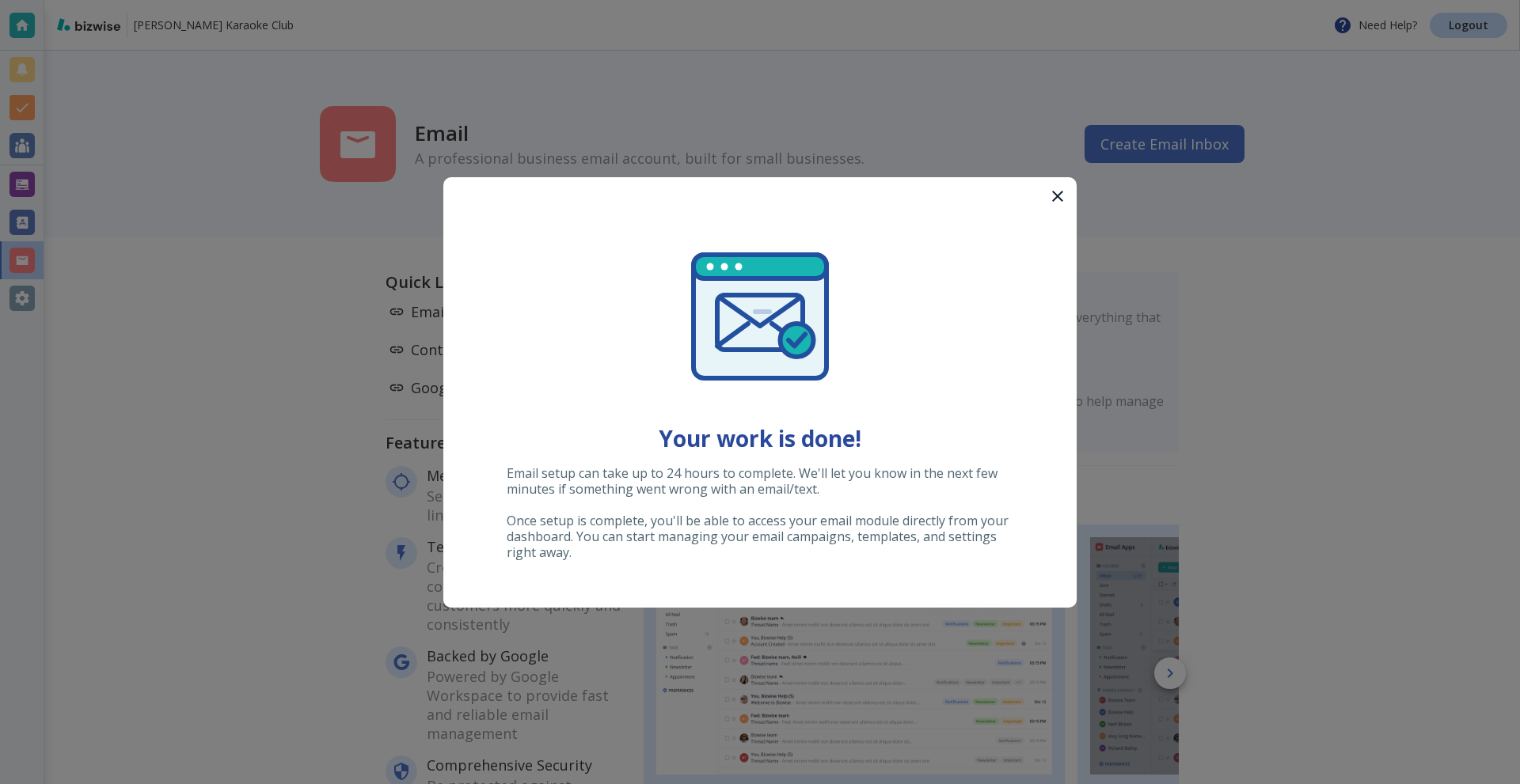
click at [891, 149] on div at bounding box center [760, 392] width 1520 height 784
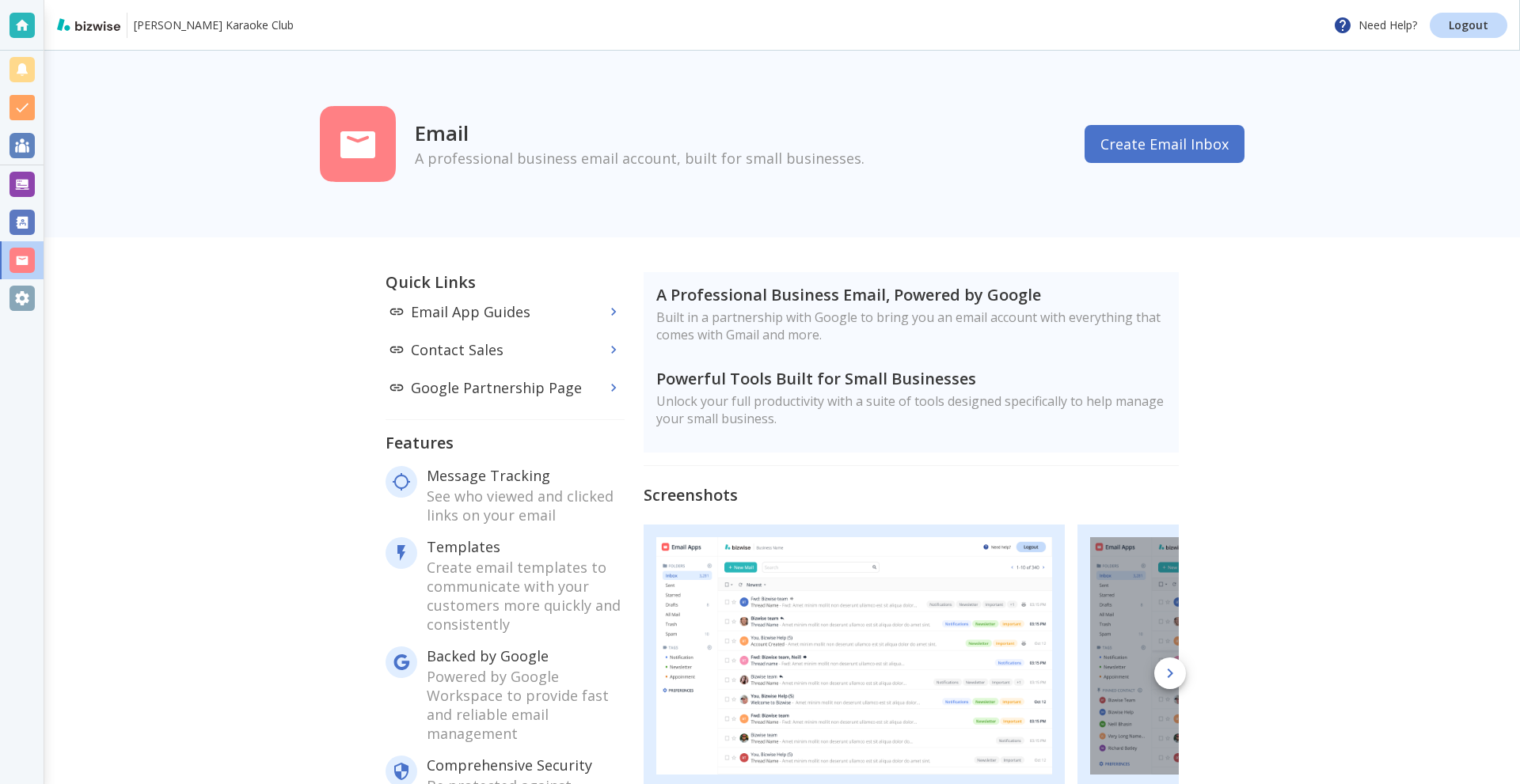
click at [1140, 135] on button "Create Email Inbox" at bounding box center [1165, 144] width 160 height 38
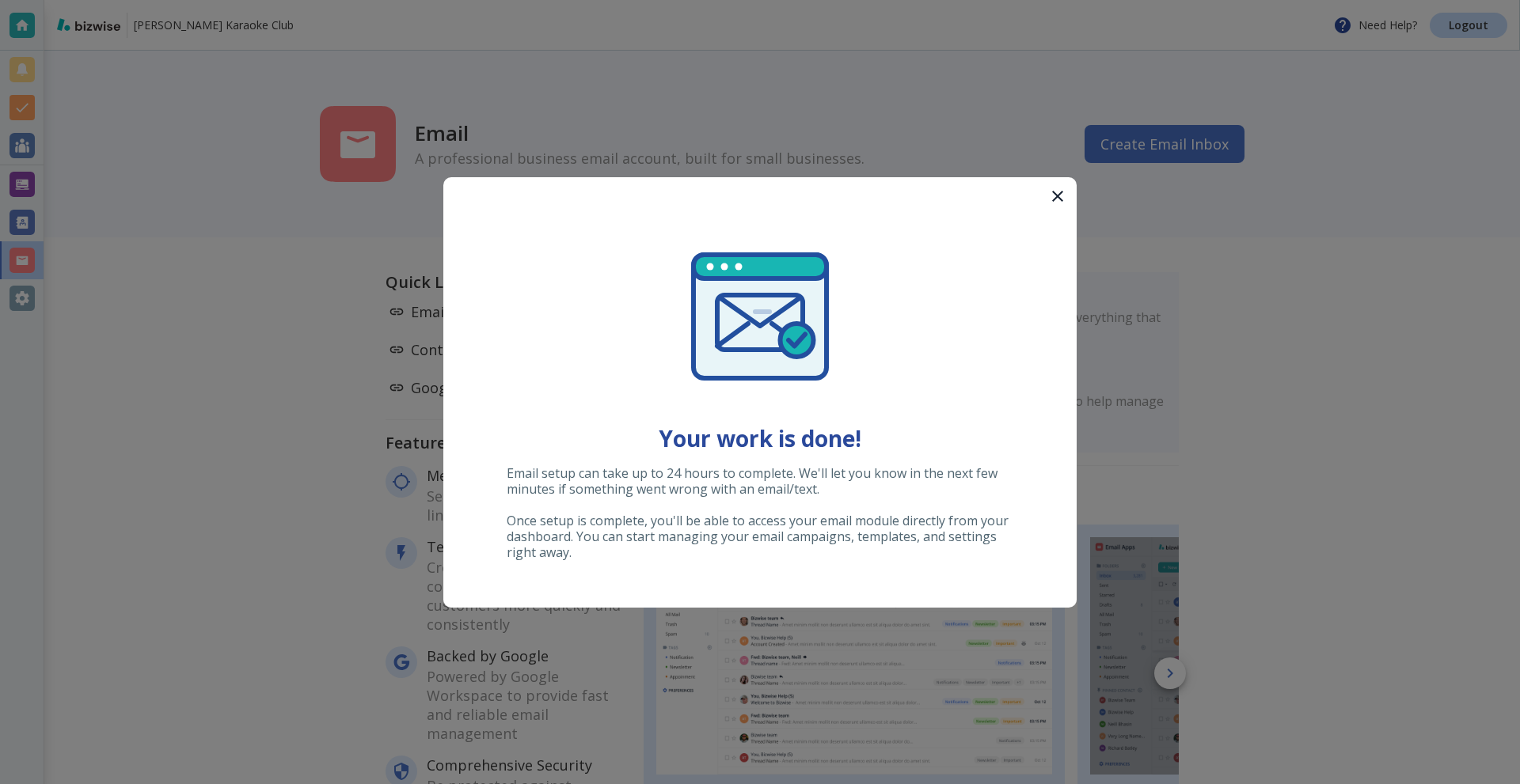
click at [1053, 196] on icon "button" at bounding box center [1057, 196] width 19 height 19
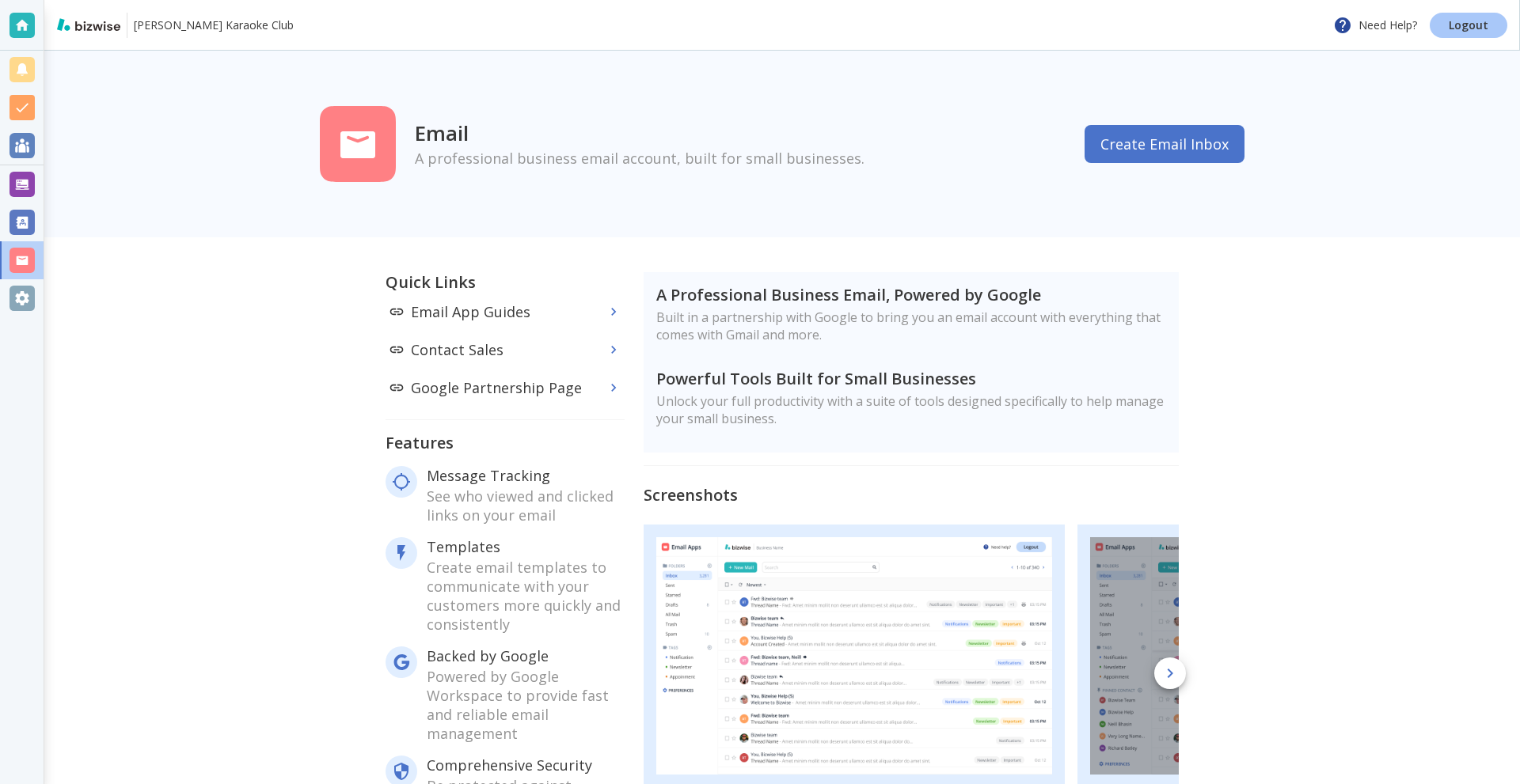
click at [1465, 25] on p "Logout" at bounding box center [1469, 25] width 40 height 11
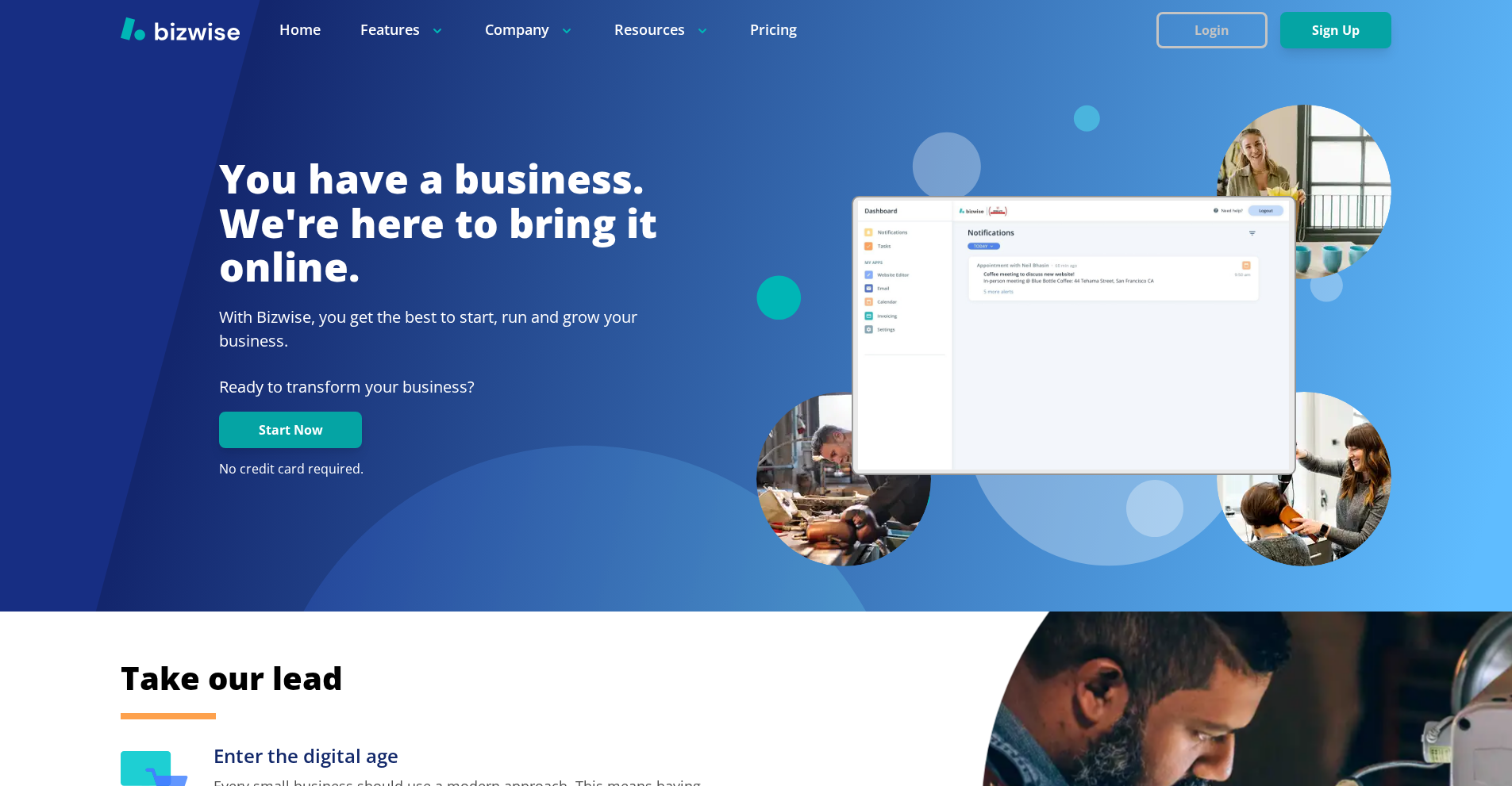
click at [1180, 33] on button "Login" at bounding box center [1211, 30] width 111 height 37
